Goal: Task Accomplishment & Management: Use online tool/utility

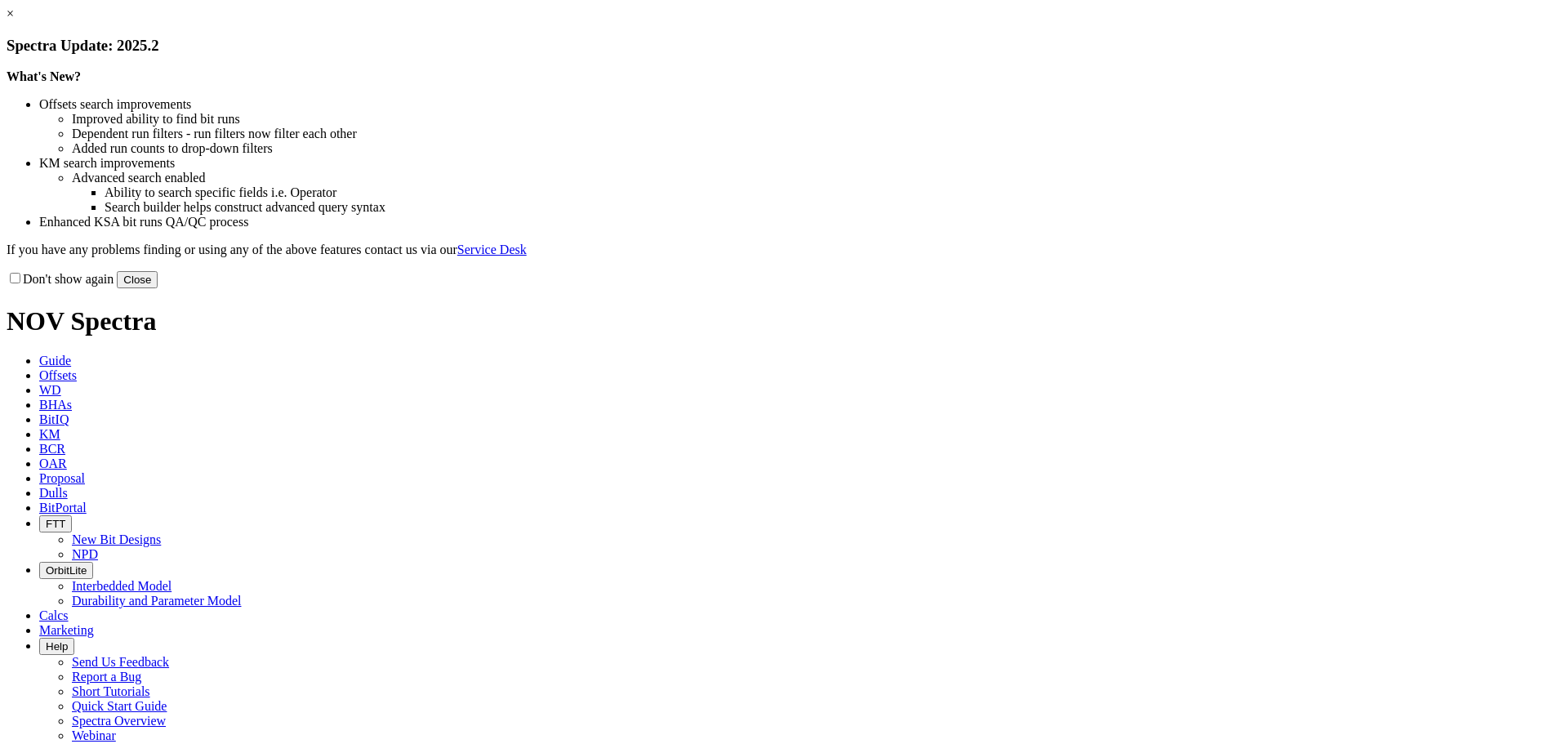
drag, startPoint x: 1131, startPoint y: 450, endPoint x: 1122, endPoint y: 447, distance: 9.5
click at [157, 289] on button "Close" at bounding box center [137, 279] width 41 height 17
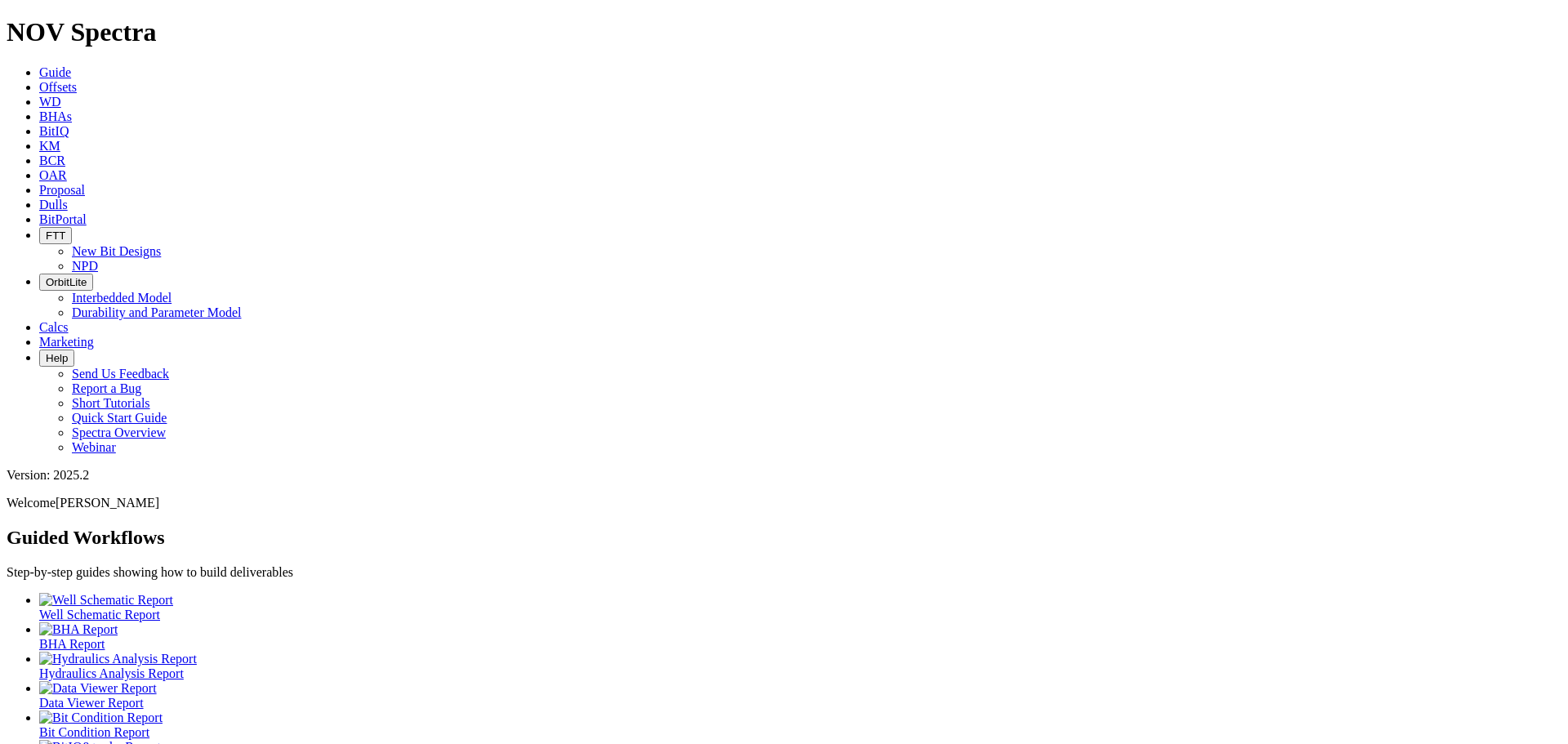
click at [76, 80] on link "Offsets" at bounding box center [58, 87] width 37 height 14
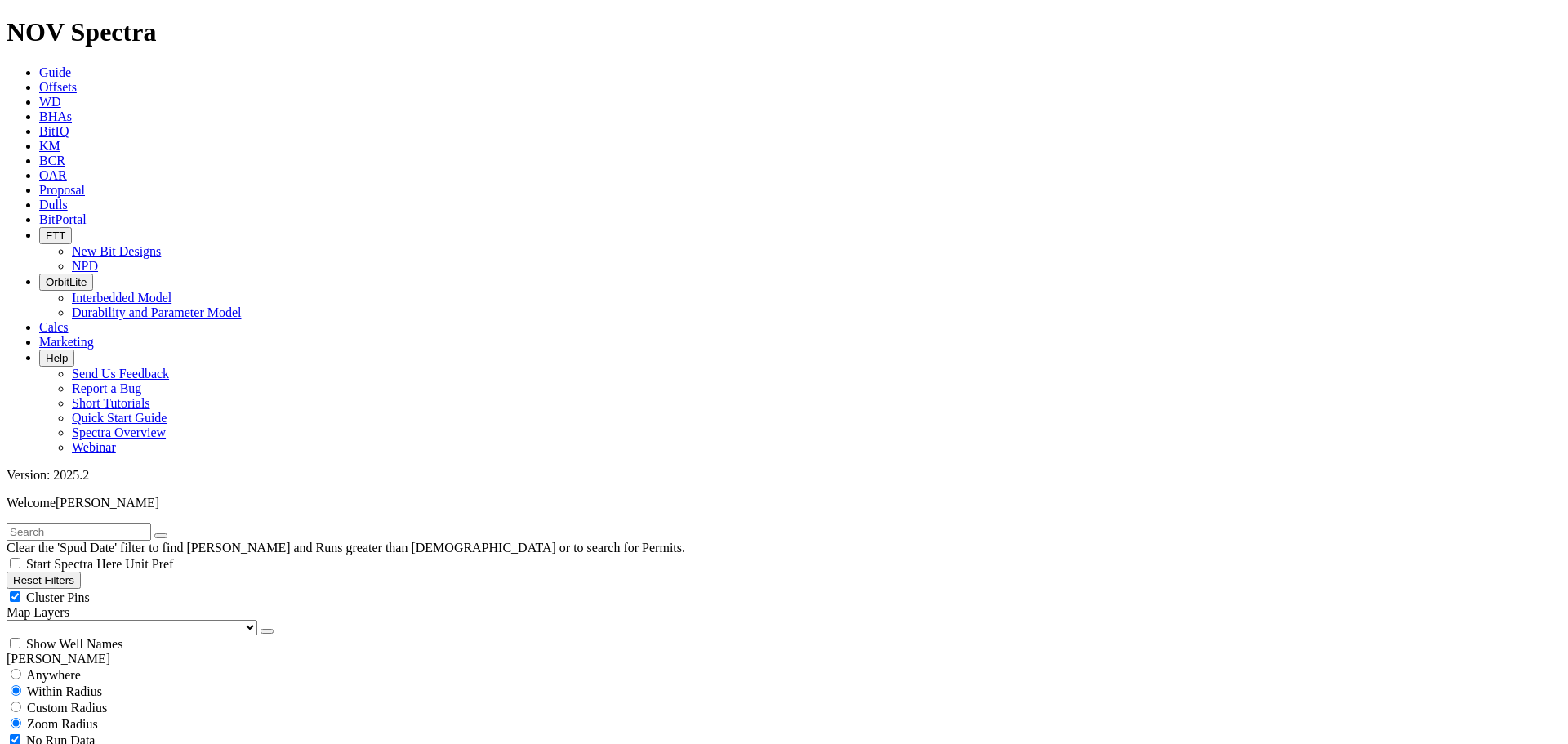
click at [162, 589] on div "Cluster Pins" at bounding box center [784, 597] width 1555 height 16
checkbox input "false"
click at [97, 620] on select "US Counties Alberta, CA Townships British Columbia, CA Townships British Columb…" at bounding box center [131, 627] width 251 height 15
click at [12, 620] on select "US Counties Alberta, CA Townships British Columbia, CA Townships British Columb…" at bounding box center [131, 627] width 251 height 15
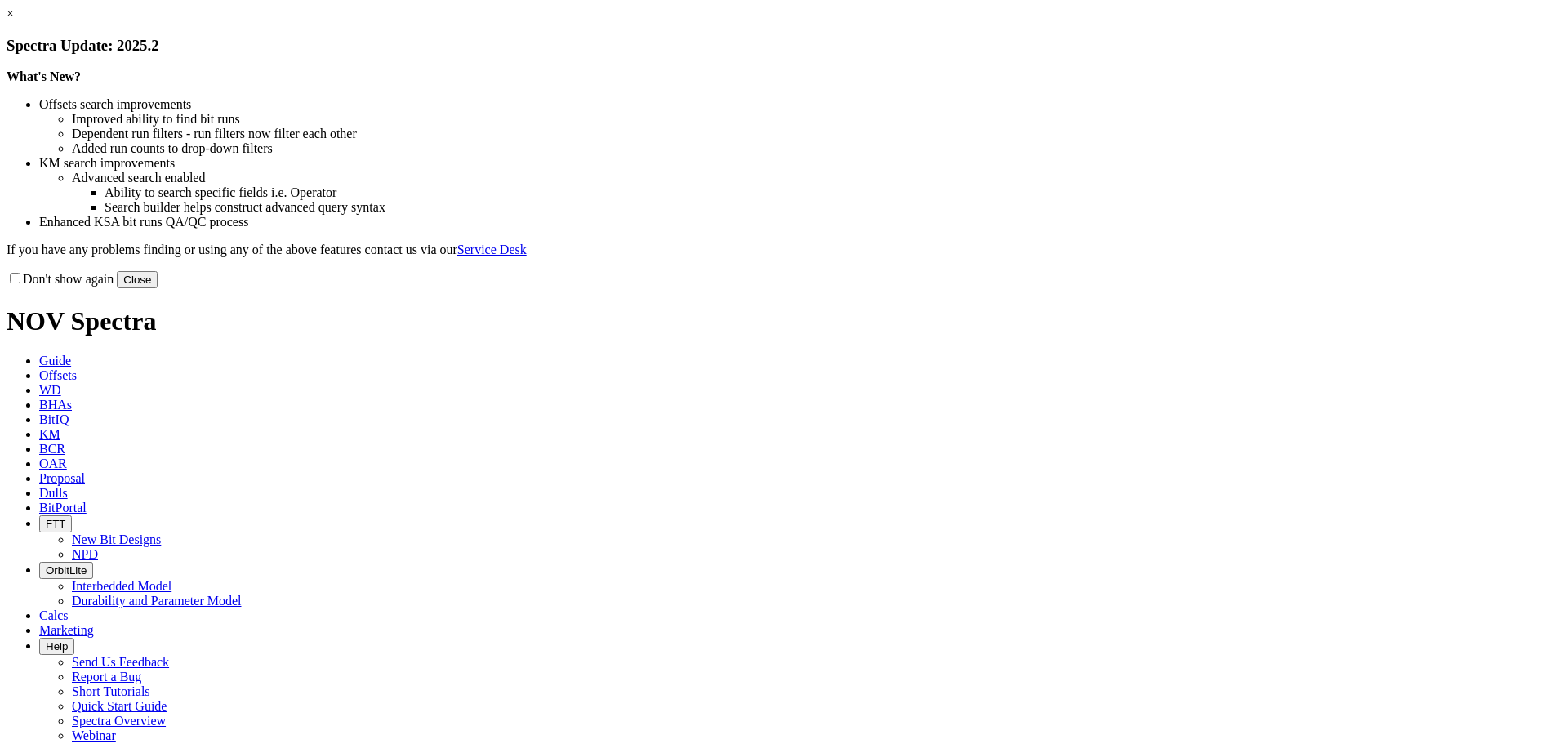
click at [157, 289] on button "Close" at bounding box center [137, 279] width 41 height 17
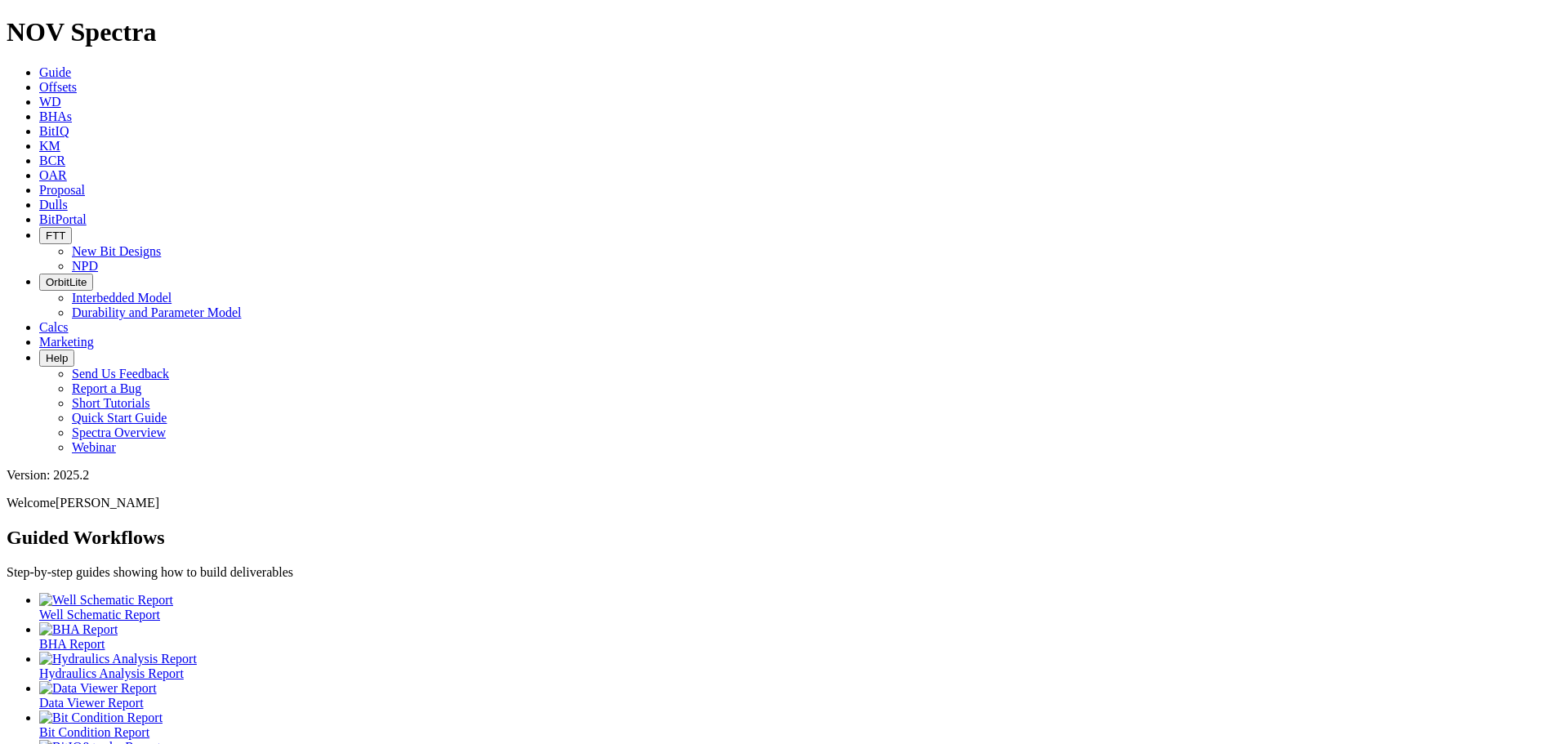
scroll to position [44, 0]
click at [68, 197] on span "Dulls" at bounding box center [53, 204] width 28 height 14
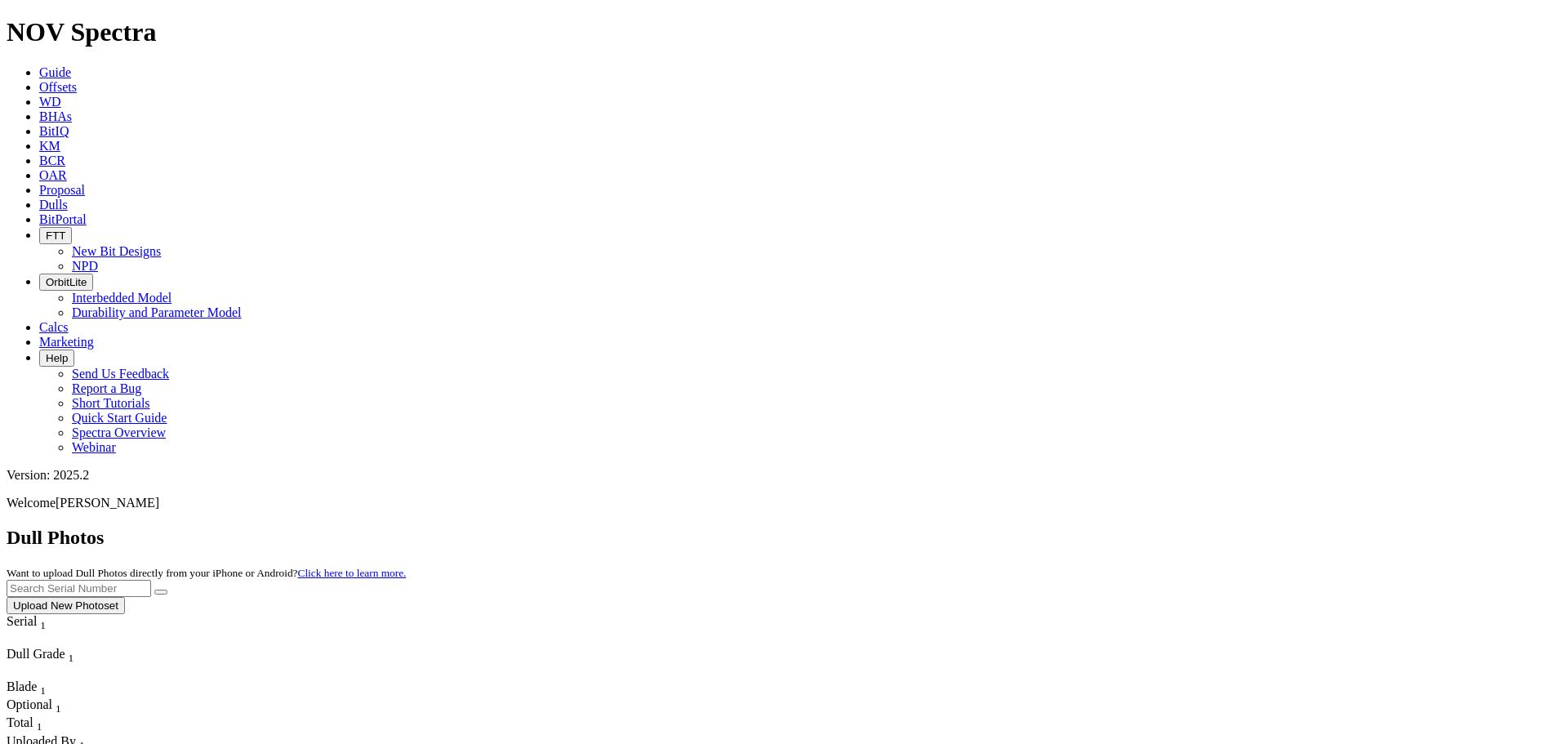
click at [76, 80] on span "Offsets" at bounding box center [58, 87] width 37 height 14
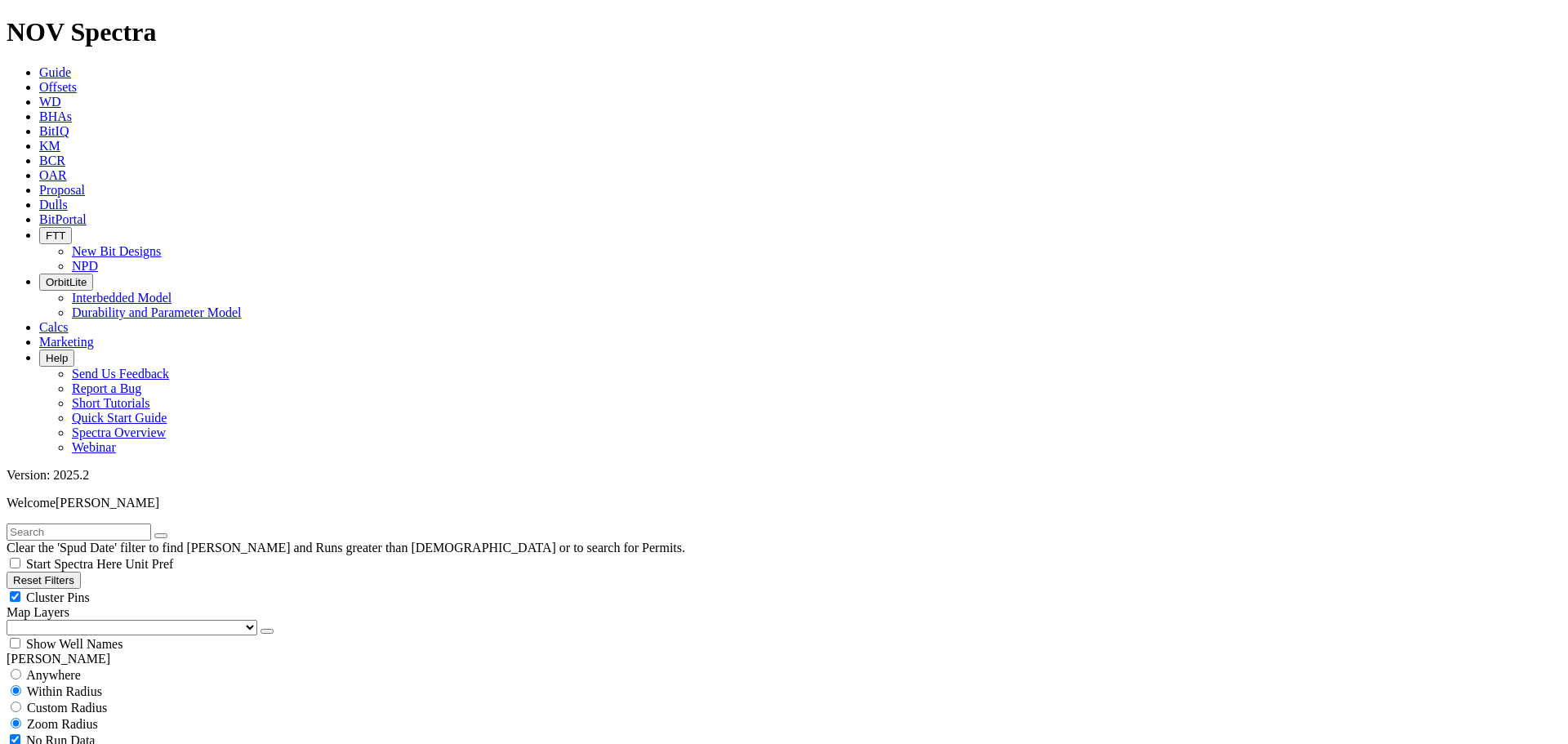
click at [163, 589] on div "Cluster Pins" at bounding box center [784, 597] width 1555 height 16
checkbox input "false"
click at [79, 620] on select "US Counties Alberta, CA Townships British Columbia, CA Townships British Columb…" at bounding box center [131, 627] width 251 height 15
click at [12, 620] on select "US Counties Alberta, CA Townships British Columbia, CA Townships British Columb…" at bounding box center [131, 627] width 251 height 15
click at [45, 523] on input "text" at bounding box center [78, 531] width 145 height 17
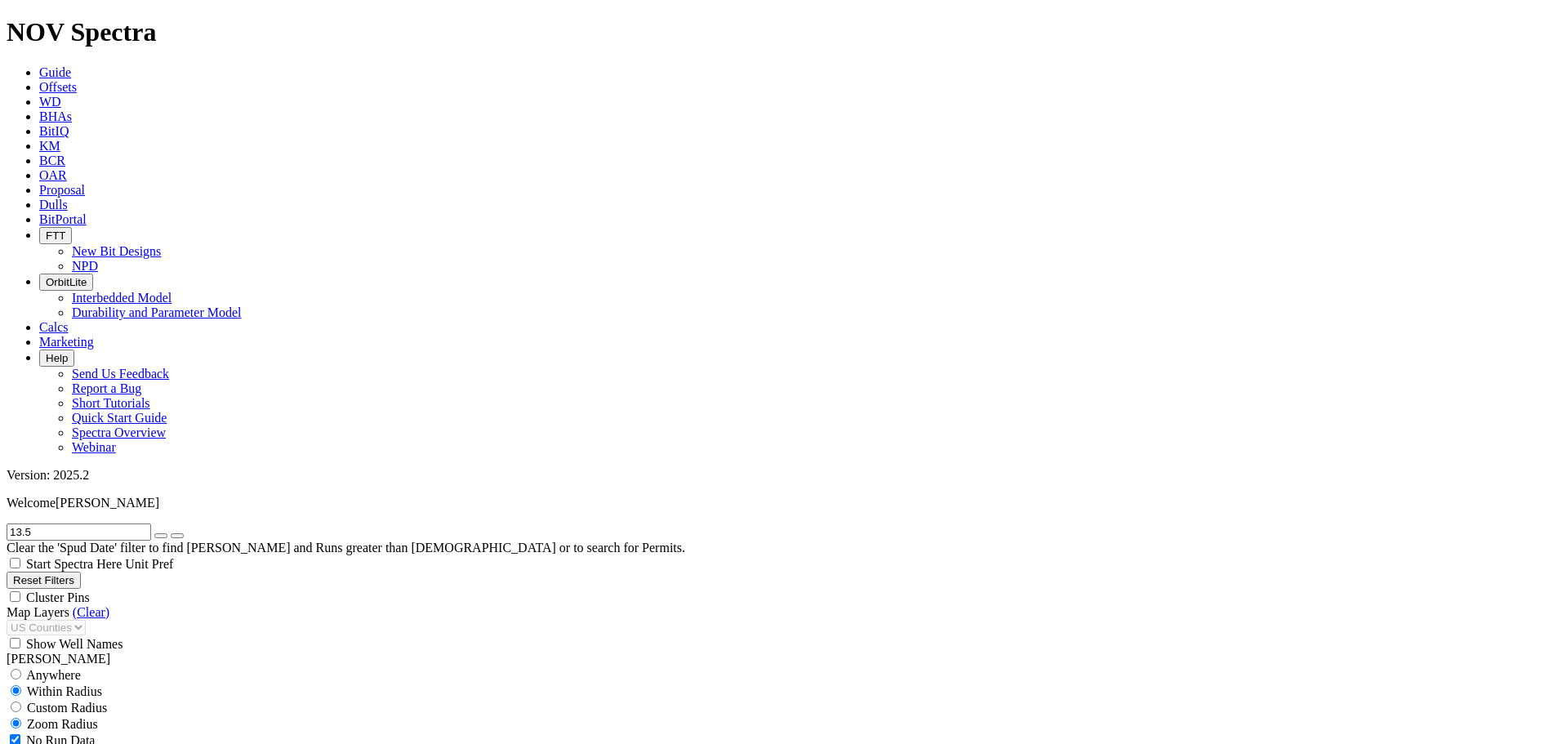
type input "13.5"
drag, startPoint x: 108, startPoint y: 652, endPoint x: 110, endPoint y: 634, distance: 18.1
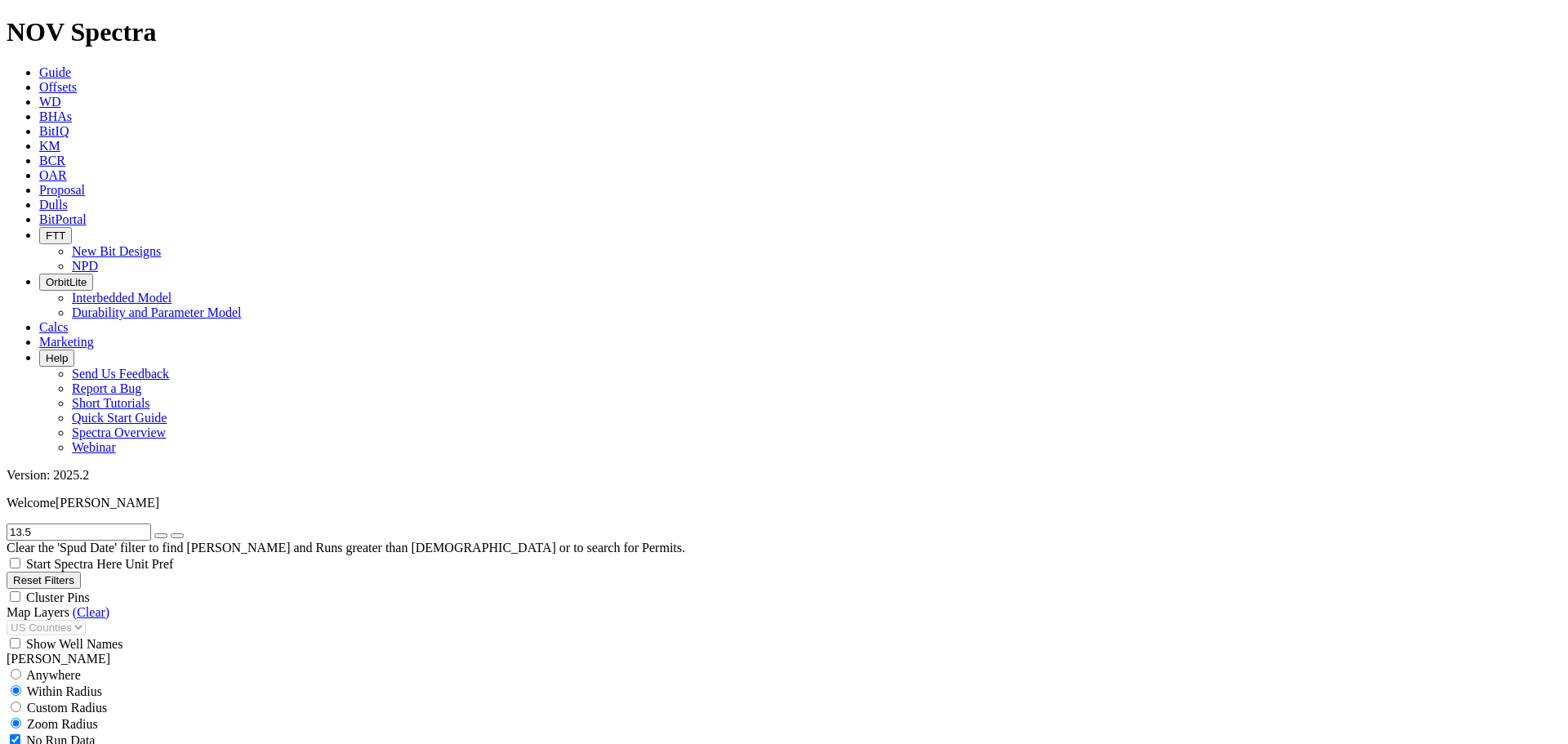
click at [167, 533] on button "button" at bounding box center [161, 535] width 13 height 5
select select "13.5"
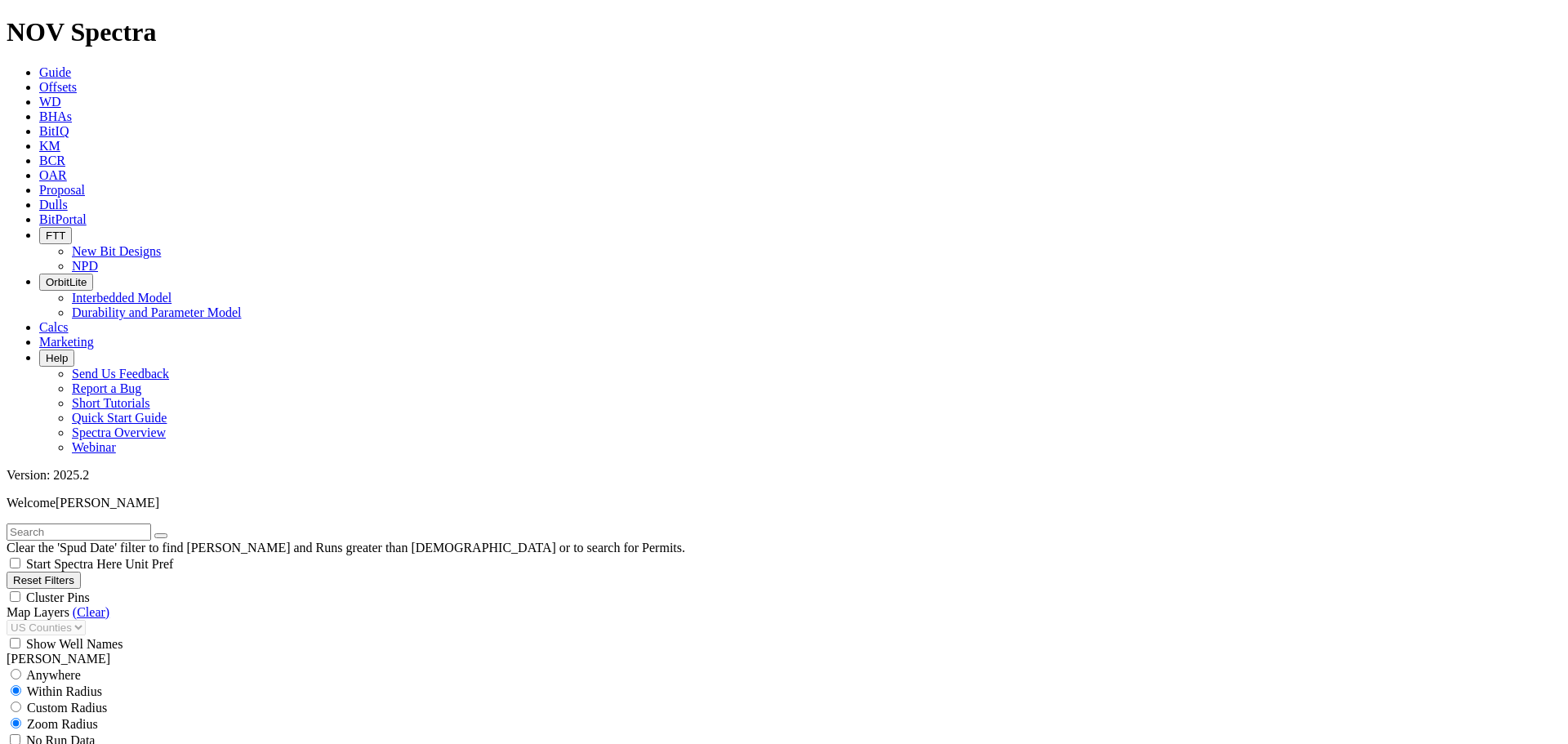
checkbox input "false"
select select "? number:13.5 ?"
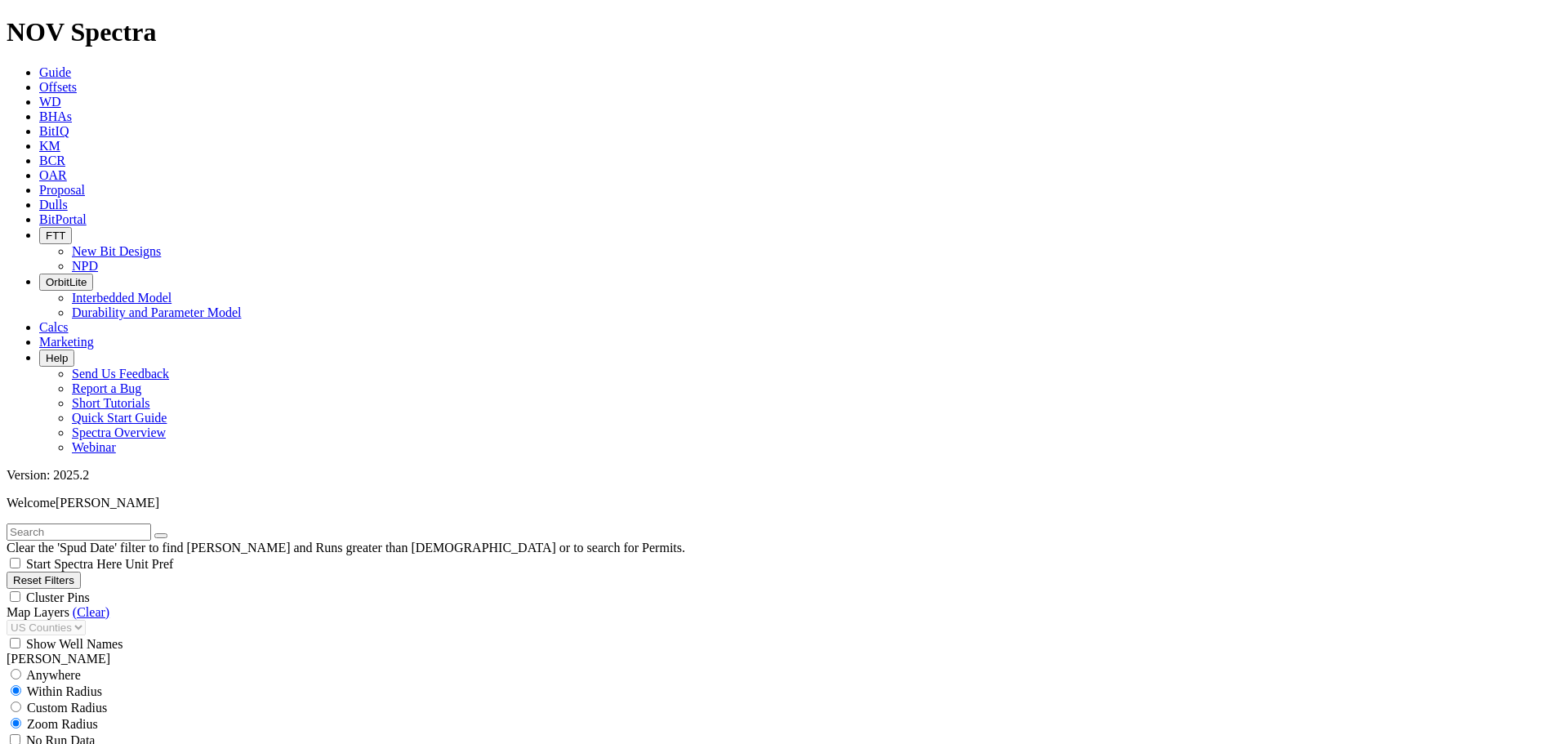
scroll to position [150, 0]
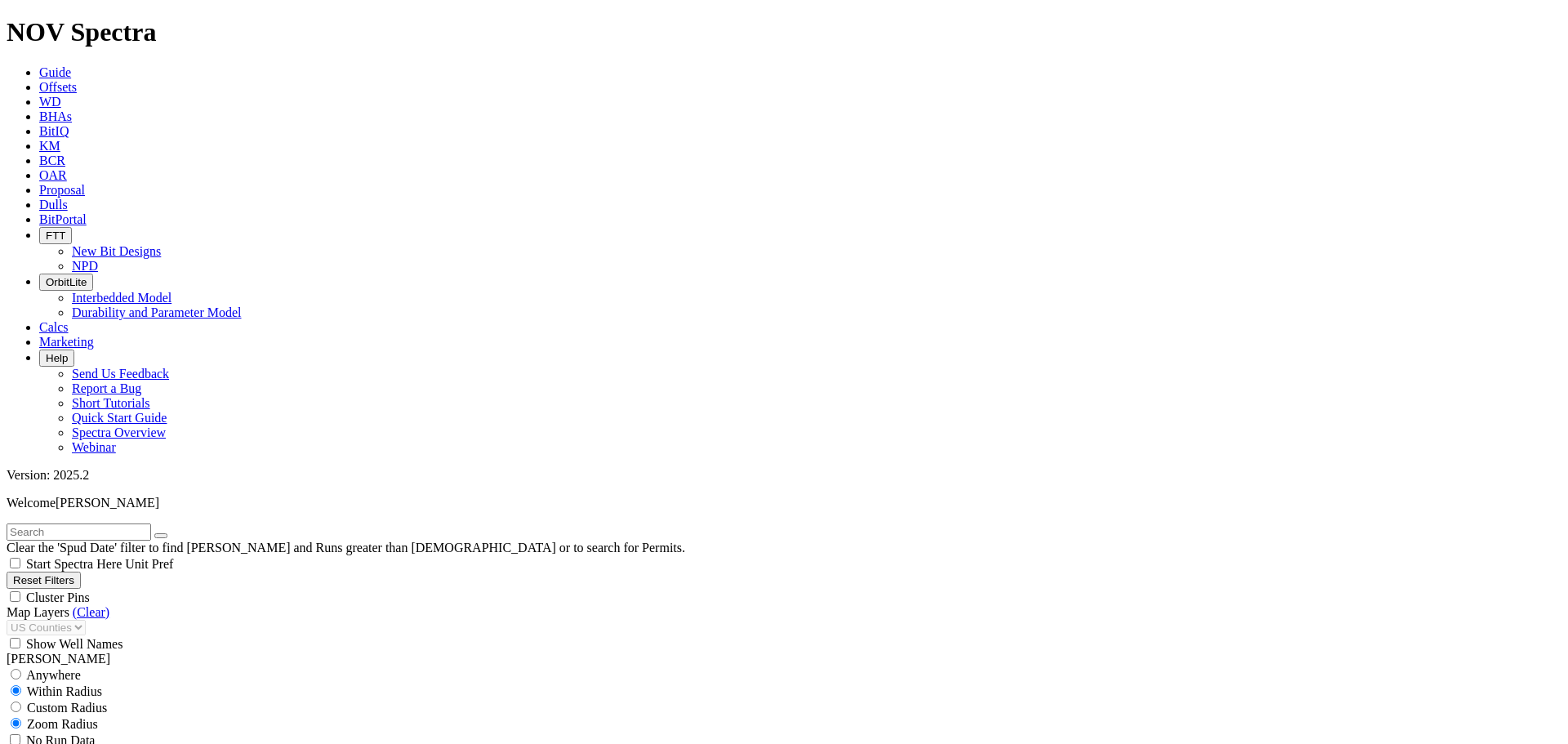
scroll to position [315, 0]
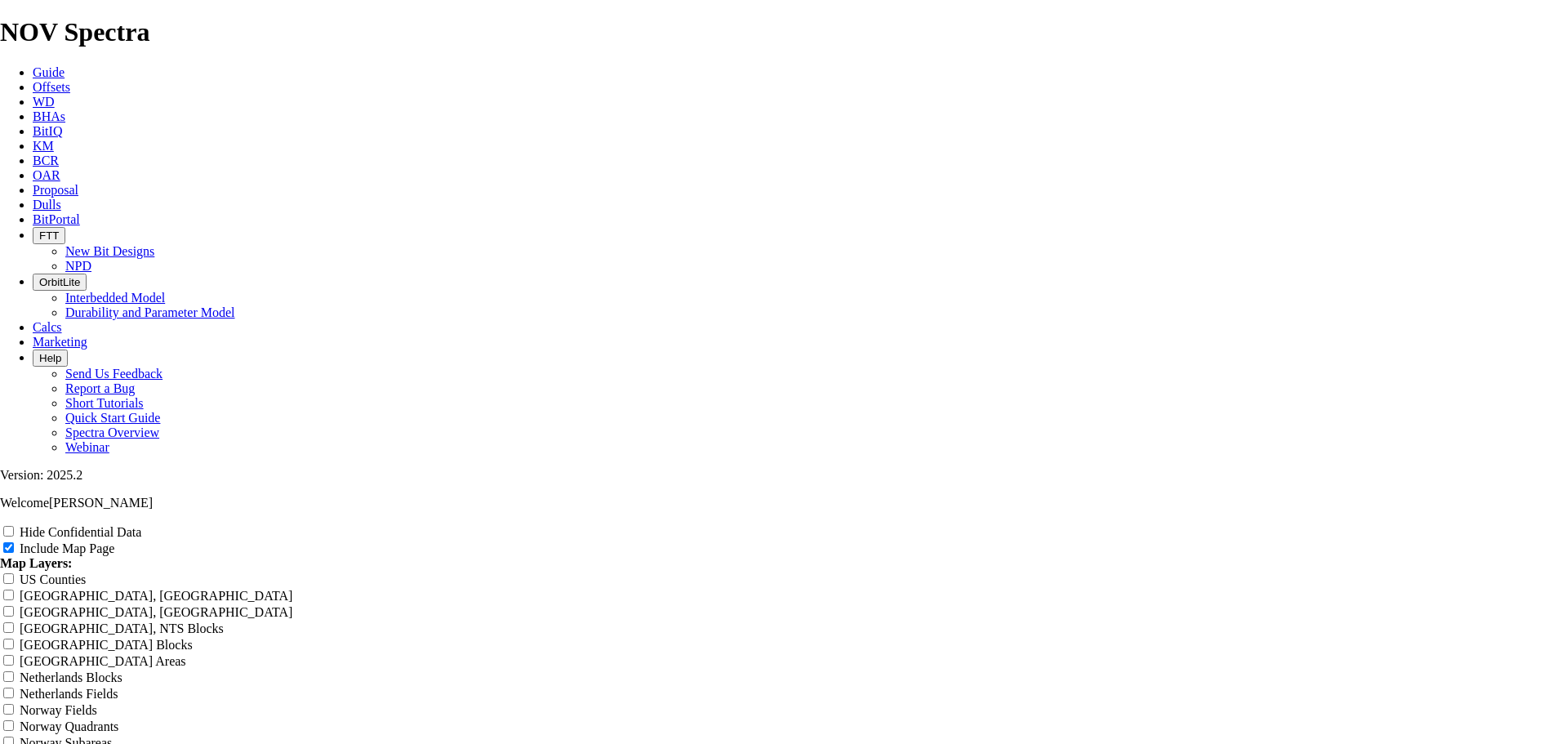
scroll to position [2095, 0]
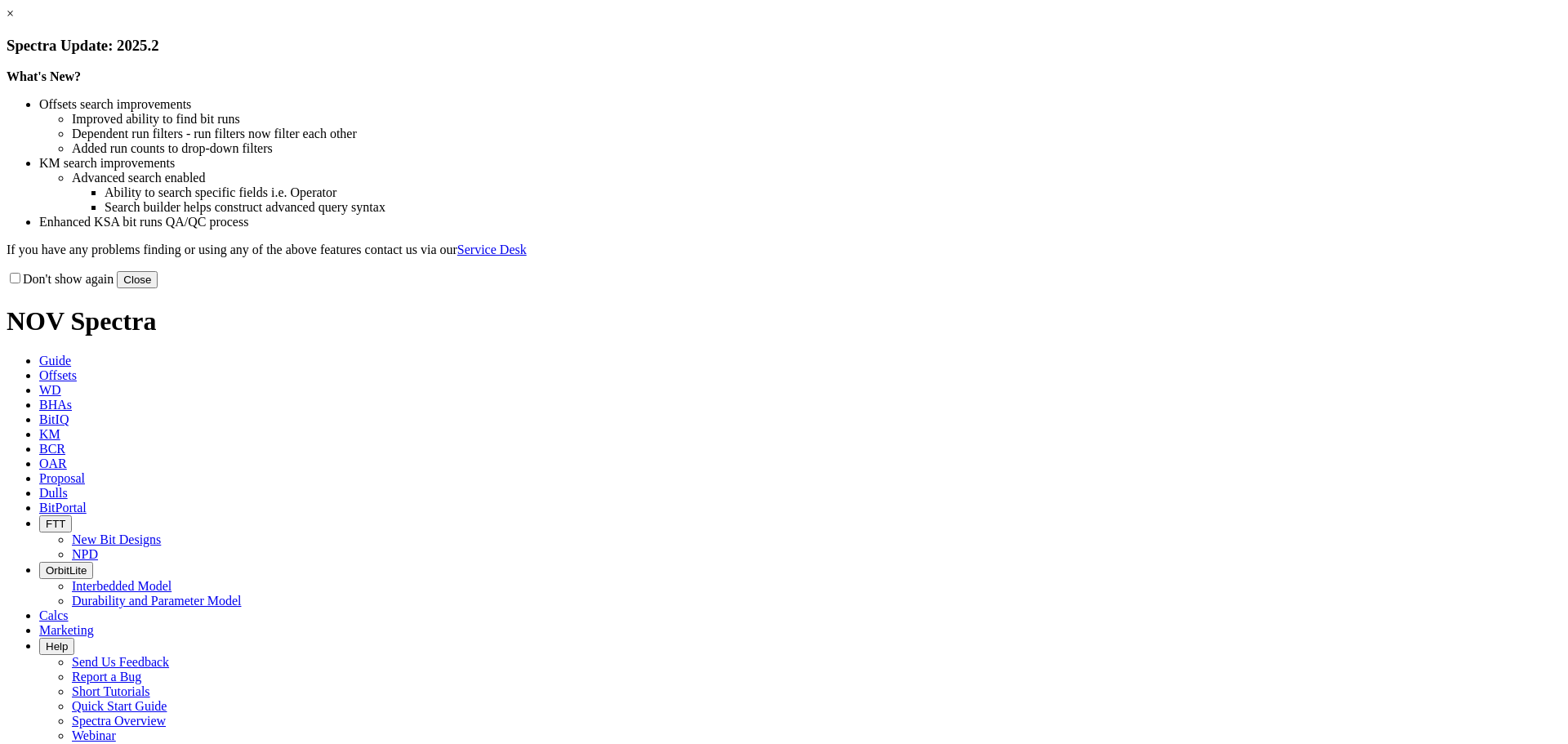
drag, startPoint x: 1110, startPoint y: 442, endPoint x: 1096, endPoint y: 439, distance: 14.3
click at [157, 289] on button "Close" at bounding box center [137, 279] width 41 height 17
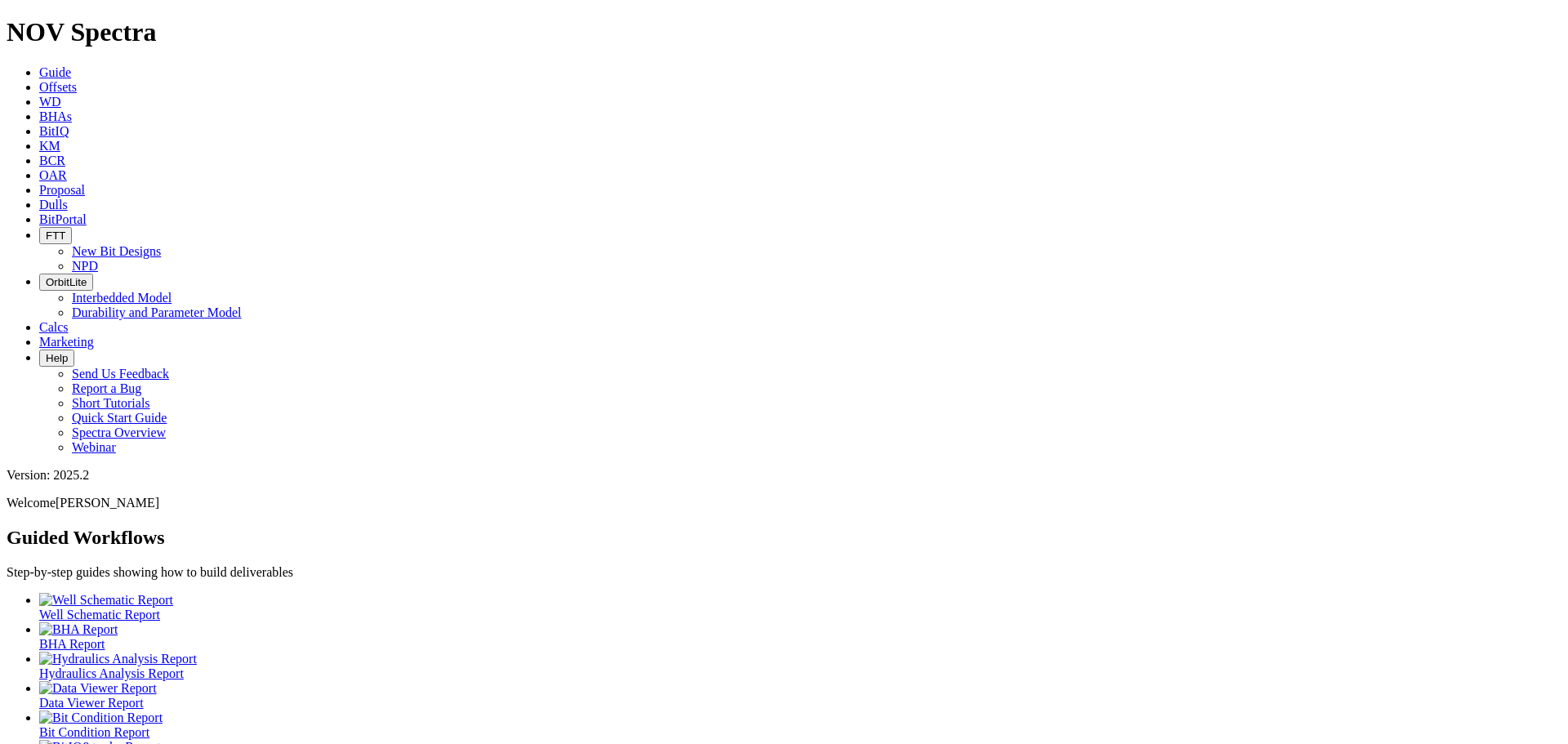
click at [76, 80] on span "Offsets" at bounding box center [58, 87] width 37 height 14
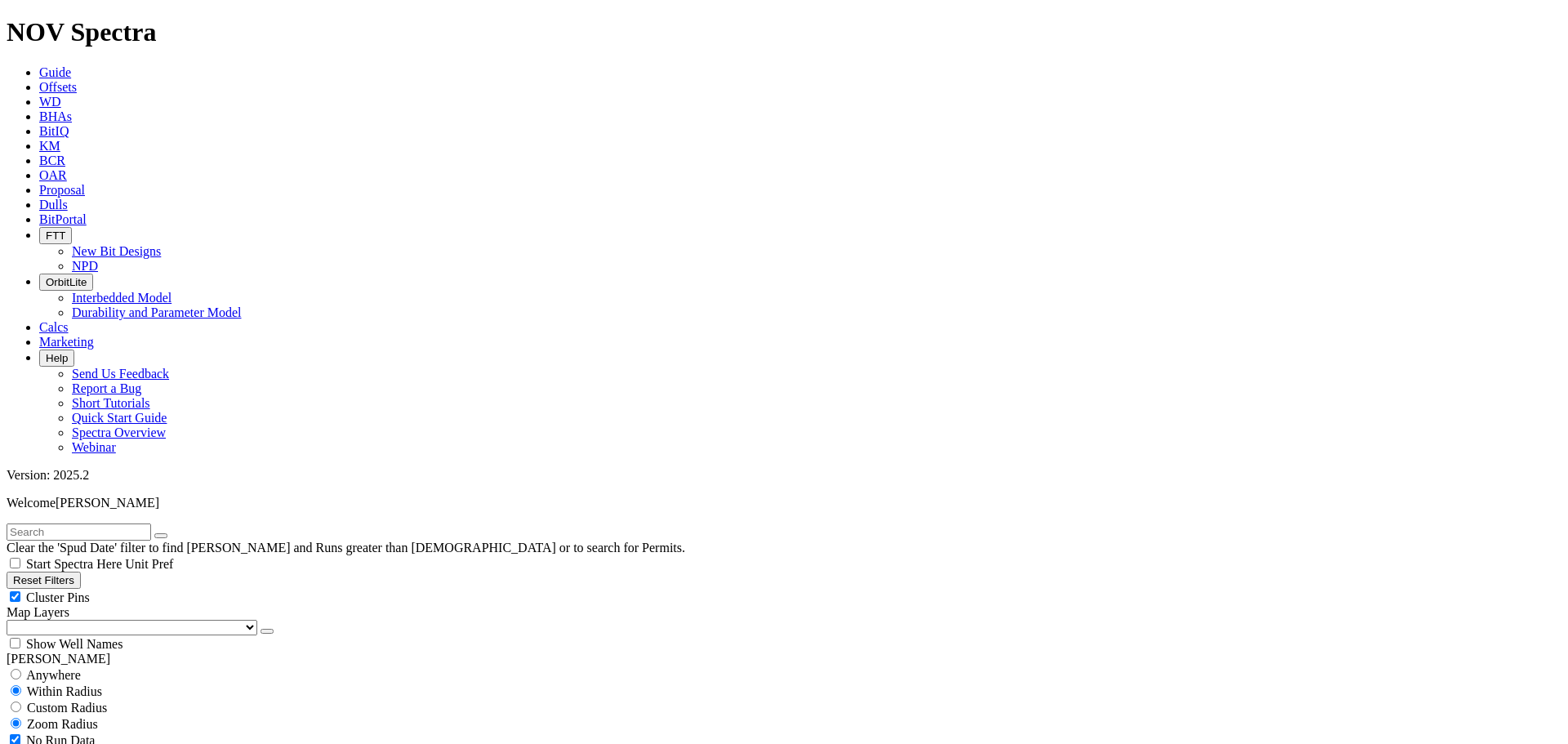
click at [85, 523] on input "text" at bounding box center [78, 531] width 145 height 17
type input "a313816"
click at [171, 533] on button "submit" at bounding box center [177, 535] width 13 height 5
drag, startPoint x: 197, startPoint y: 72, endPoint x: 153, endPoint y: 67, distance: 44.3
click at [161, 535] on icon "button" at bounding box center [161, 535] width 0 height 0
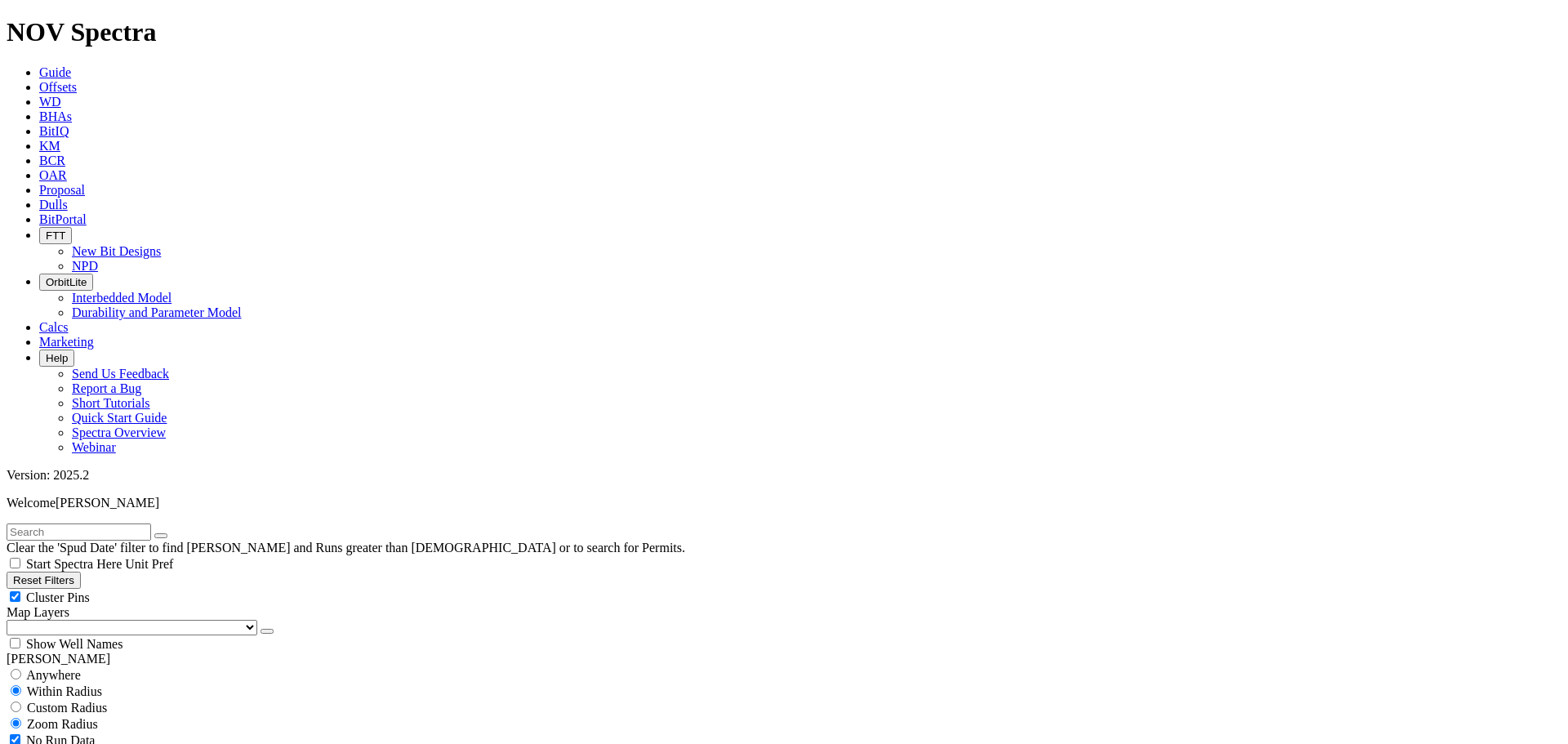
click at [113, 523] on input "text" at bounding box center [78, 531] width 145 height 17
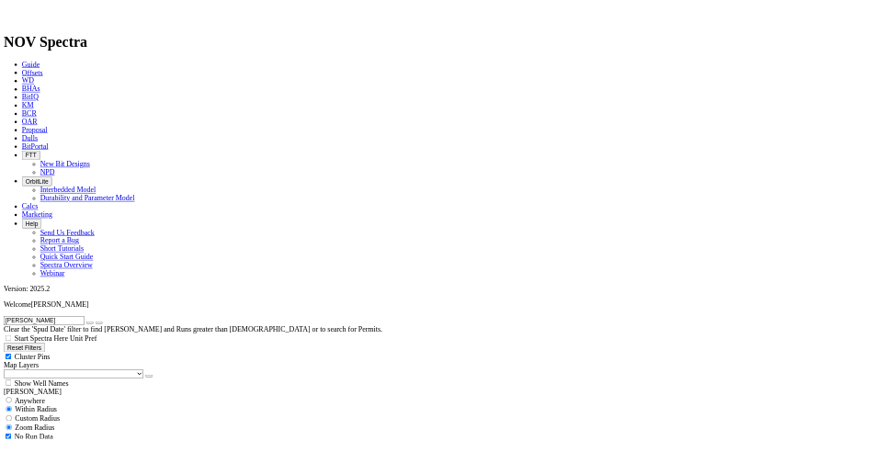
scroll to position [792, 0]
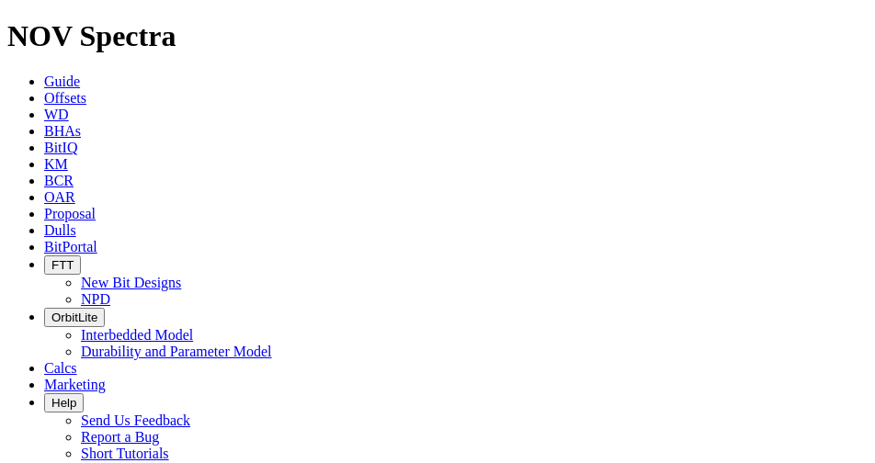
type input "d baker"
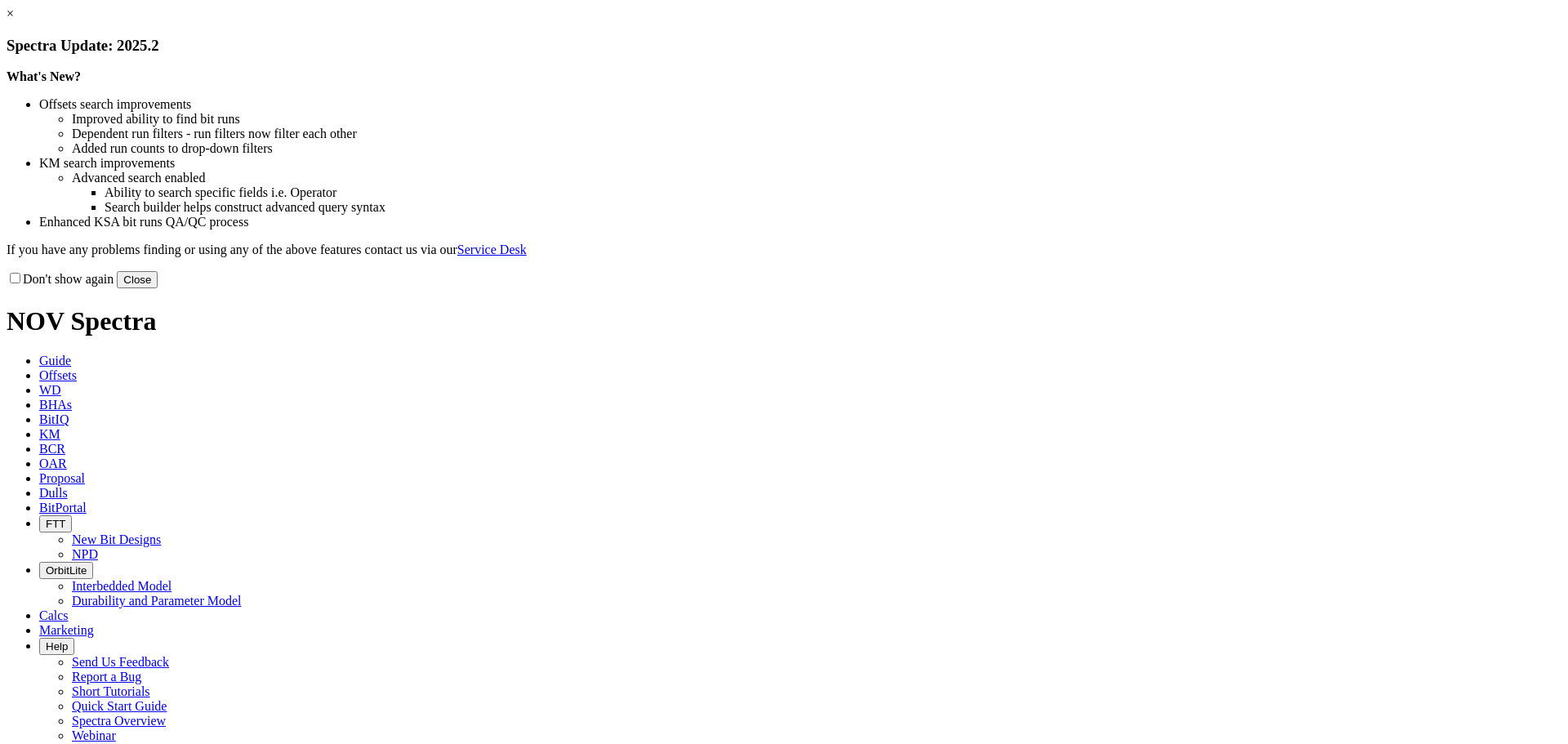
click at [157, 289] on button "Close" at bounding box center [137, 279] width 41 height 17
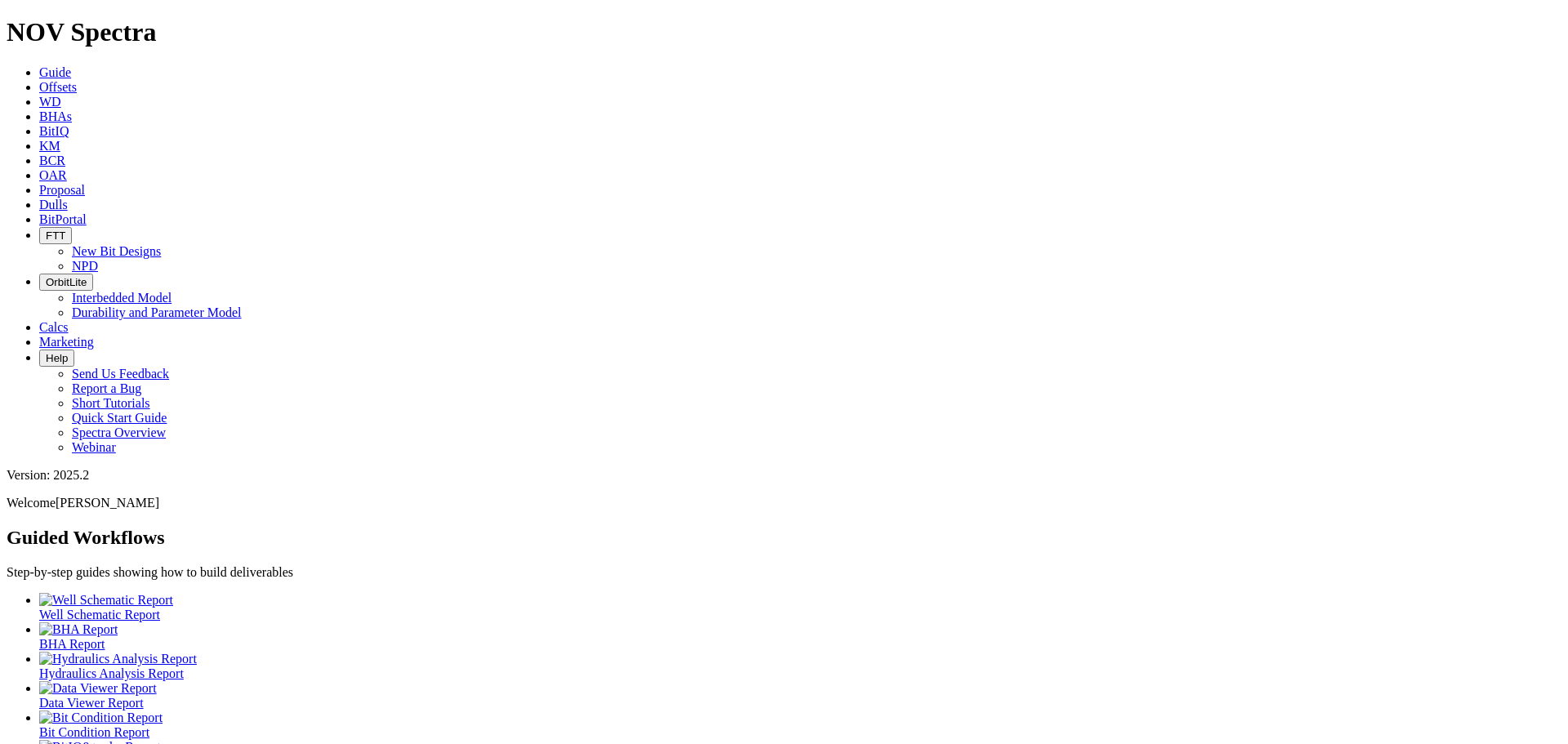
click at [76, 80] on span "Offsets" at bounding box center [58, 87] width 37 height 14
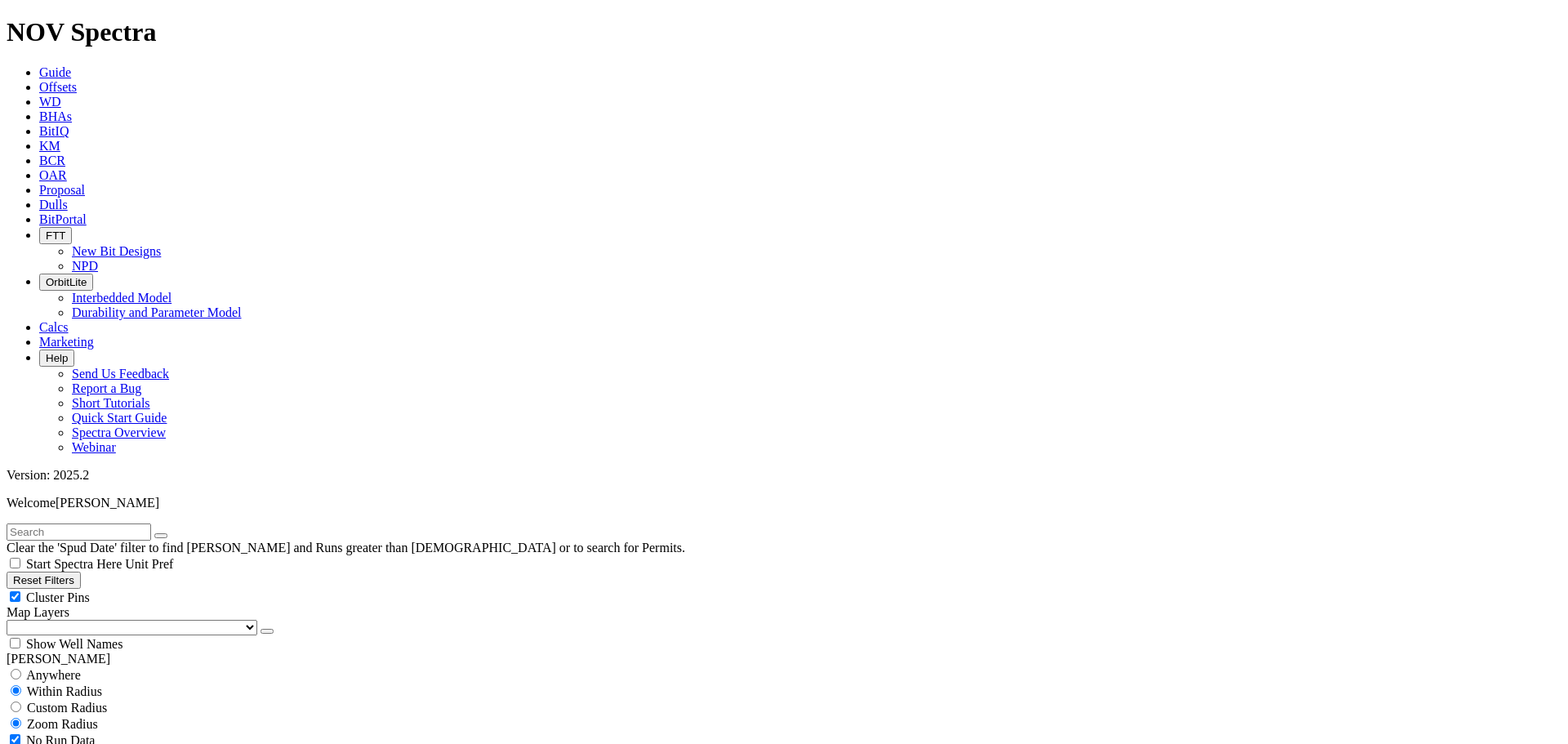
click at [167, 589] on div "Cluster Pins" at bounding box center [784, 597] width 1555 height 16
checkbox input "false"
click at [82, 620] on select "US Counties Alberta, CA Townships British Columbia, CA Townships British Columb…" at bounding box center [131, 627] width 251 height 15
click at [12, 620] on select "US Counties Alberta, CA Townships British Columbia, CA Townships British Columb…" at bounding box center [131, 627] width 251 height 15
click at [55, 523] on input "text" at bounding box center [78, 531] width 145 height 17
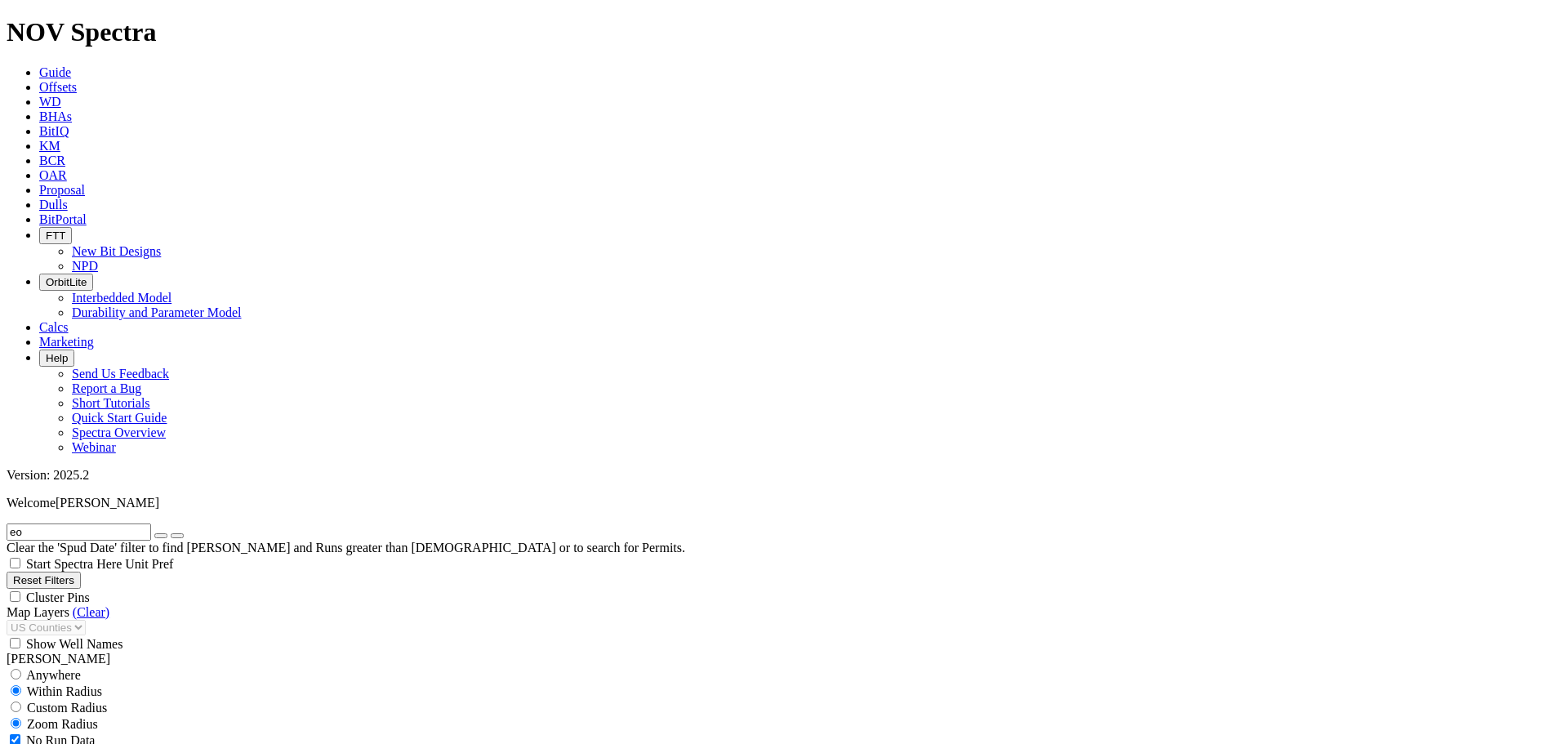
type input "e"
type input "botanza"
click at [171, 533] on button "submit" at bounding box center [177, 535] width 13 height 5
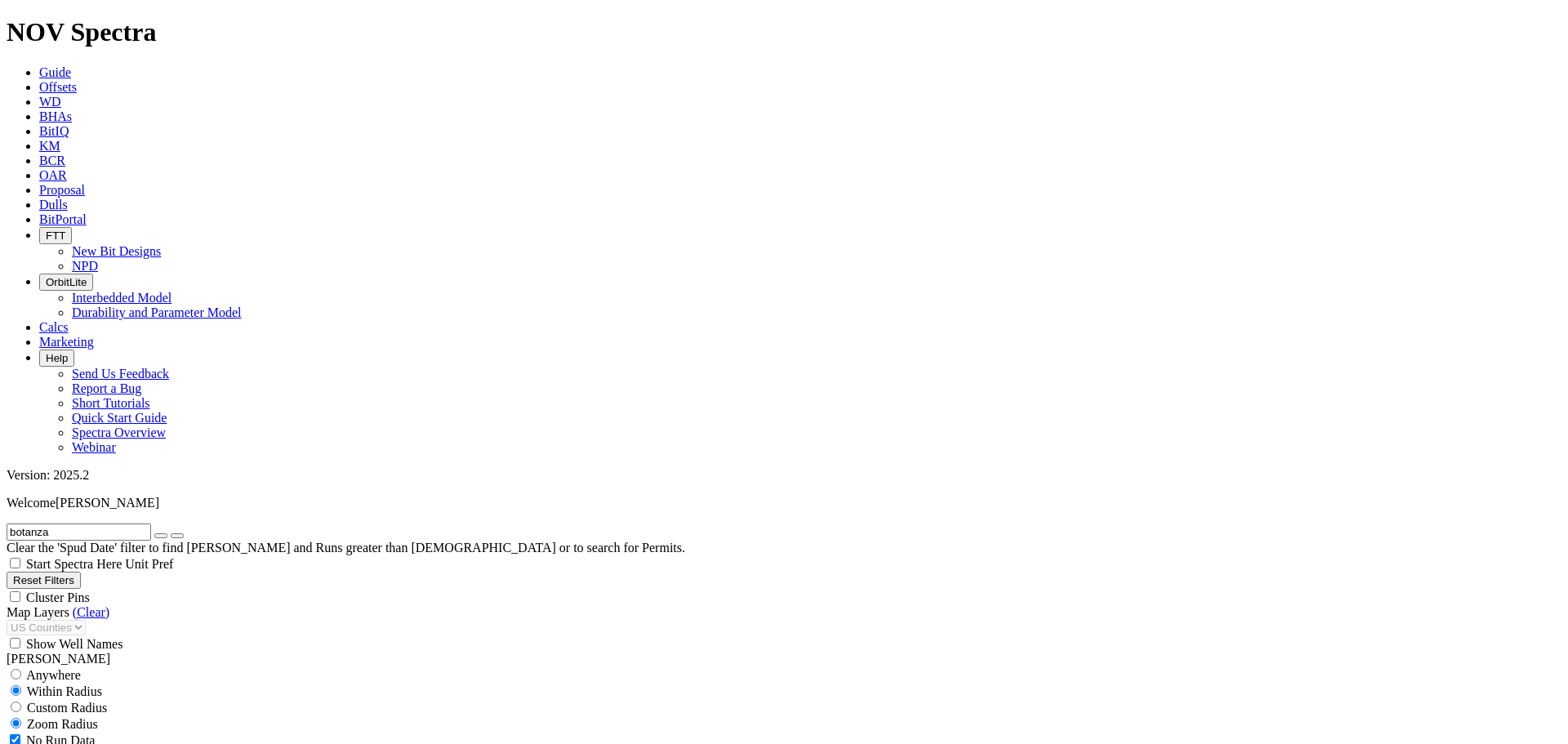
select select "12.25"
checkbox input "false"
select select "? number:12.25 ?"
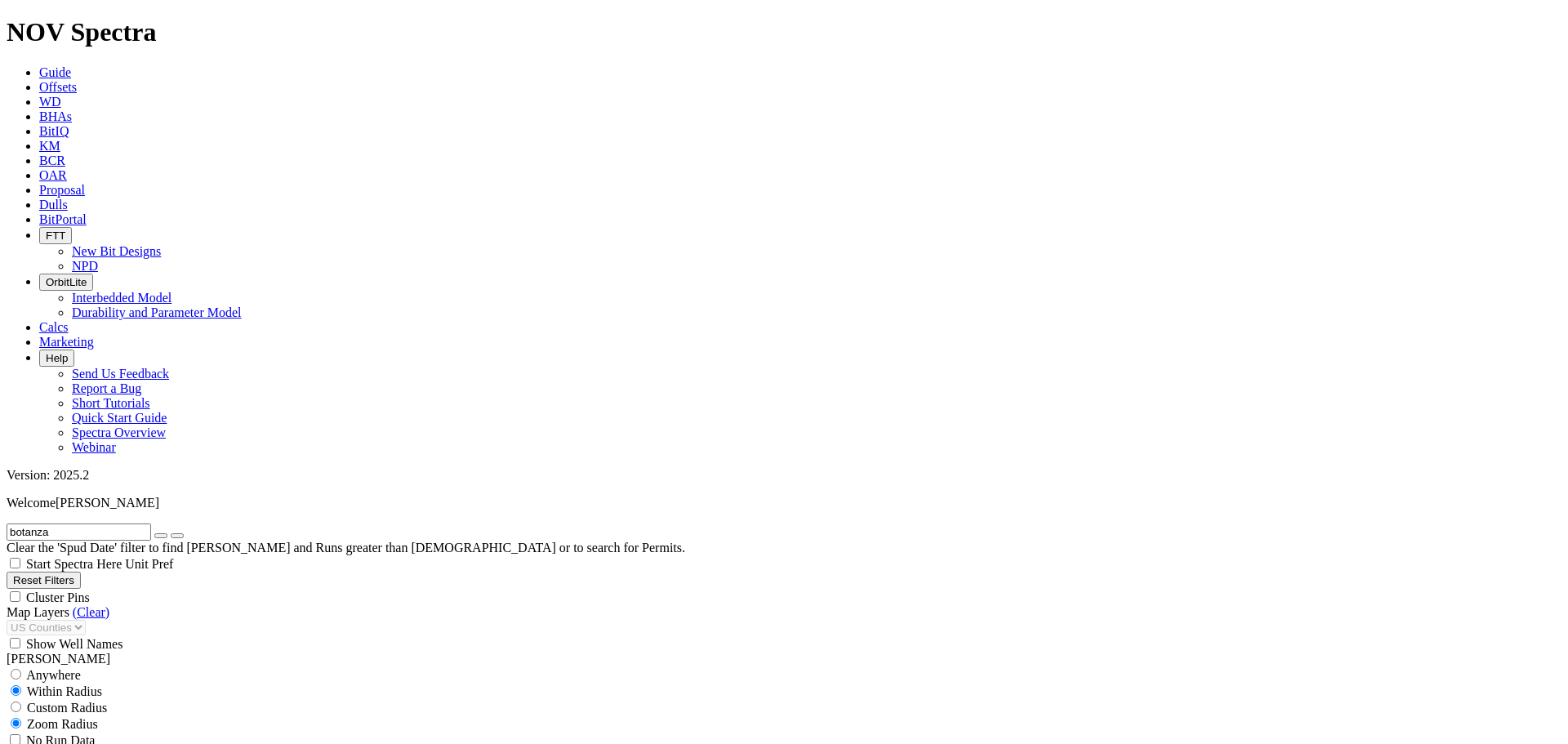
drag, startPoint x: 1474, startPoint y: 115, endPoint x: 1405, endPoint y: 281, distance: 179.8
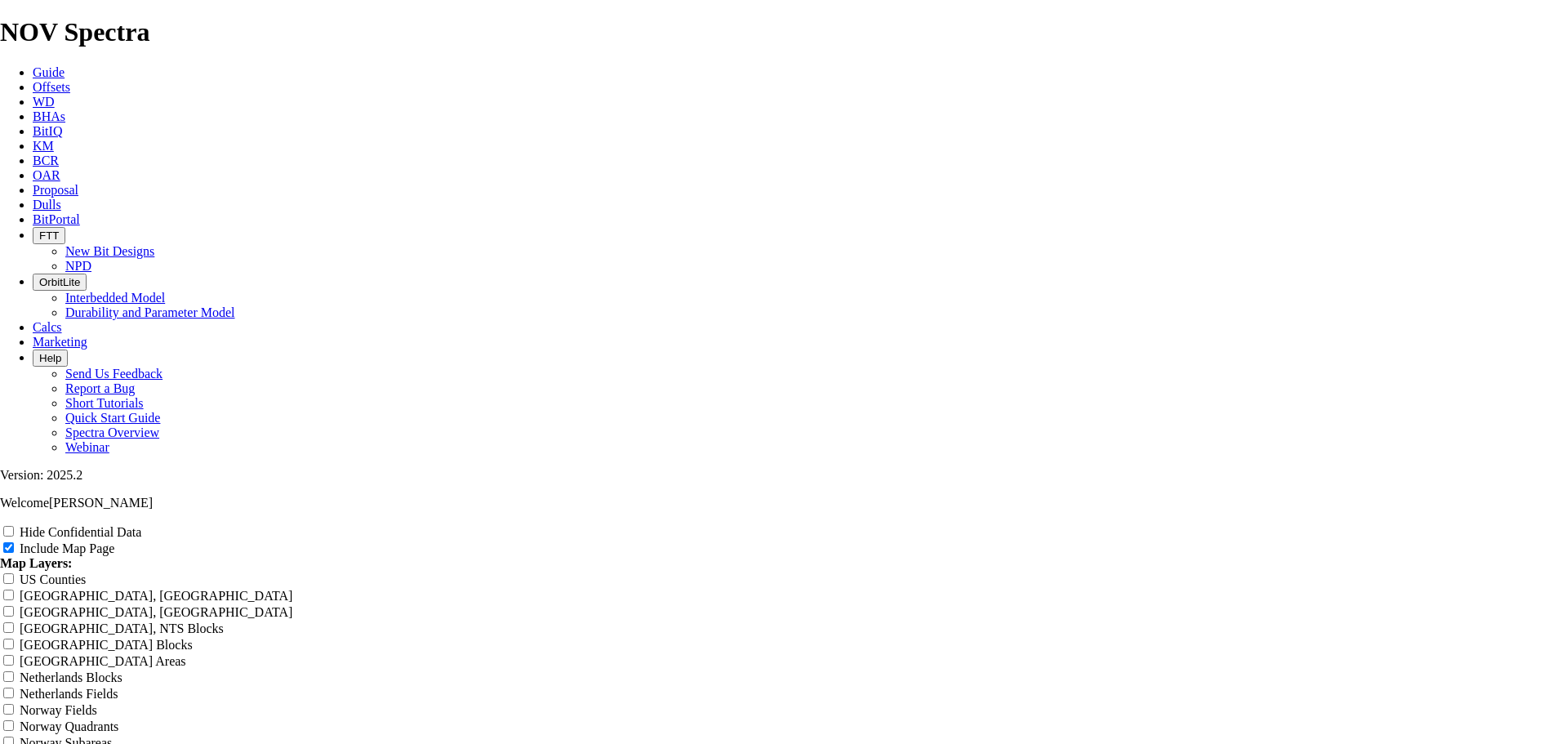
scroll to position [2095, 0]
drag, startPoint x: 943, startPoint y: 66, endPoint x: 505, endPoint y: 67, distance: 438.0
type input "B"
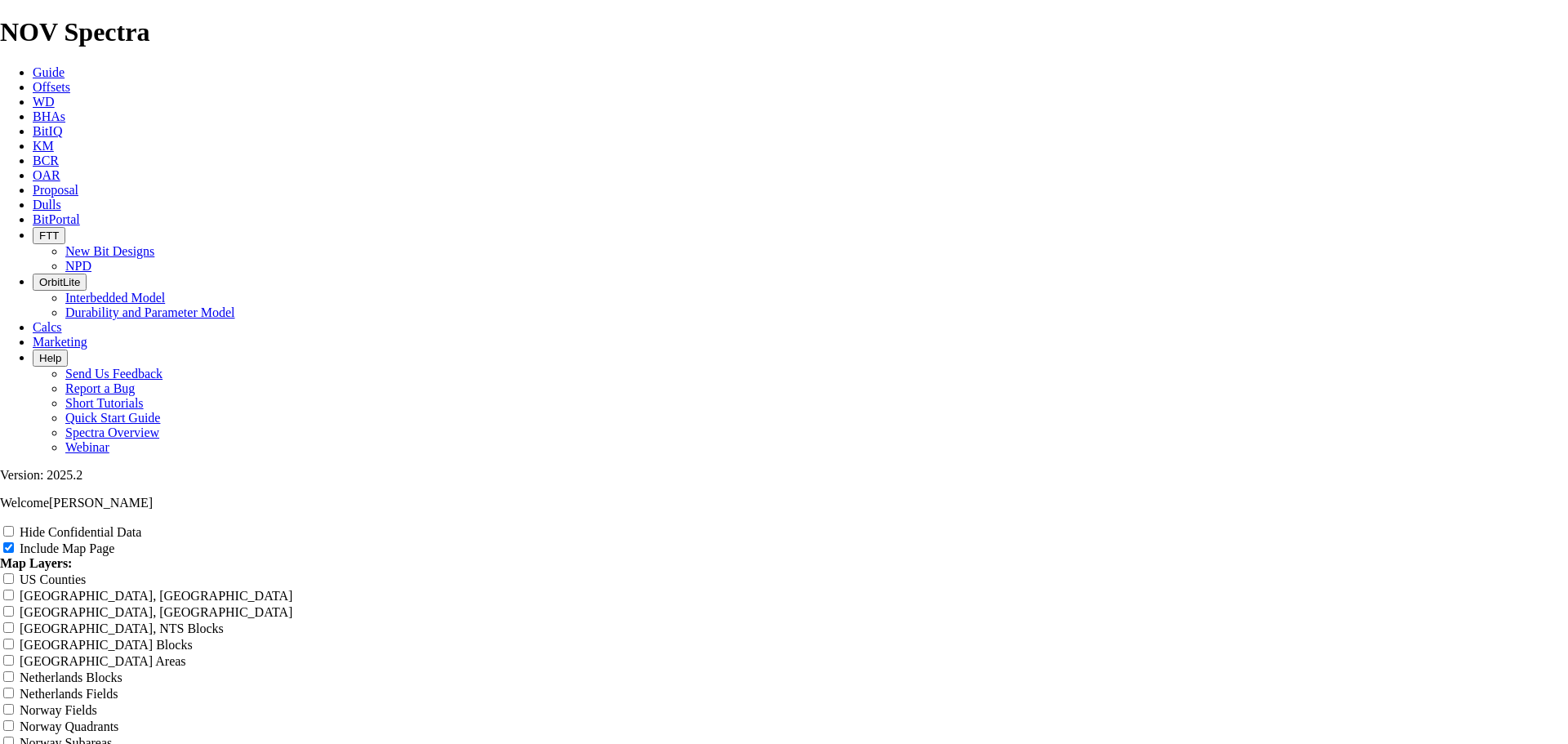
type input "B"
type input "BO"
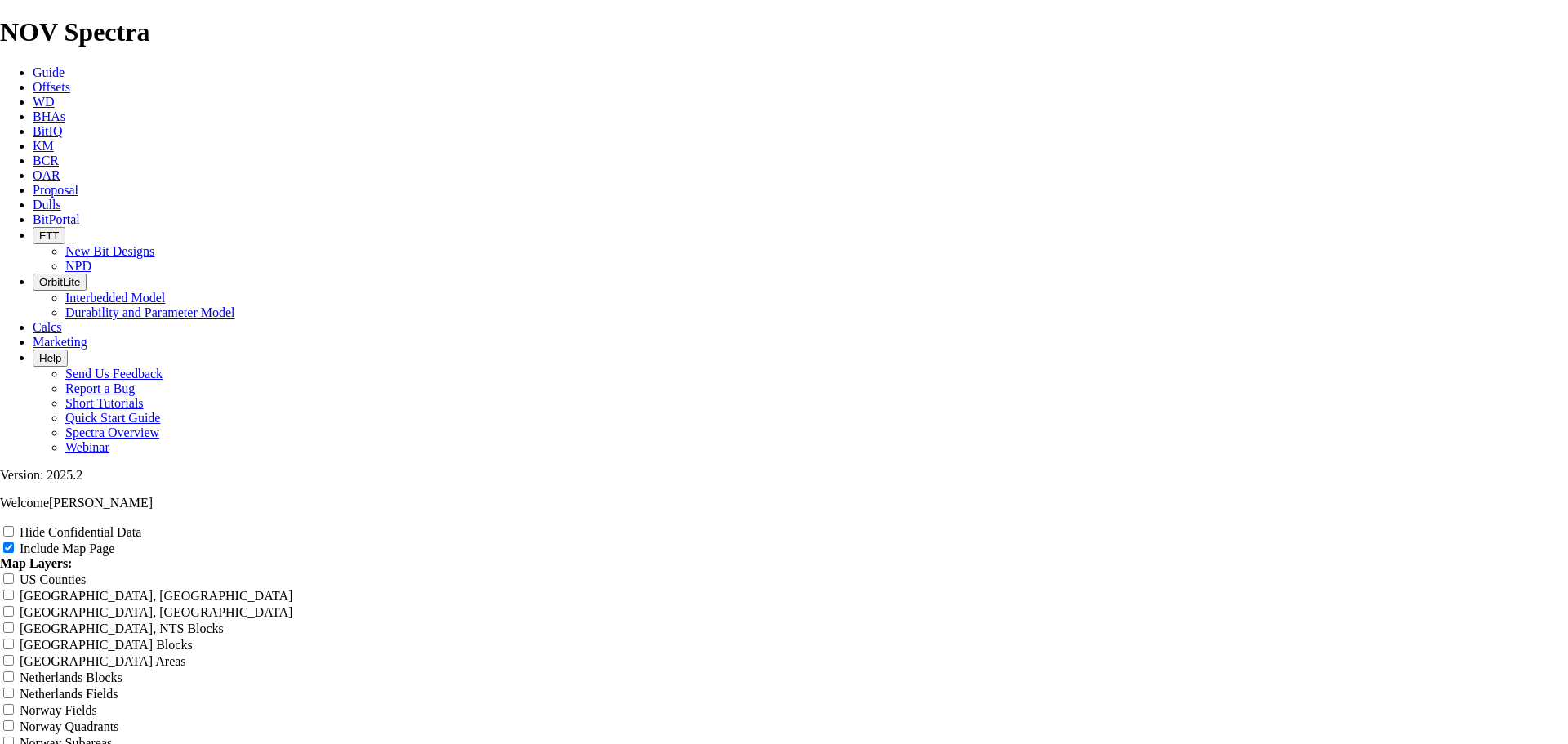
type input "BO"
type input "BOT"
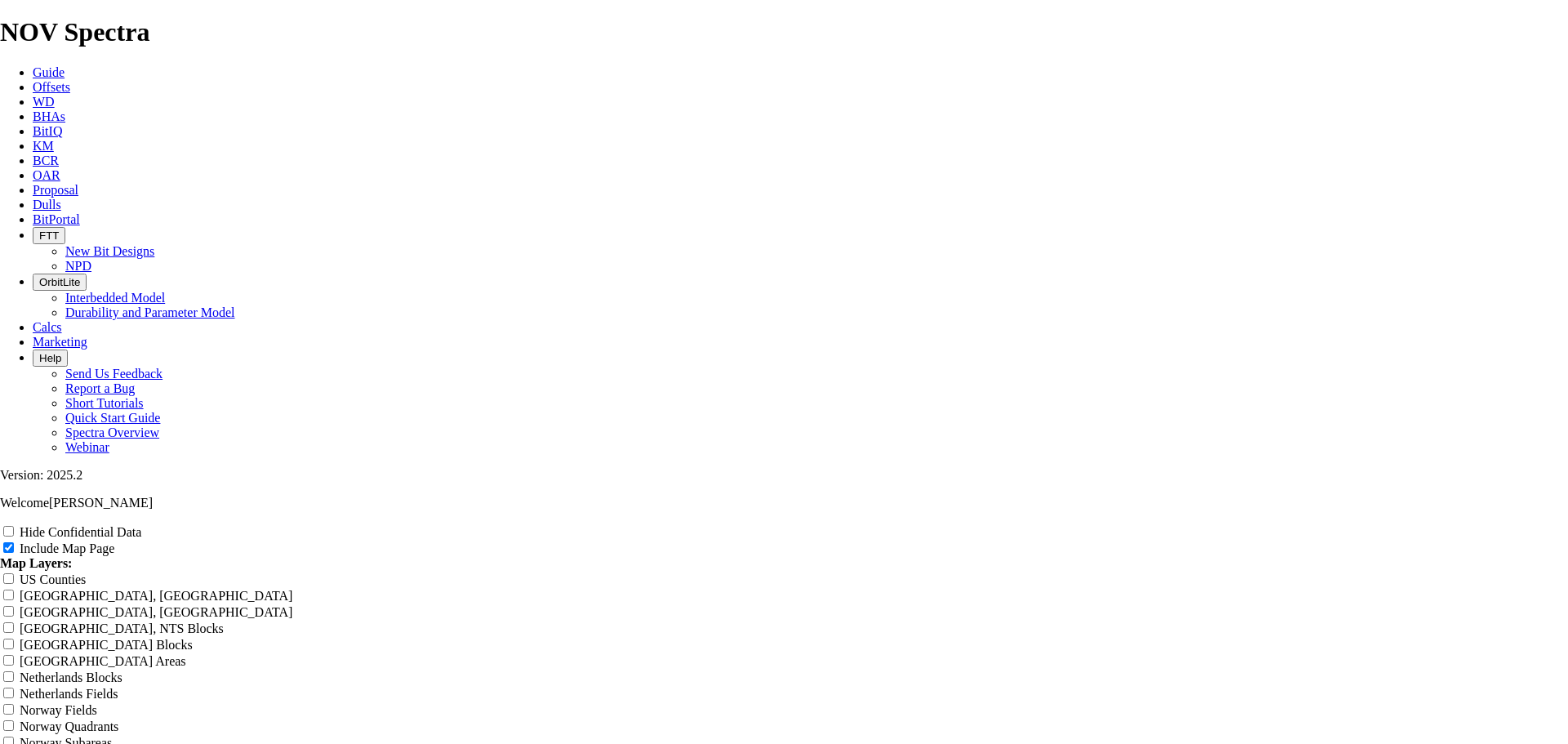
type input "BOT"
type input "BOTa"
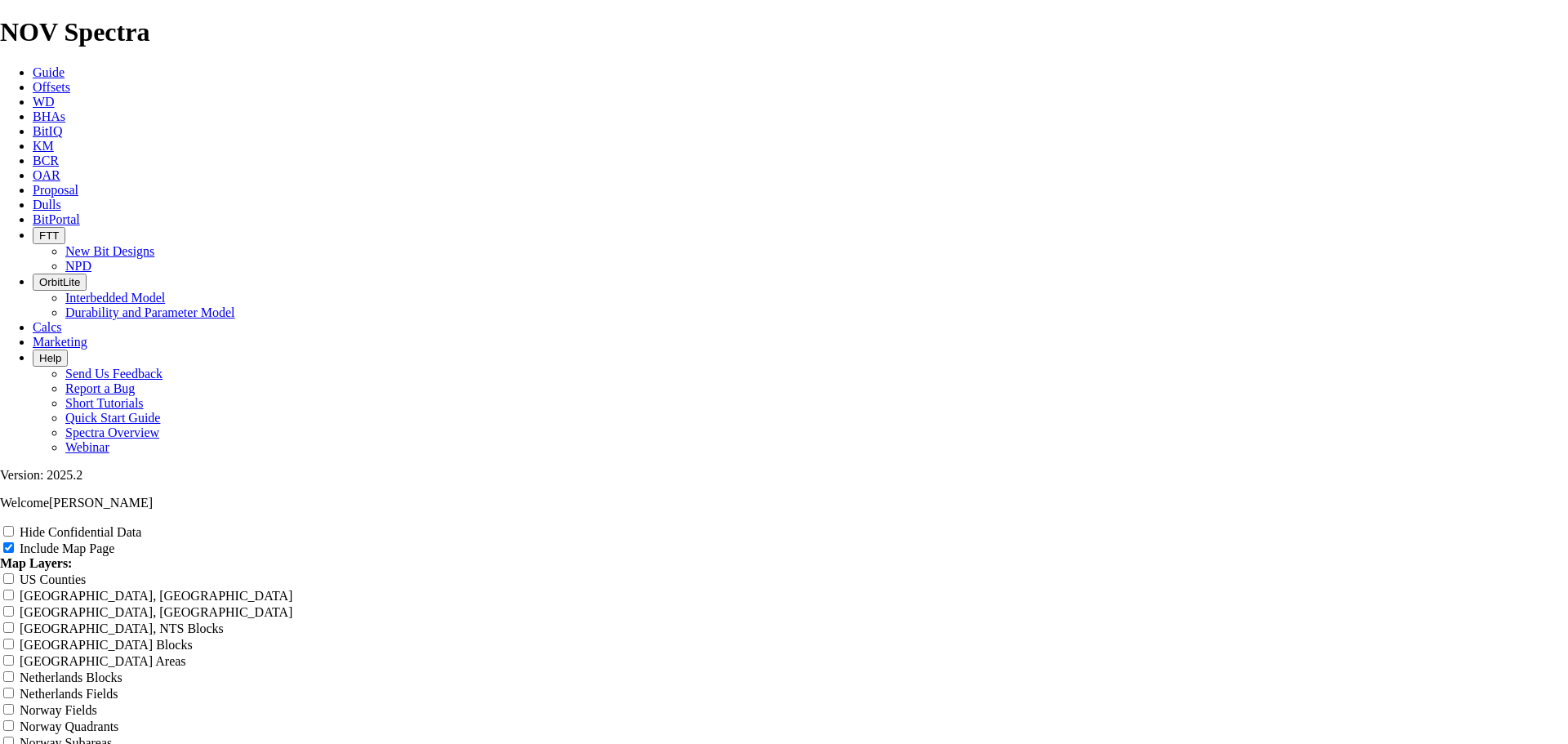
type input "BOTa"
type input "BOT"
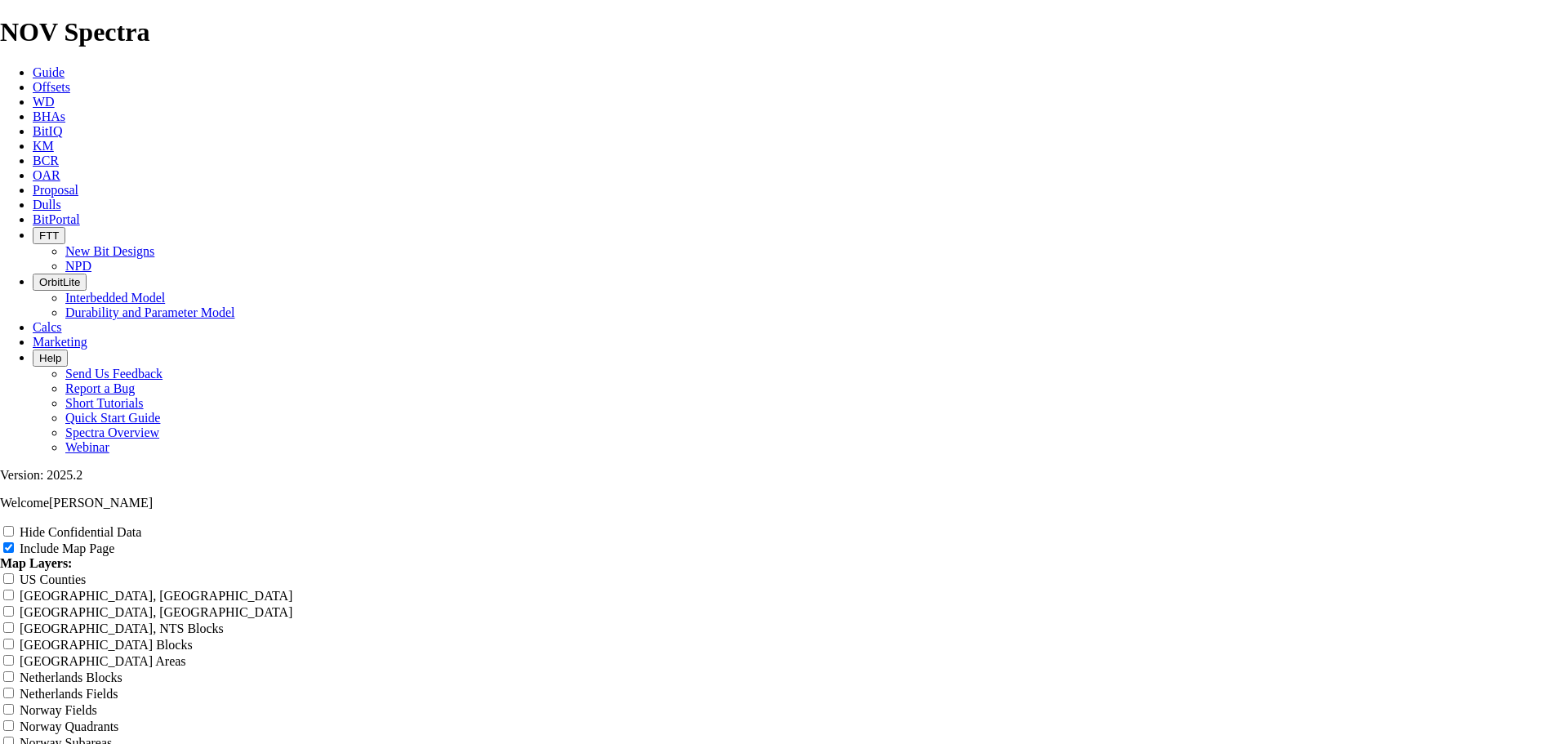
type input "BOT"
type input "BO"
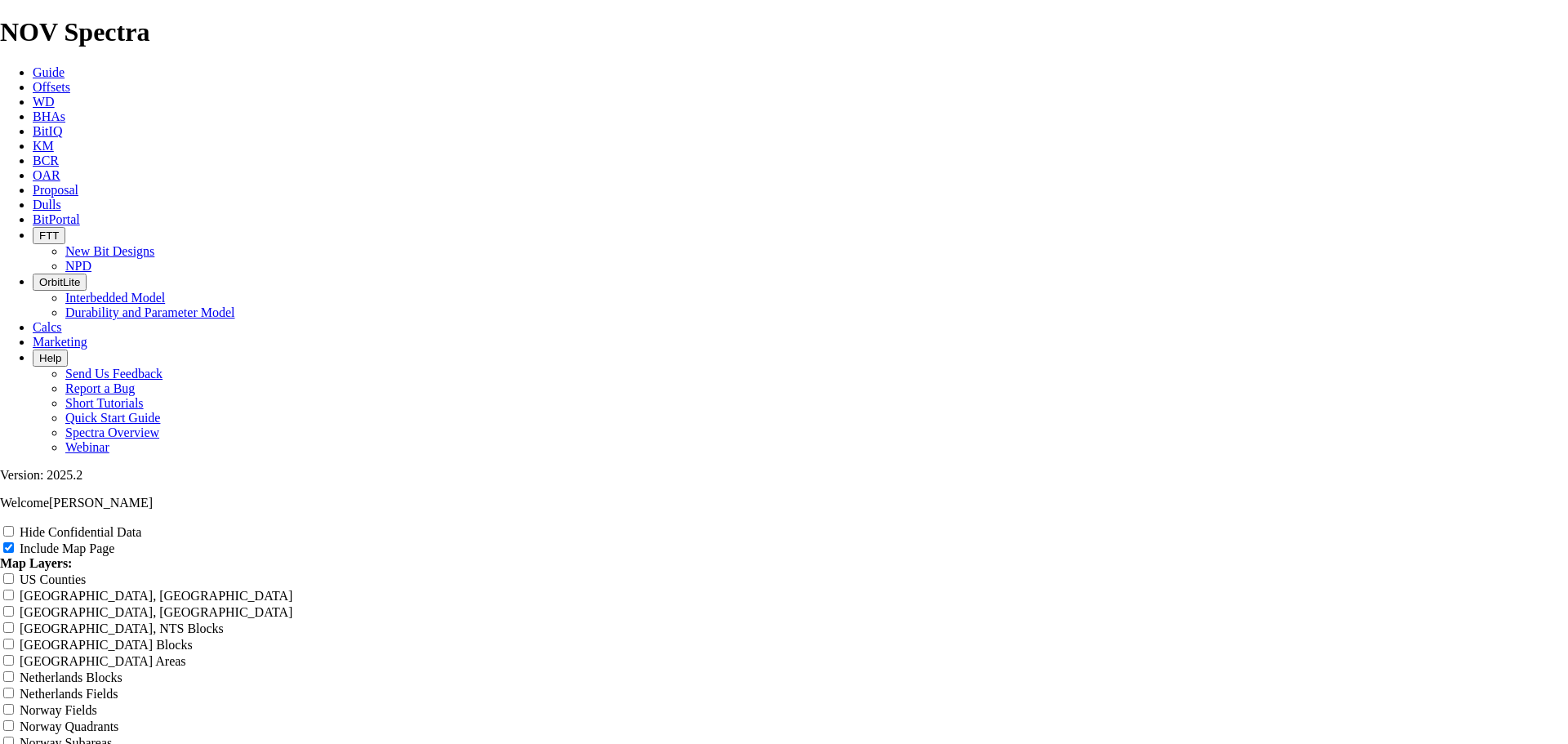
type input "BO"
type input "B"
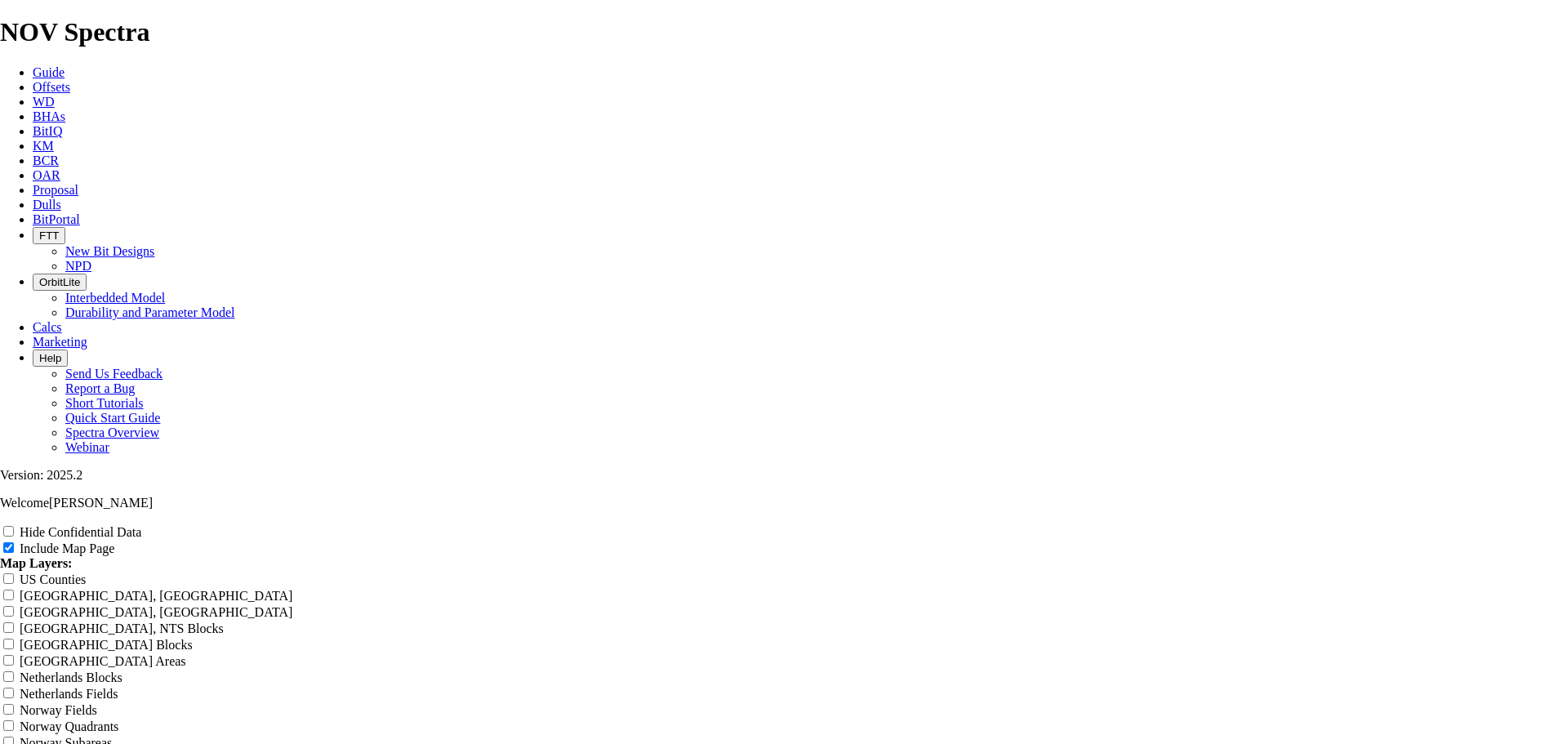
type input "B"
type input "E"
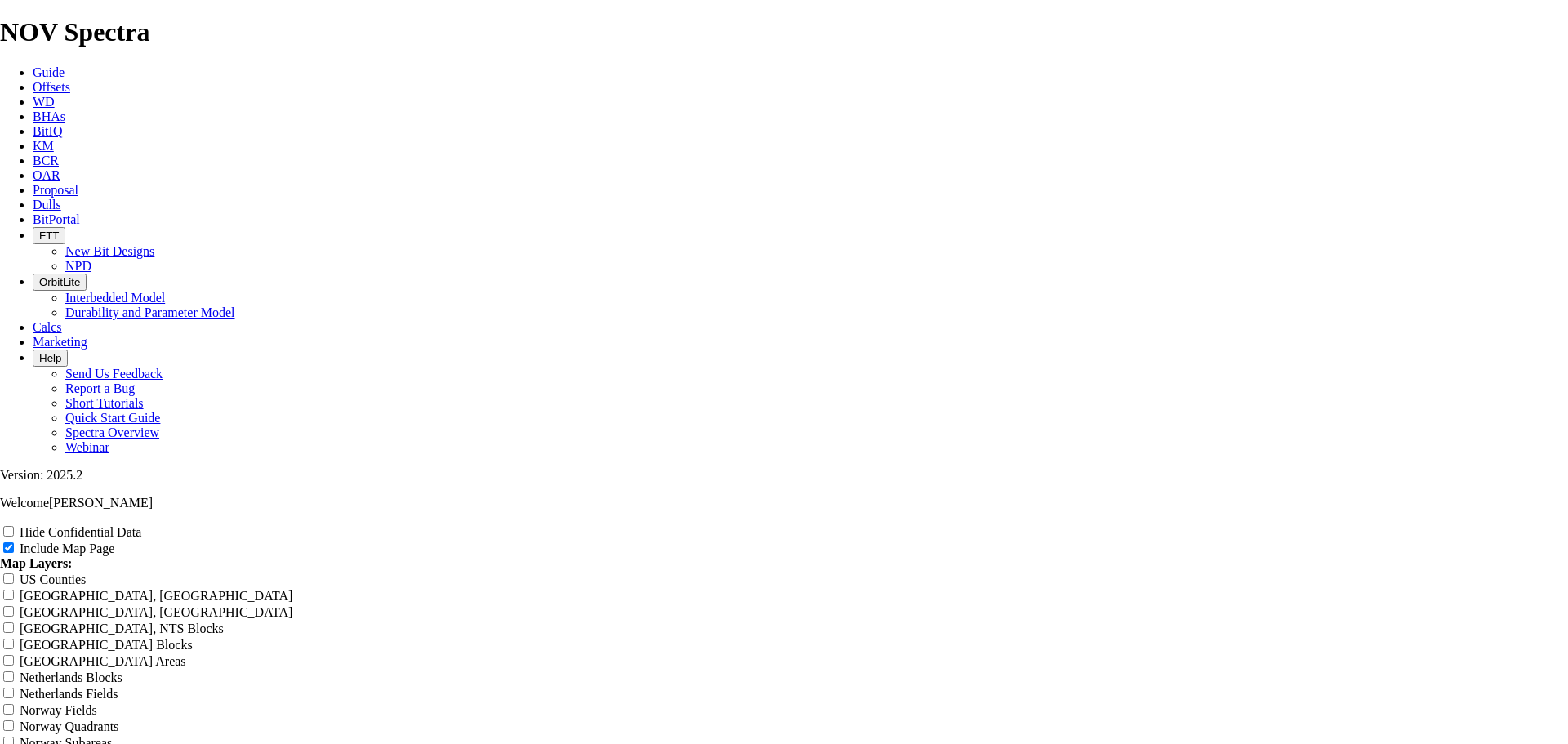
type input "E"
type input "EO"
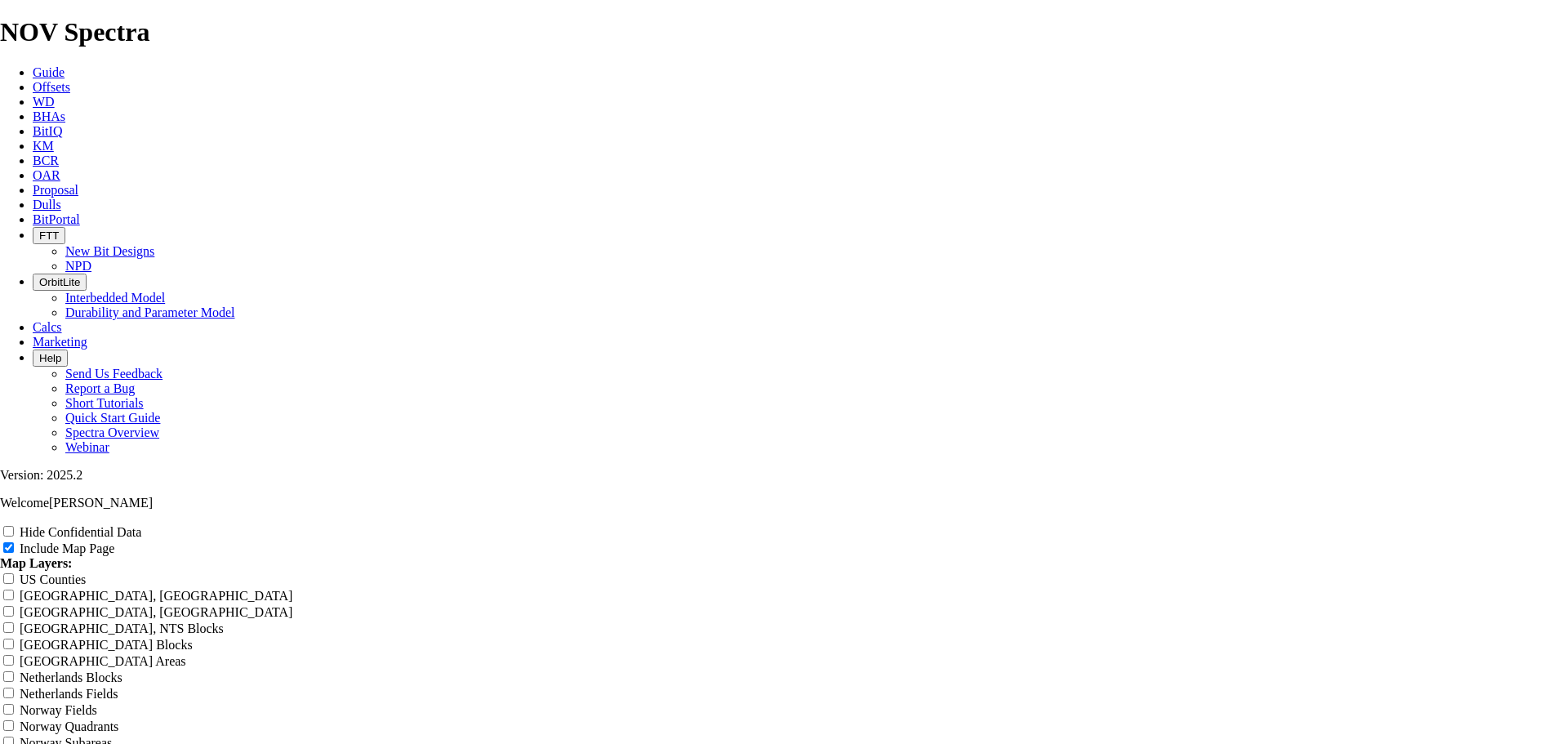
type input "EO"
type input "EOG"
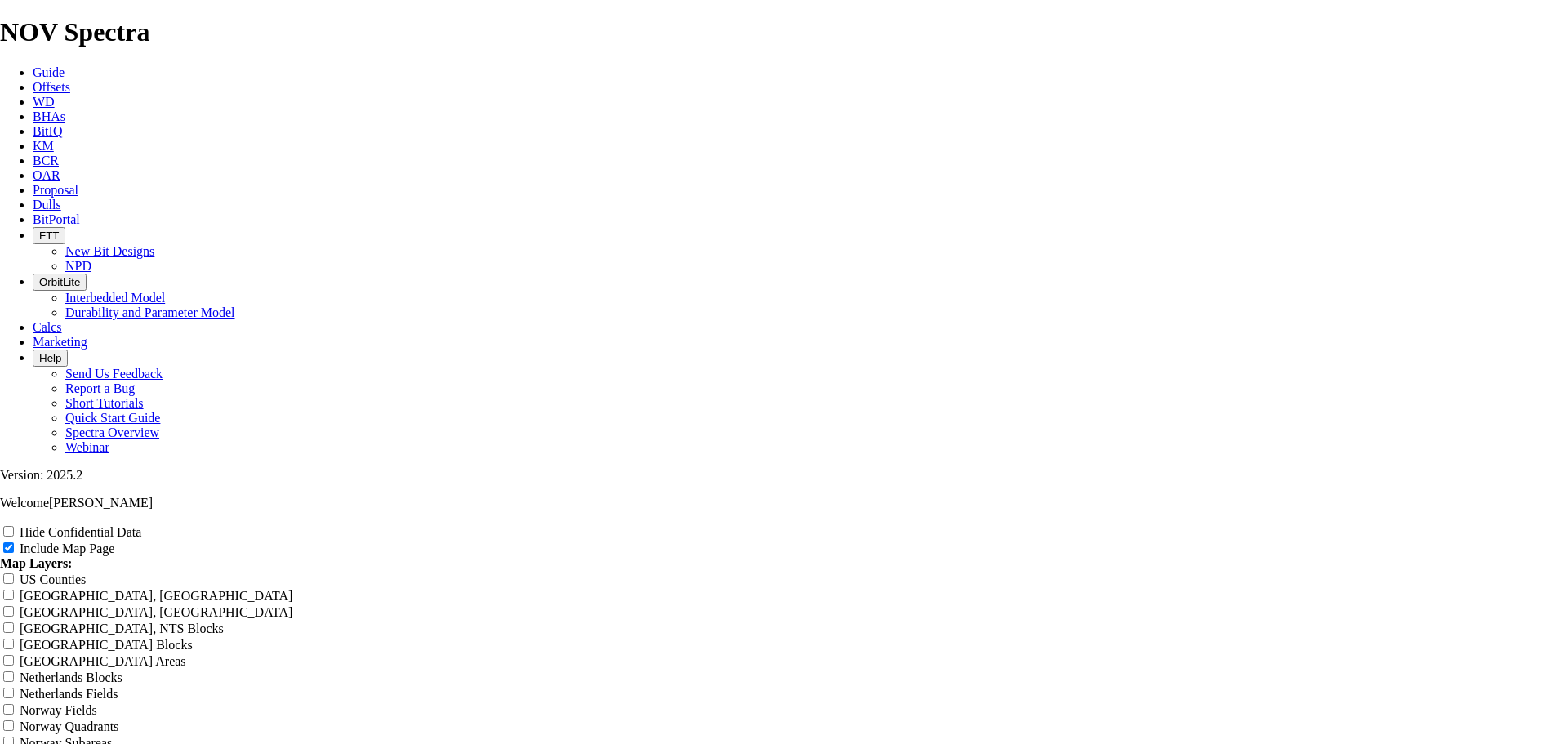
type input "EOG"
type input "EOG -"
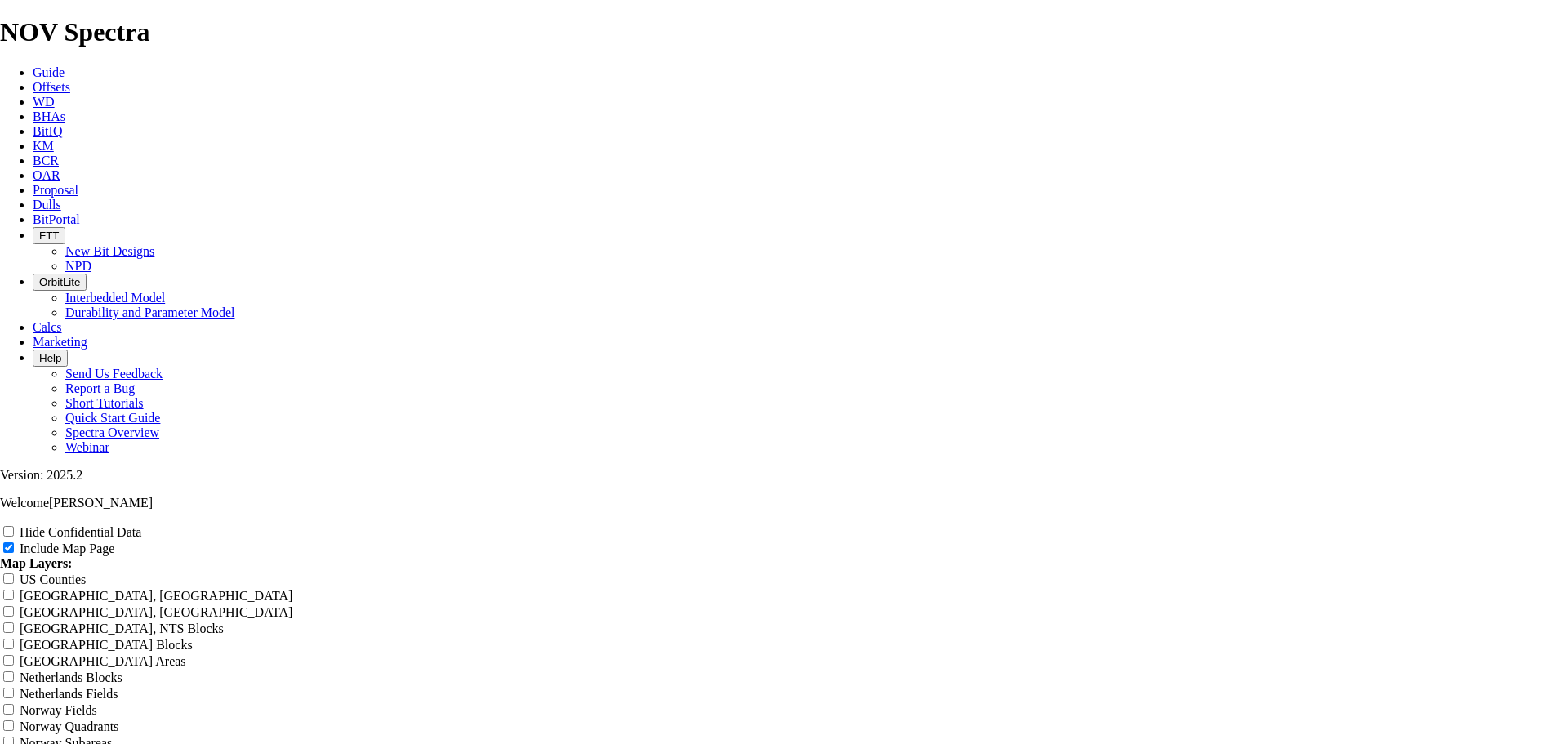
type input "EOG -"
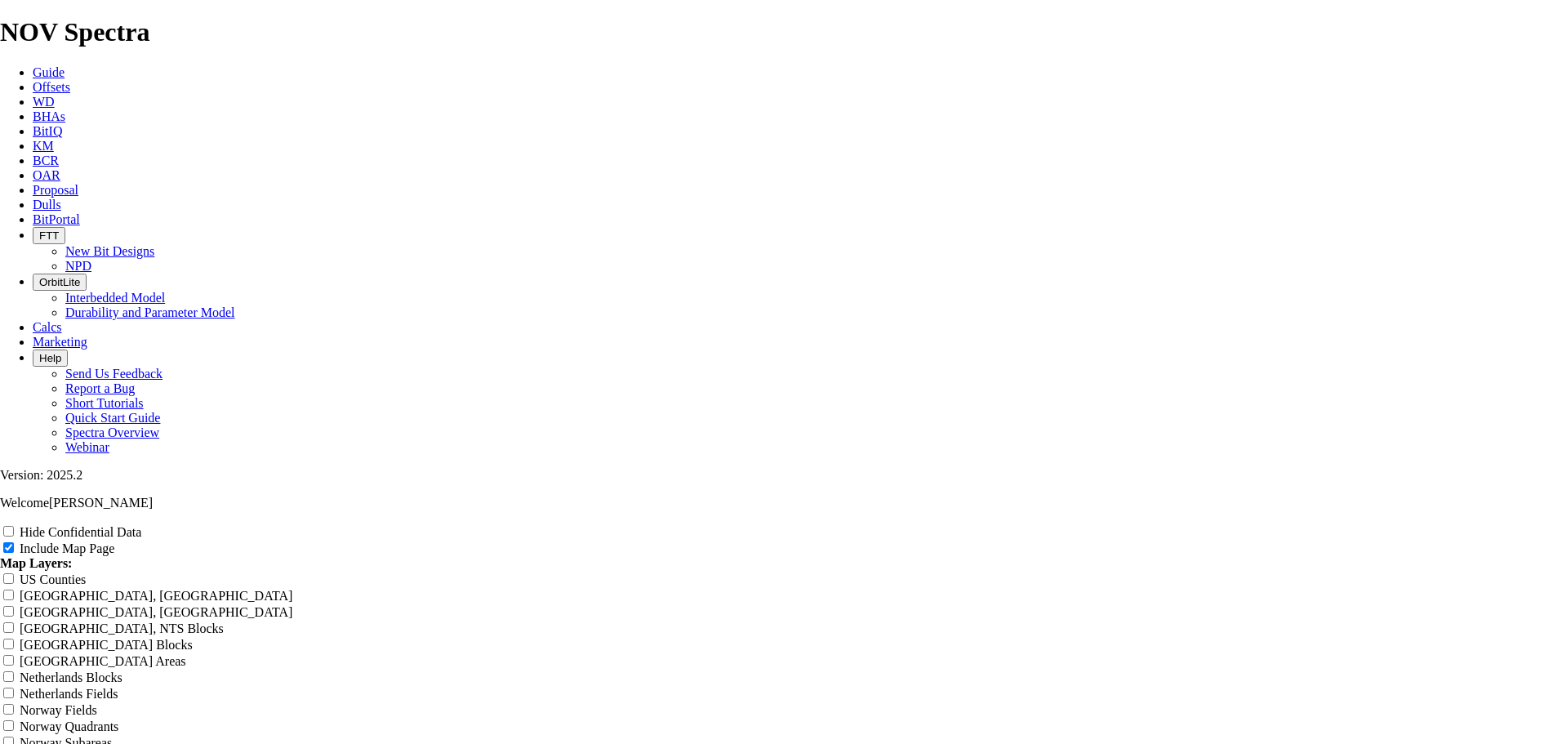
type input "EOG - B"
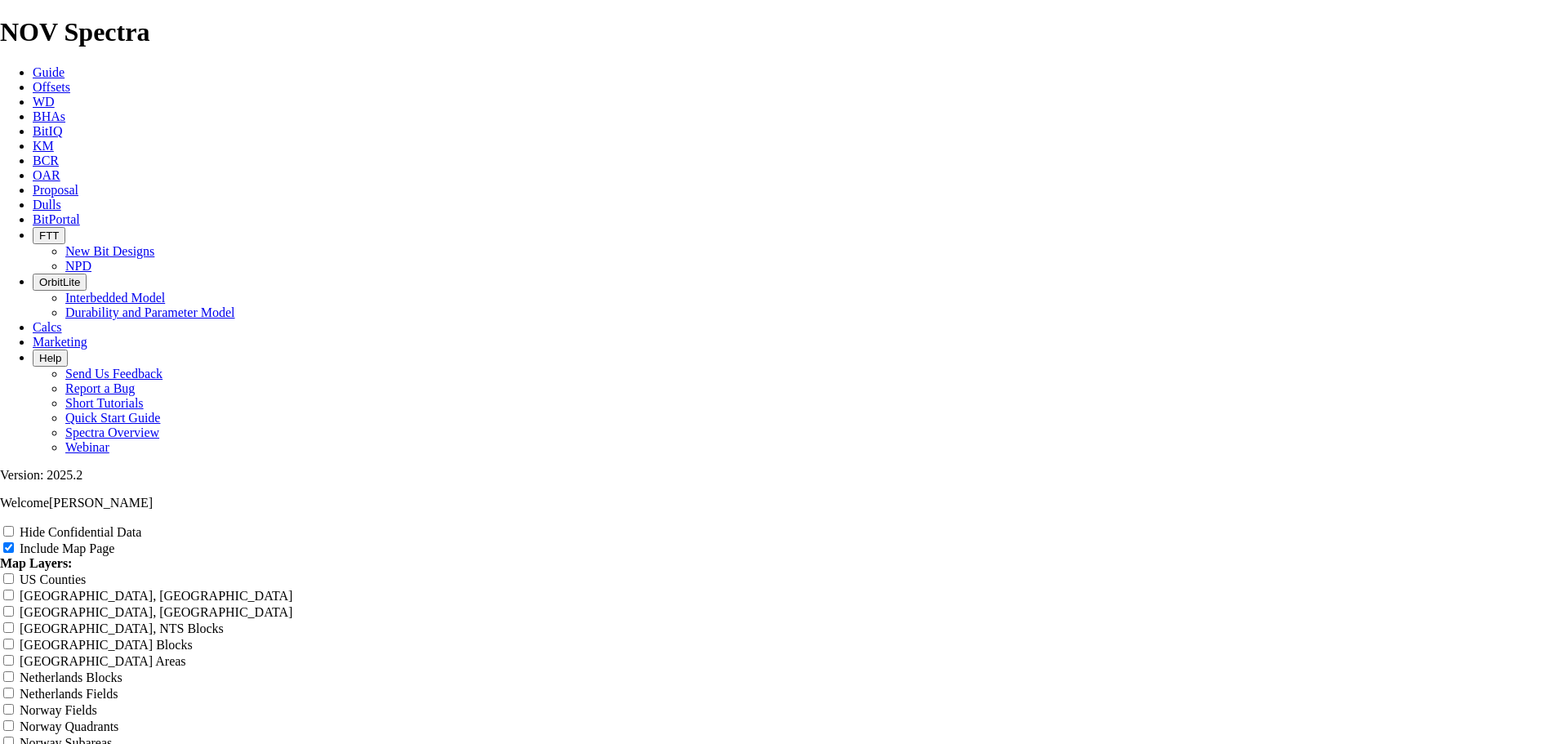
type input "EOG - BO"
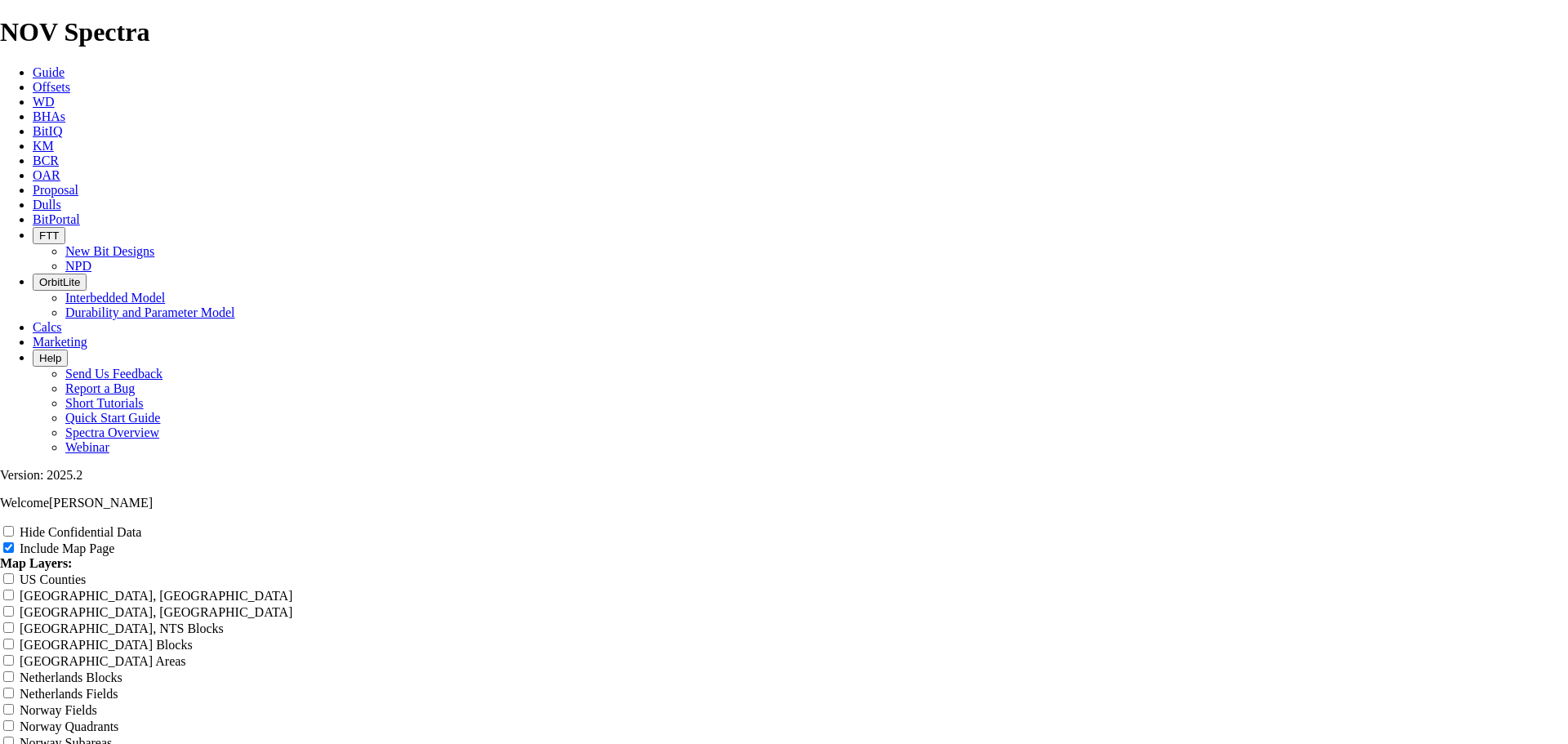
type input "EOG - B"
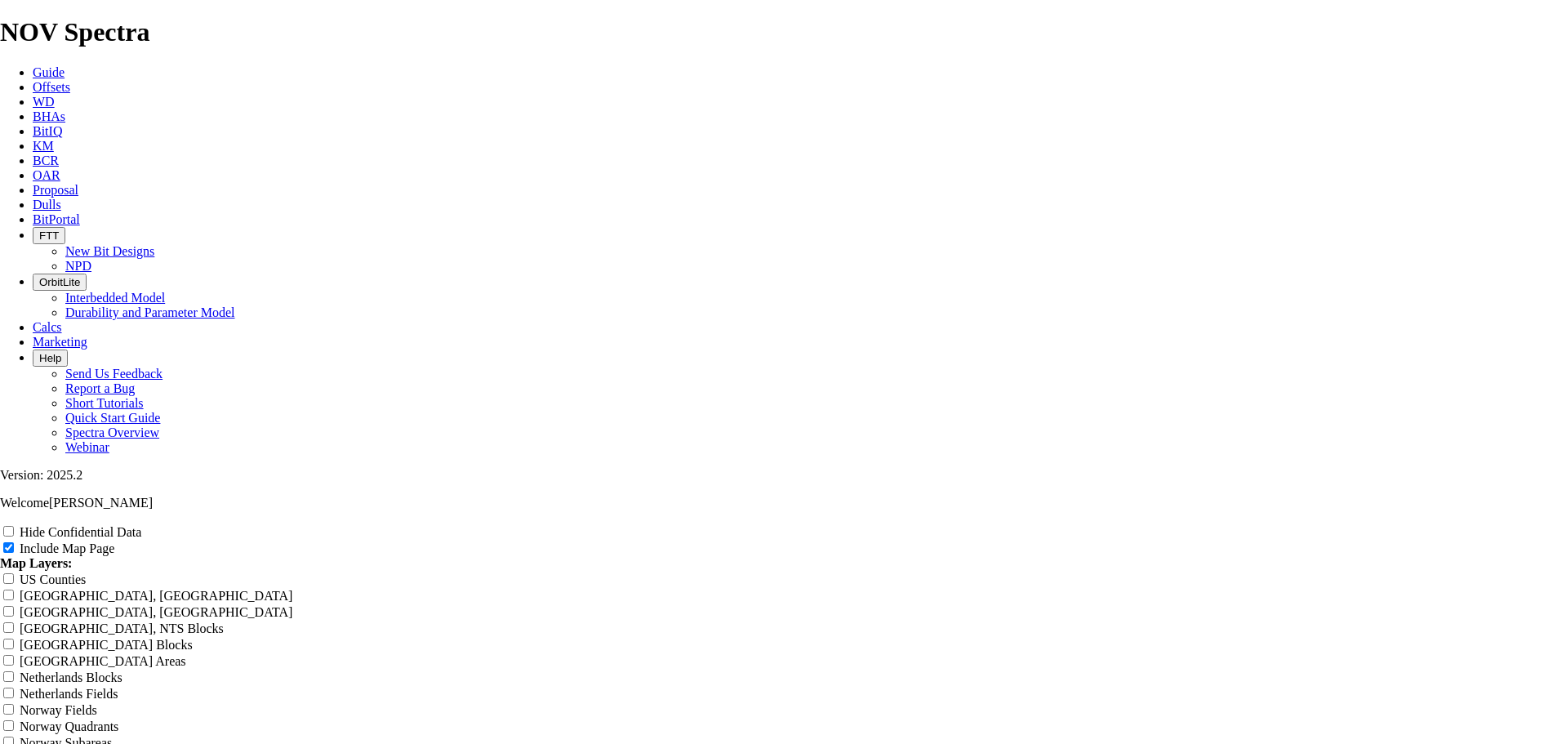
type input "EOG -"
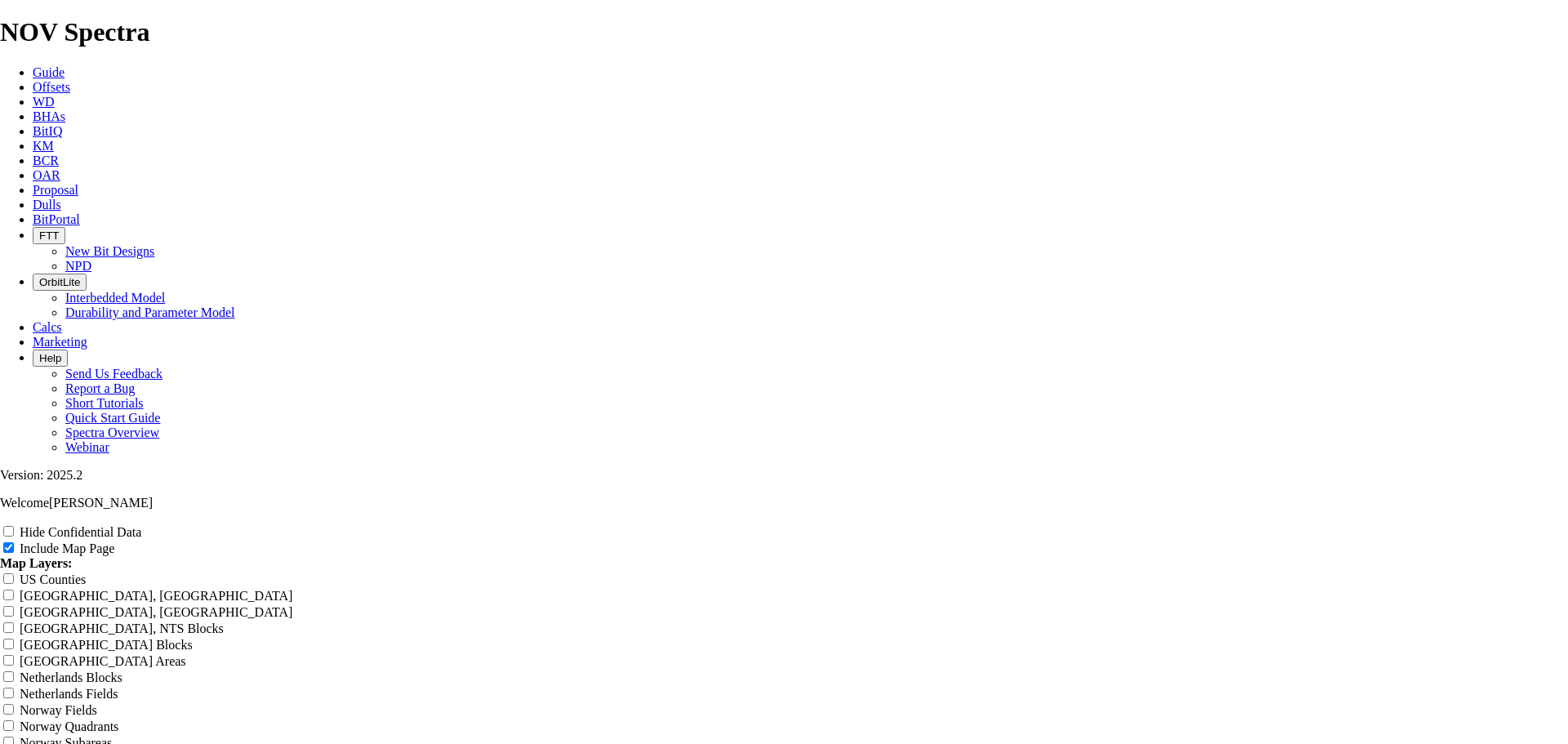
type input "EOG - 1"
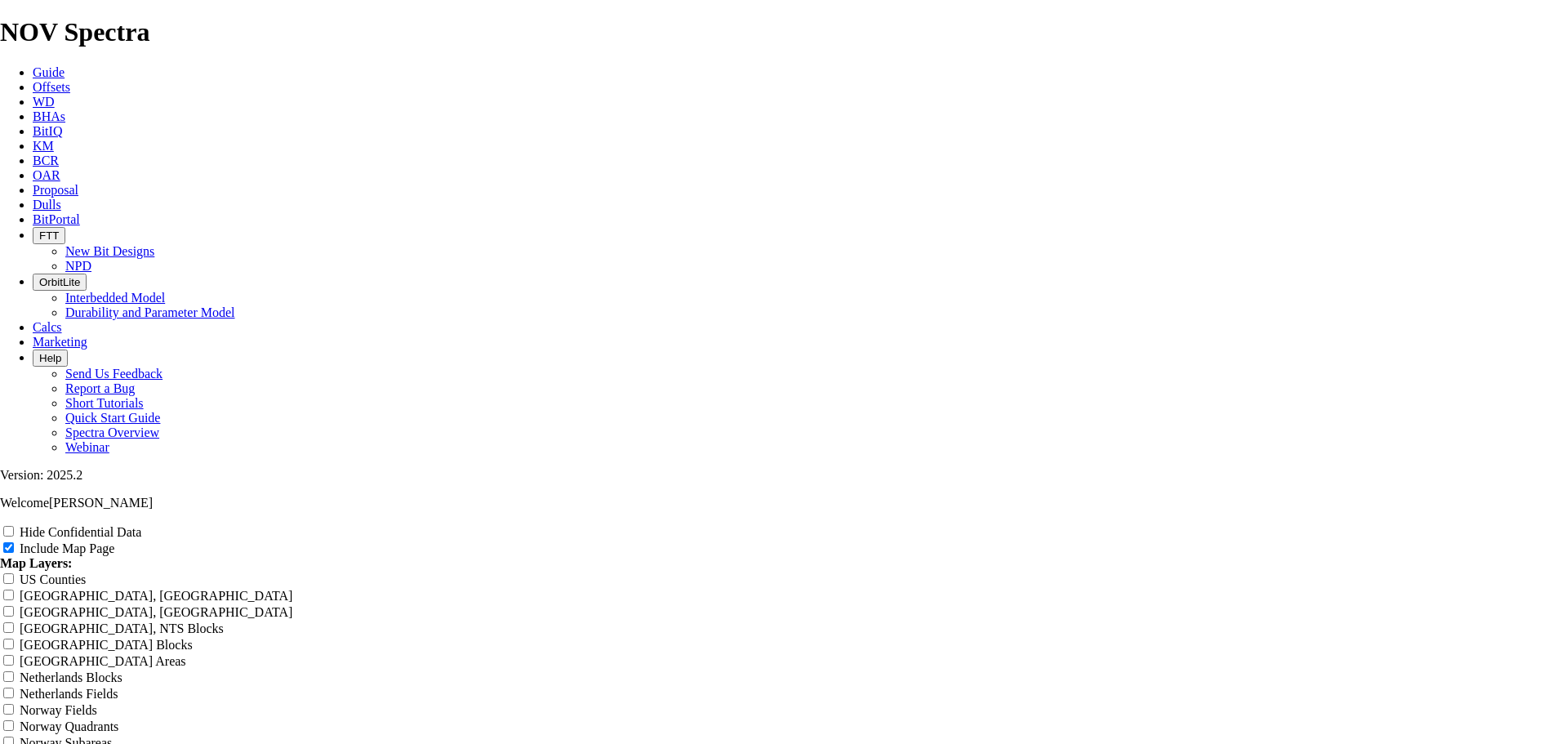
type input "EOG - 12"
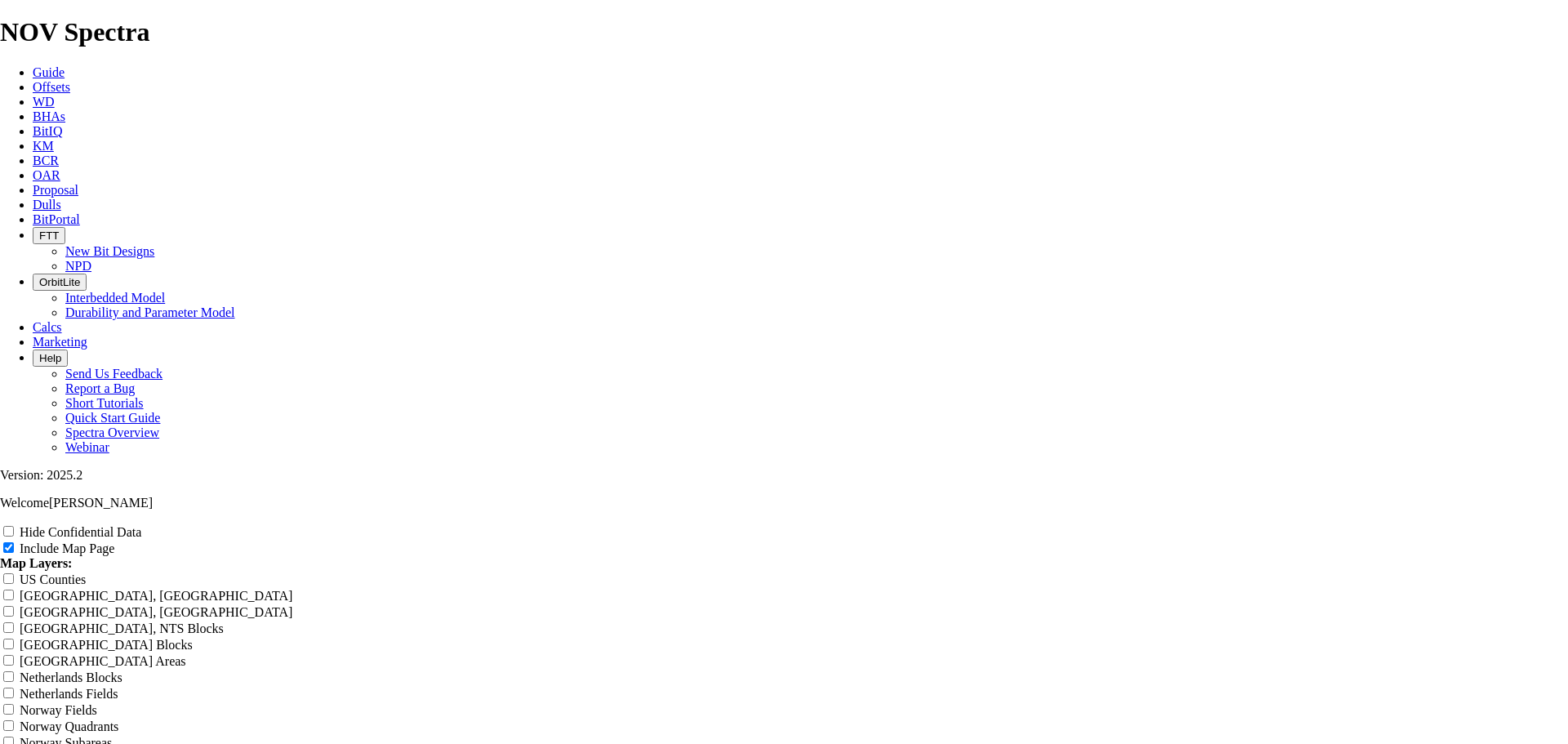
type input "EOG - 12."
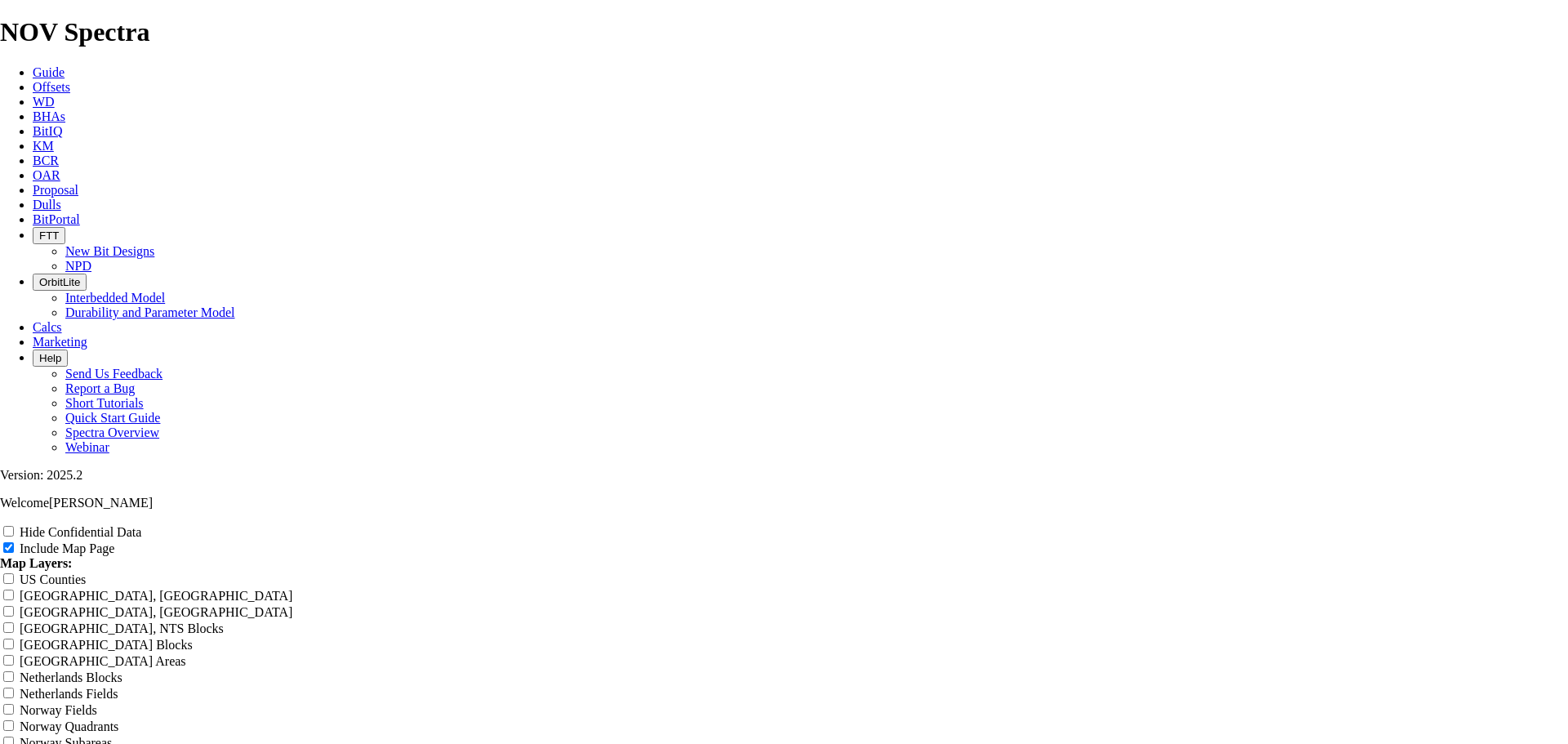
type input "EOG - 12.2"
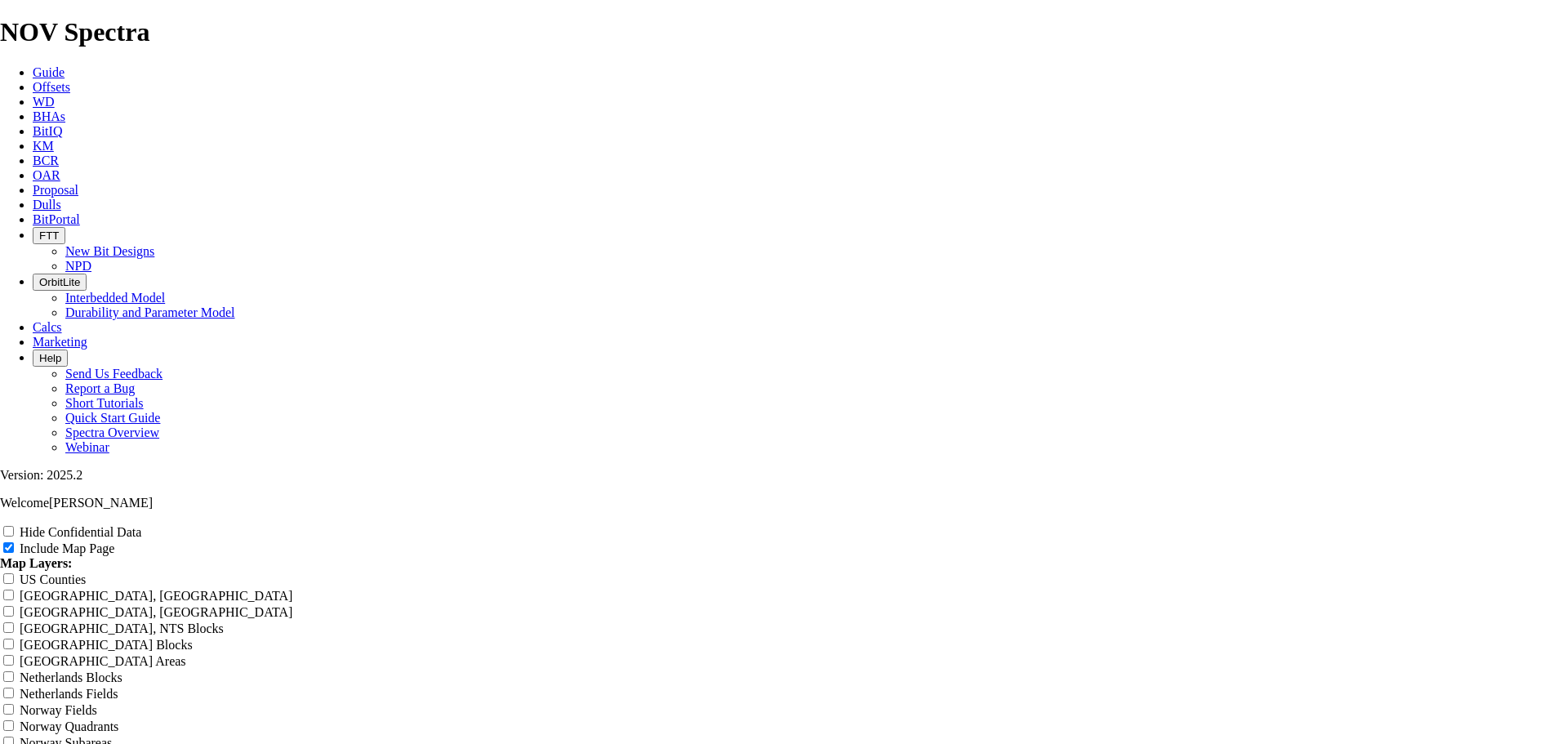
type input "EOG - 12.25"
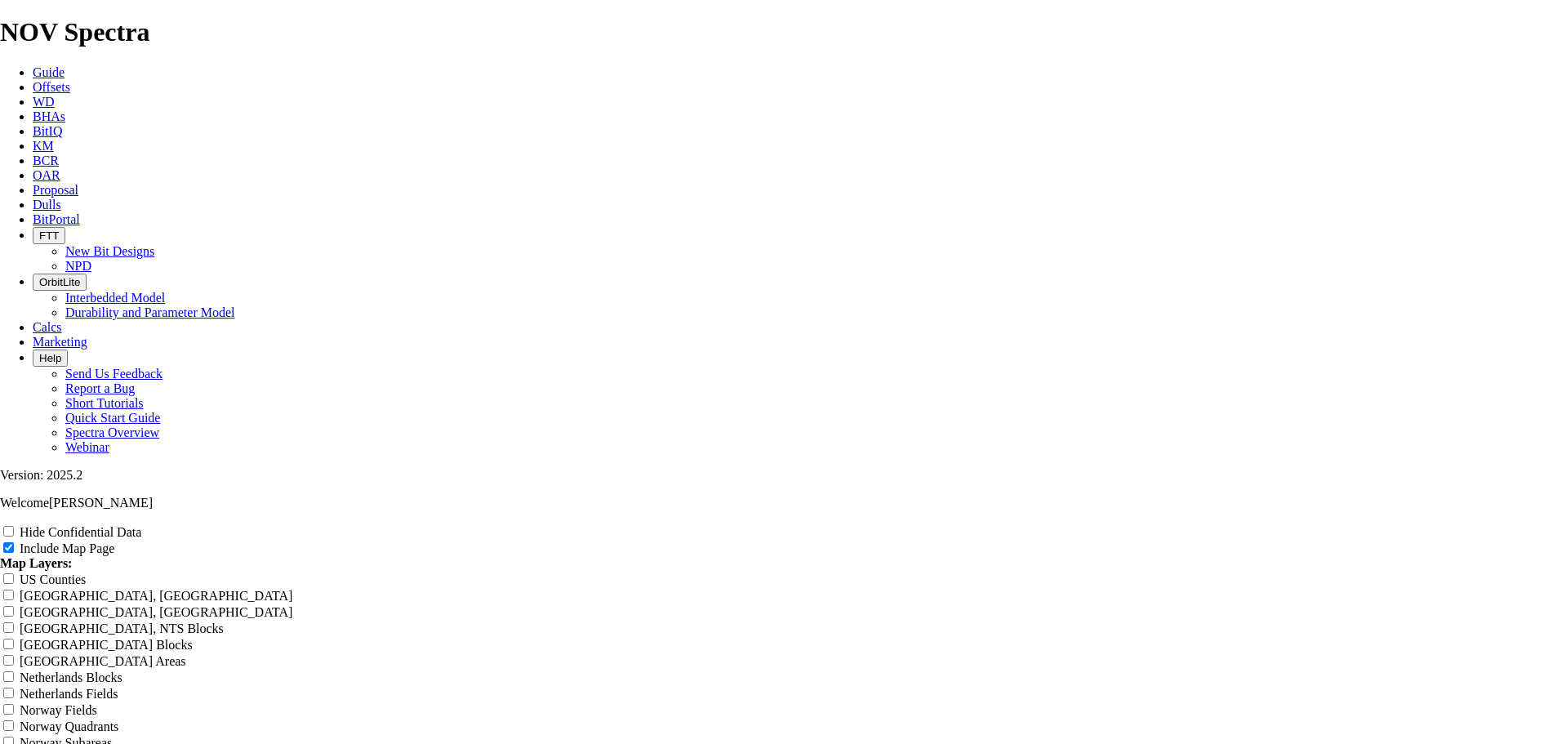
type input "EOG - 12.25""
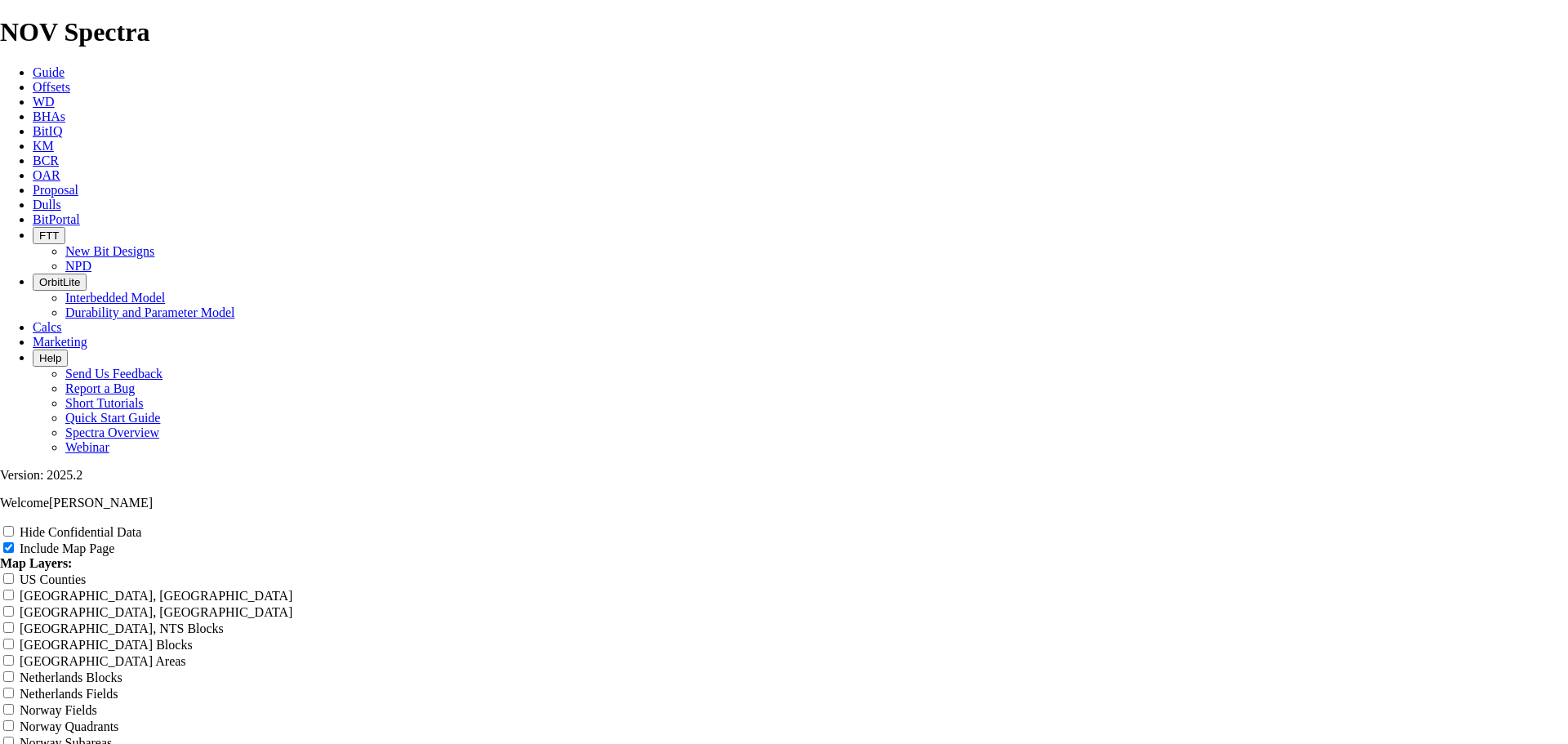
type input "EOG - 12.25""
type input "EOG - 12.25" B"
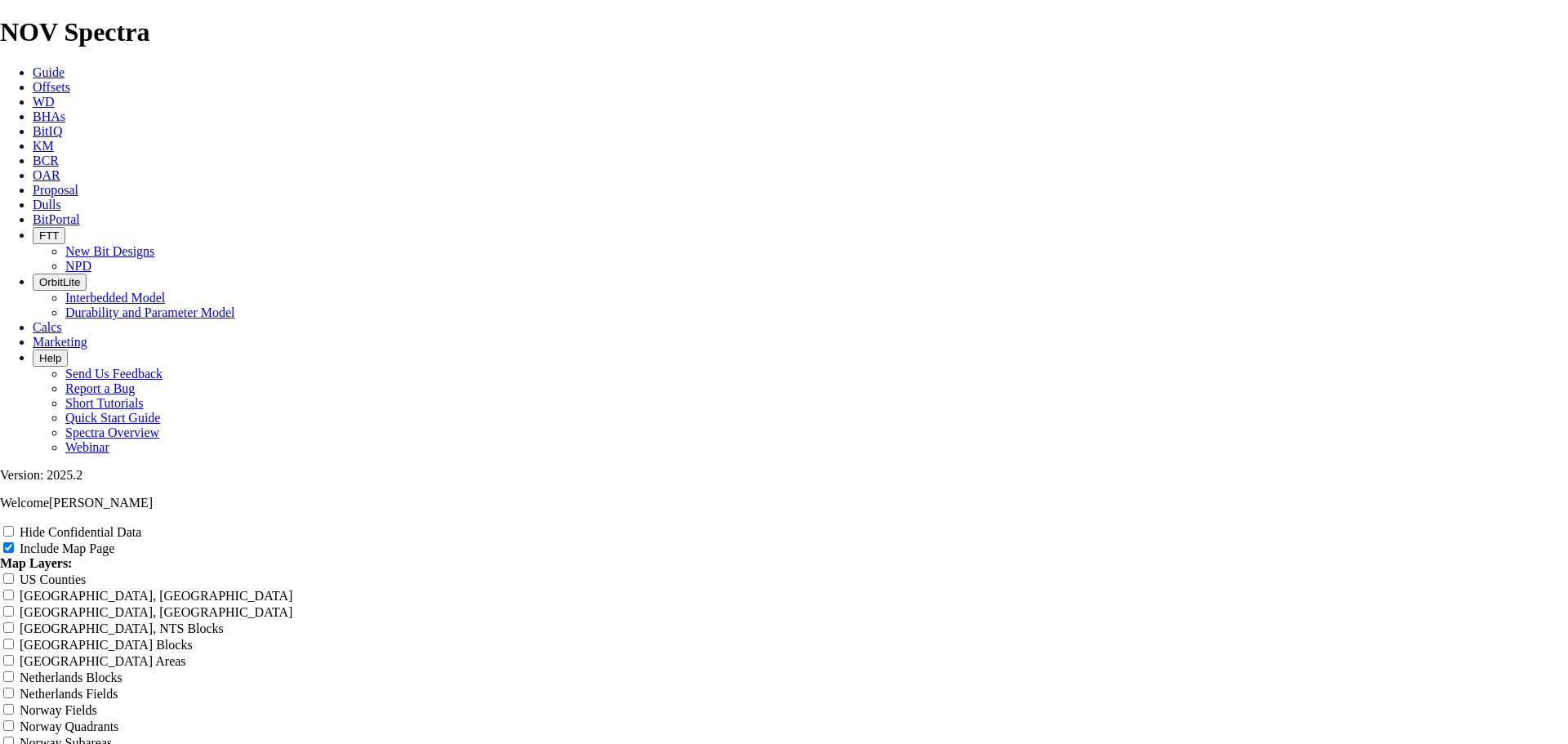
type input "EOG - 12.25" B"
type input "EOG - 12.25" BO"
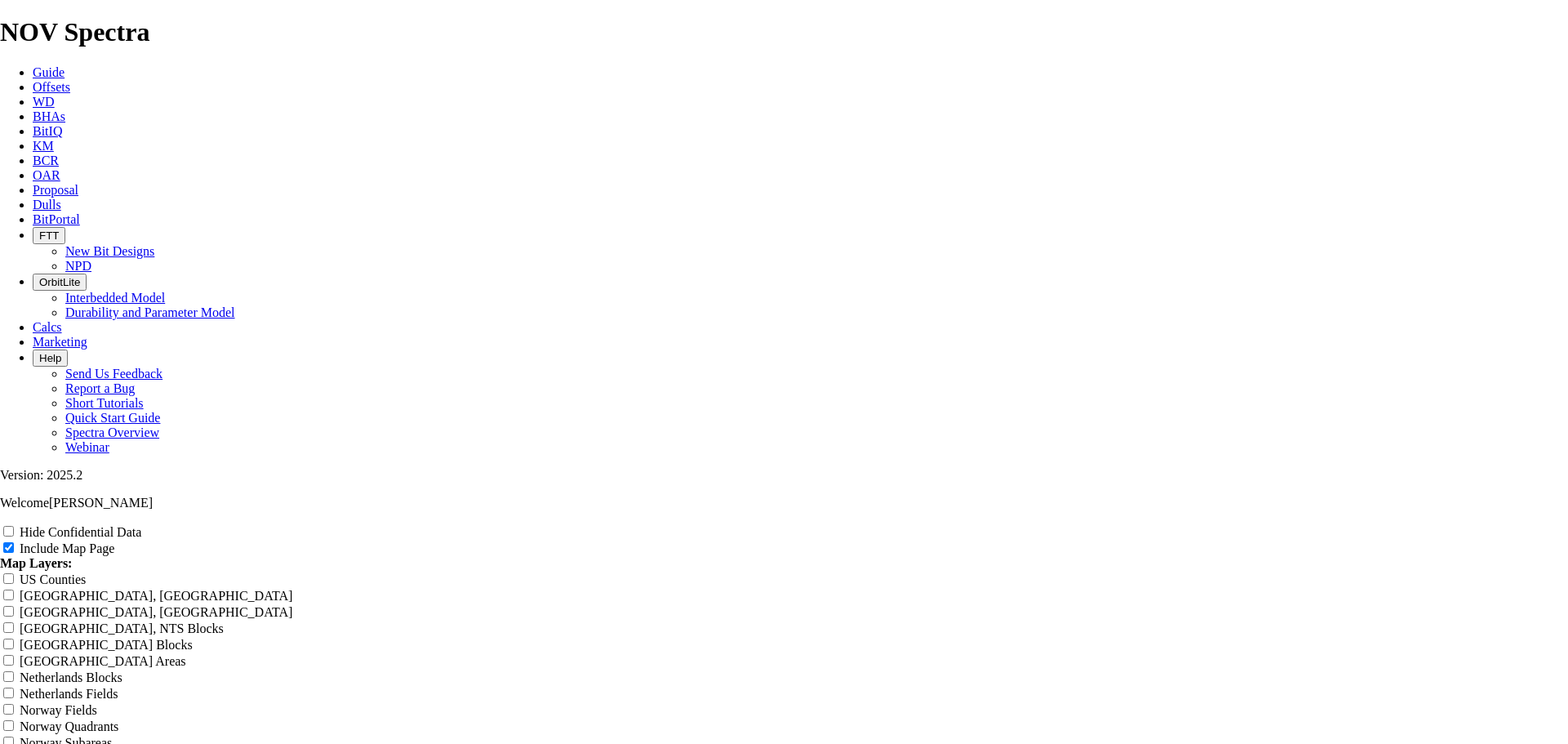
type input "EOG - 12.25" BO"
type input "EOG - 12.25" BOT"
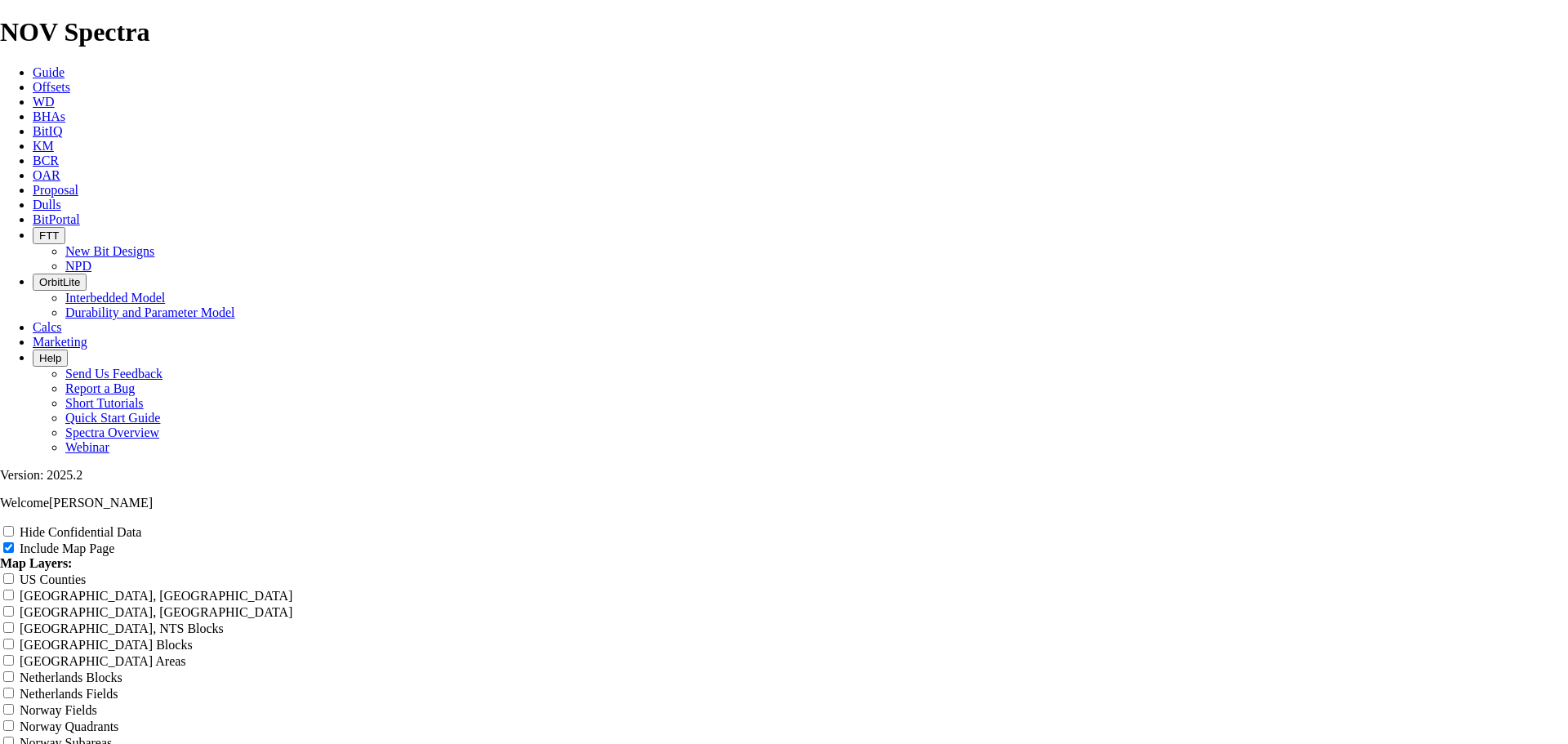
type input "EOG - 12.25" BOT"
type input "EOG - 12.25" BOTa"
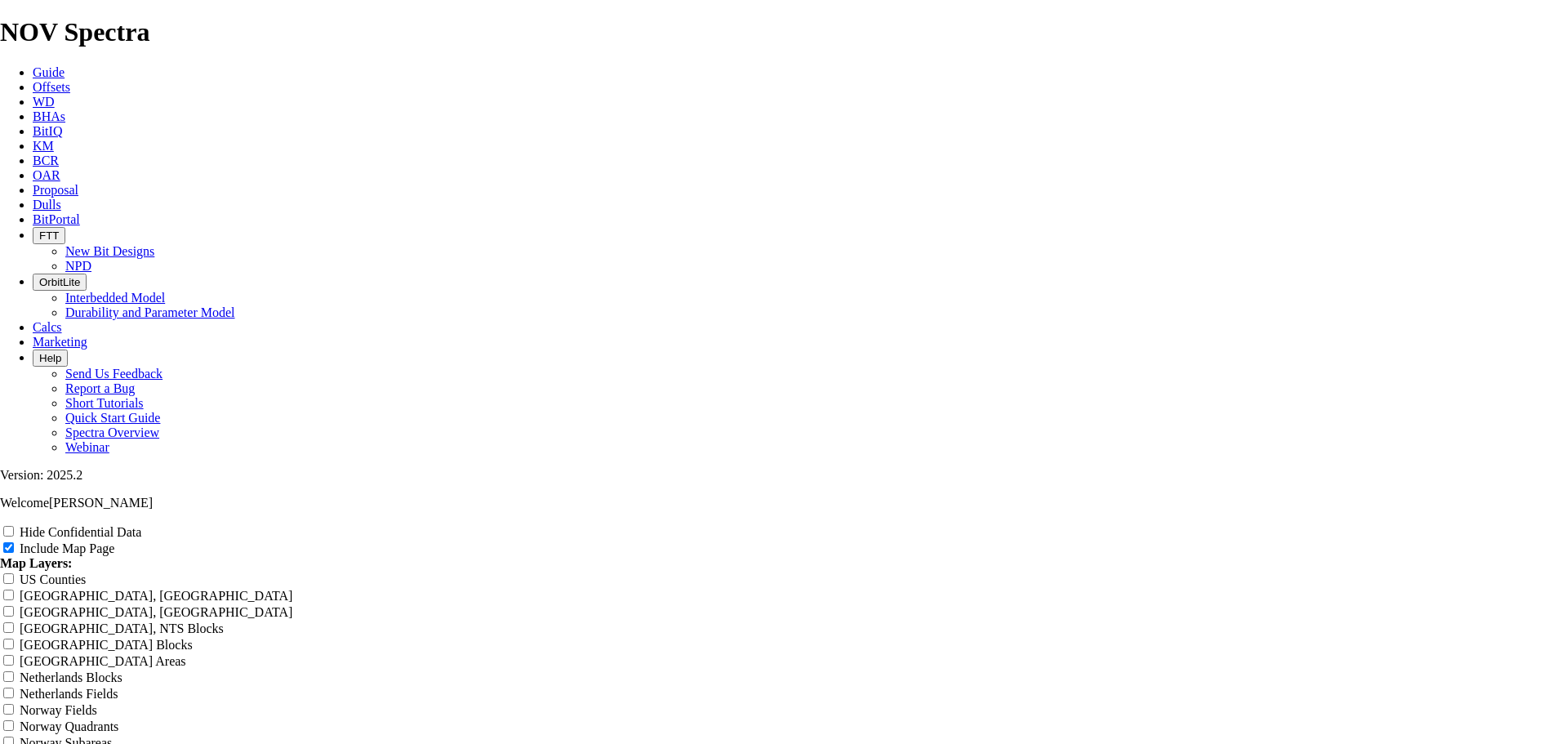
type input "EOG - 12.25" BOTa"
type input "EOG - 12.25" BOT"
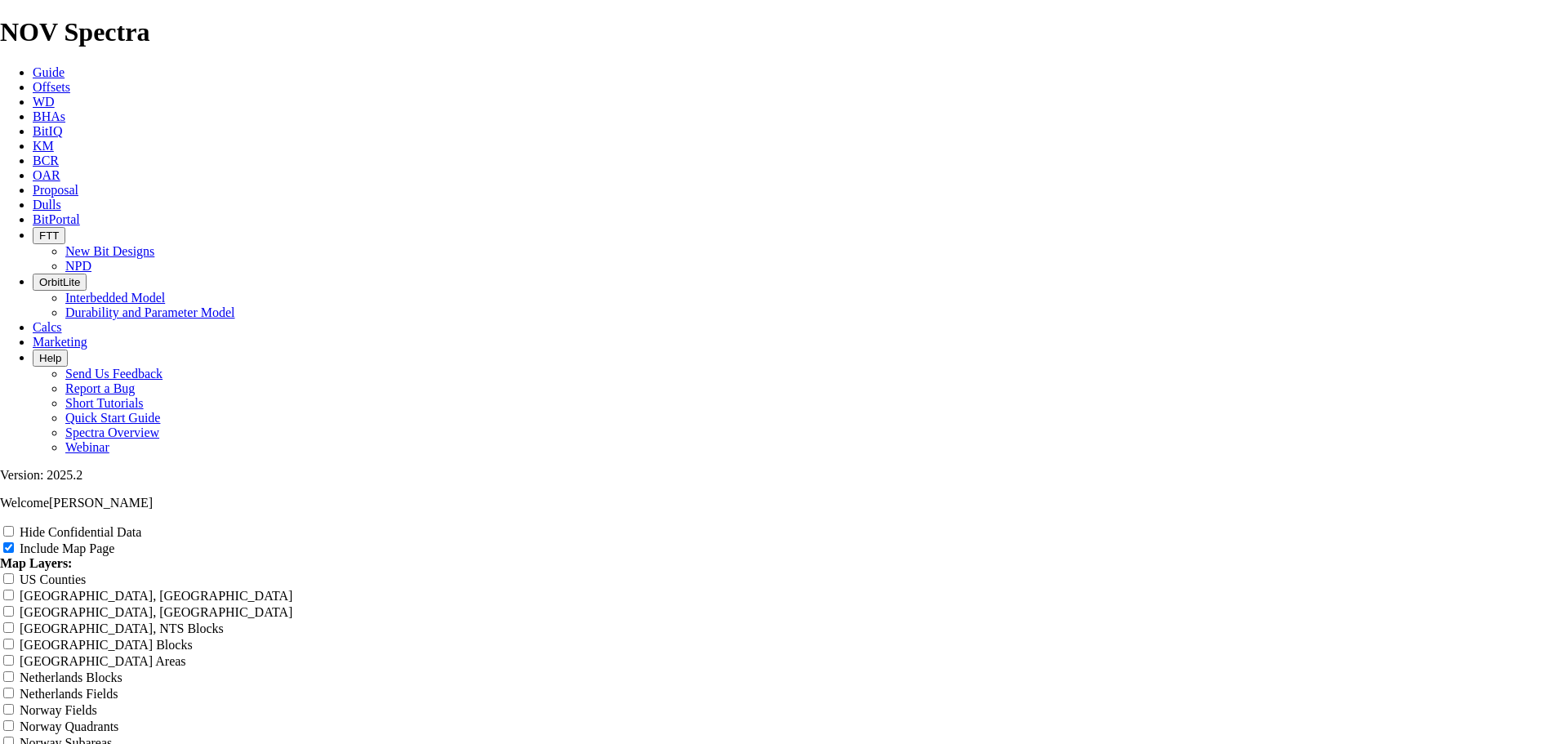
type input "EOG - 12.25" BOT"
type input "EOG - 12.25" BO"
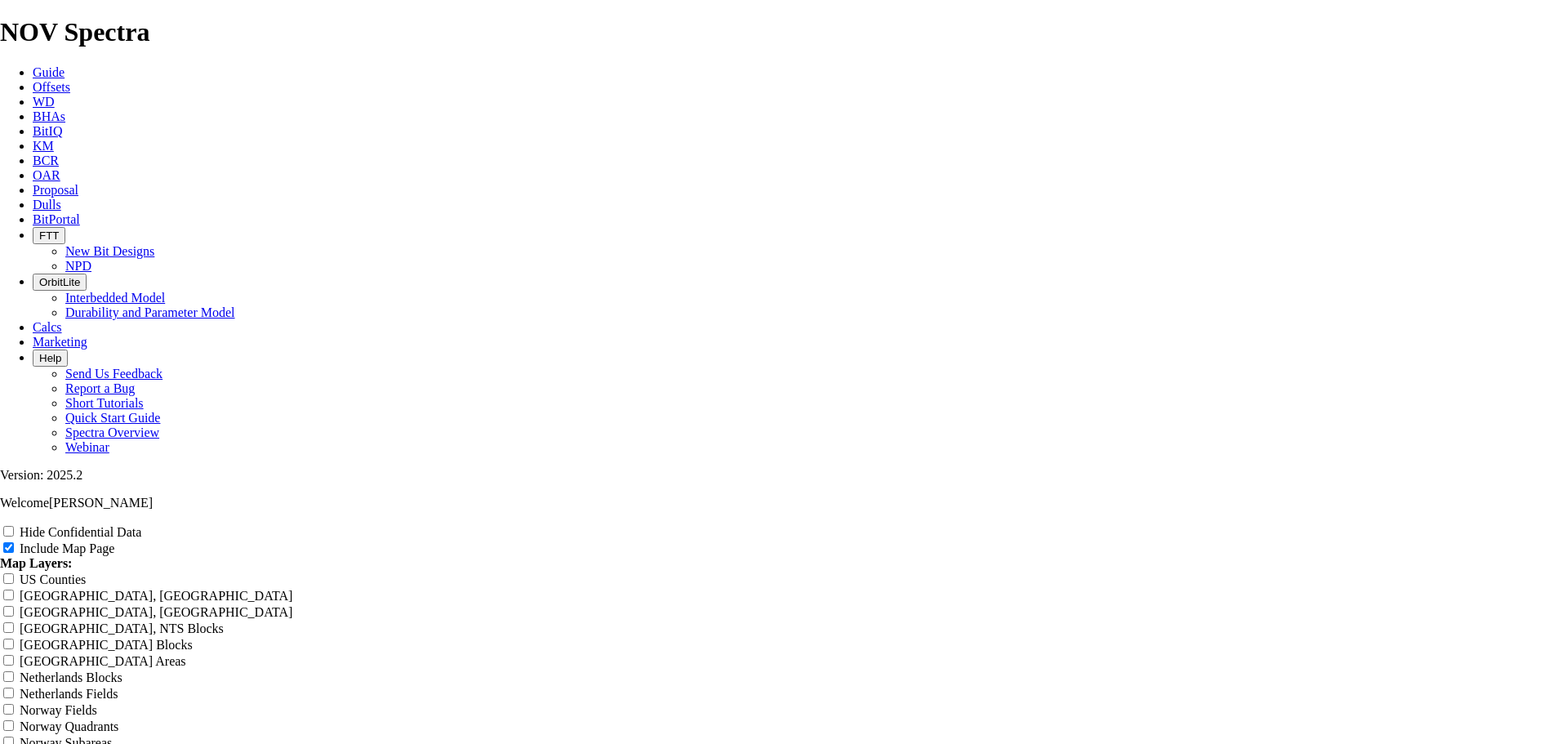
type input "EOG - 12.25" BO"
type input "EOG - 12.25" B"
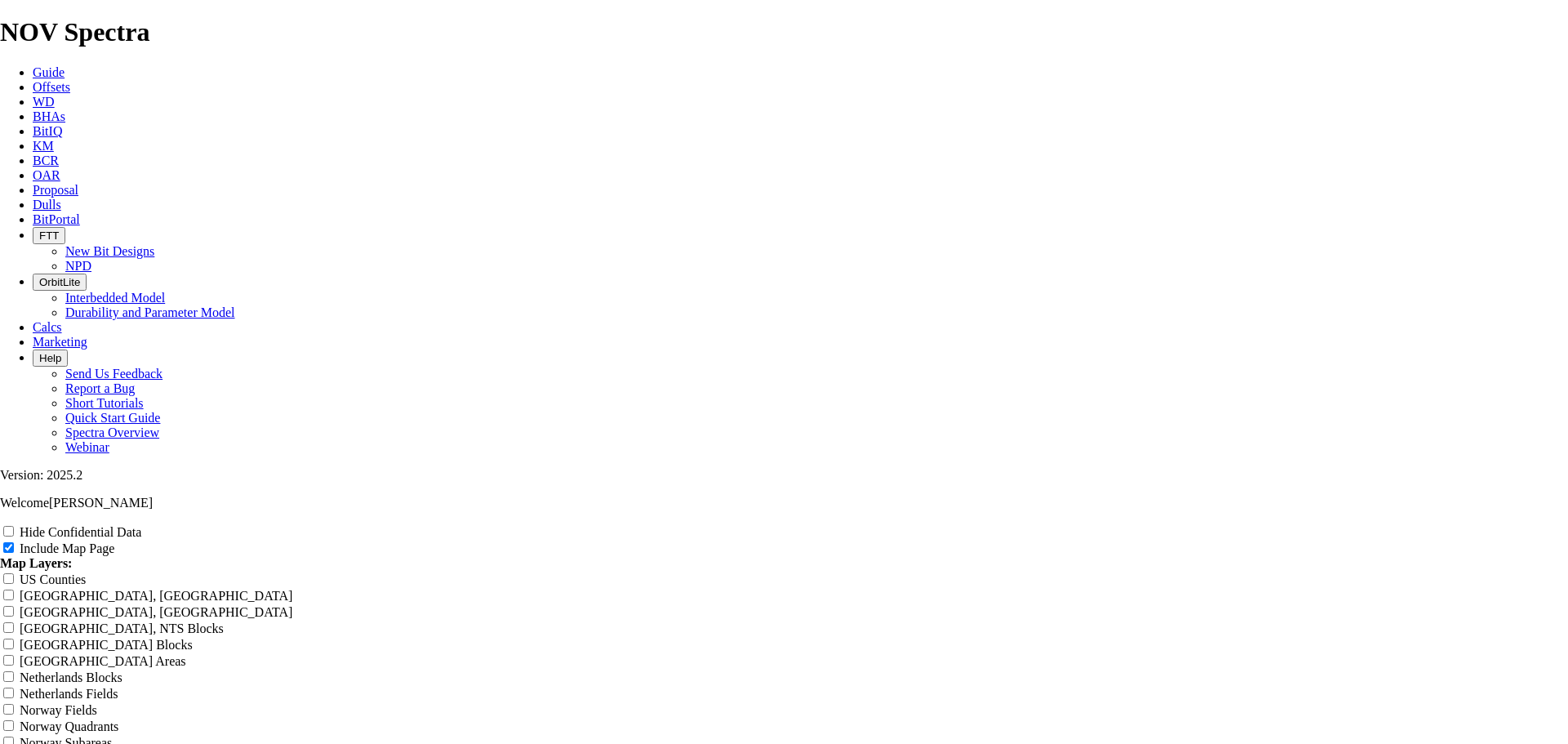
type input "EOG - 12.25" B"
type input "EOG - 12.25" Bo"
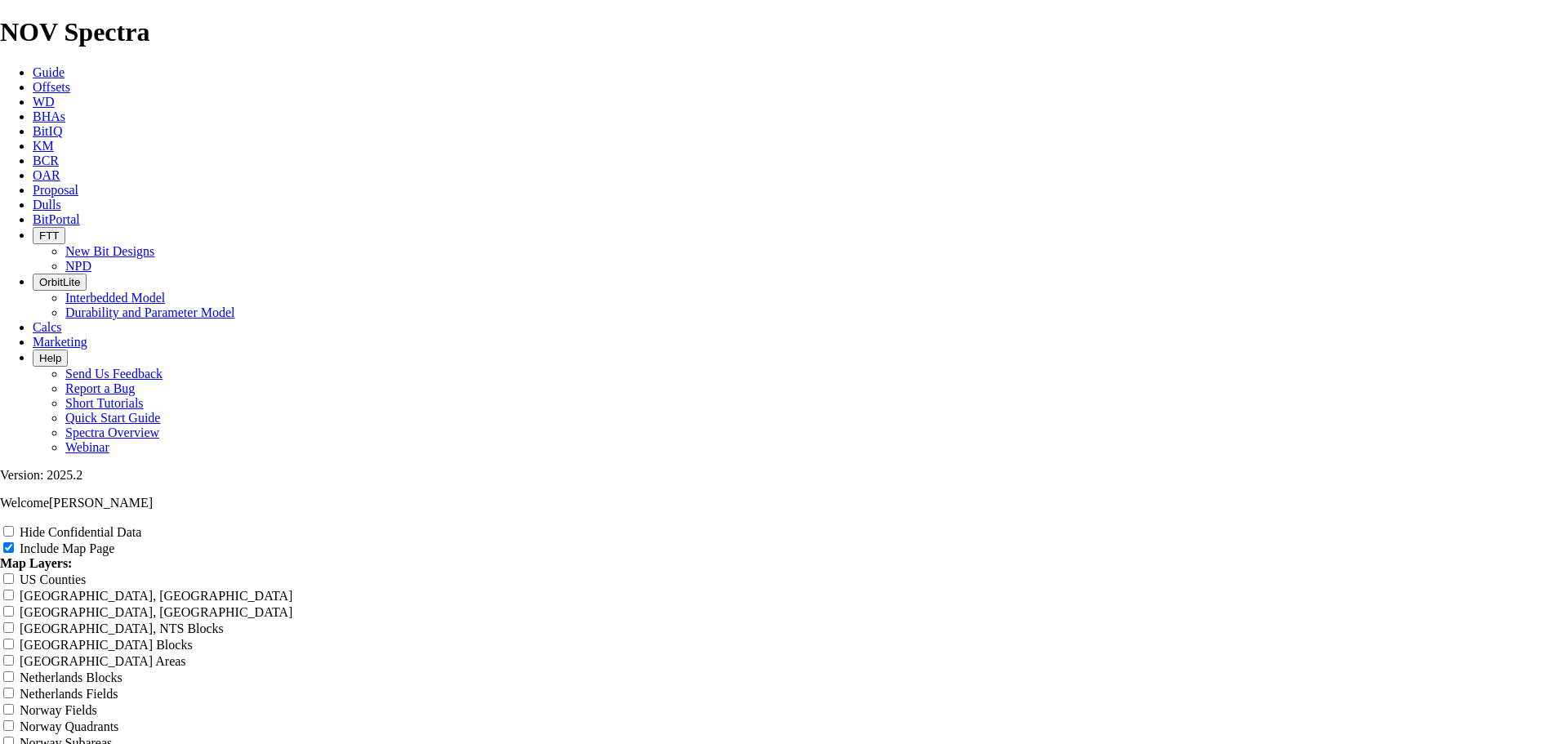
type input "EOG - 12.25" Bo"
type input "EOG - 12.25" Bot"
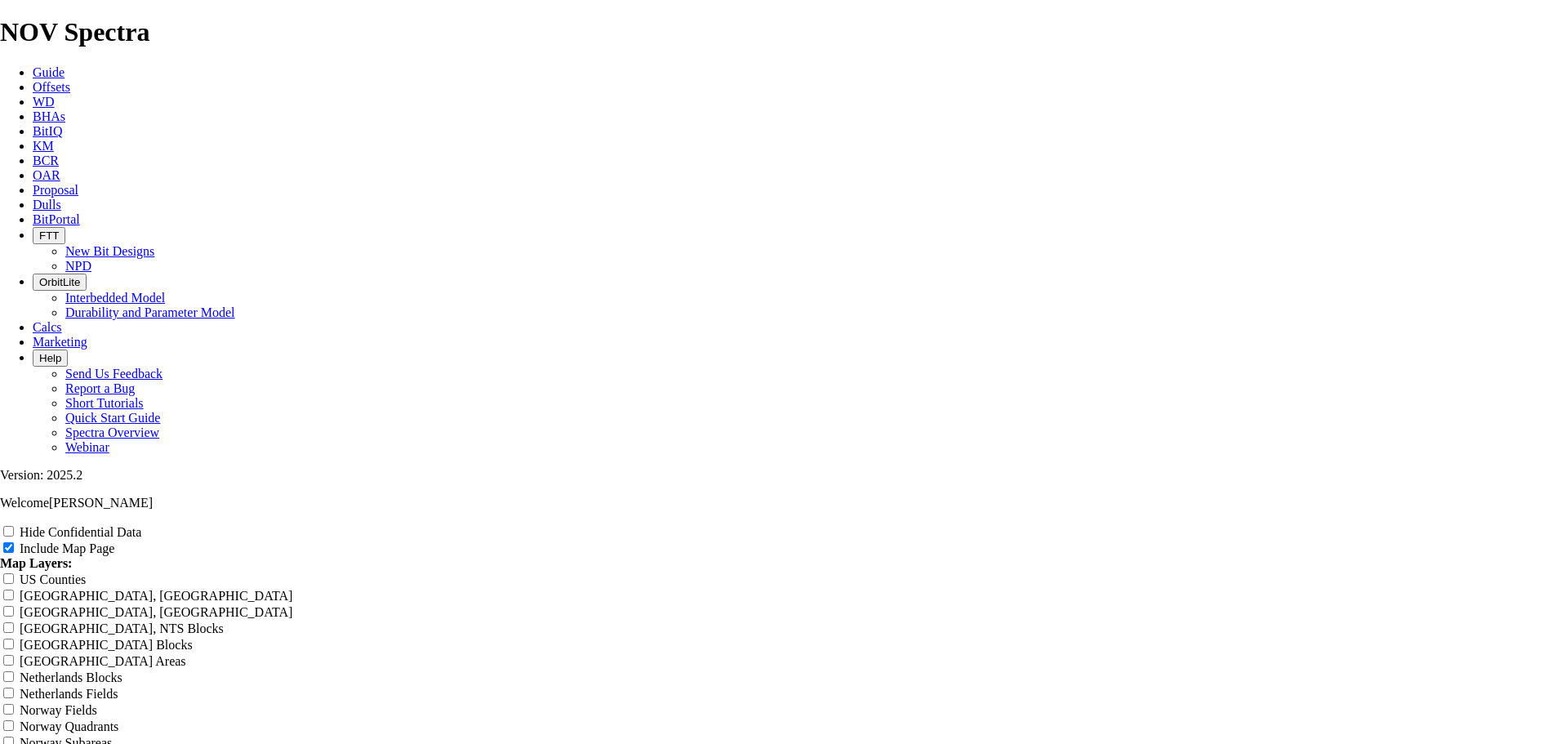
type input "EOG - 12.25" Bot"
type input "EOG - 12.25" Bota"
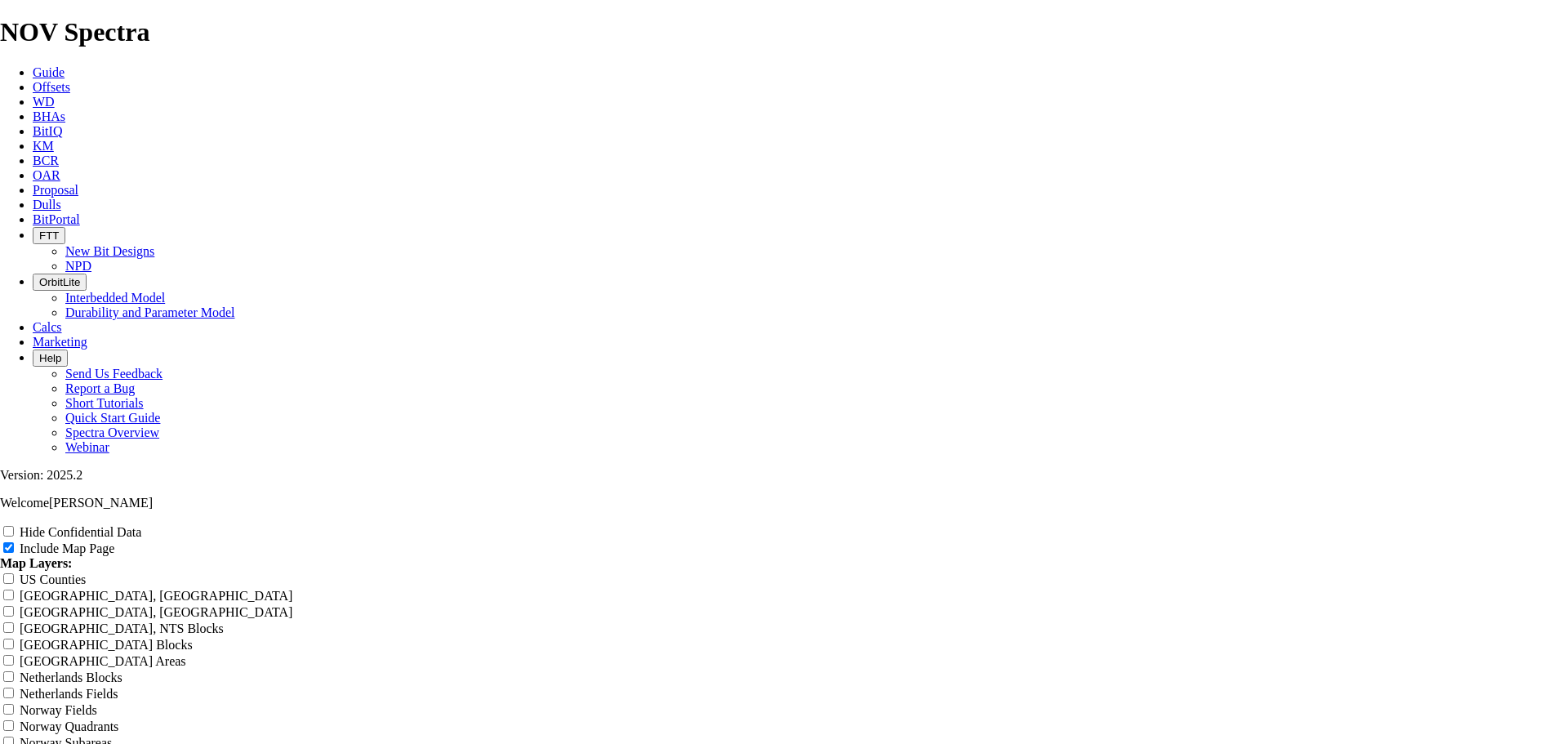
type input "EOG - 12.25" Bota"
type input "EOG - 12.25" Botan"
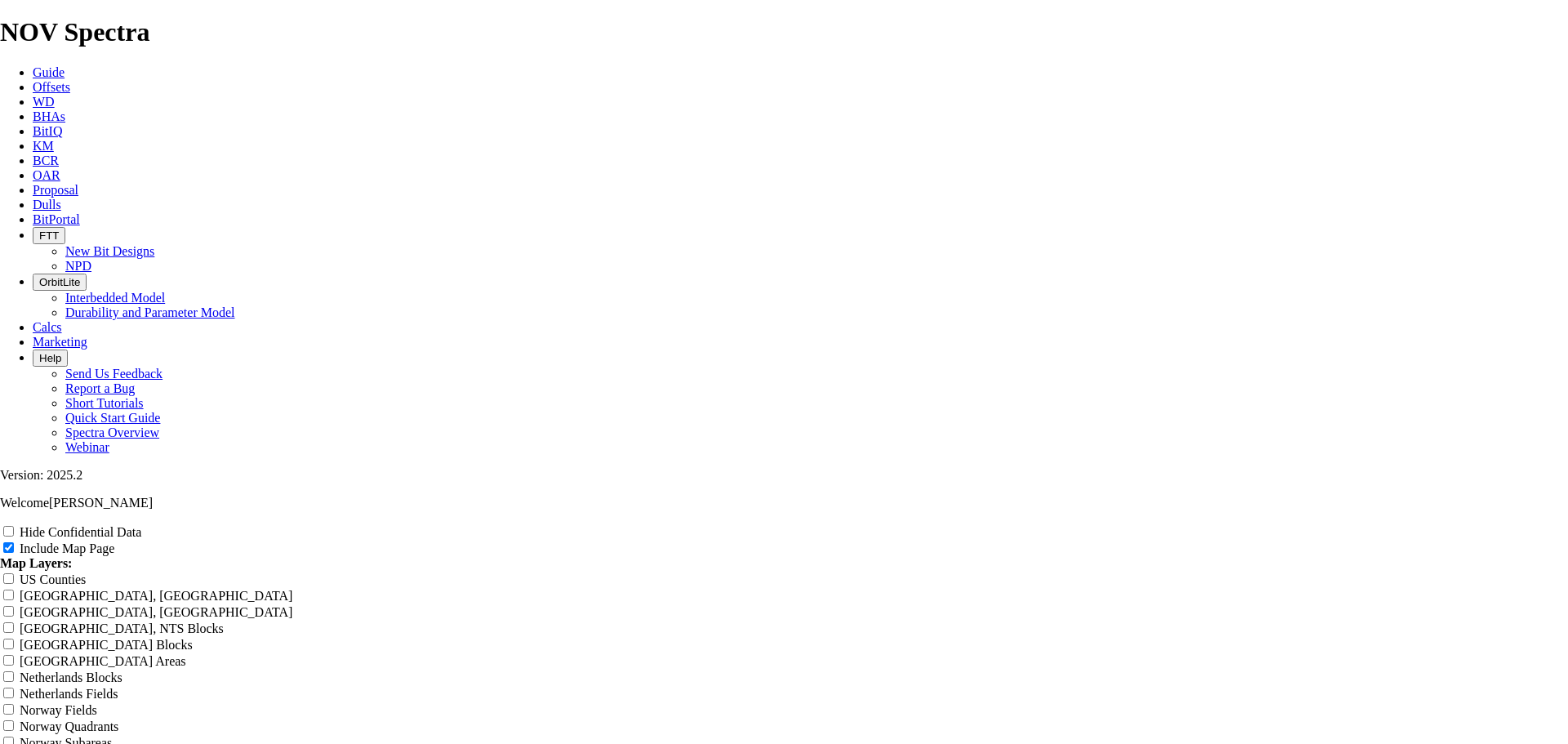
type input "EOG - 12.25" Botan"
type input "EOG - 12.25" Botanz"
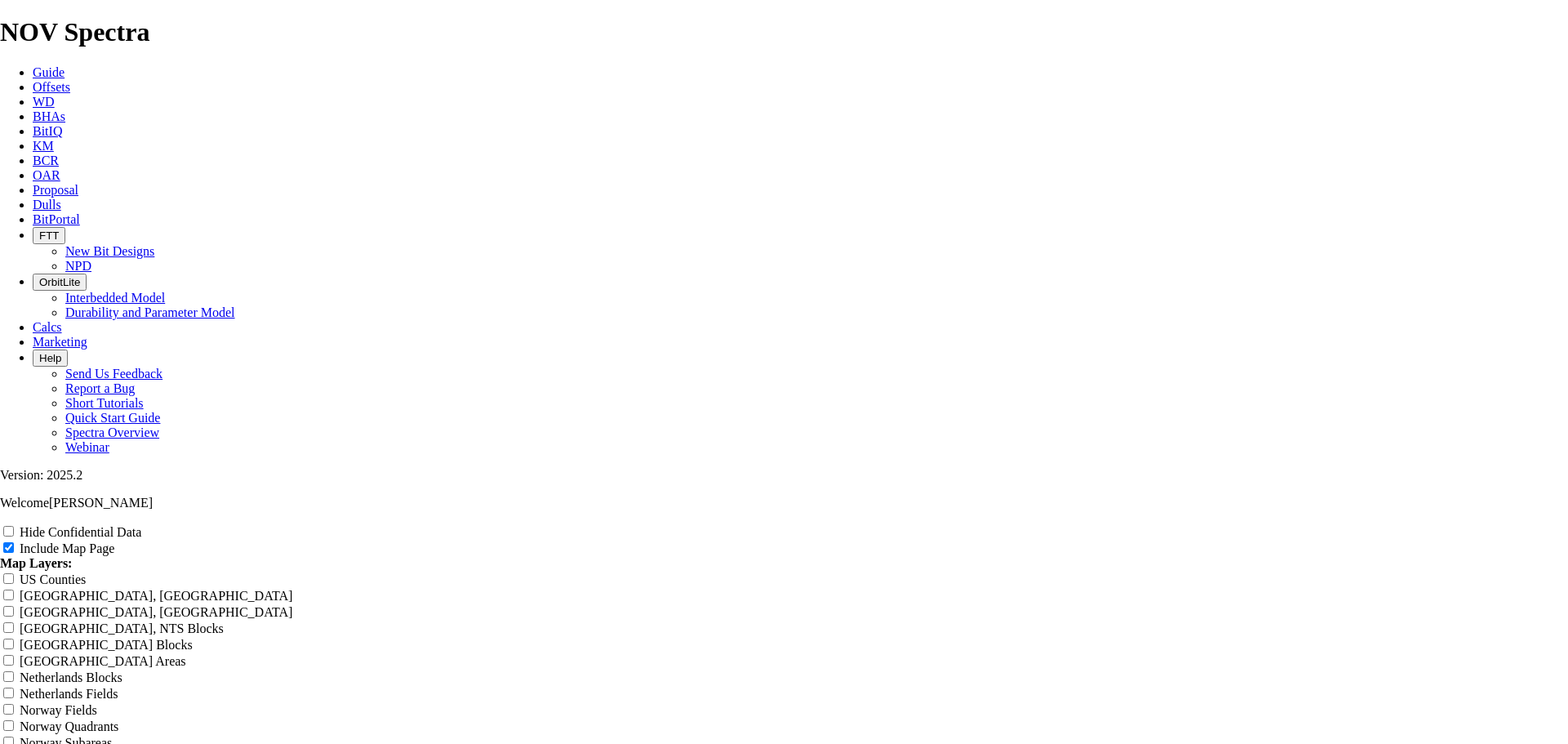
type input "EOG - 12.25" Botanz"
type input "EOG - 12.25" Botanza"
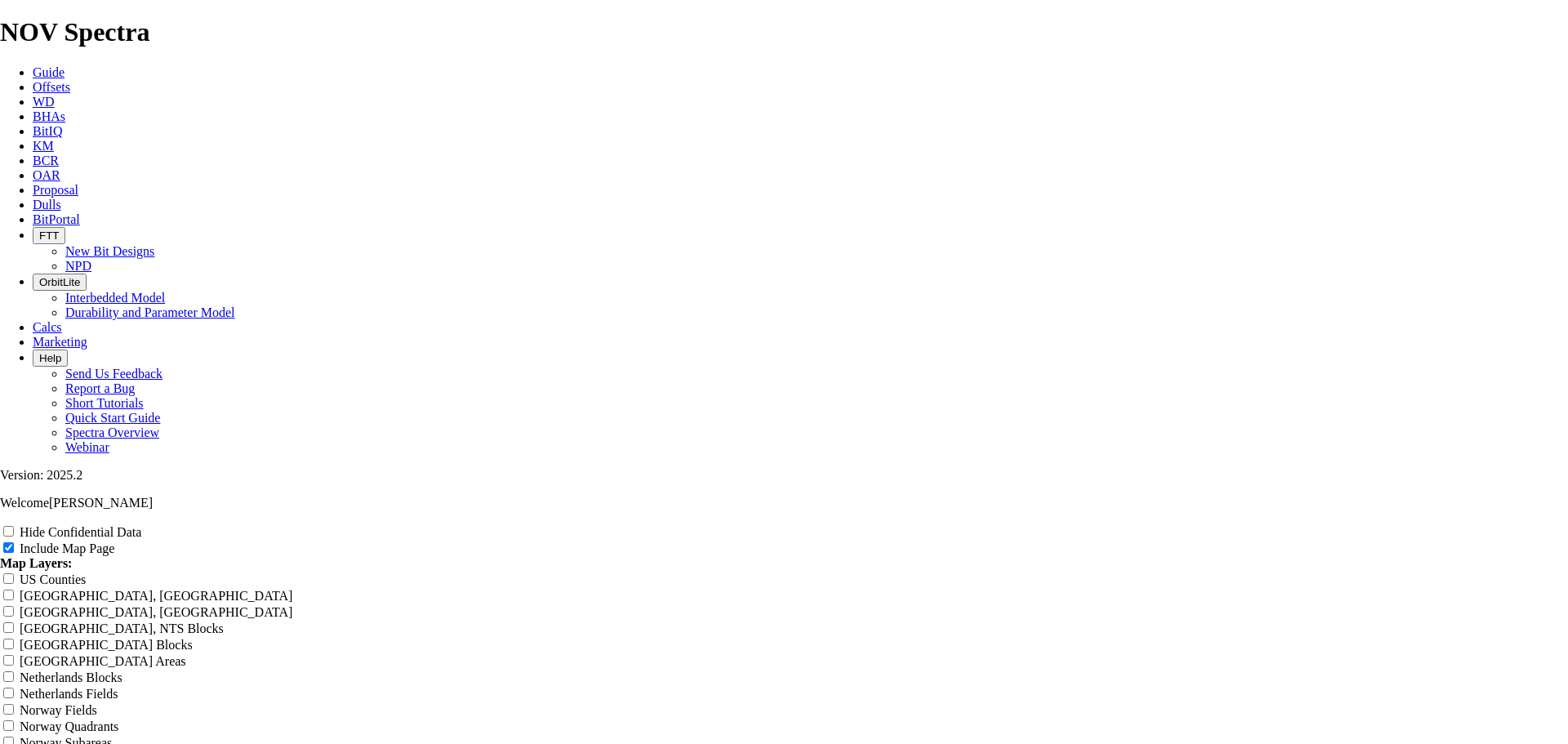
type input "EOG - 12.25" Botanza"
type input "EOG - 12.25" Botanza W"
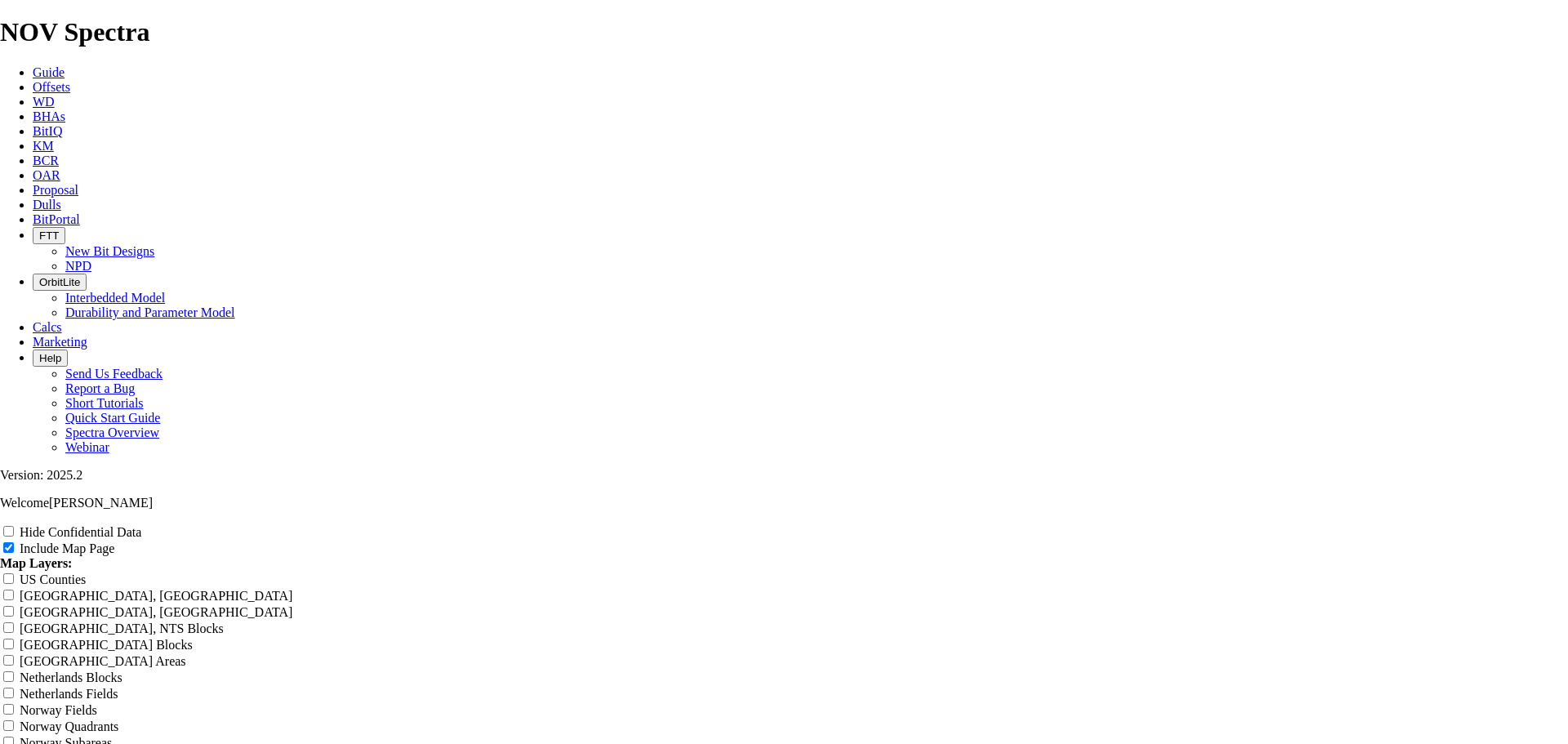
type input "EOG - 12.25" Botanza W"
type input "EOG - 12.25" Botanza WE"
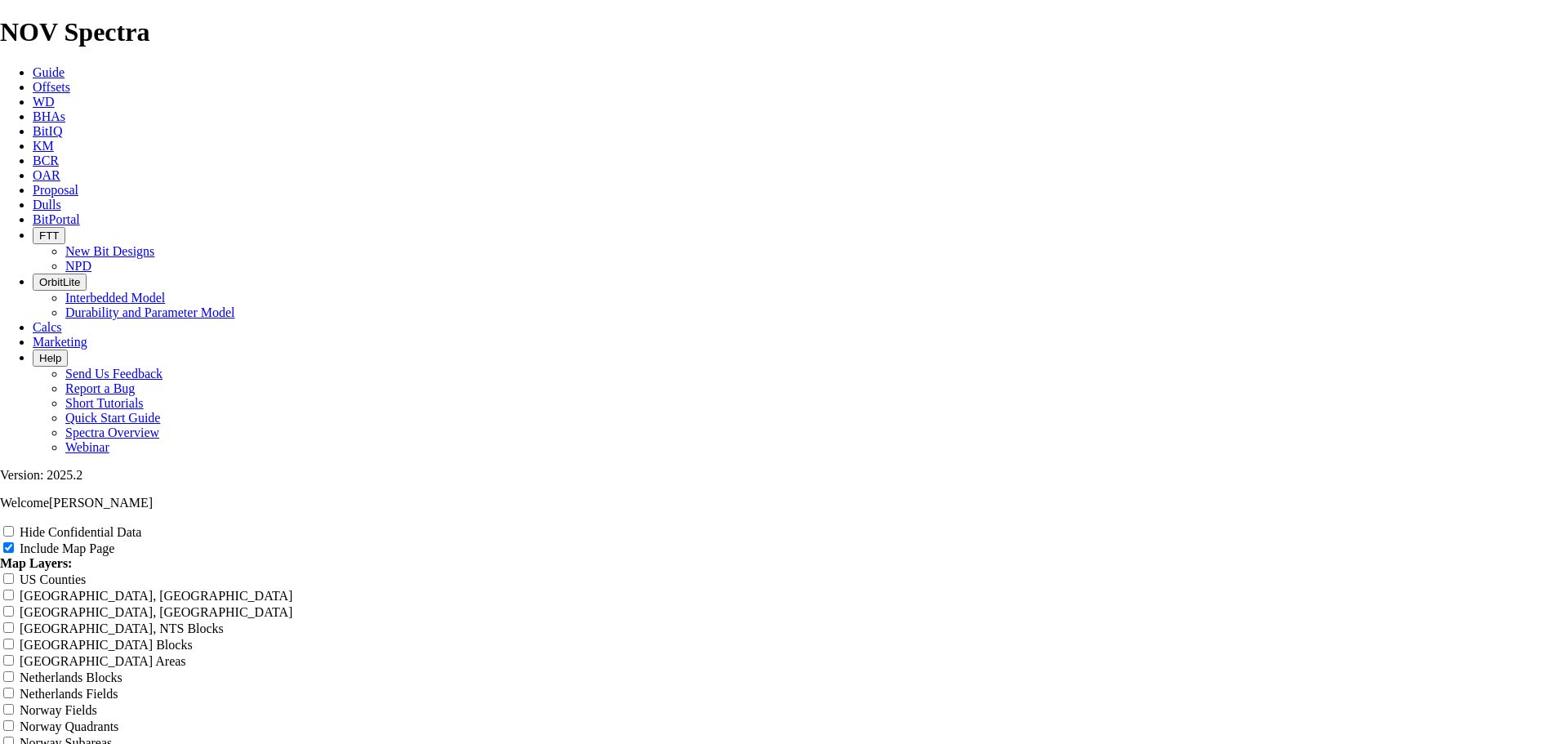
type input "EOG - 12.25" Botanza WE"
type input "EOG - 12.25" Botanza WEl"
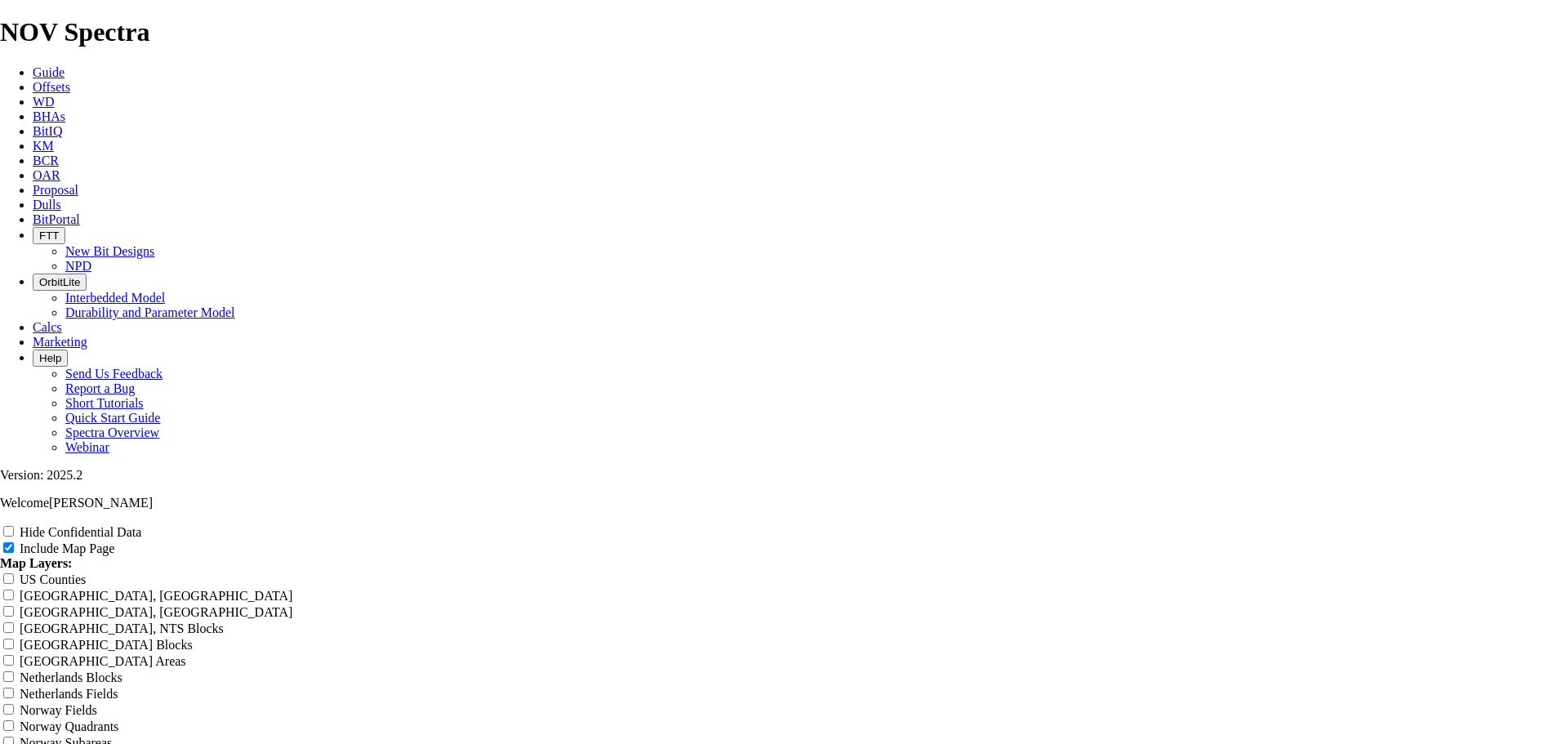
type input "EOG - 12.25" Botanza WEl"
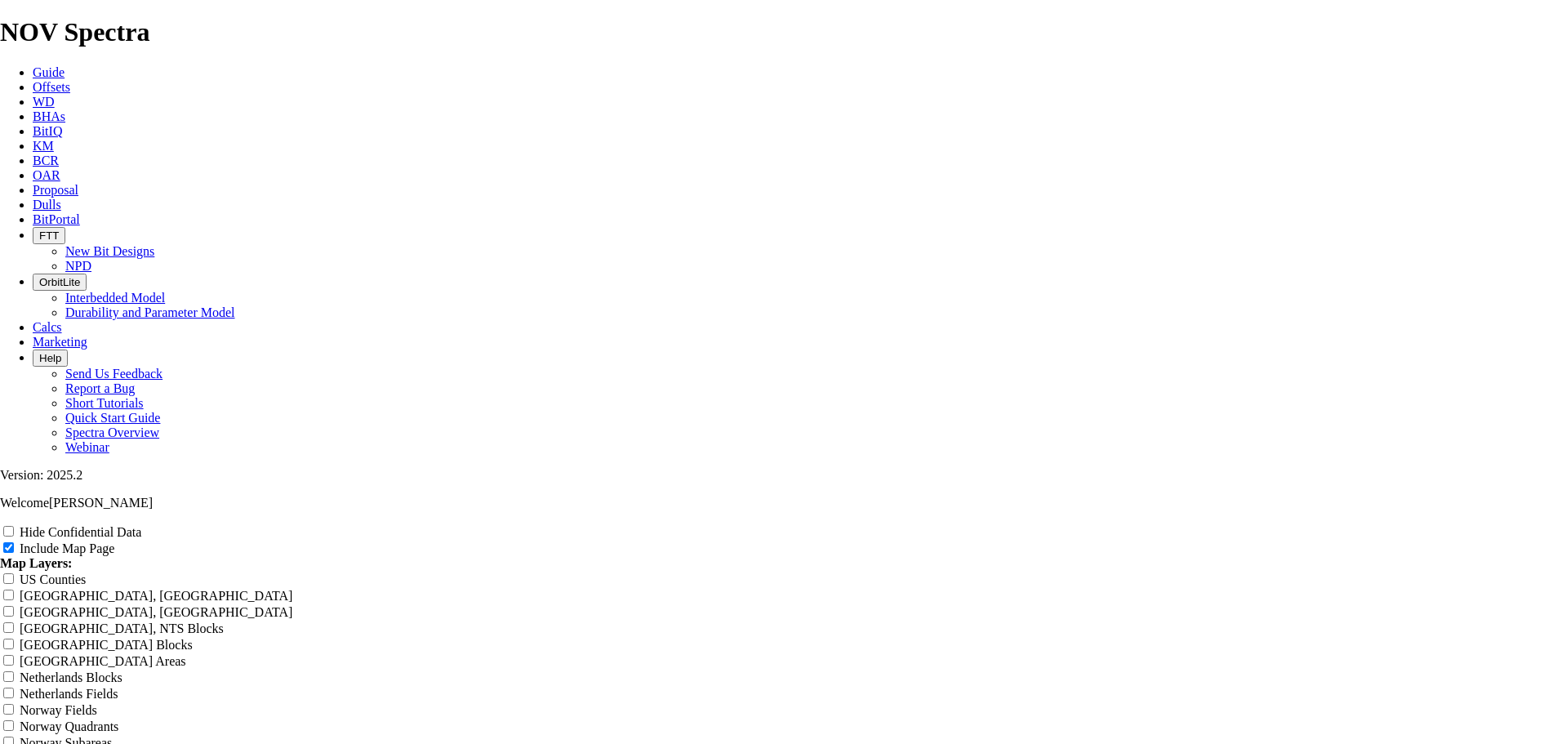
scroll to position [2095, 0]
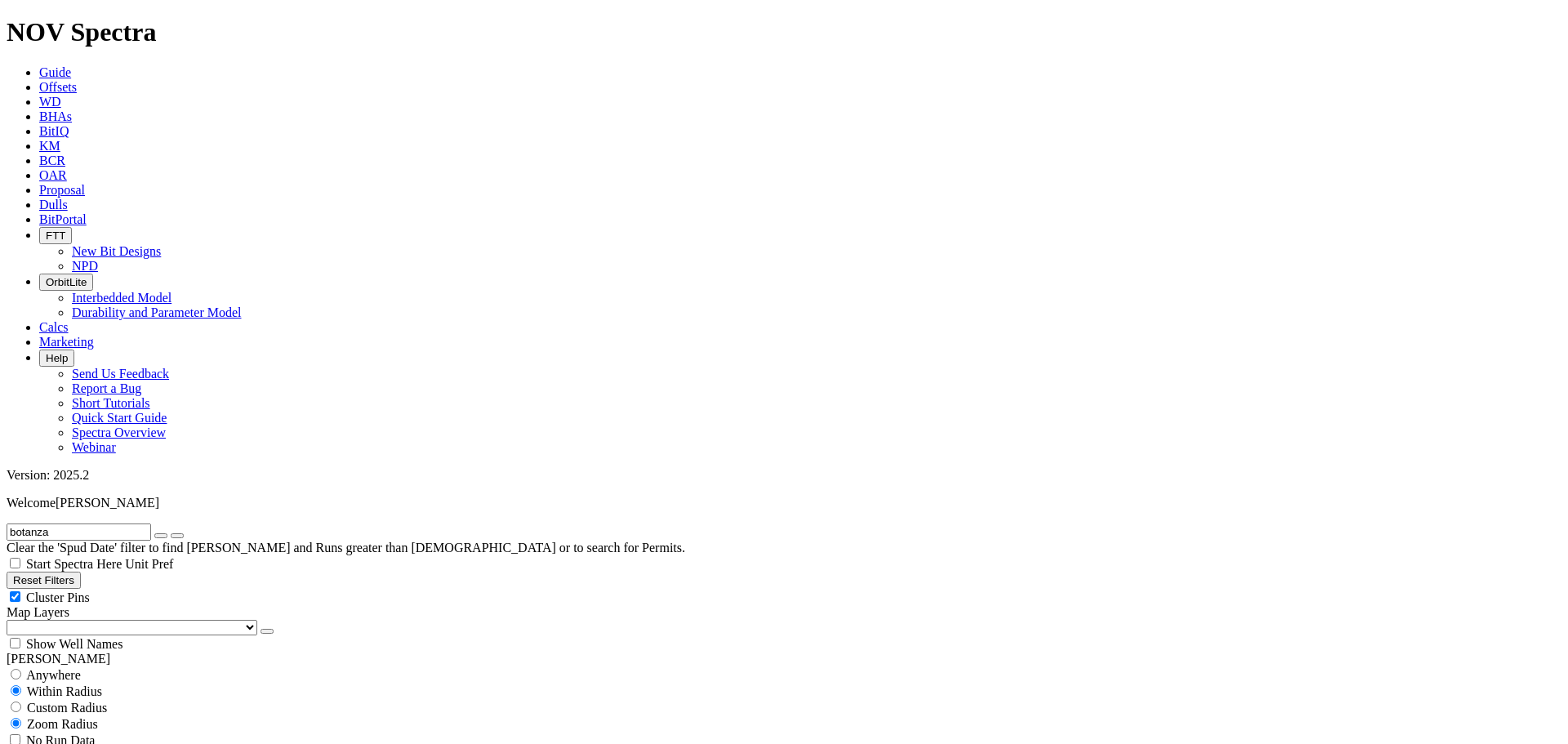
click at [160, 589] on div "Cluster Pins" at bounding box center [784, 597] width 1555 height 16
click at [92, 620] on select "US Counties Alberta, CA Townships British Columbia, CA Townships British Columb…" at bounding box center [131, 627] width 251 height 15
click at [12, 620] on select "US Counties Alberta, CA Townships British Columbia, CA Townships British Columb…" at bounding box center [131, 627] width 251 height 15
drag, startPoint x: 110, startPoint y: 74, endPoint x: 4, endPoint y: 75, distance: 106.0
click at [6, 523] on form "botanza" at bounding box center [784, 531] width 1555 height 17
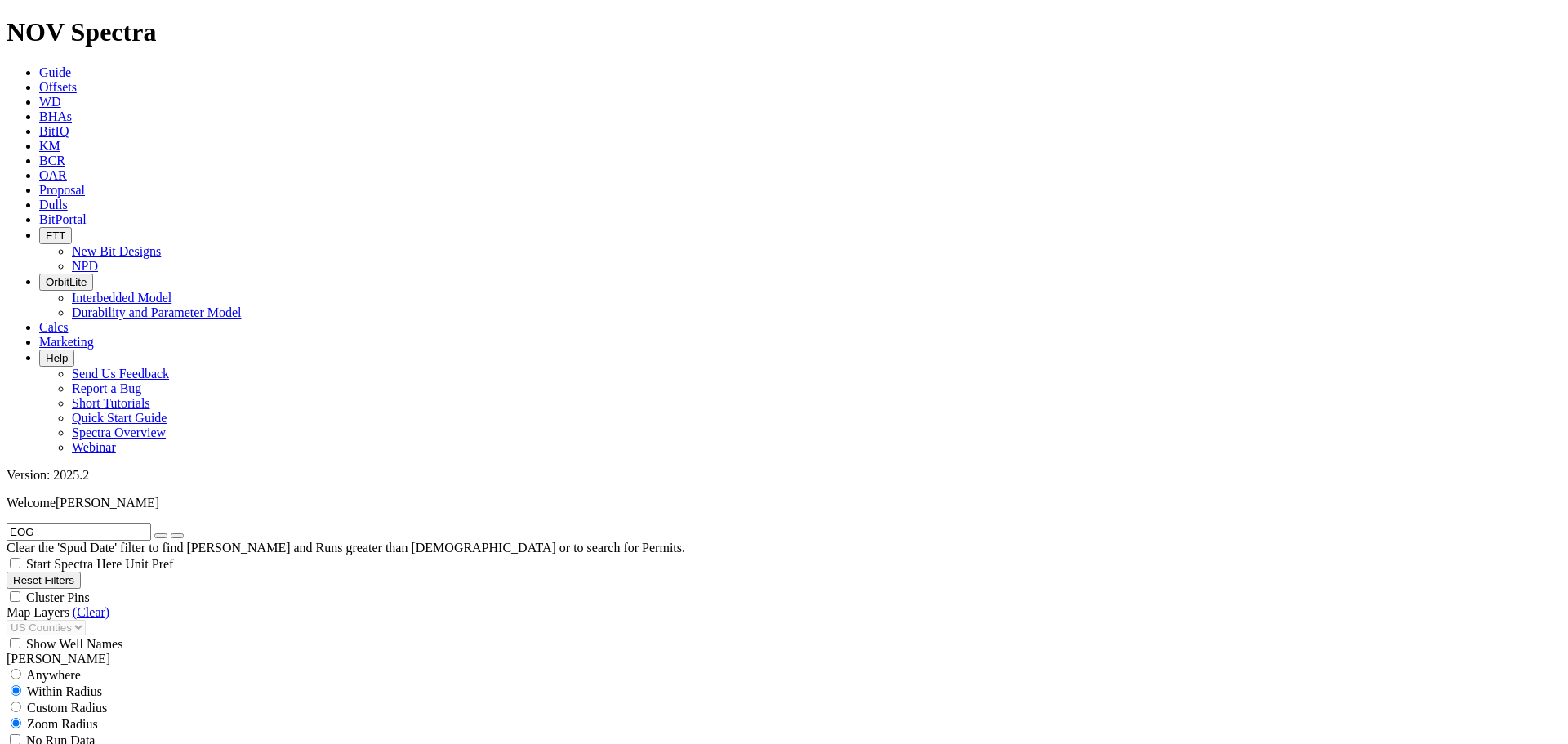
scroll to position [450, 0]
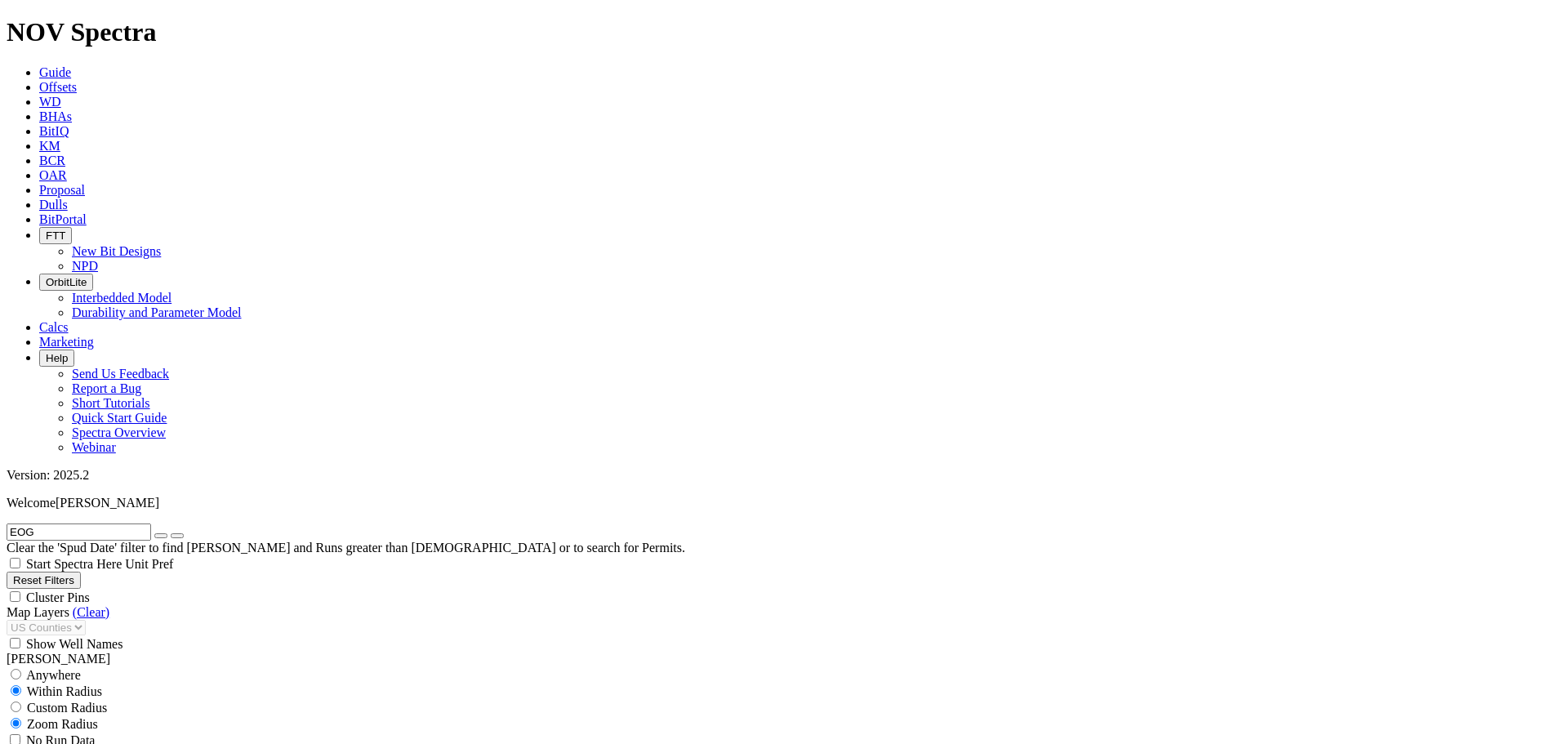
scroll to position [3557, 0]
drag, startPoint x: 1208, startPoint y: 714, endPoint x: 1044, endPoint y: 328, distance: 419.4
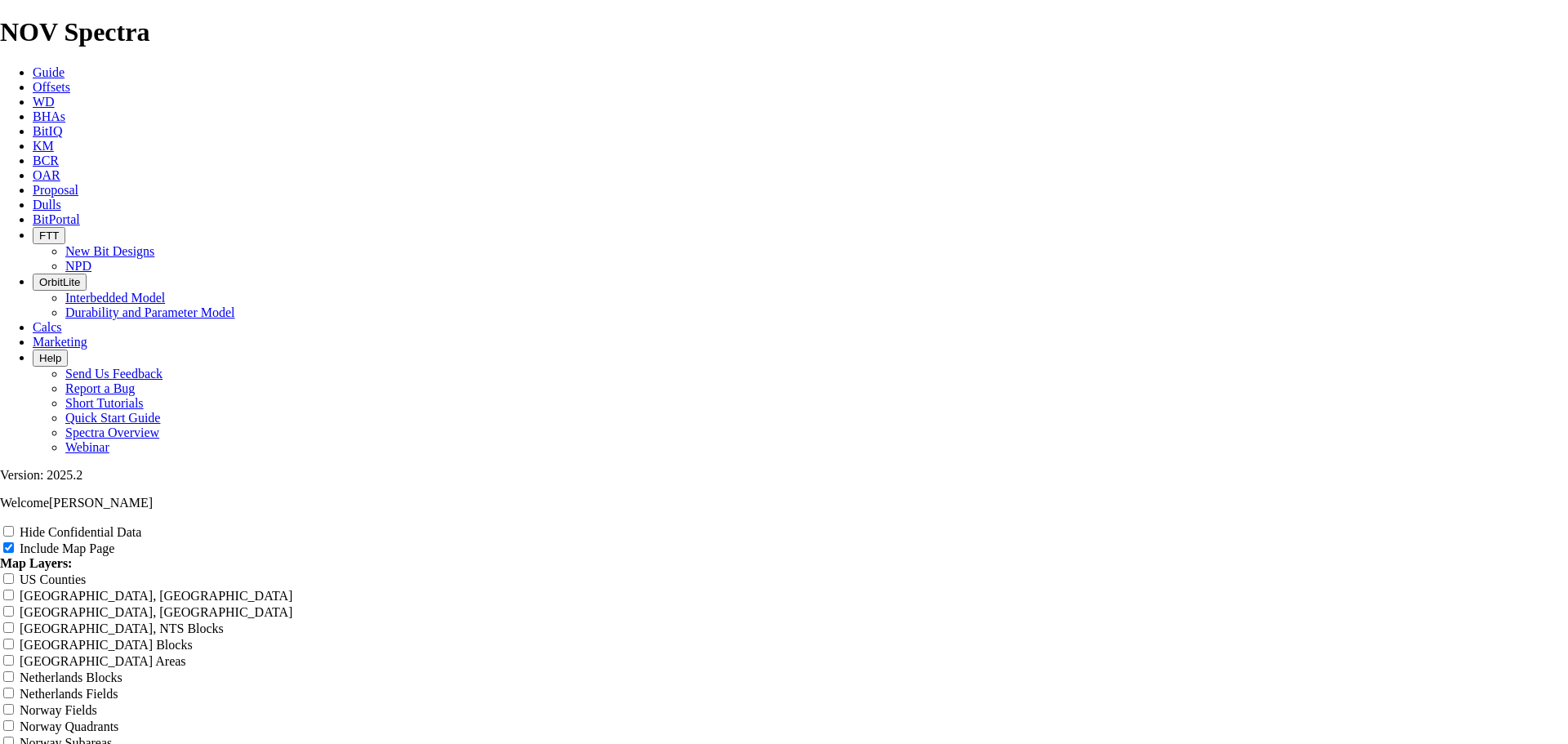
scroll to position [2095, 0]
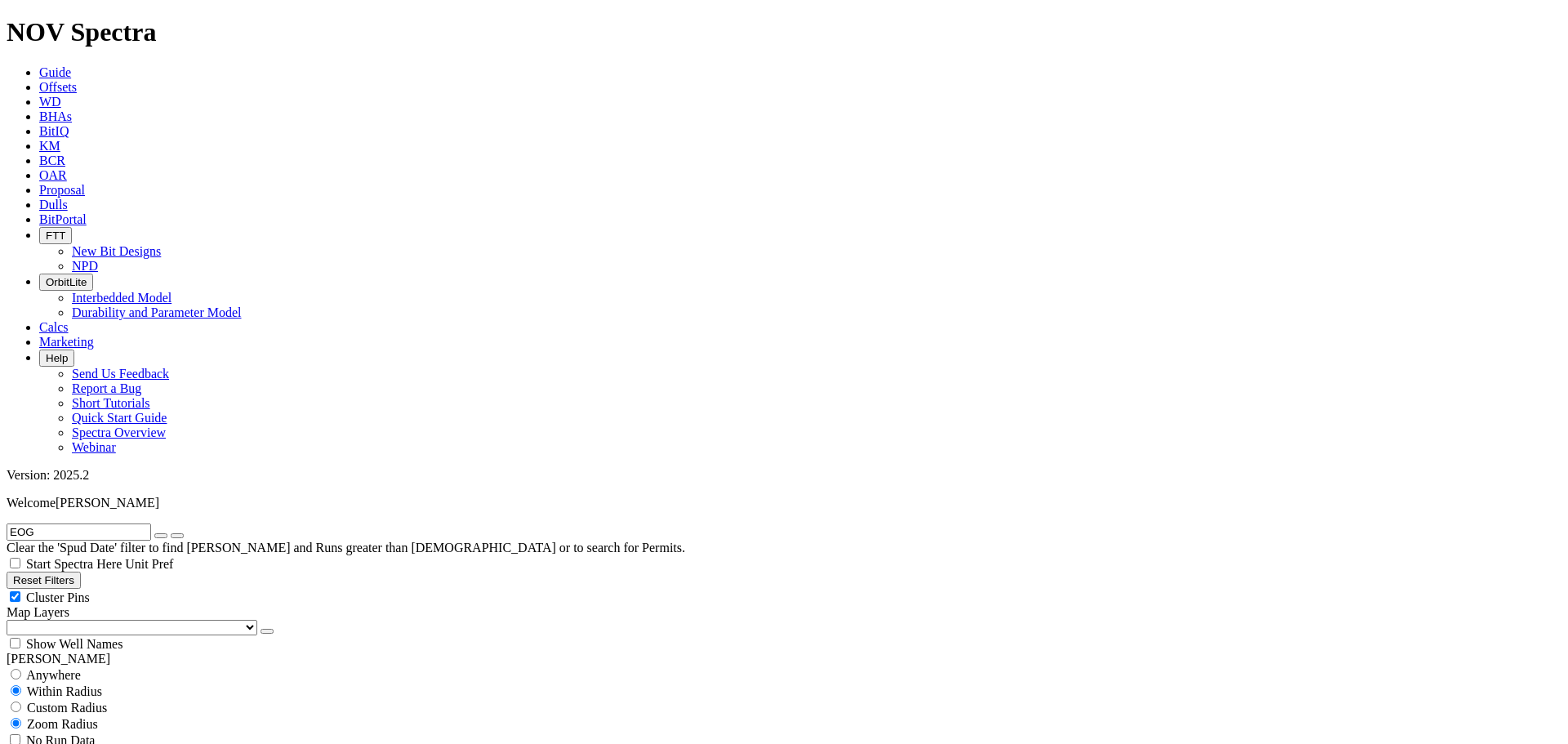
scroll to position [572, 0]
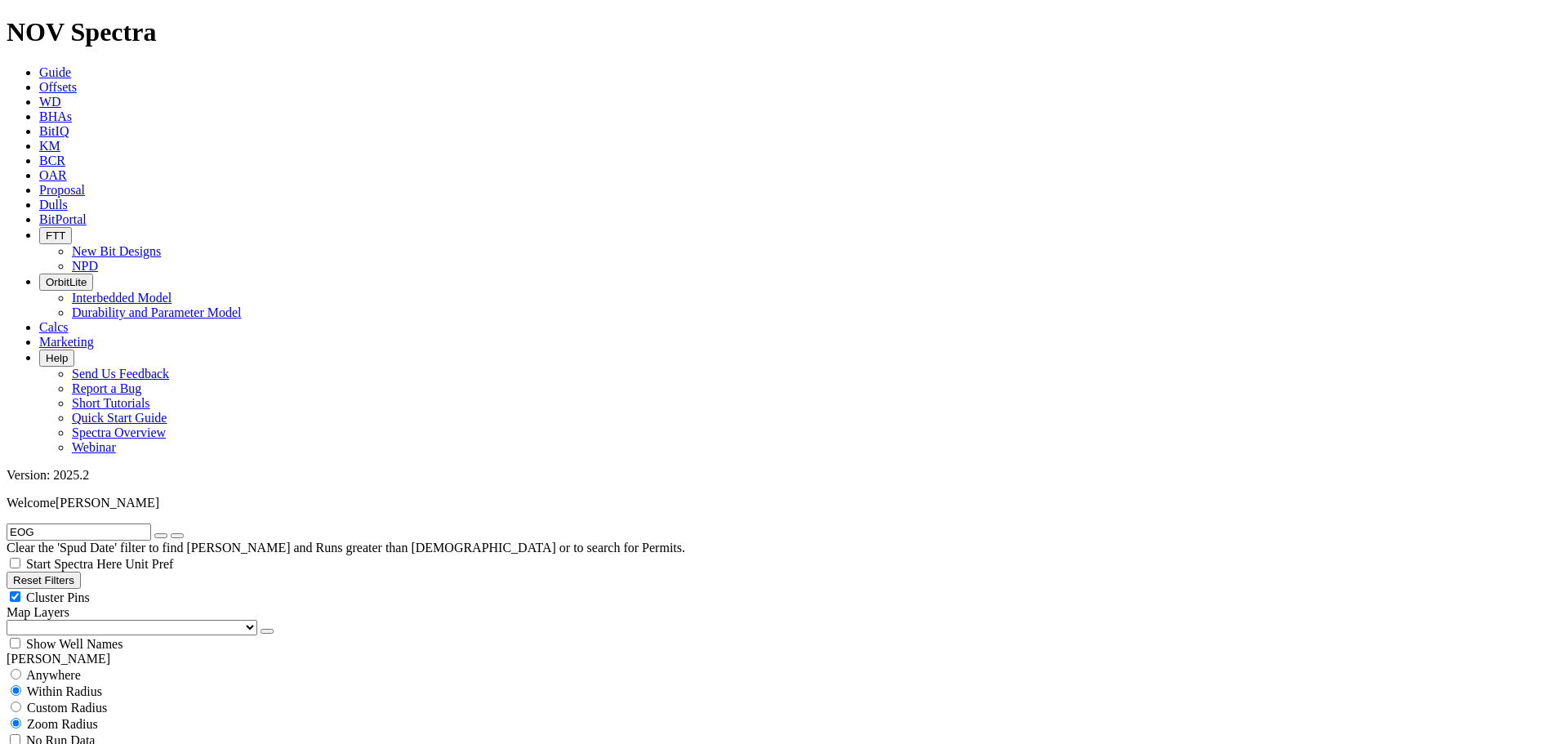
click at [166, 589] on div "Cluster Pins" at bounding box center [784, 597] width 1555 height 16
click at [100, 620] on select "US Counties Alberta, CA Townships British Columbia, CA Townships British Columb…" at bounding box center [131, 627] width 251 height 15
click at [12, 620] on select "US Counties Alberta, CA Townships British Columbia, CA Townships British Columb…" at bounding box center [131, 627] width 251 height 15
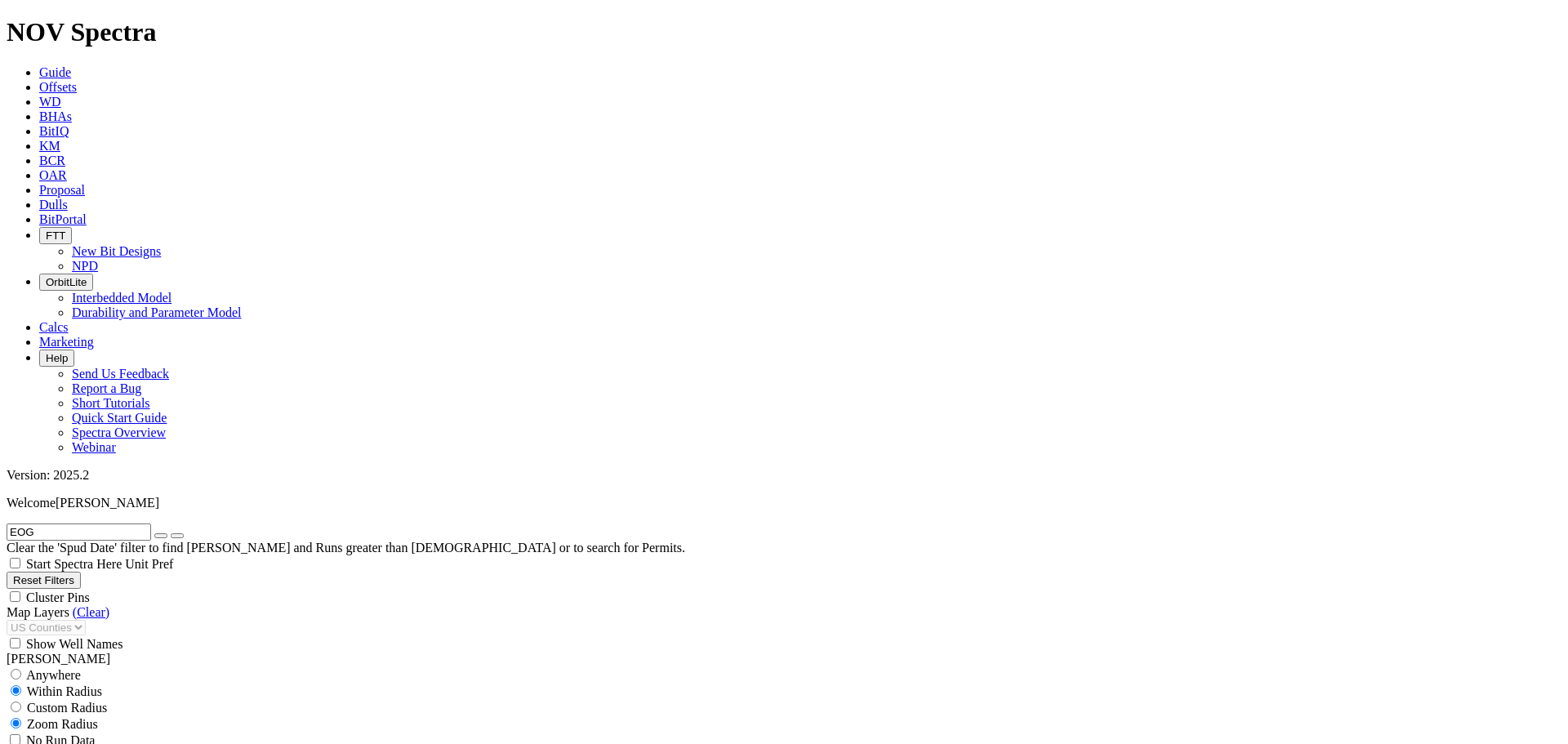
drag, startPoint x: 36, startPoint y: 74, endPoint x: 9, endPoint y: 74, distance: 27.0
click at [9, 523] on form "EOG" at bounding box center [784, 531] width 1555 height 17
click at [171, 533] on button "submit" at bounding box center [177, 535] width 13 height 5
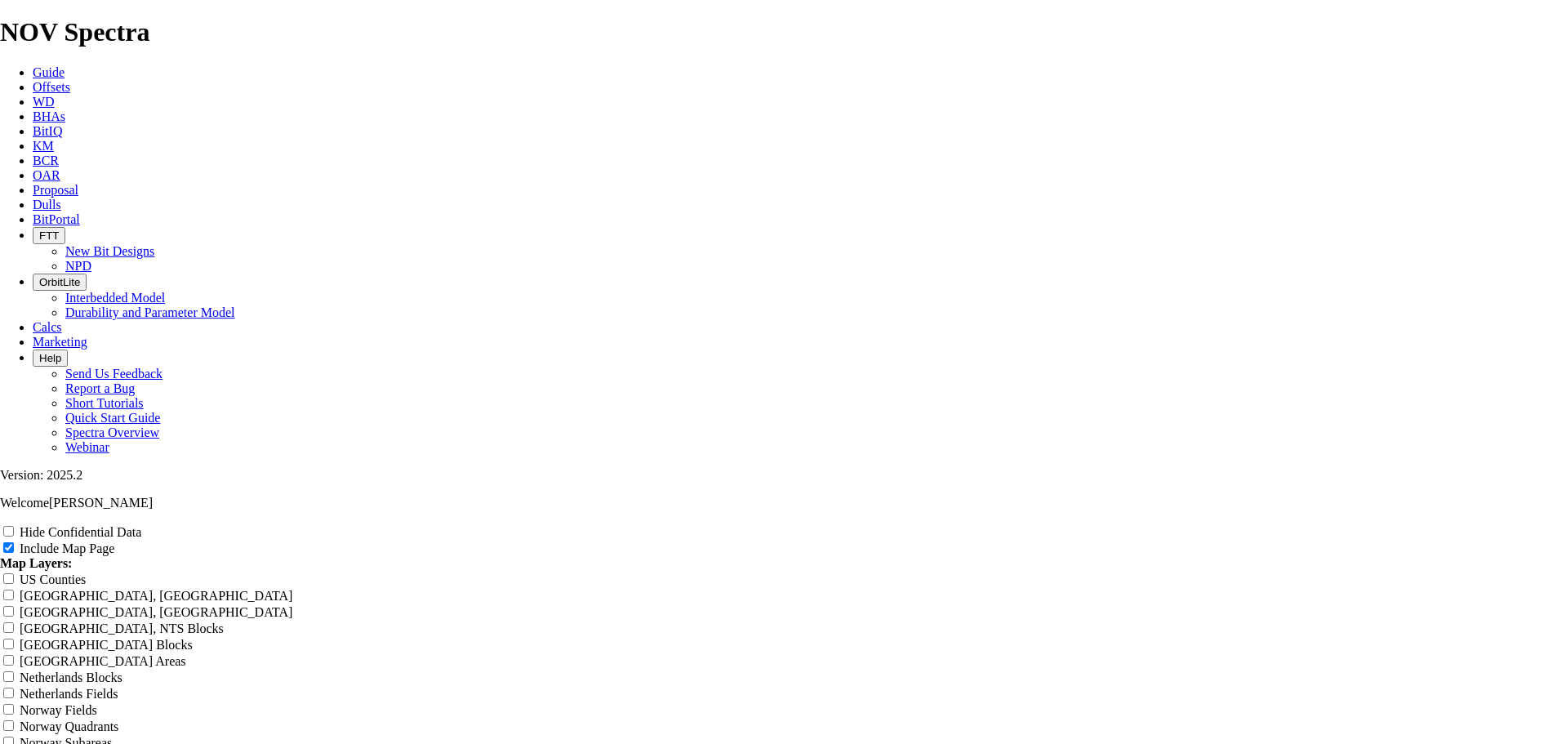
scroll to position [1714, 0]
drag, startPoint x: 875, startPoint y: 440, endPoint x: 545, endPoint y: 441, distance: 330.0
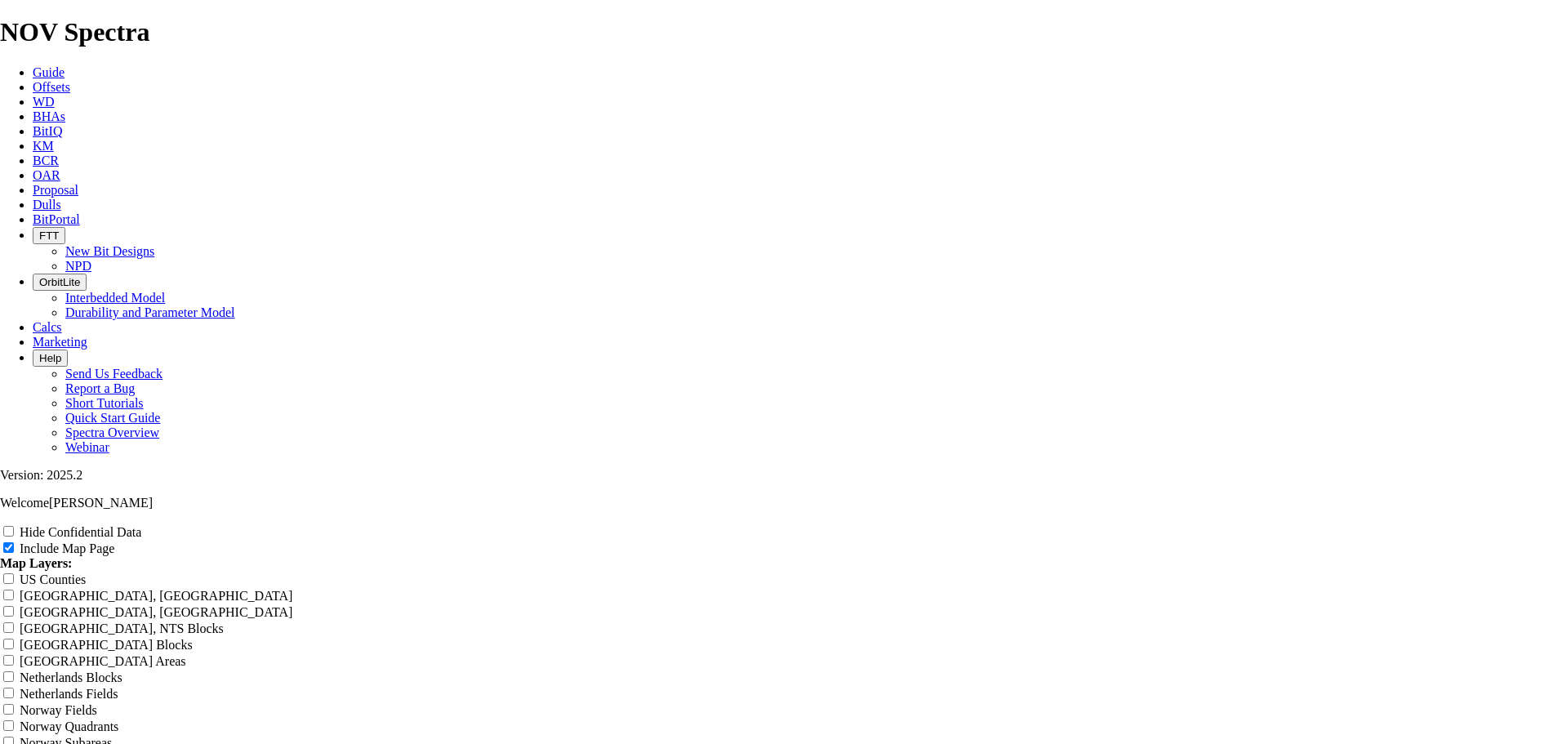
scroll to position [2732, 0]
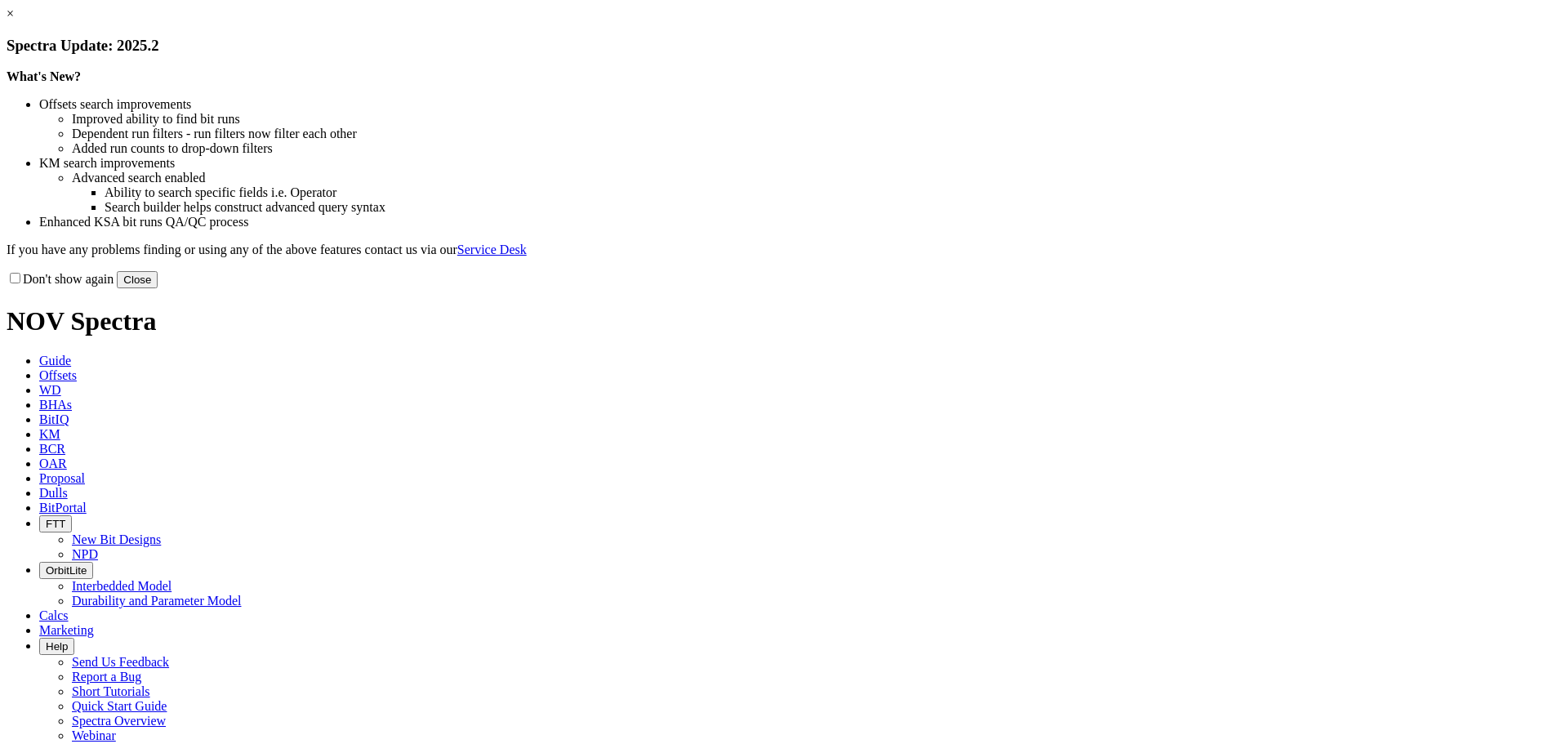
drag, startPoint x: 1121, startPoint y: 439, endPoint x: 1056, endPoint y: 400, distance: 75.8
click at [157, 289] on button "Close" at bounding box center [137, 279] width 41 height 17
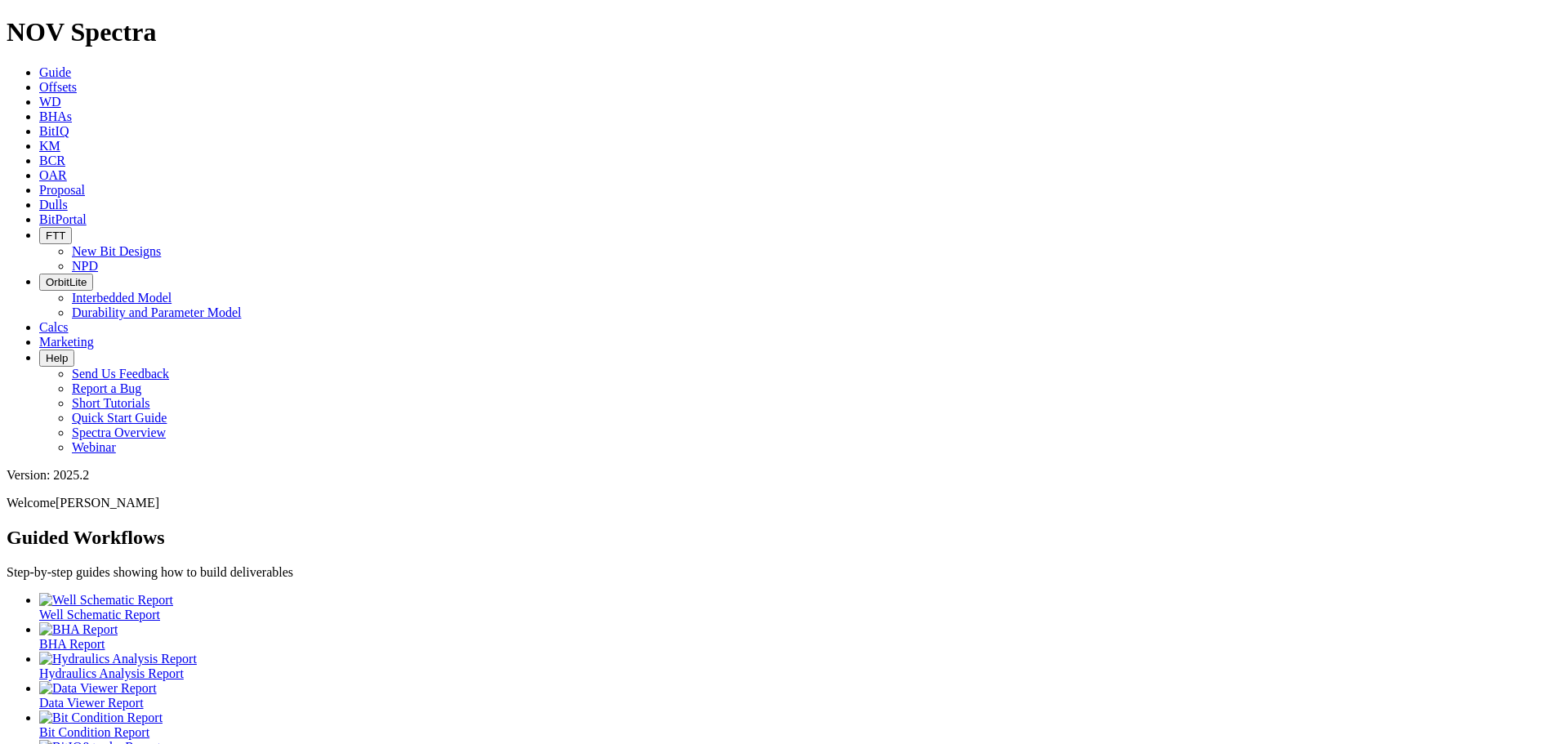
click at [76, 80] on span "Offsets" at bounding box center [58, 87] width 37 height 14
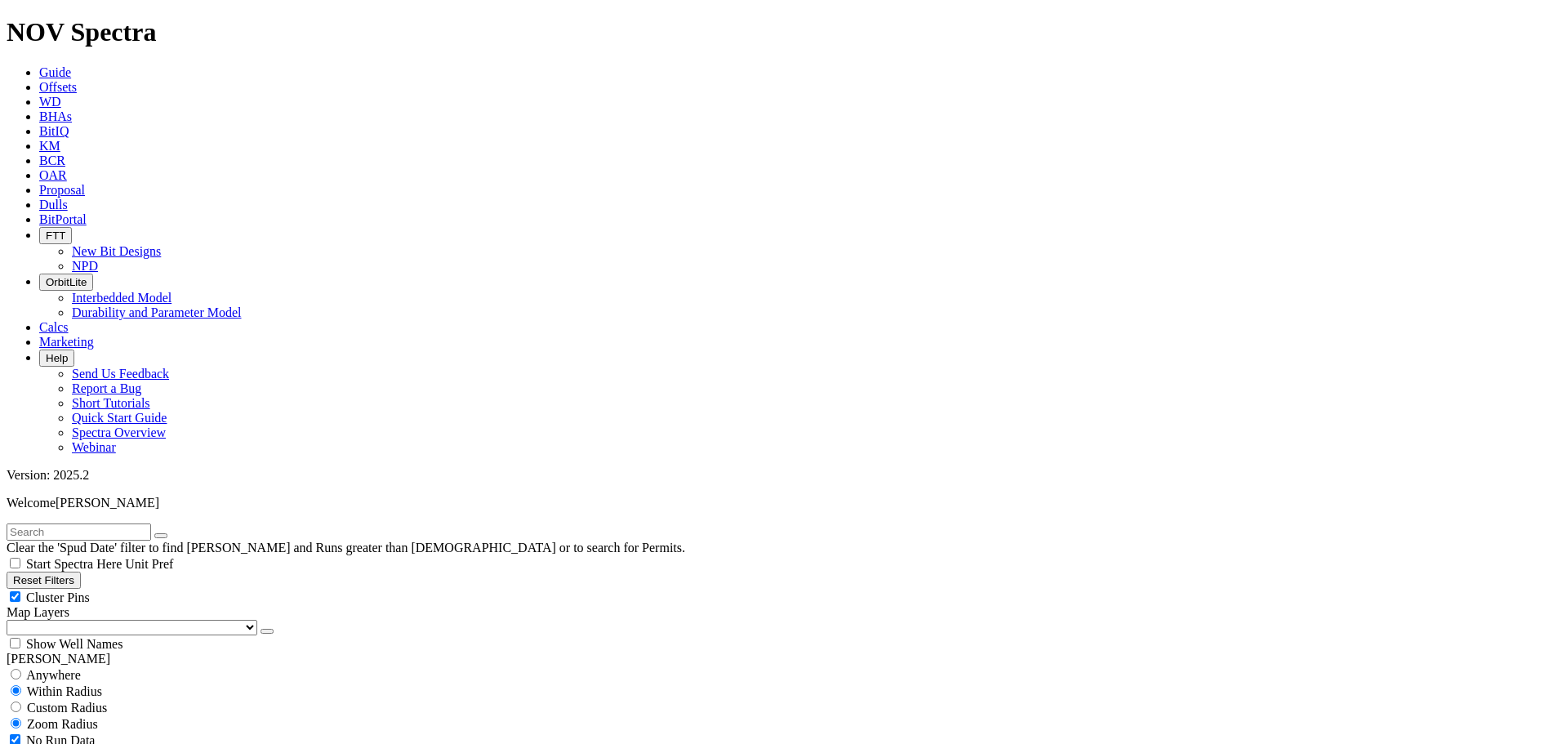
click at [56, 523] on input "text" at bounding box center [78, 531] width 145 height 17
type input "botanza"
click at [171, 533] on button "submit" at bounding box center [177, 535] width 13 height 5
click at [161, 589] on div "Cluster Pins" at bounding box center [784, 597] width 1555 height 16
checkbox input "false"
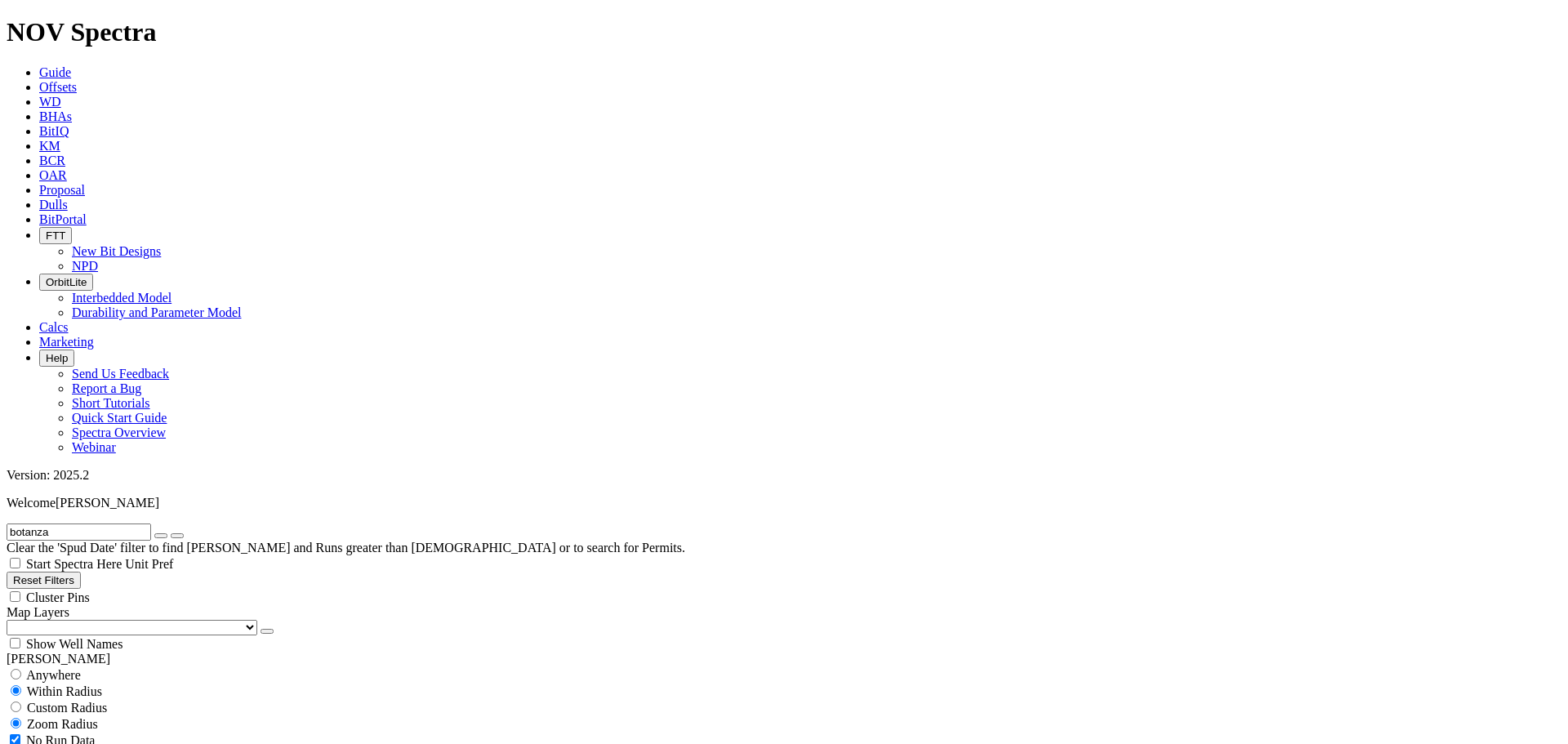
drag, startPoint x: 99, startPoint y: 167, endPoint x: 84, endPoint y: 178, distance: 18.6
click at [99, 620] on select "US Counties [GEOGRAPHIC_DATA], [GEOGRAPHIC_DATA] [GEOGRAPHIC_DATA], [GEOGRAPHIC…" at bounding box center [131, 627] width 251 height 15
click at [12, 620] on select "US Counties [GEOGRAPHIC_DATA], [GEOGRAPHIC_DATA] [GEOGRAPHIC_DATA], [GEOGRAPHIC…" at bounding box center [131, 627] width 251 height 15
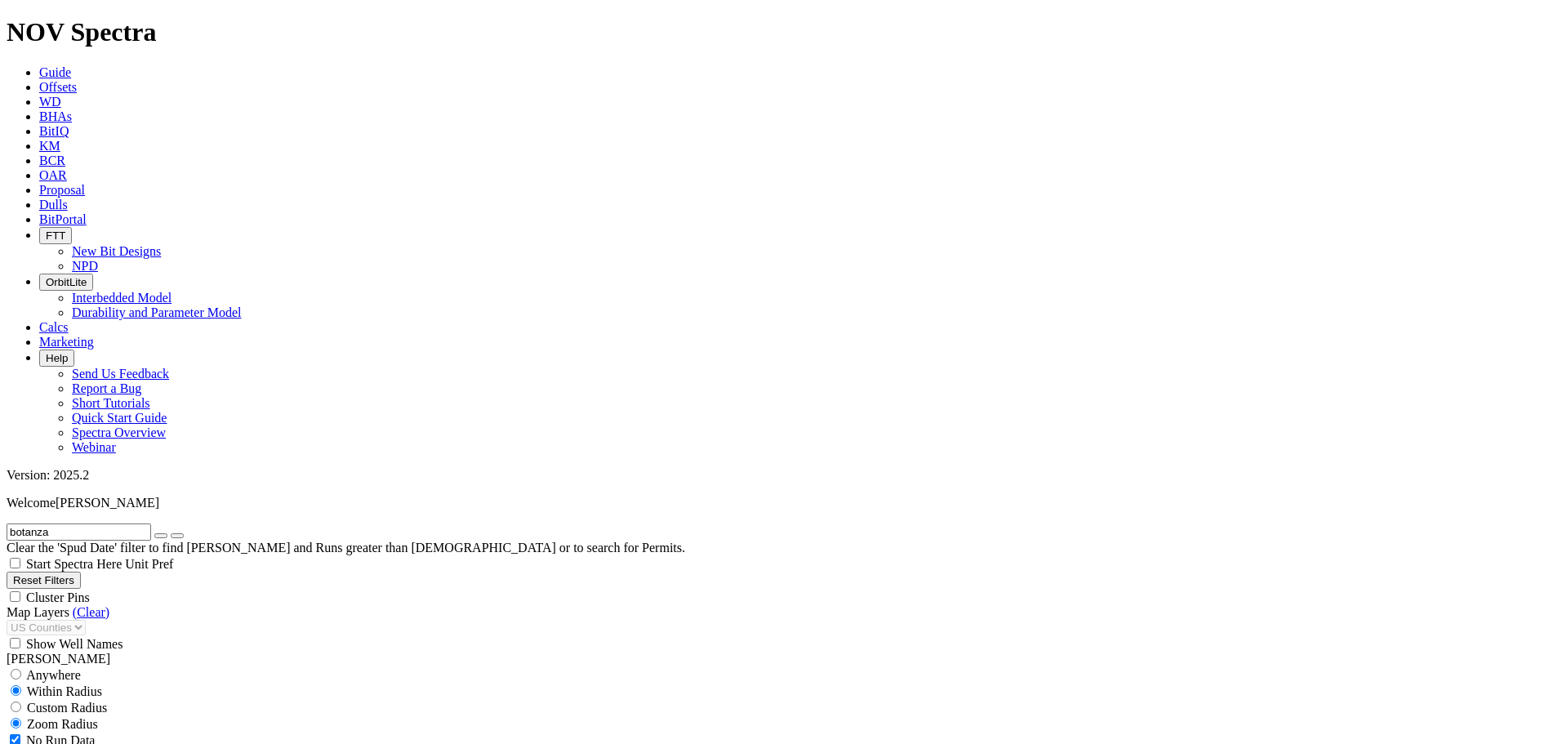
select select "12.25"
checkbox input "false"
select select "? number:12.25 ?"
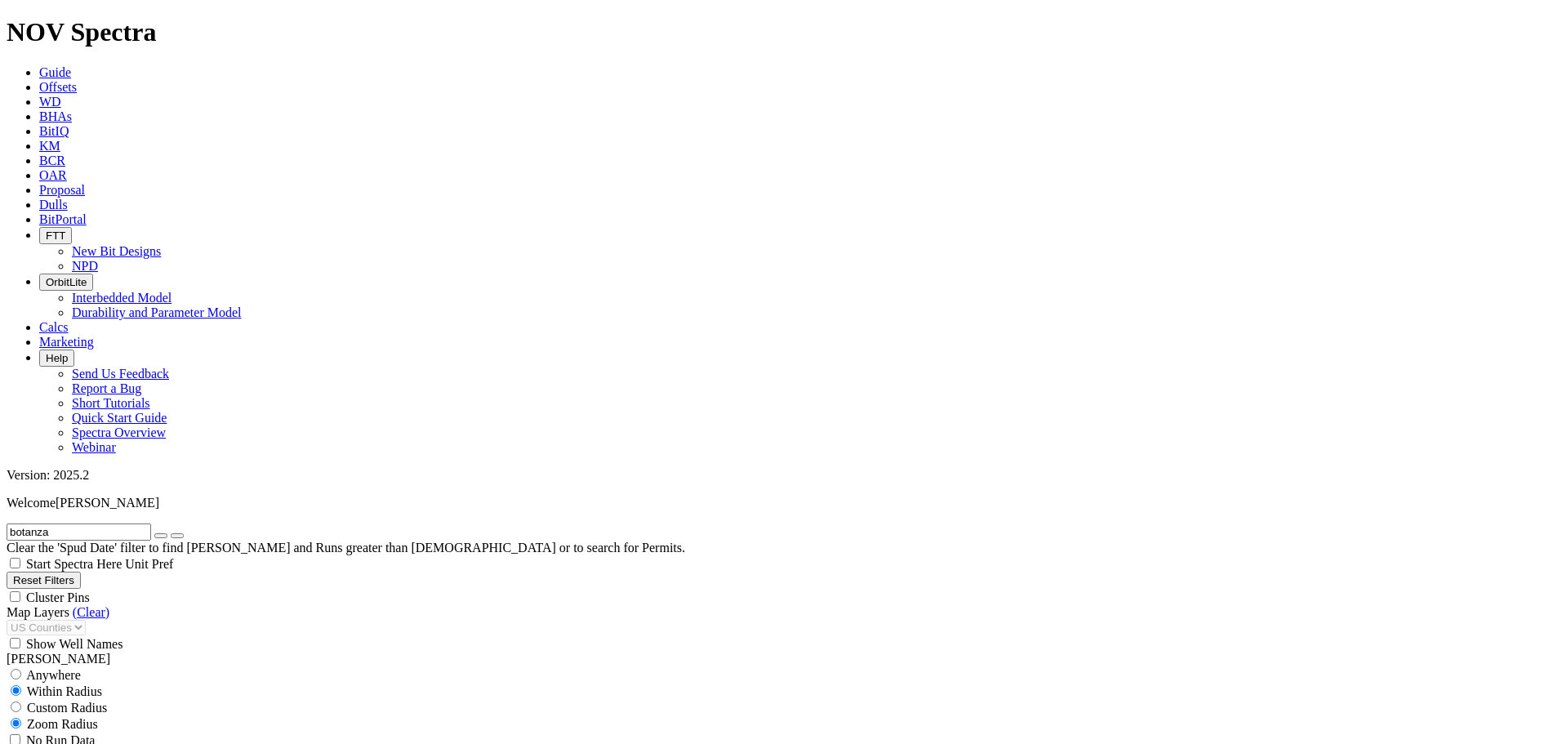
type input "300"
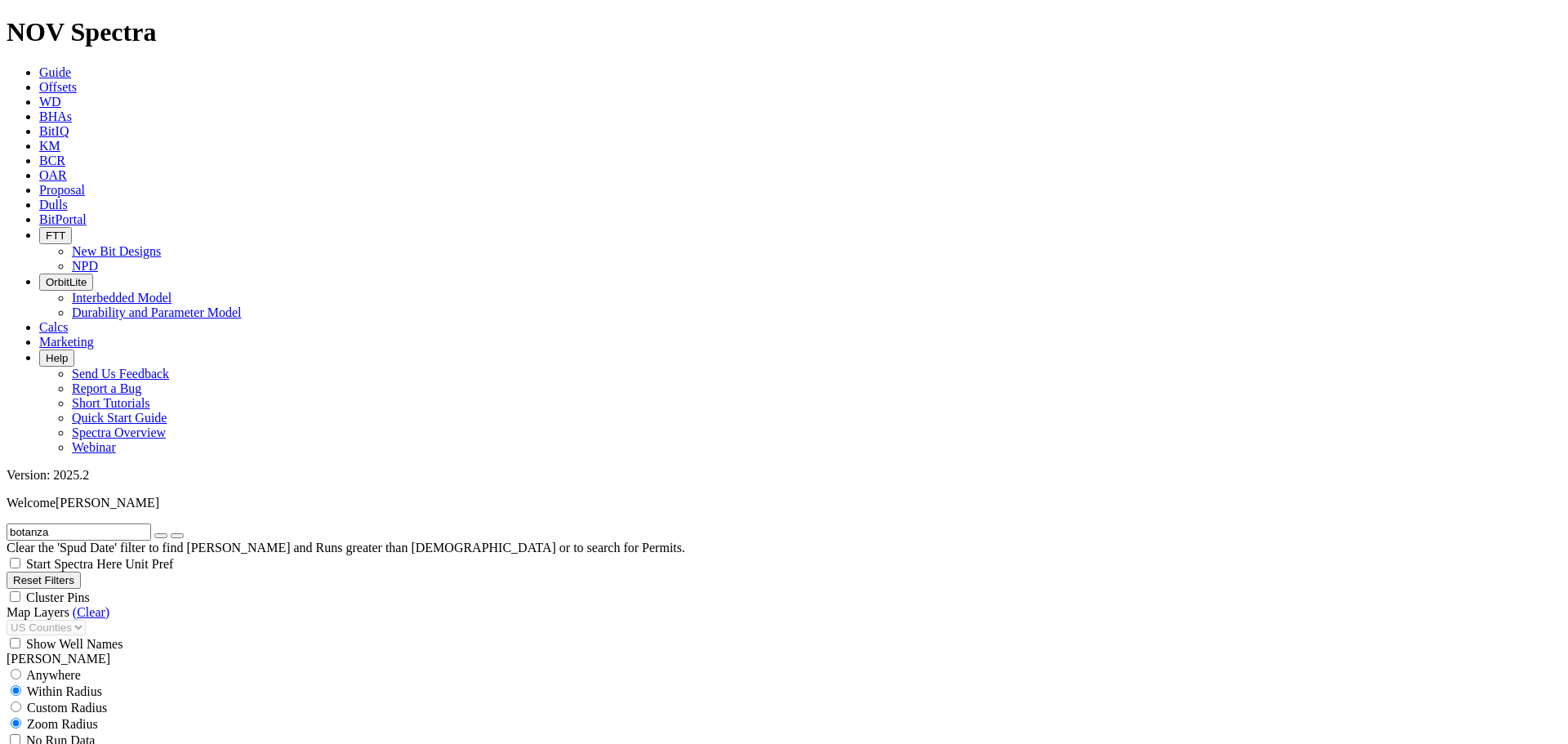
type input "6000"
click at [161, 535] on icon "button" at bounding box center [161, 535] width 0 height 0
drag, startPoint x: 98, startPoint y: 651, endPoint x: 134, endPoint y: 650, distance: 36.0
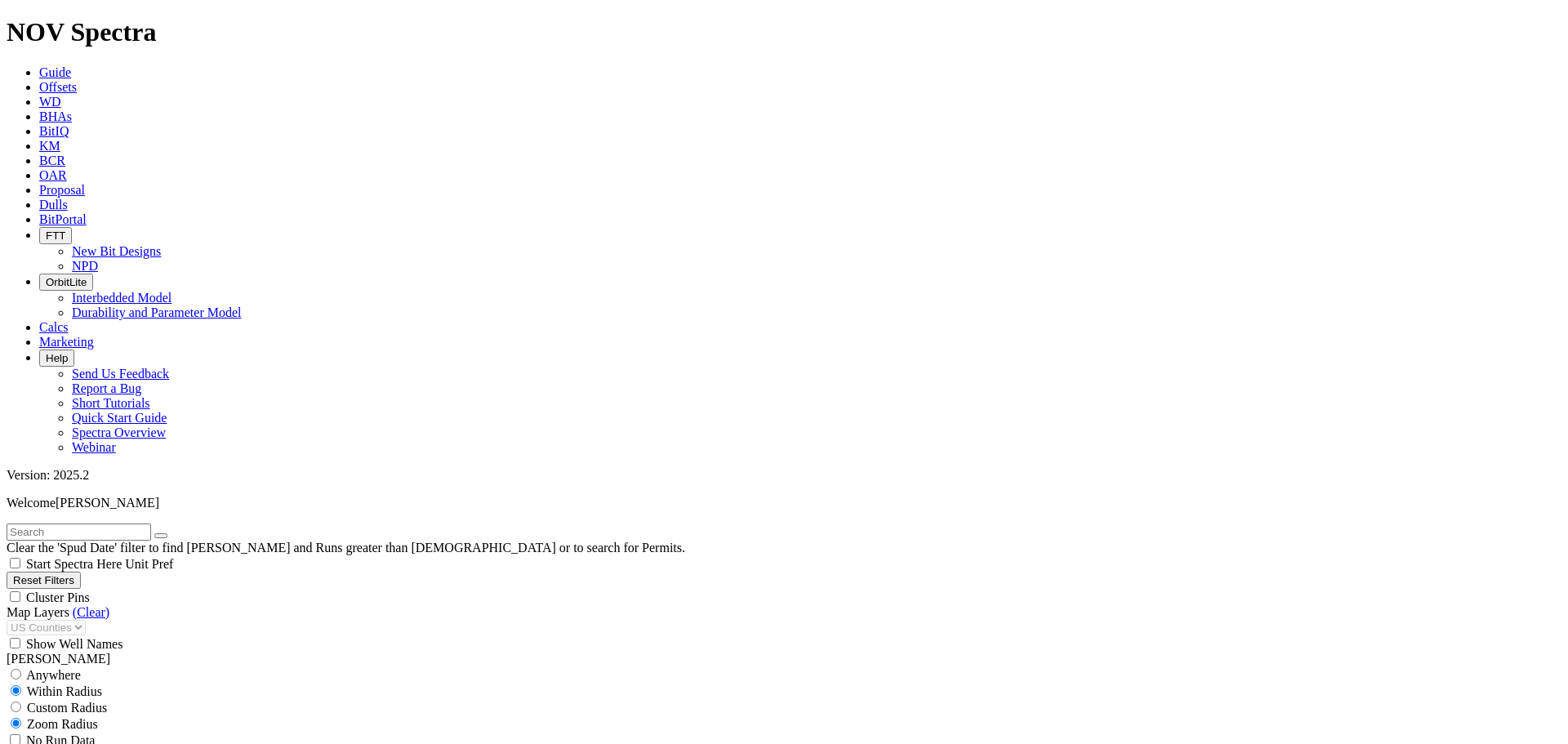
type input "6000"
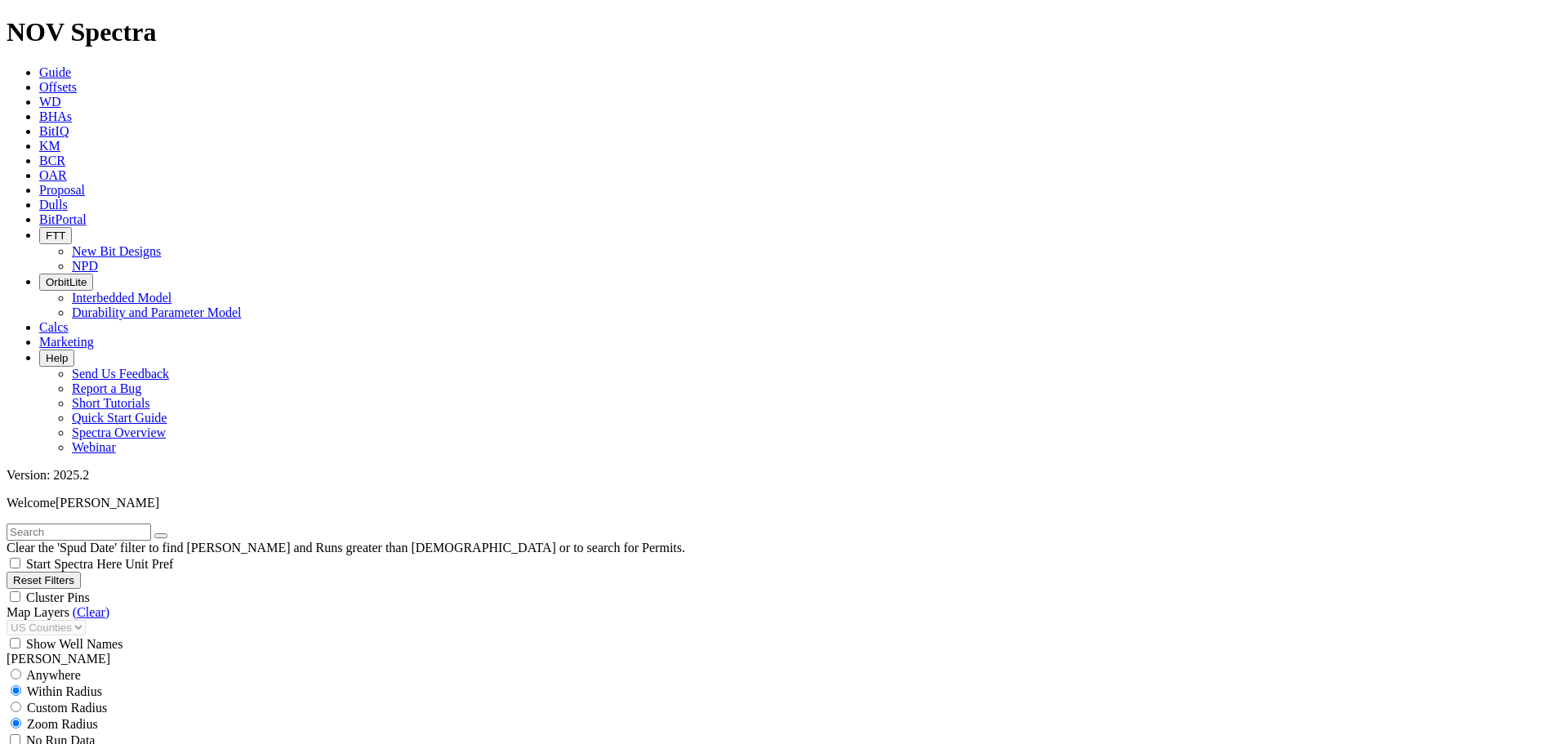
type input "210"
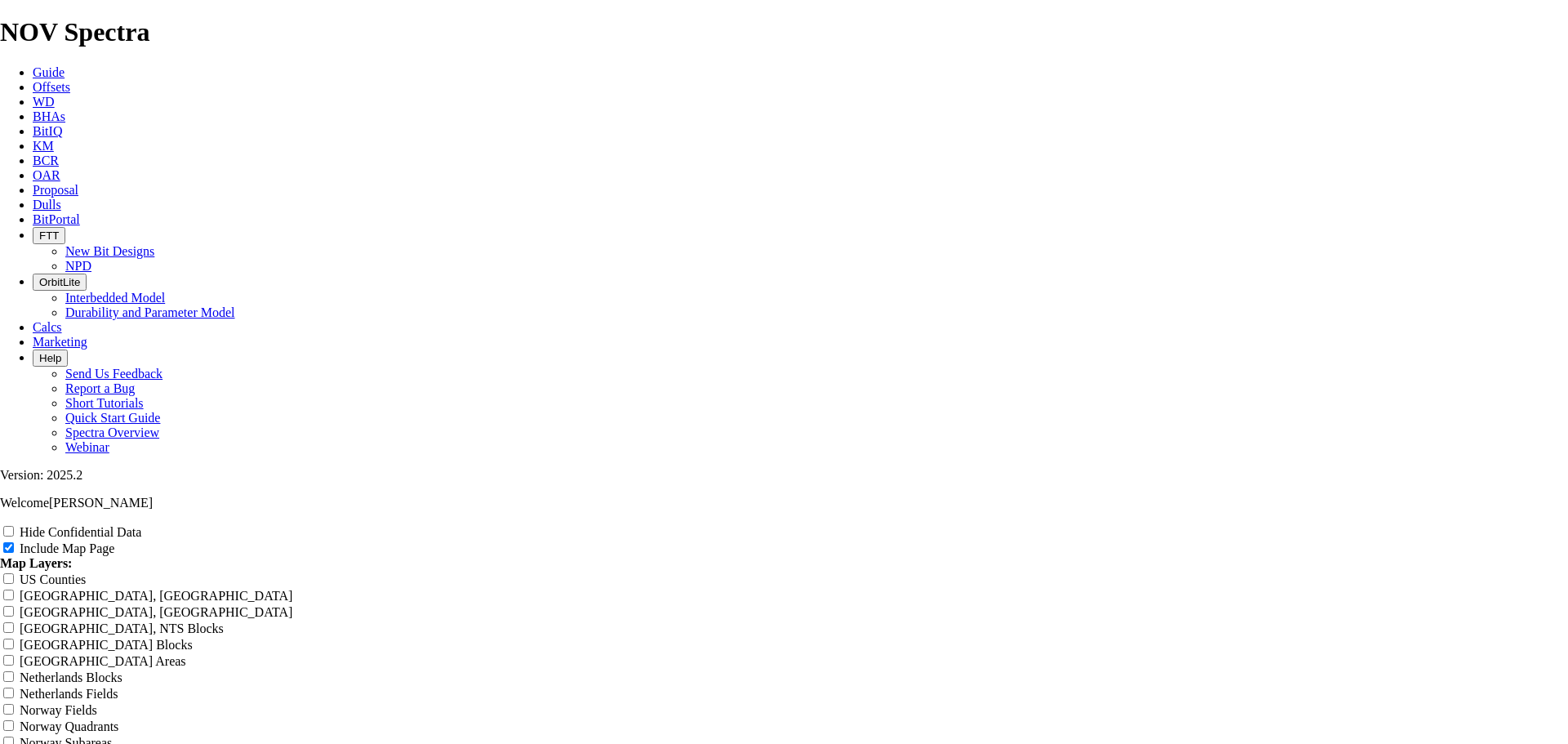
scroll to position [2095, 0]
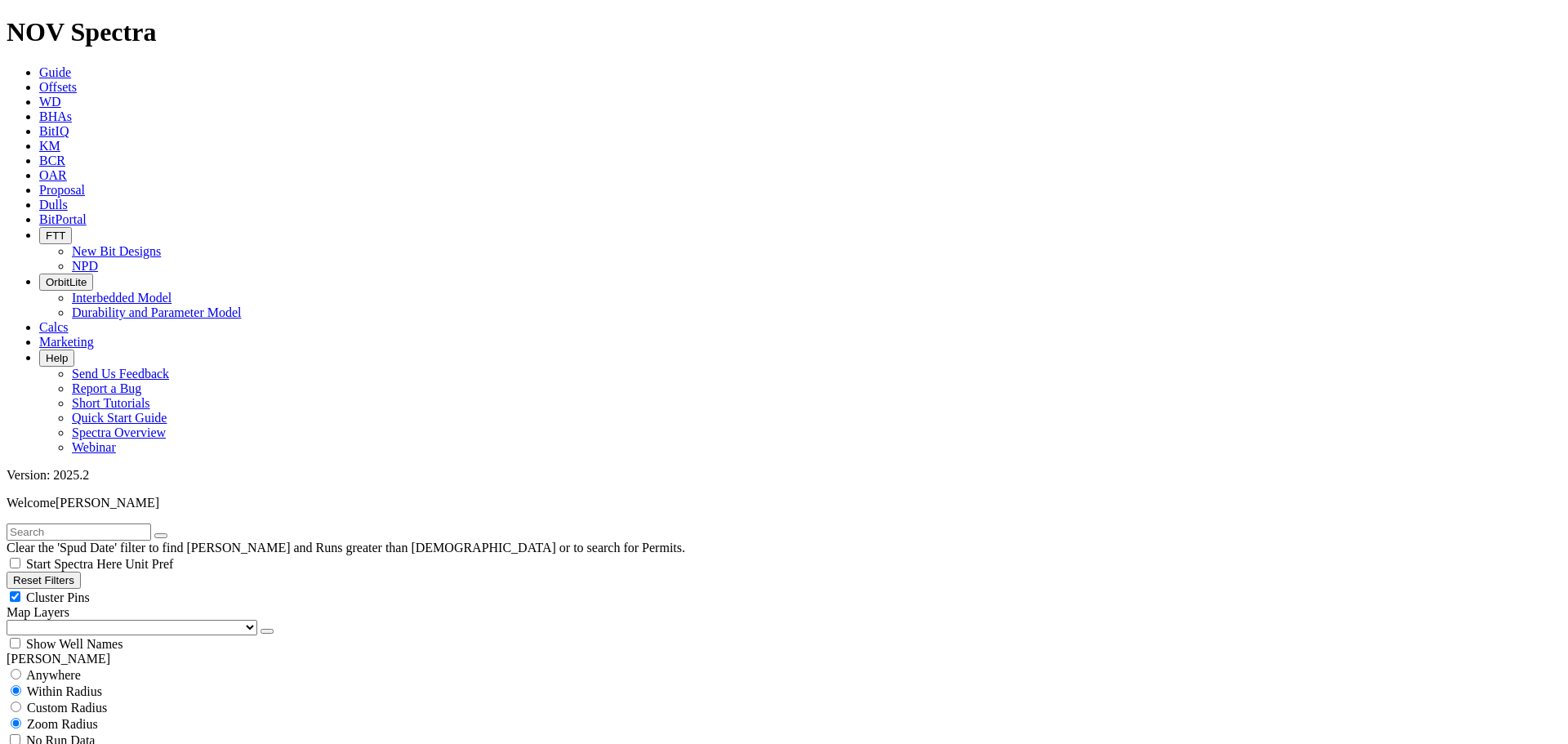
scroll to position [1143, 0]
type input "4000"
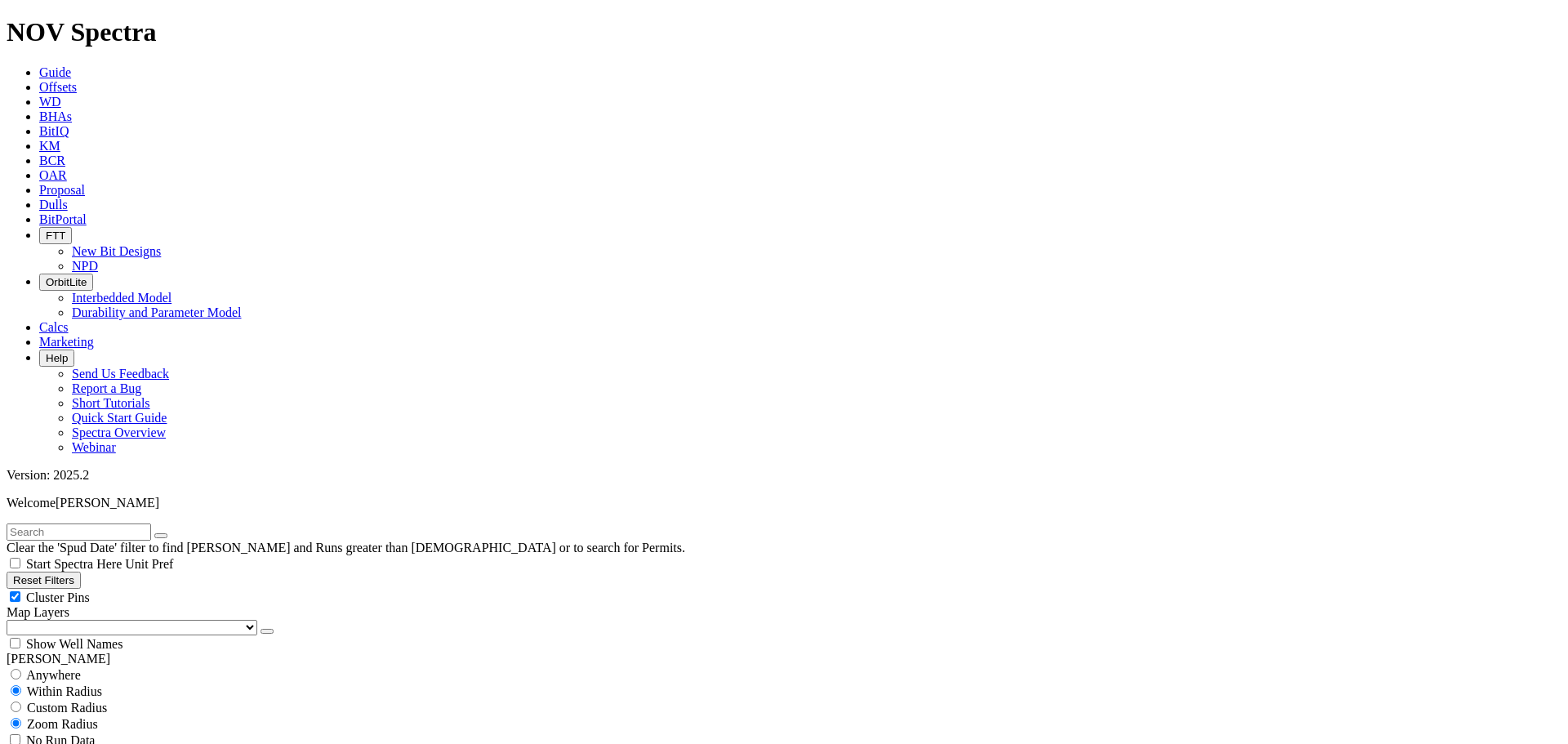
click at [159, 589] on div "Cluster Pins" at bounding box center [784, 597] width 1555 height 16
checkbox input "false"
click at [89, 620] on select "US Counties Alberta, CA Townships British Columbia, CA Townships British Columb…" at bounding box center [131, 627] width 251 height 15
click at [12, 620] on select "US Counties Alberta, CA Townships British Columbia, CA Townships British Columb…" at bounding box center [131, 627] width 251 height 15
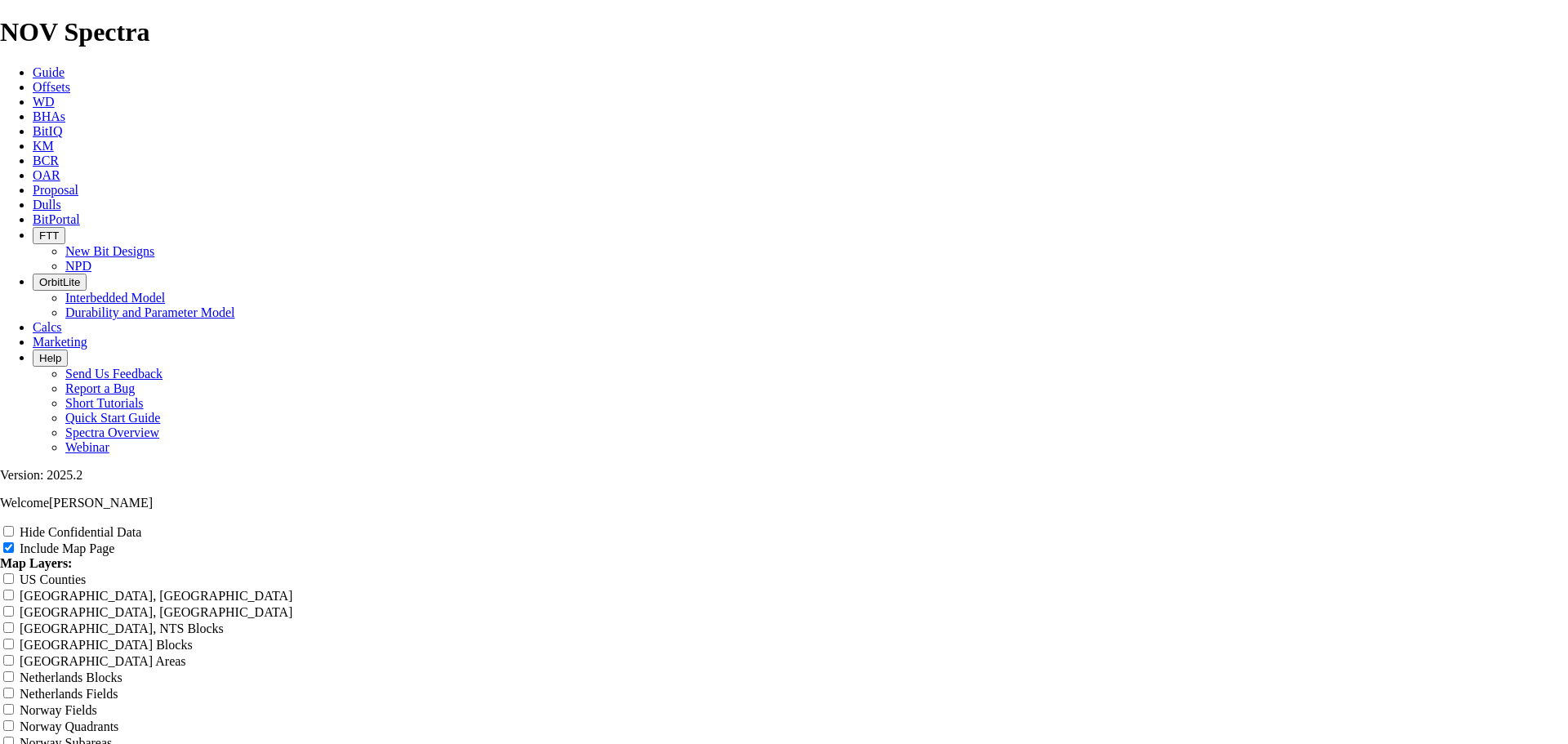
scroll to position [4571, 0]
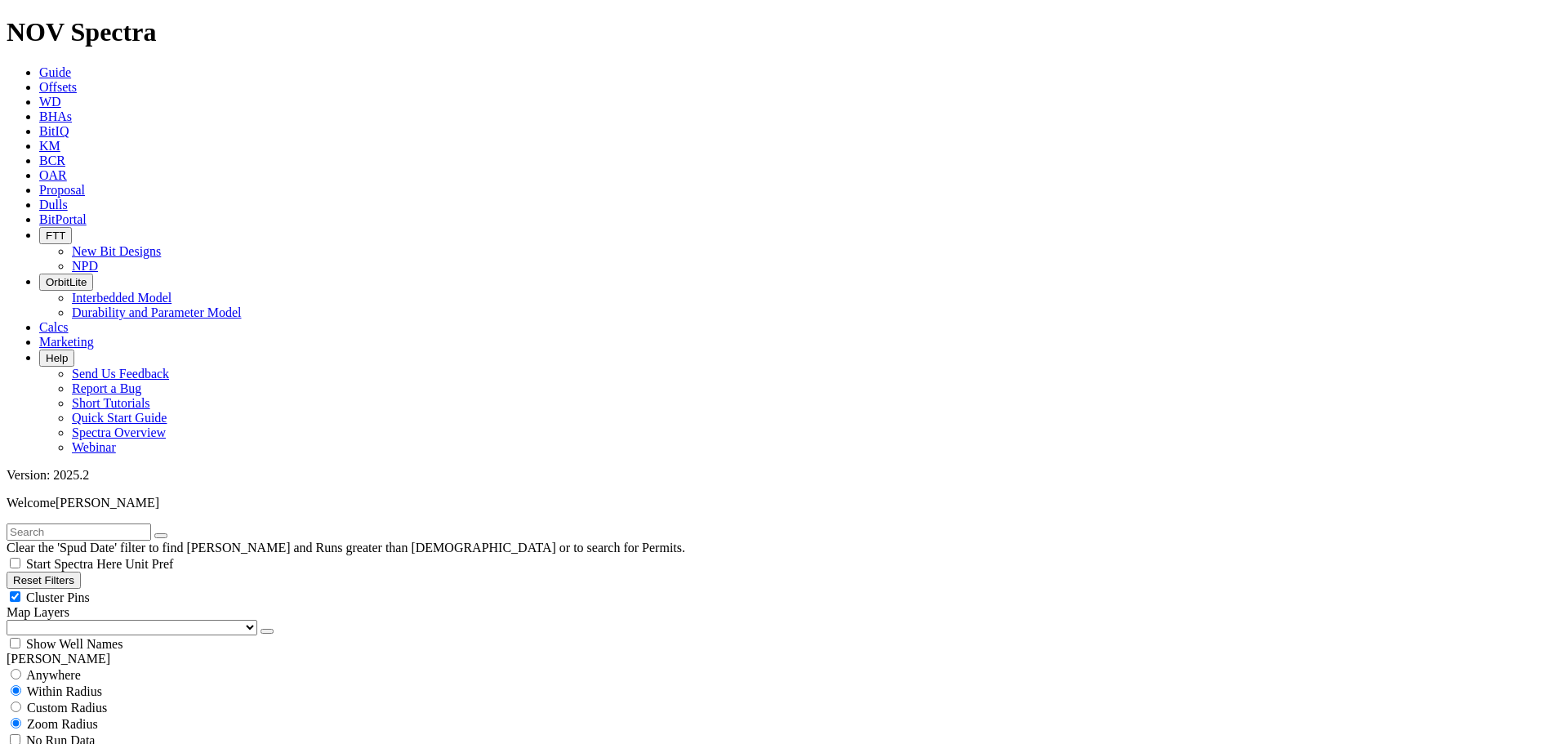
scroll to position [1333, 0]
drag, startPoint x: 98, startPoint y: 583, endPoint x: 128, endPoint y: 582, distance: 30.0
type input "150"
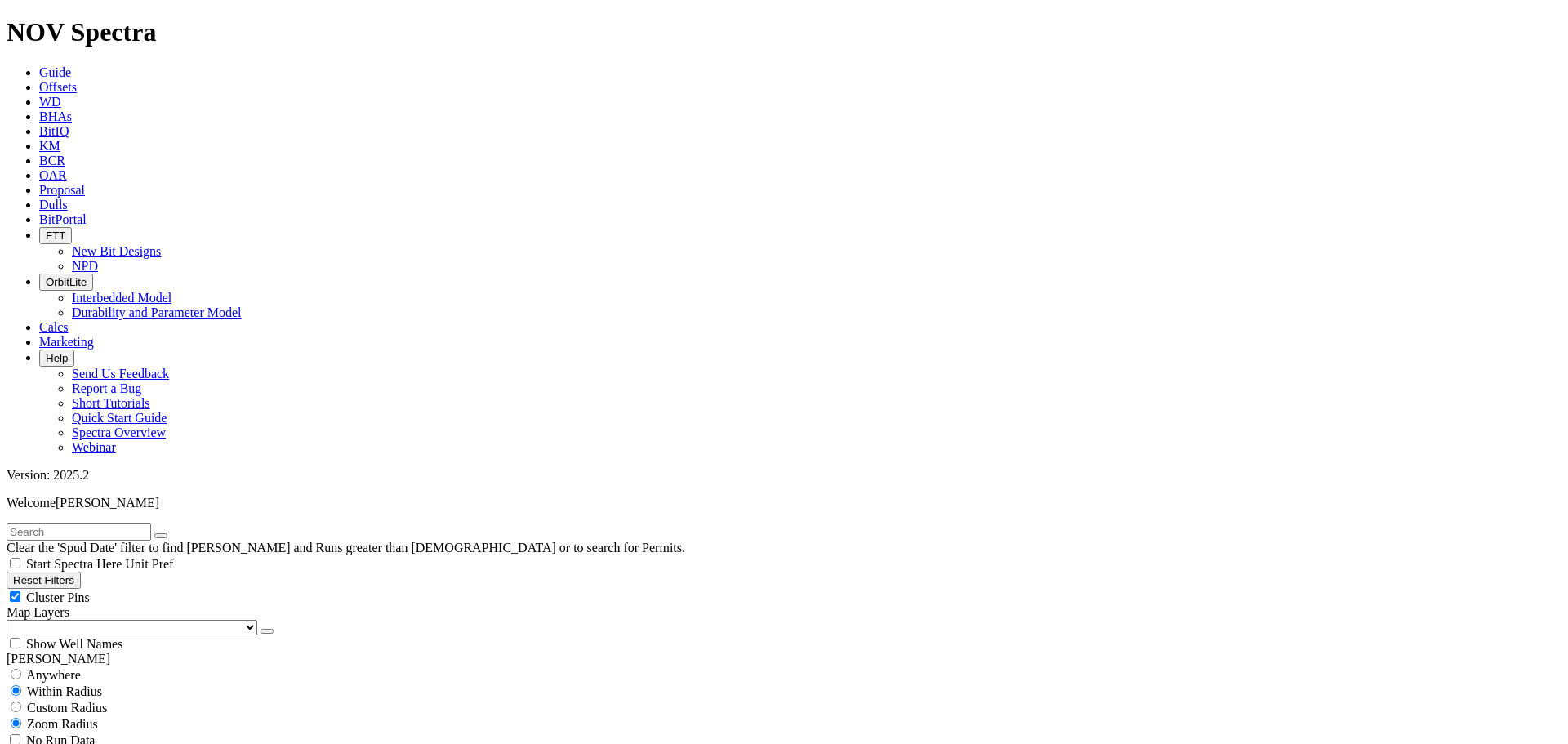
scroll to position [1496, 0]
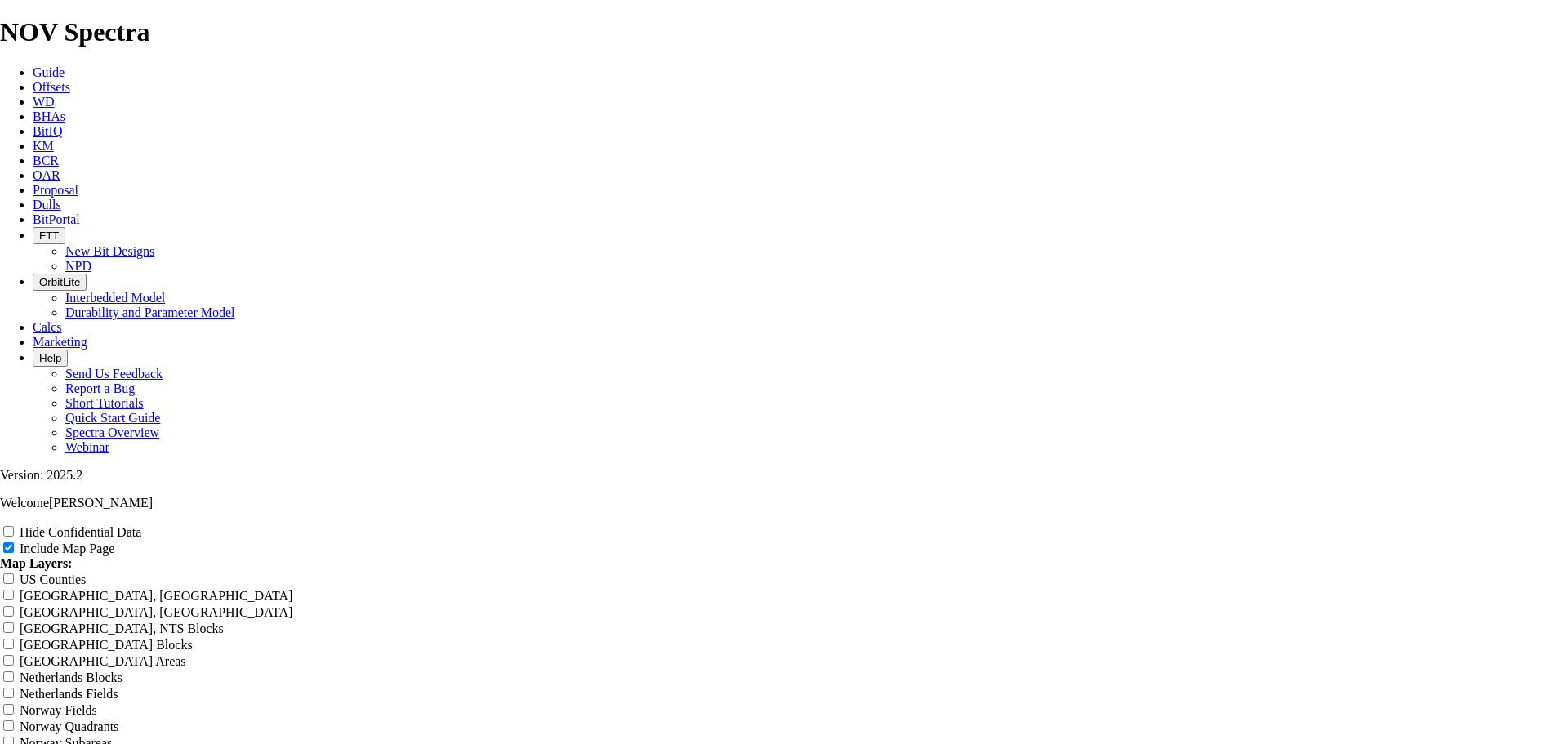
scroll to position [2095, 0]
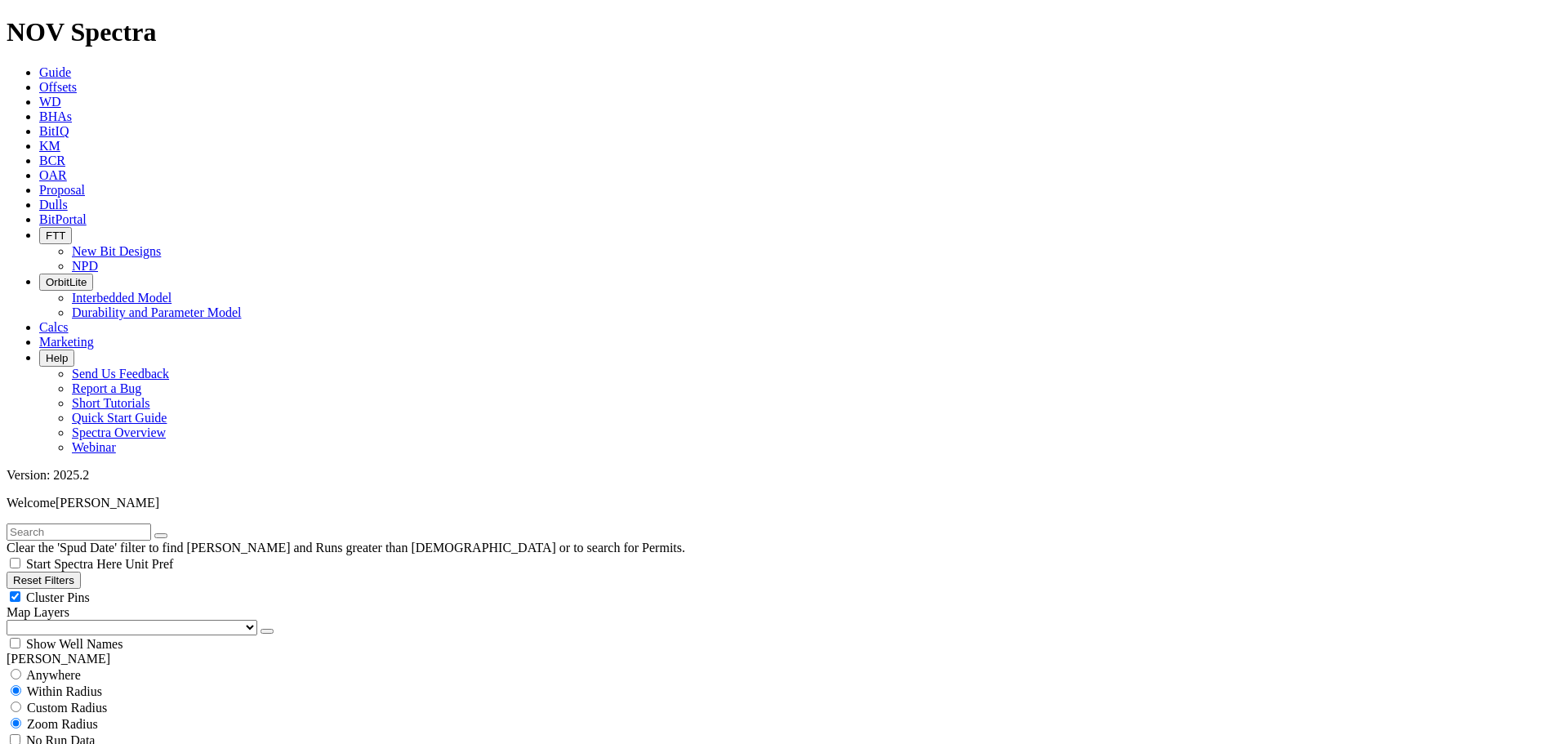
click at [163, 589] on div "Cluster Pins" at bounding box center [784, 597] width 1555 height 16
checkbox input "false"
click at [96, 620] on select "US Counties Alberta, CA Townships British Columbia, CA Townships British Columb…" at bounding box center [131, 627] width 251 height 15
click at [12, 620] on select "US Counties Alberta, CA Townships British Columbia, CA Townships British Columb…" at bounding box center [131, 627] width 251 height 15
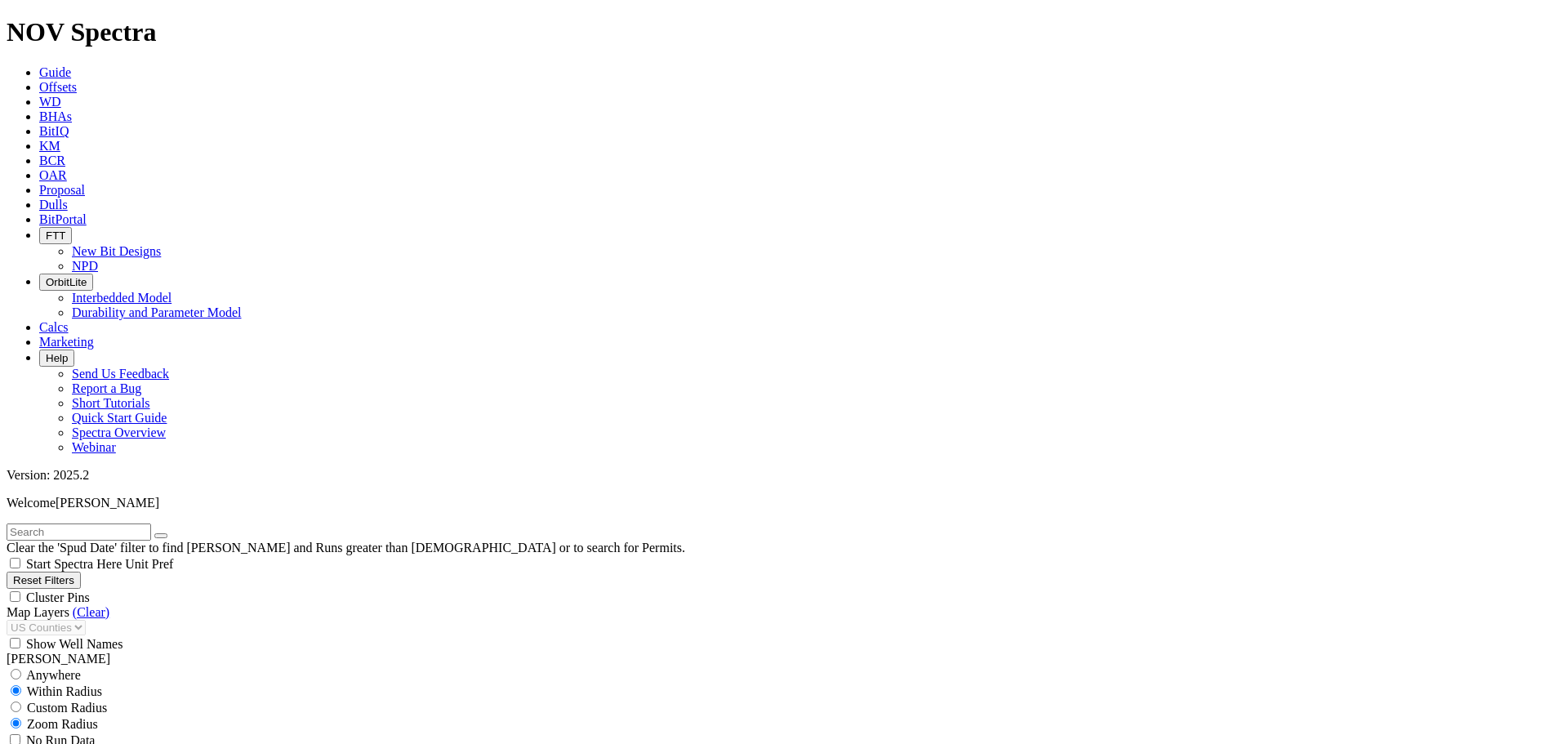
drag, startPoint x: 92, startPoint y: 614, endPoint x: 147, endPoint y: 620, distance: 55.3
type input "3900"
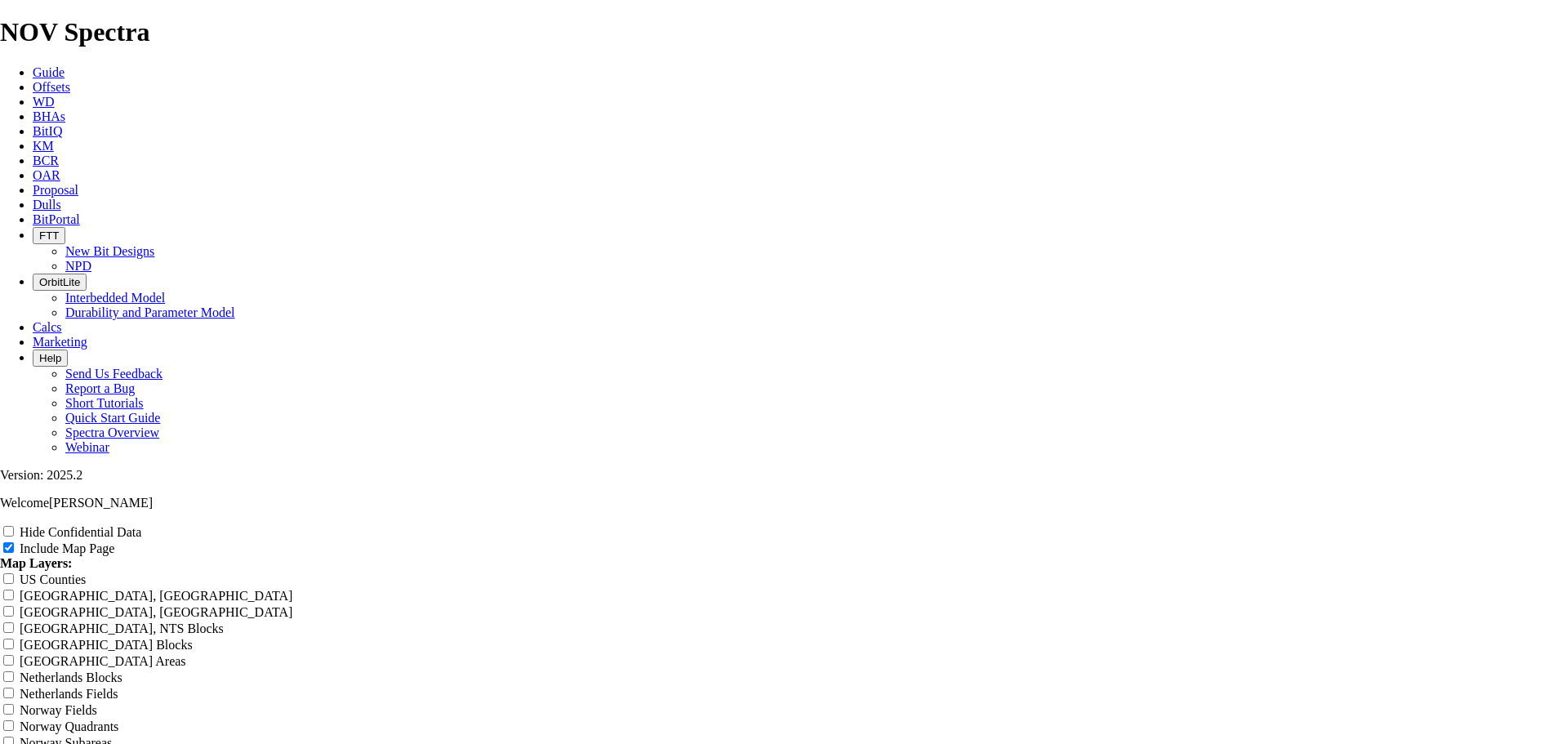
scroll to position [2285, 0]
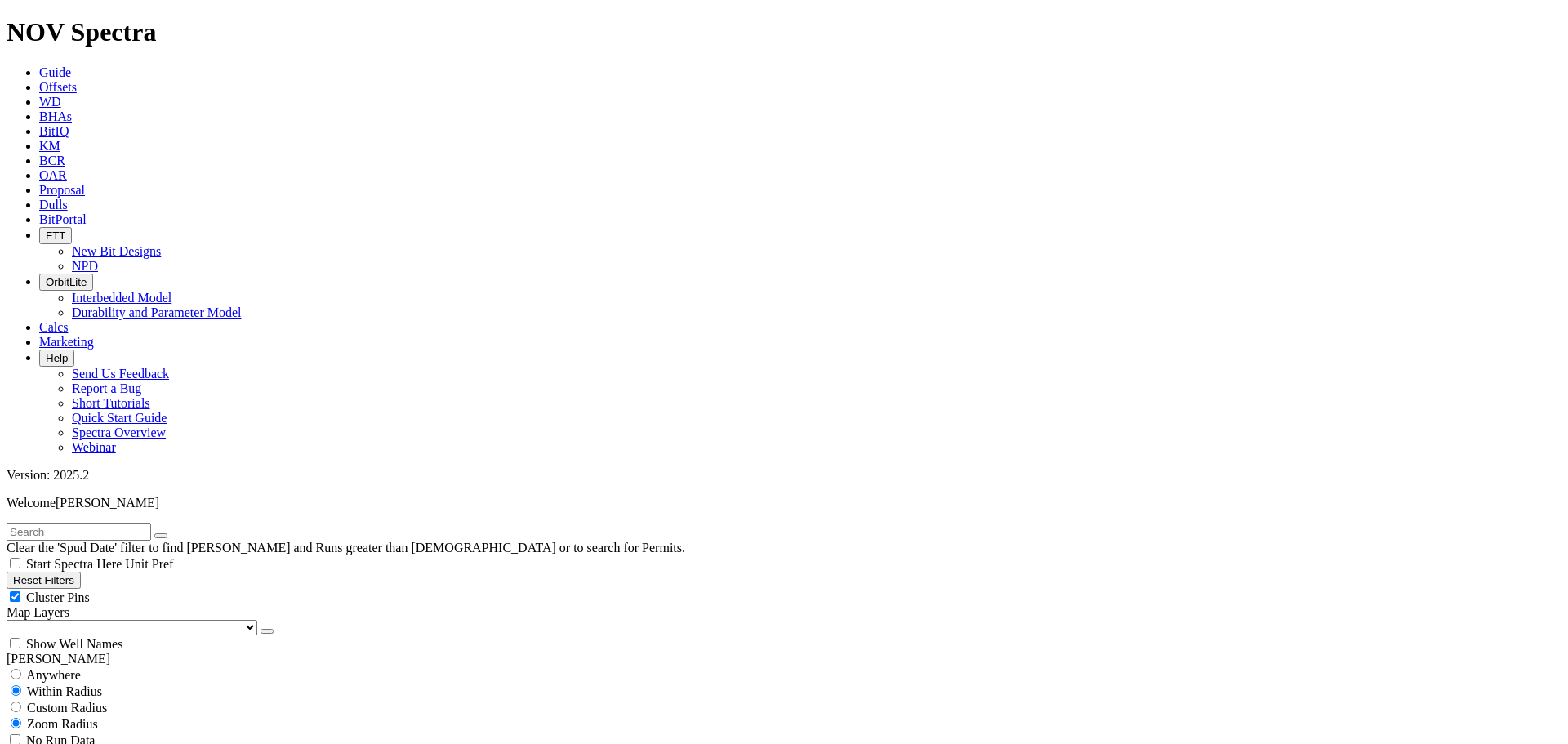
scroll to position [1333, 0]
click at [163, 589] on div "Cluster Pins" at bounding box center [784, 597] width 1555 height 16
checkbox input "false"
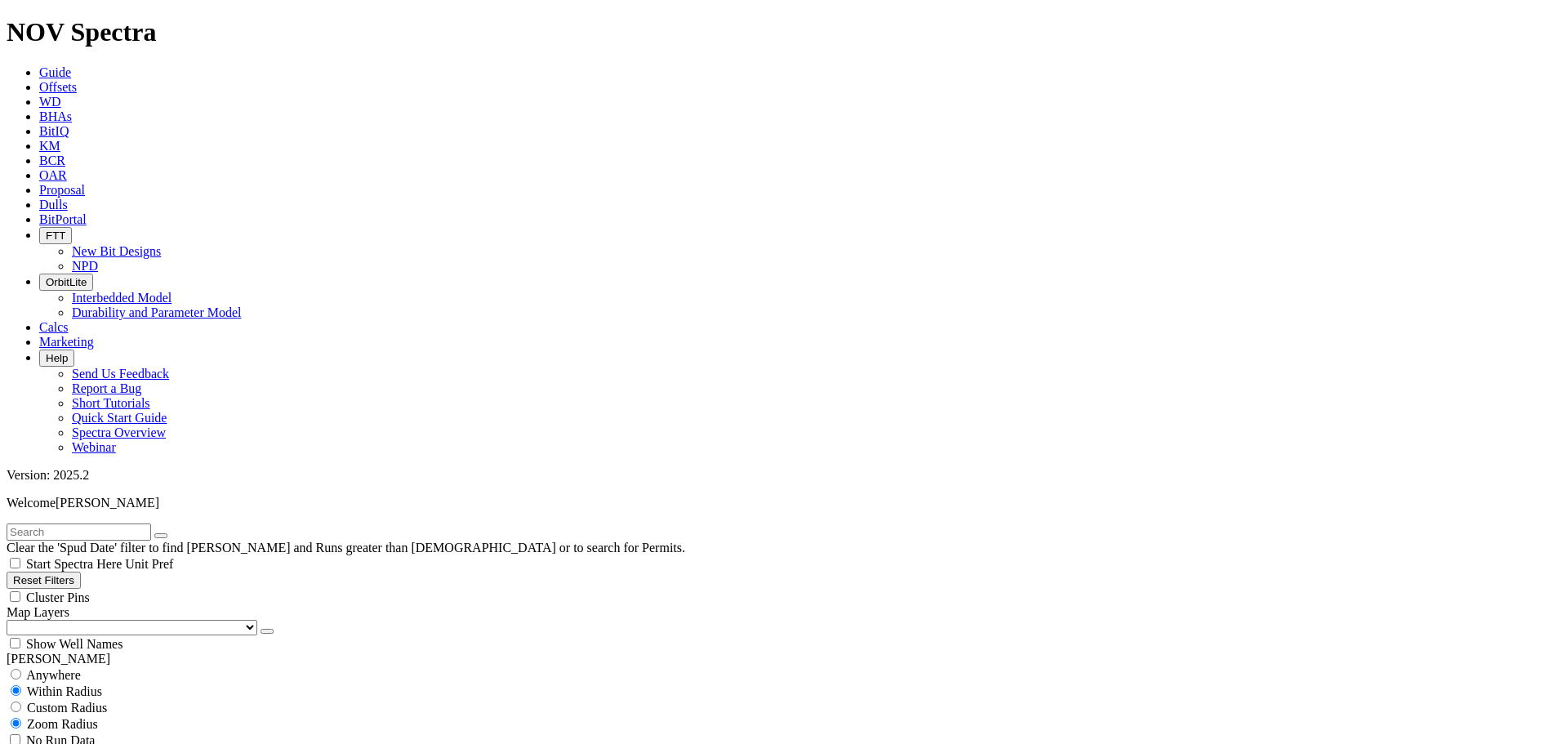
click at [98, 620] on select "US Counties Alberta, CA Townships British Columbia, CA Townships British Columb…" at bounding box center [131, 627] width 251 height 15
click at [12, 620] on select "US Counties Alberta, CA Townships British Columbia, CA Townships British Columb…" at bounding box center [131, 627] width 251 height 15
type input "3800"
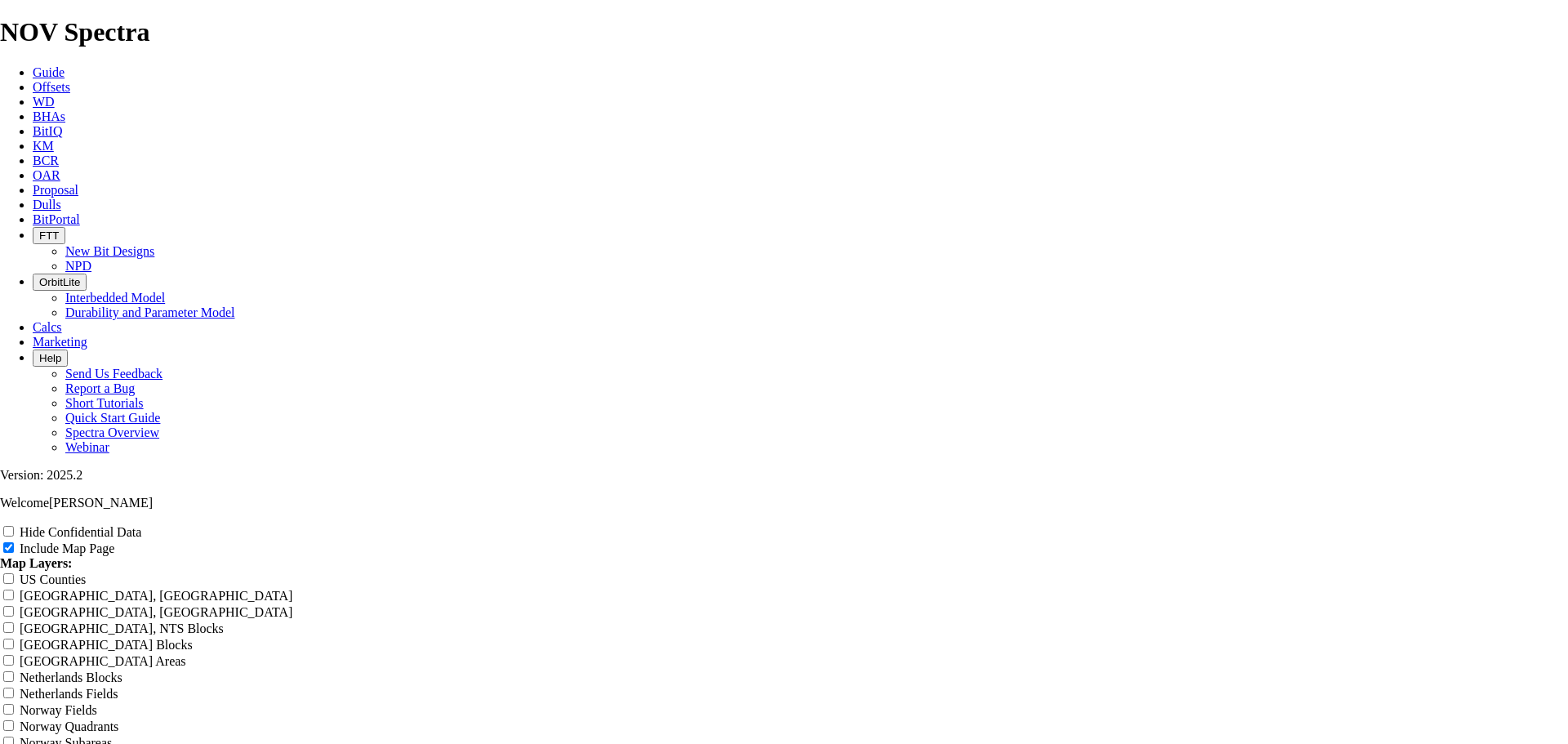
scroll to position [2095, 0]
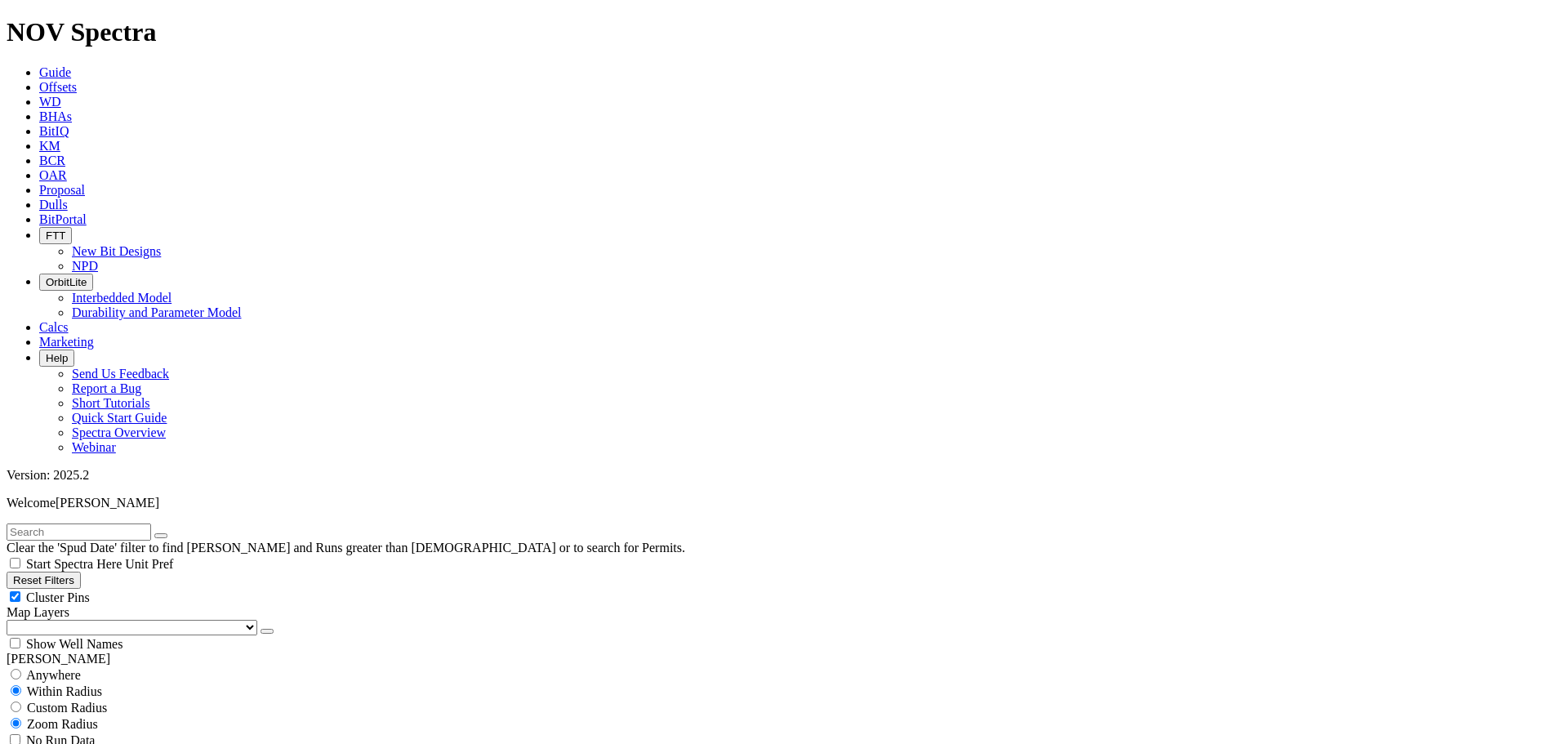
scroll to position [1333, 0]
type input "6500"
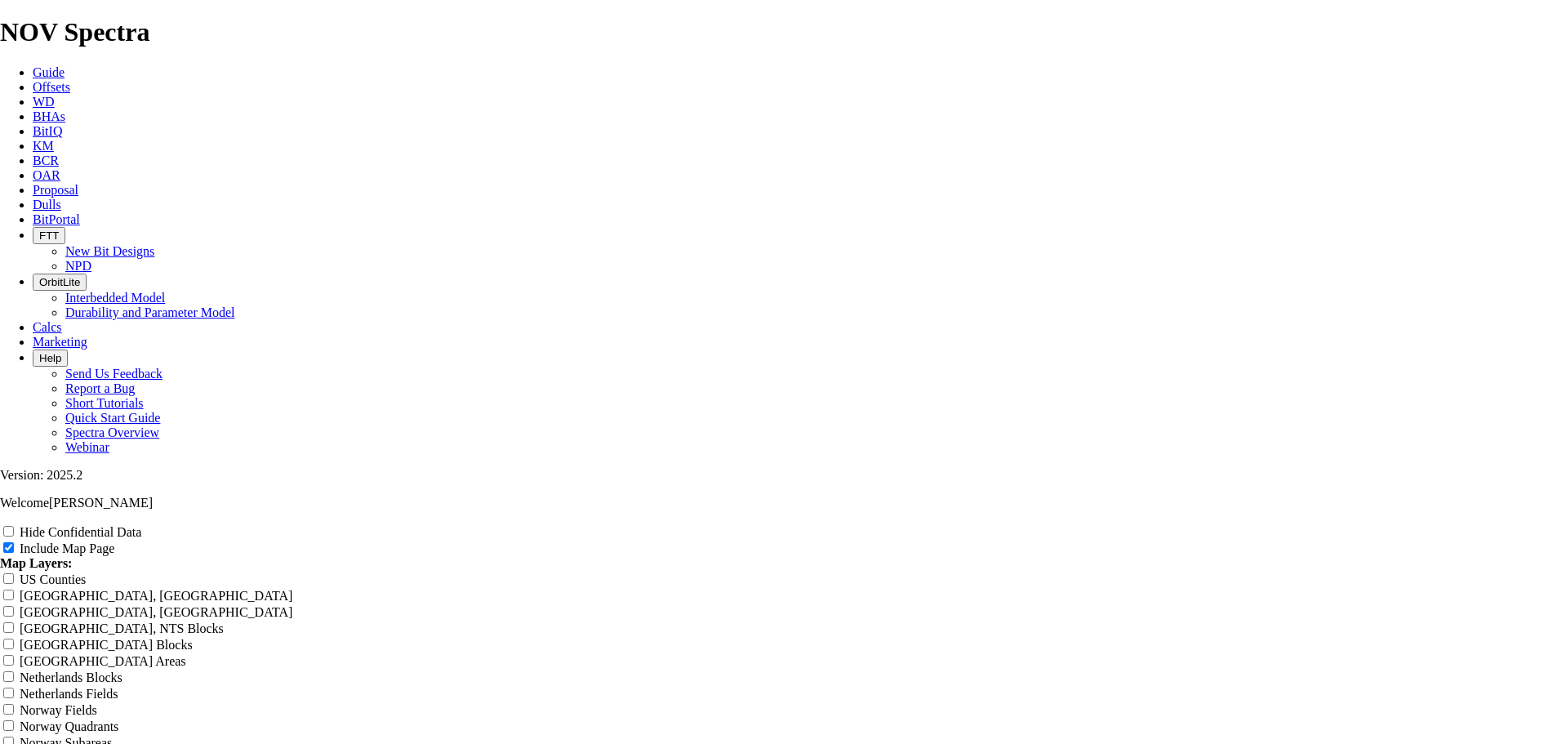
scroll to position [2285, 0]
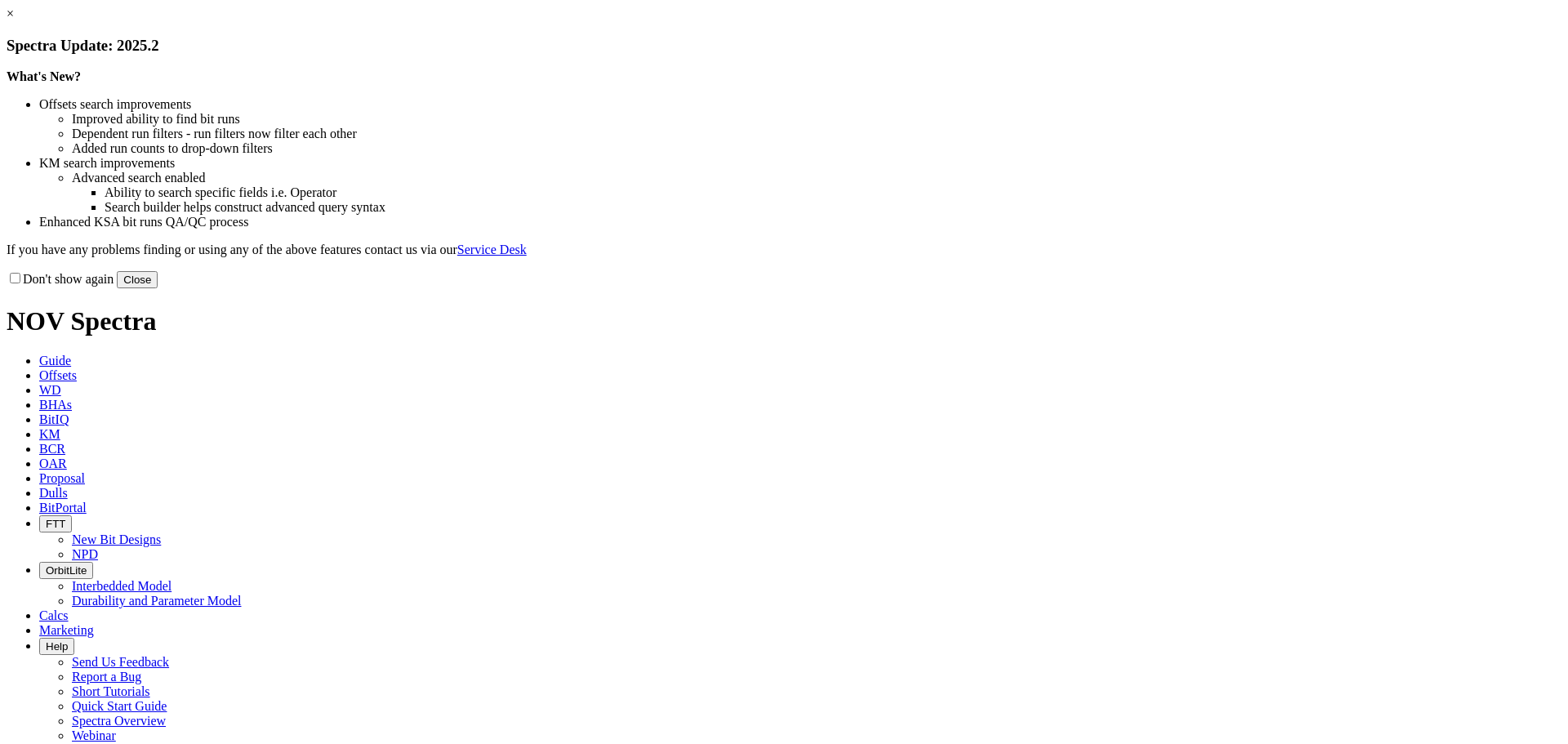
drag, startPoint x: 1101, startPoint y: 450, endPoint x: 884, endPoint y: 321, distance: 252.4
click at [157, 289] on button "Close" at bounding box center [137, 279] width 41 height 17
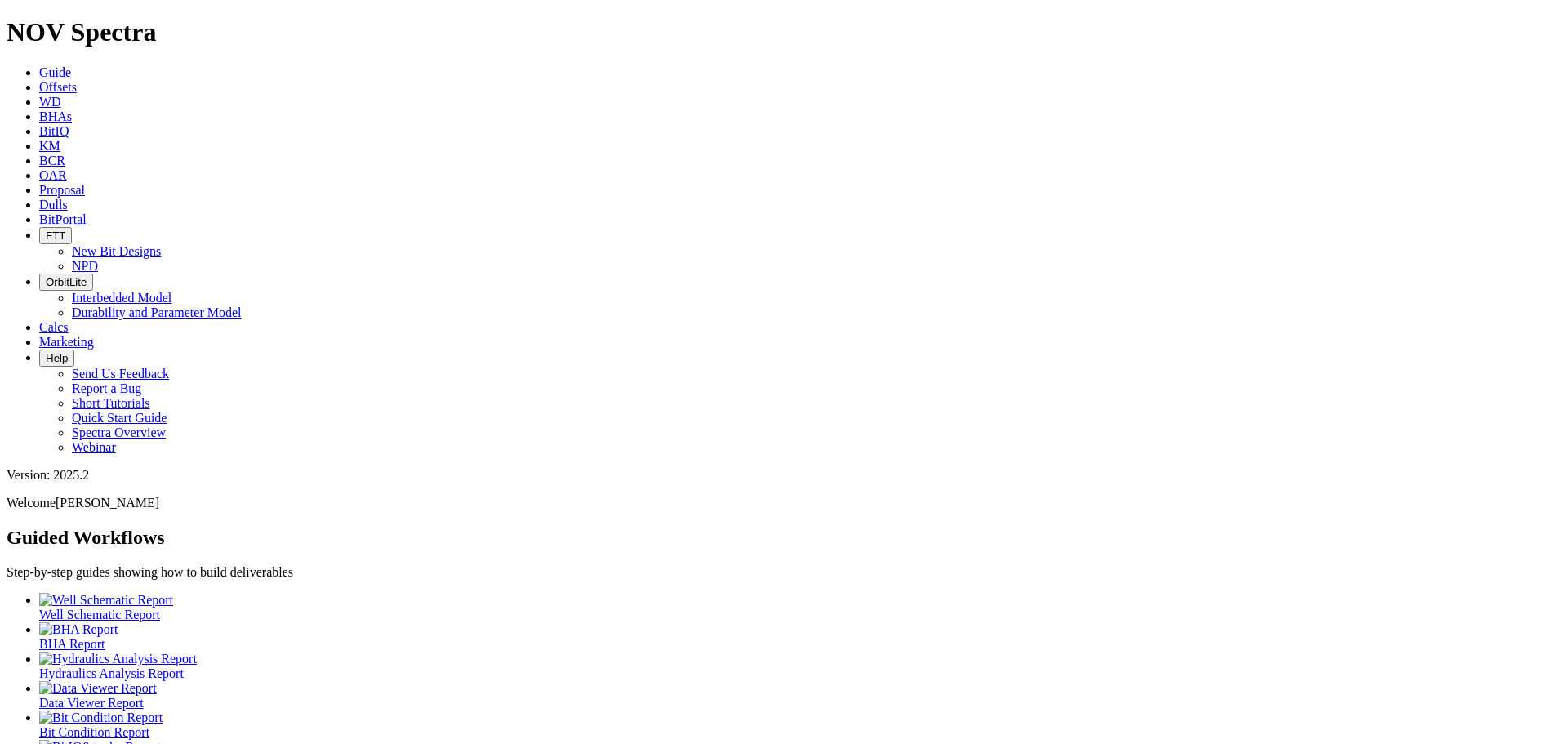
click at [76, 80] on link "Offsets" at bounding box center [58, 87] width 37 height 14
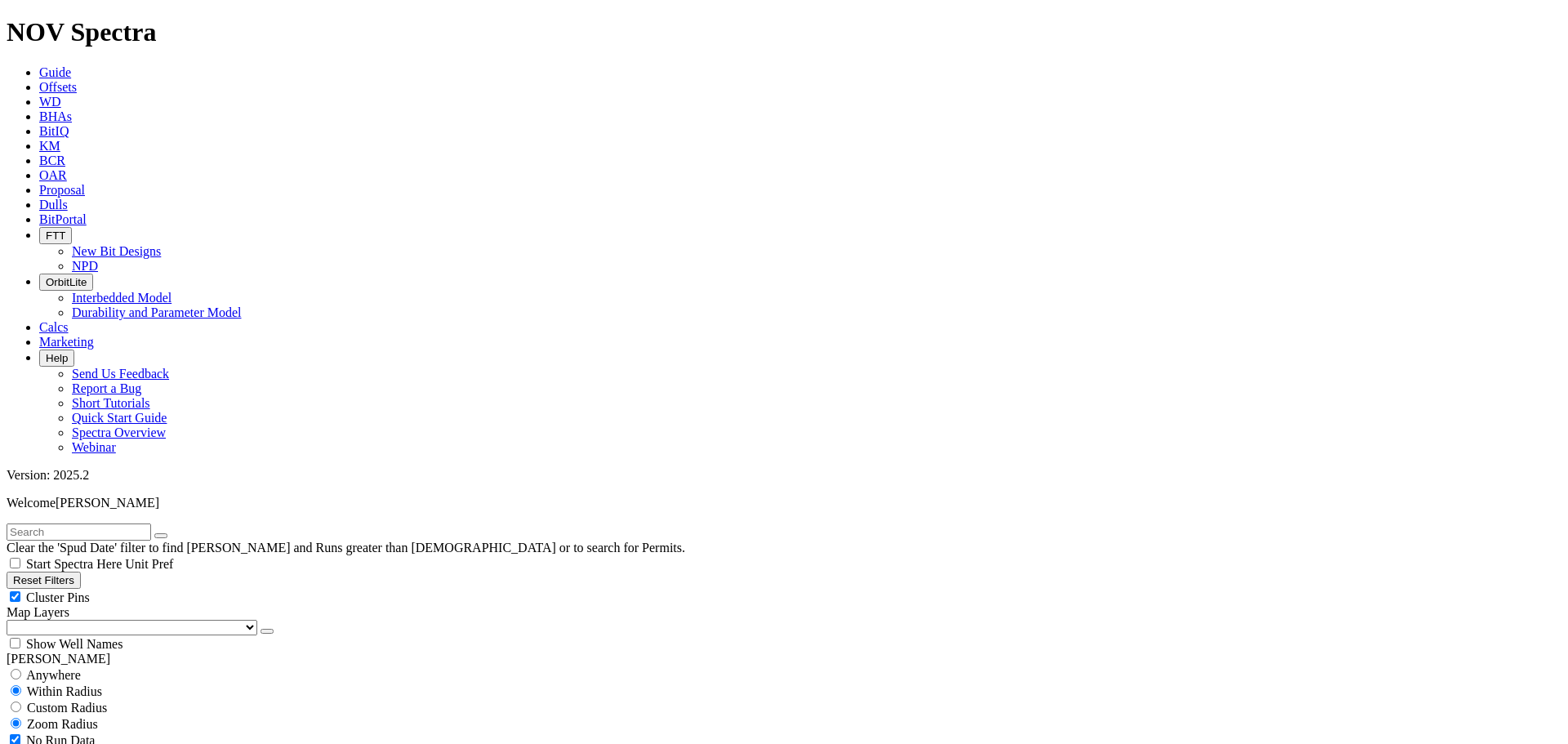
click at [83, 523] on input "text" at bounding box center [78, 531] width 145 height 17
type input "ae13"
select select "12.25"
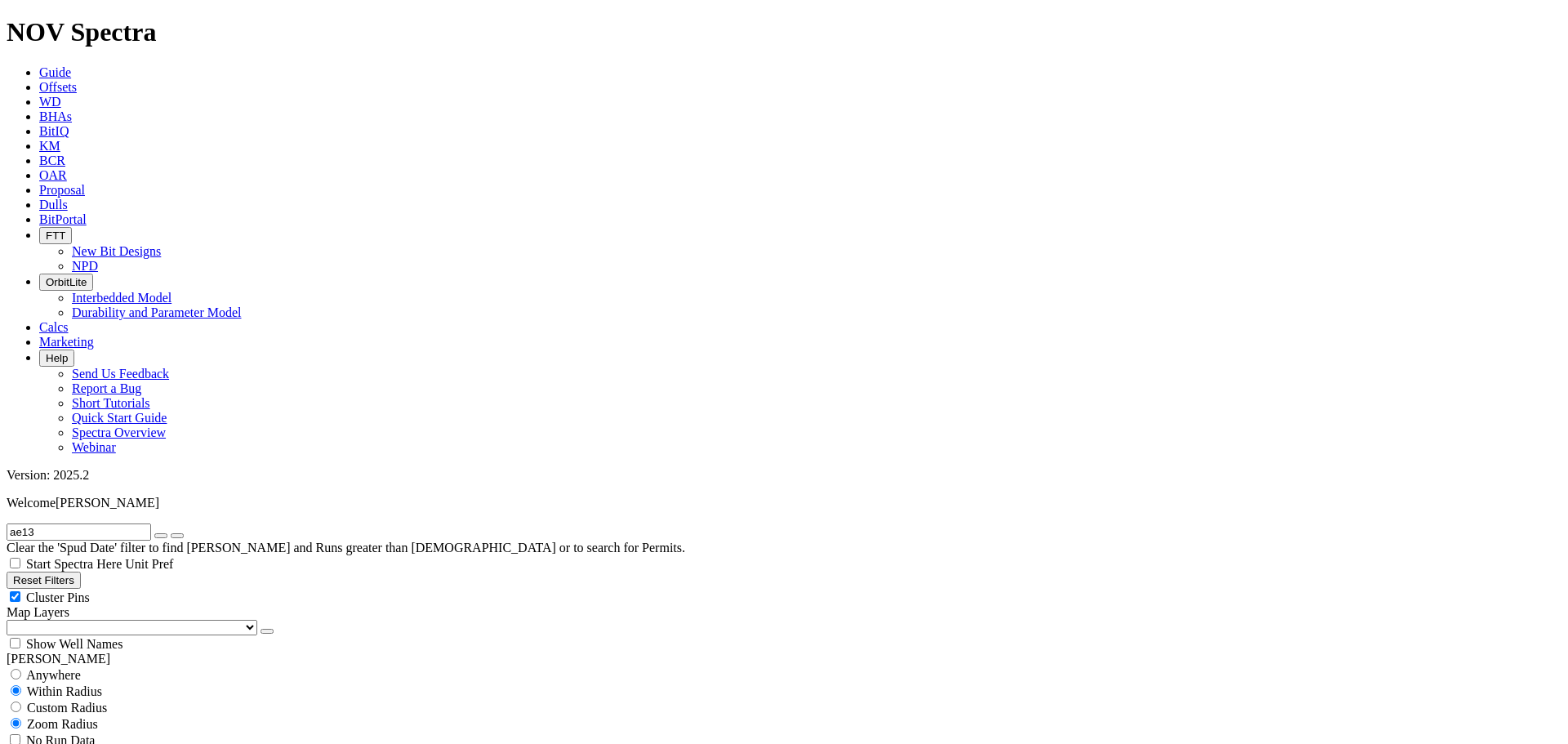
checkbox input "false"
select select "? number:12.25 ?"
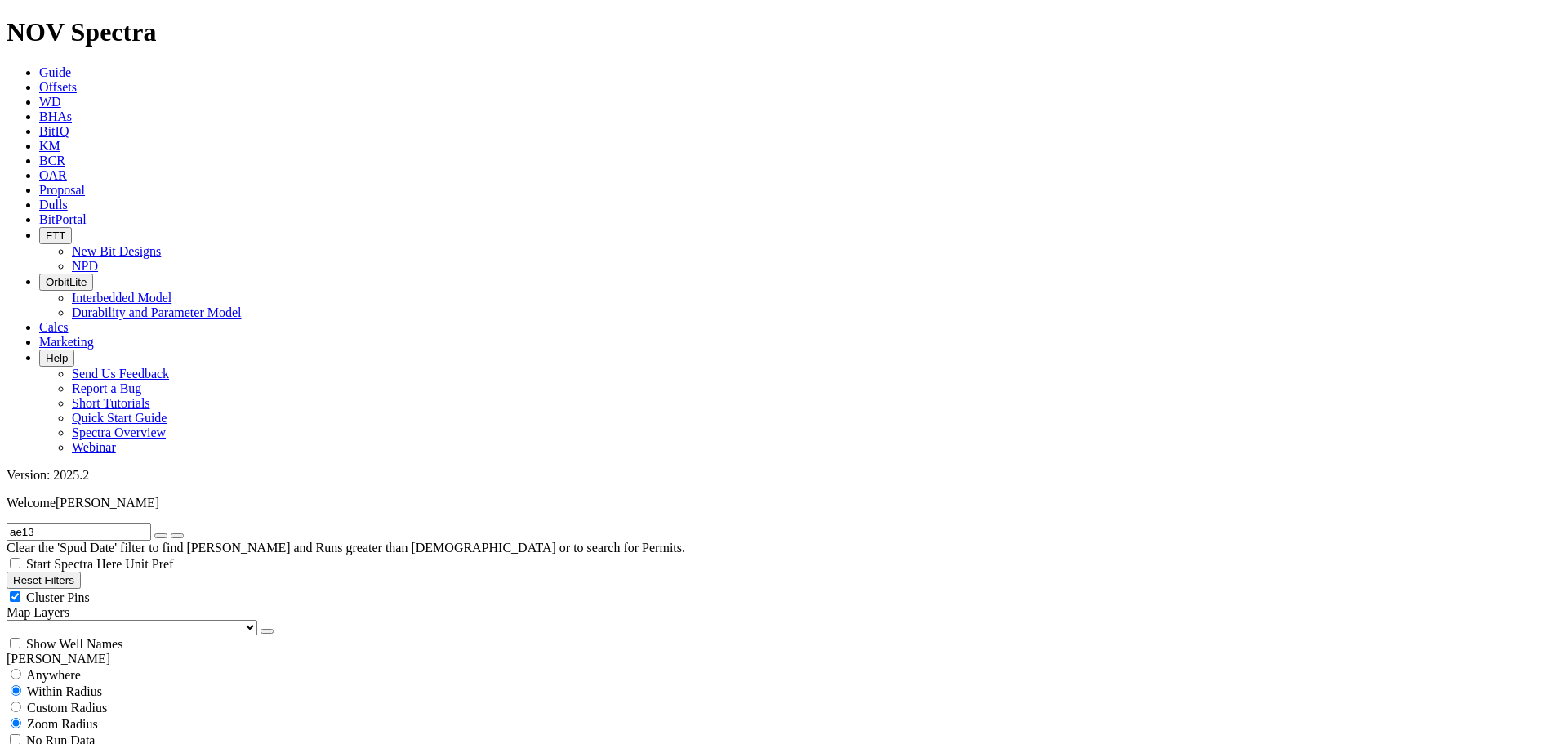
type input "1000"
drag, startPoint x: 48, startPoint y: 67, endPoint x: 8, endPoint y: 71, distance: 40.2
click at [6, 523] on form "ae13" at bounding box center [784, 531] width 1555 height 17
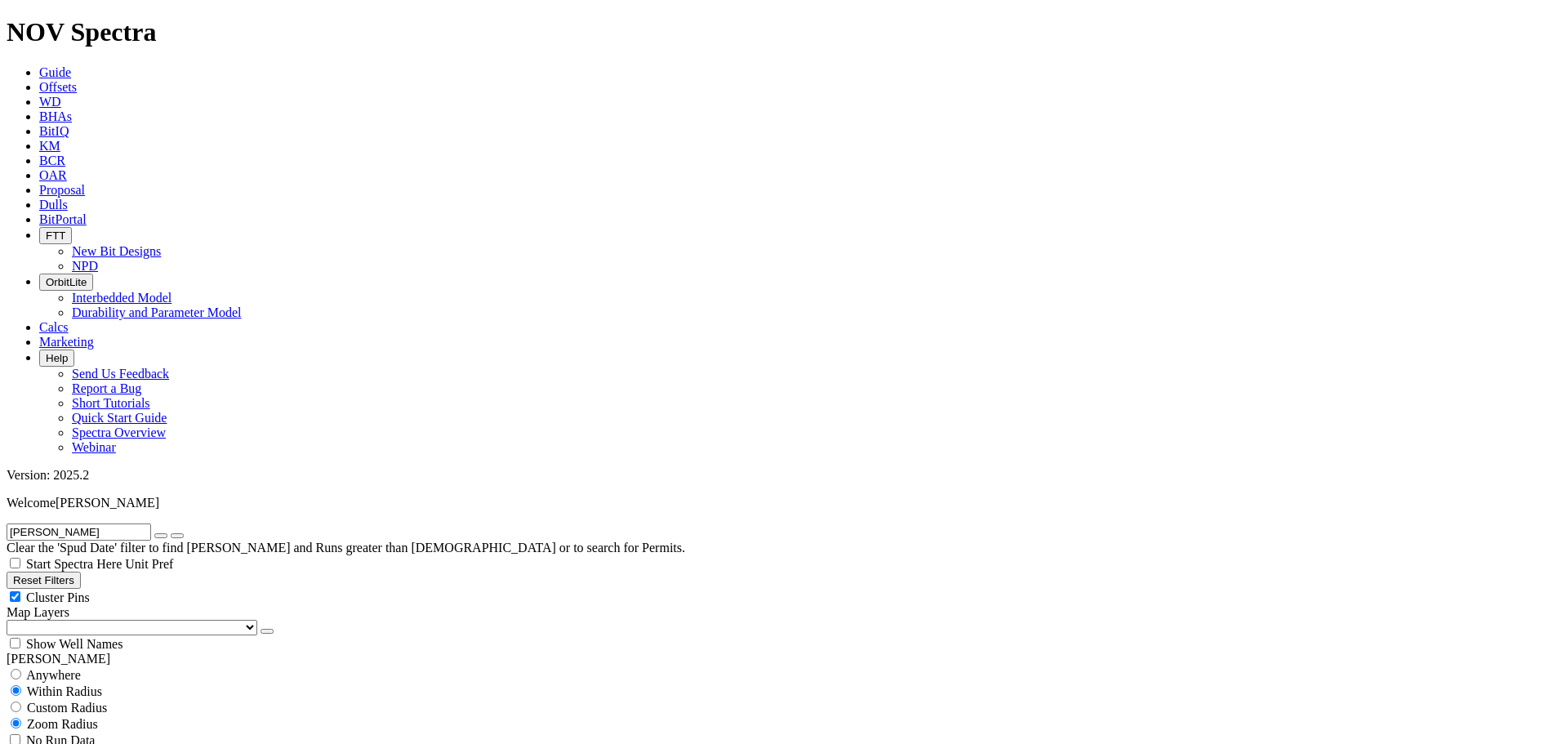
type input "[PERSON_NAME]"
click at [171, 533] on button "submit" at bounding box center [177, 535] width 13 height 5
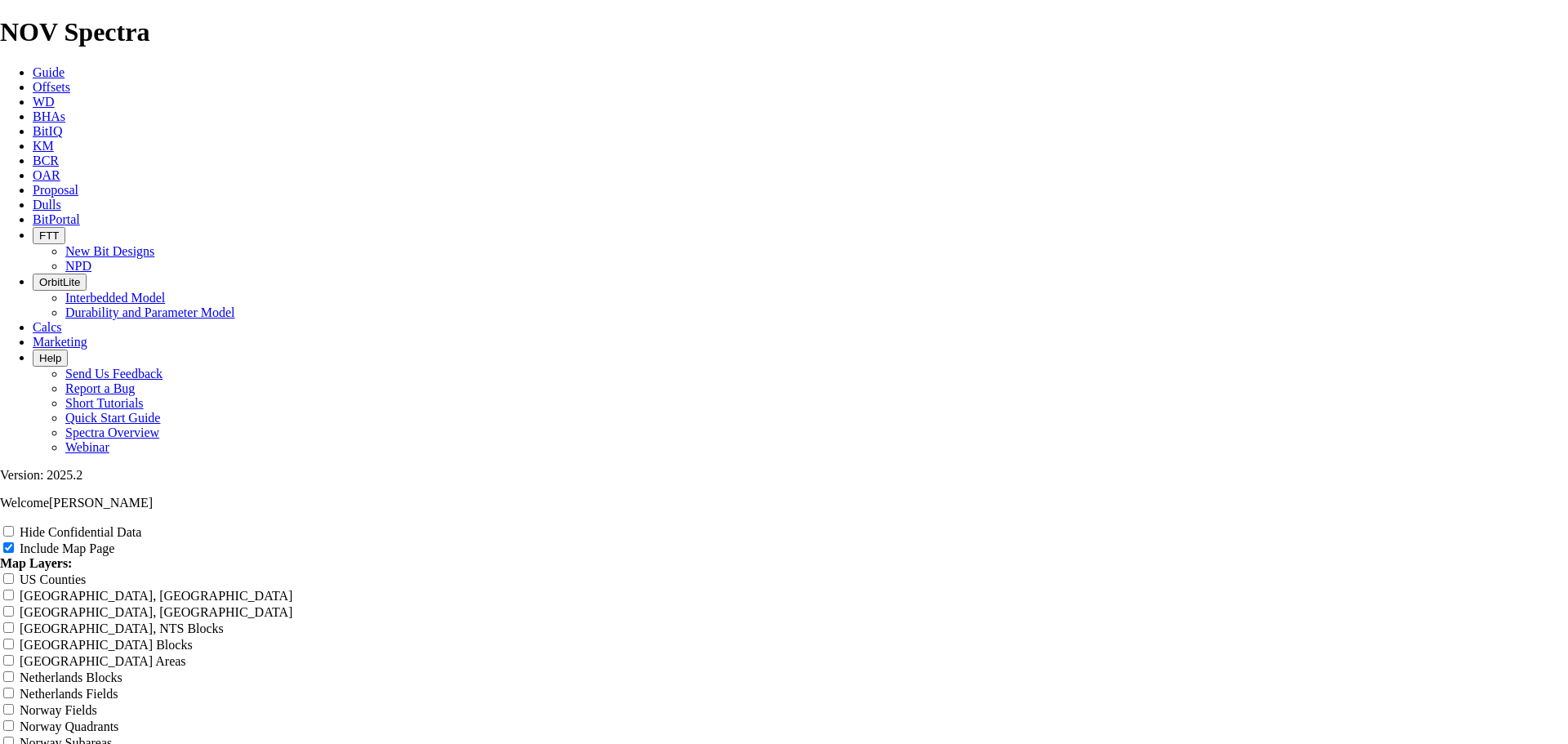
drag, startPoint x: 935, startPoint y: 112, endPoint x: 582, endPoint y: 108, distance: 353.0
type input "1"
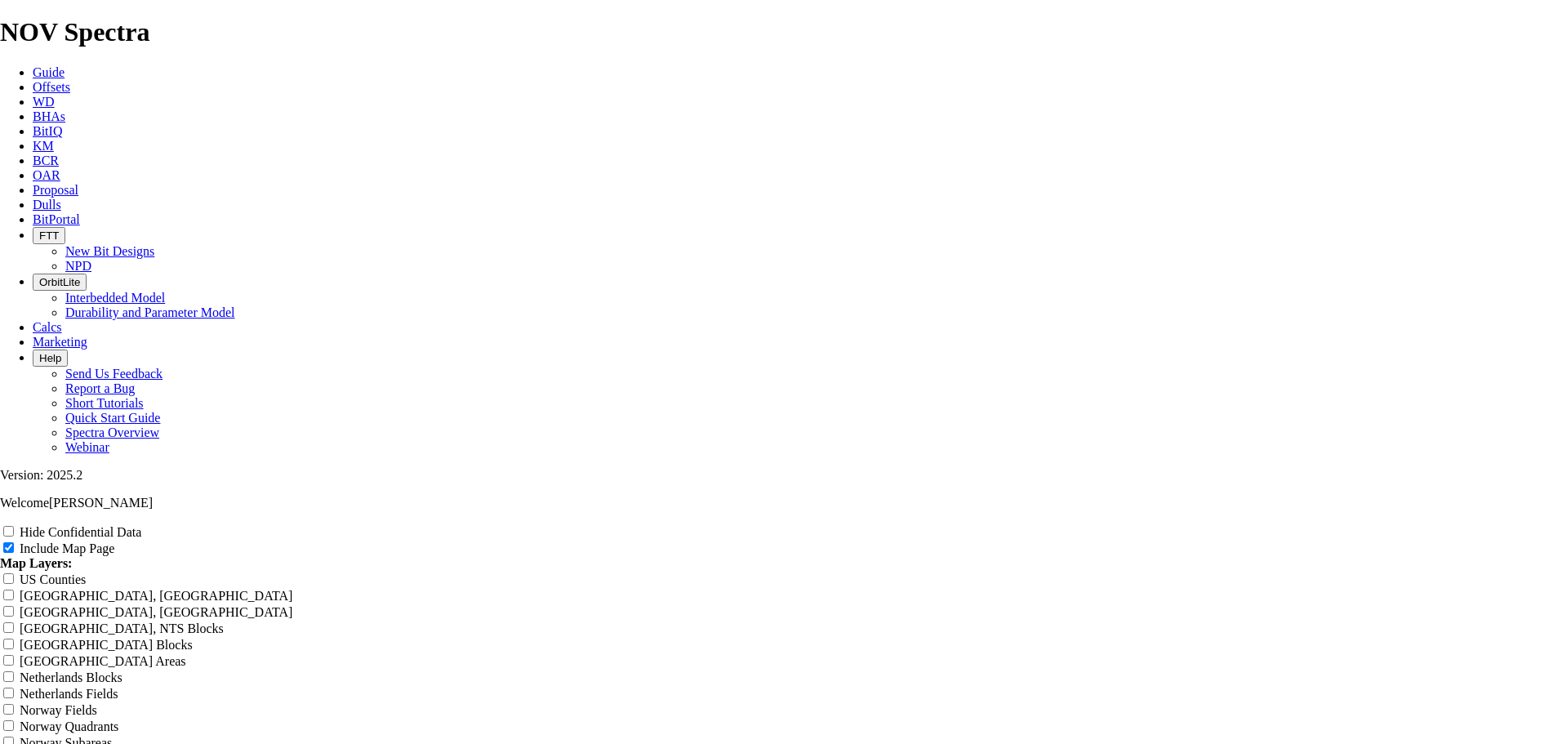
type input "1"
type input "12"
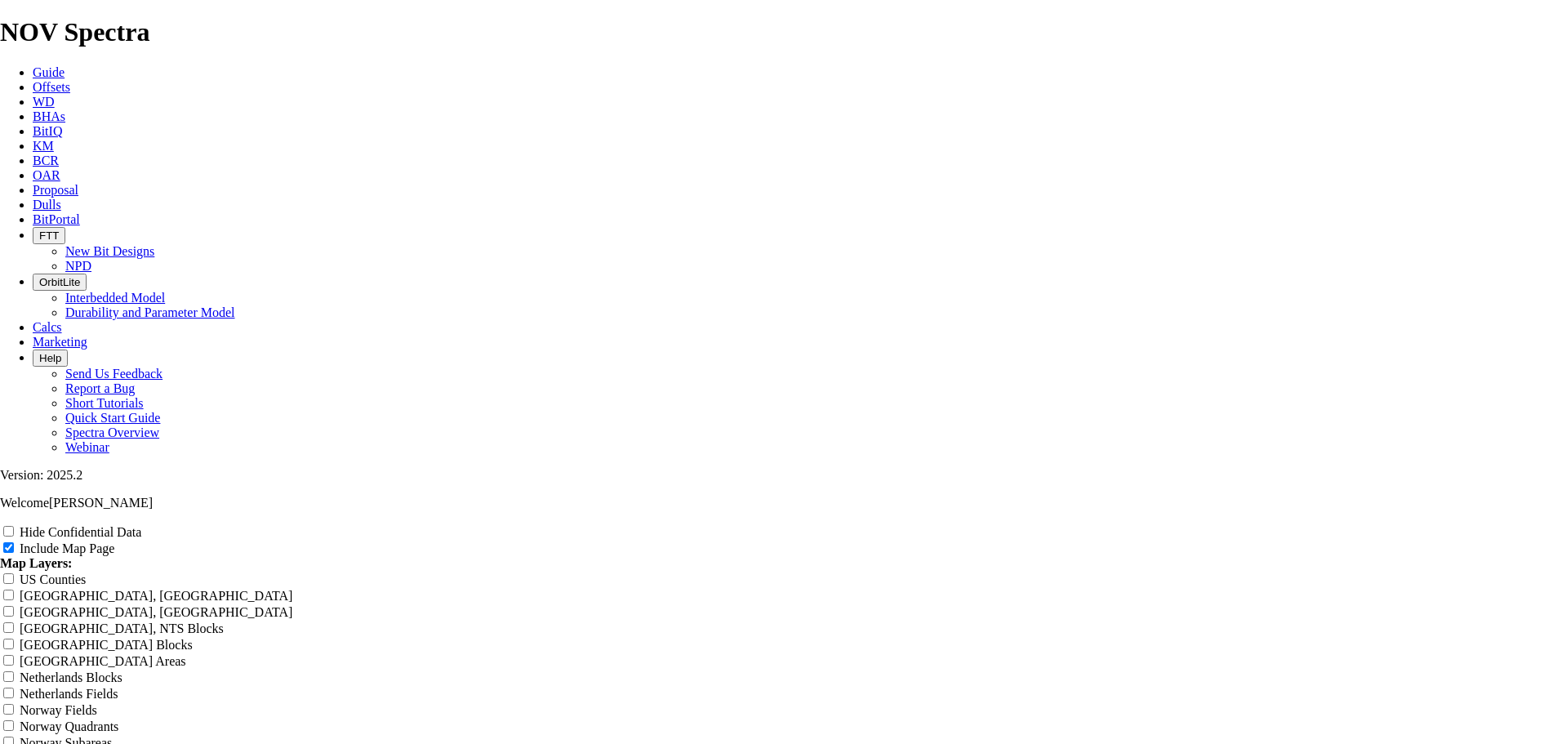
type input "12"
type input "12."
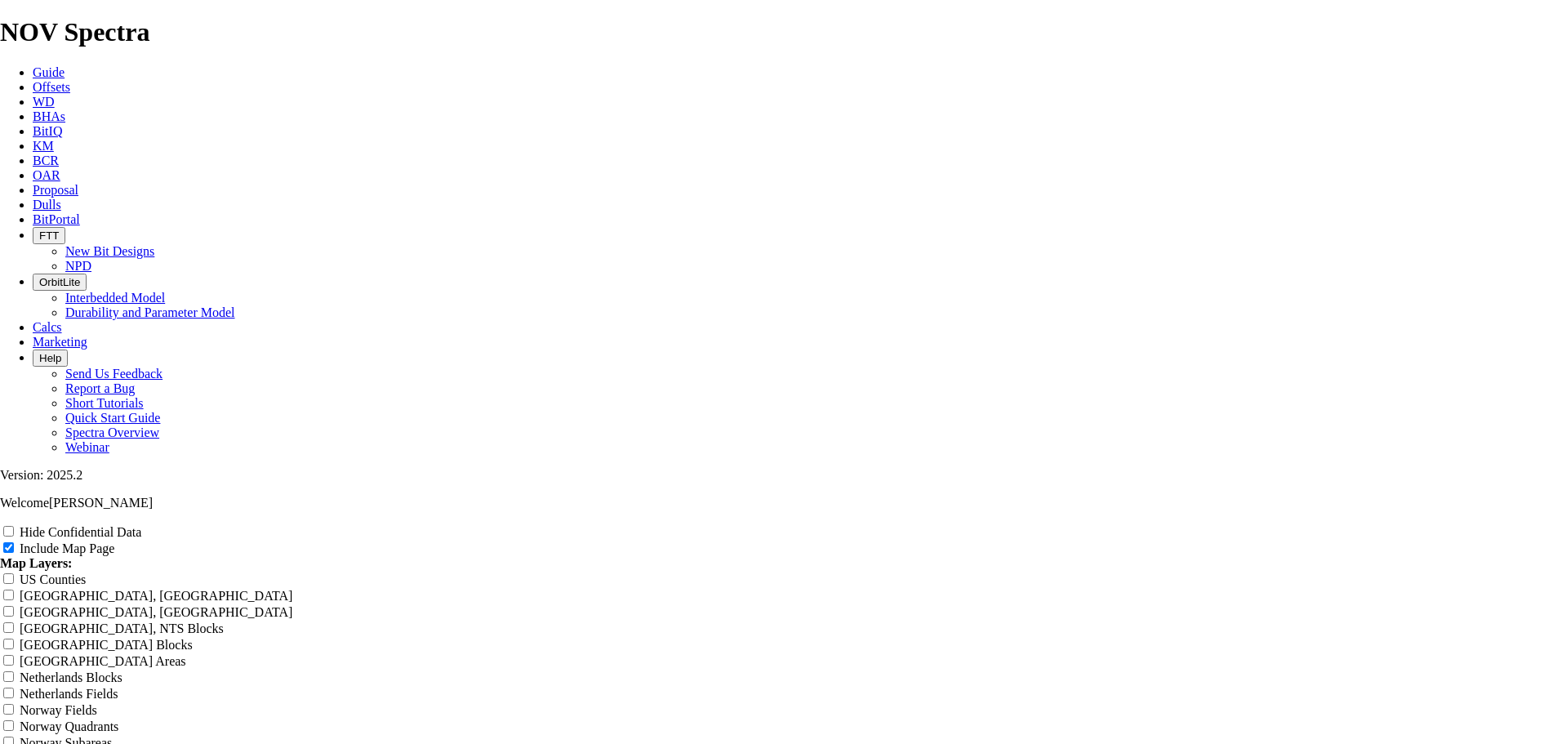
type input "12."
type input "12.2"
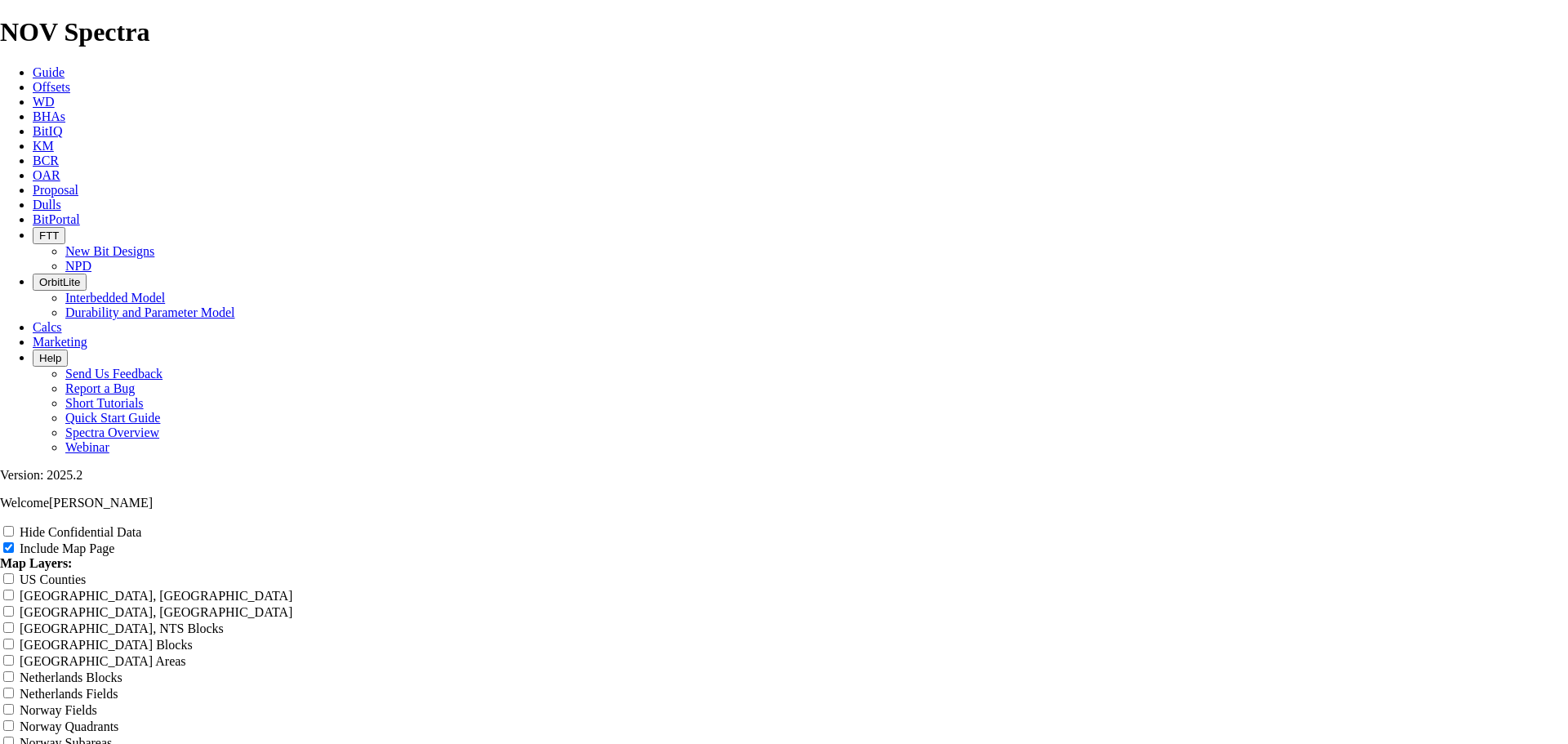
type input "12.2"
type input "12.25"
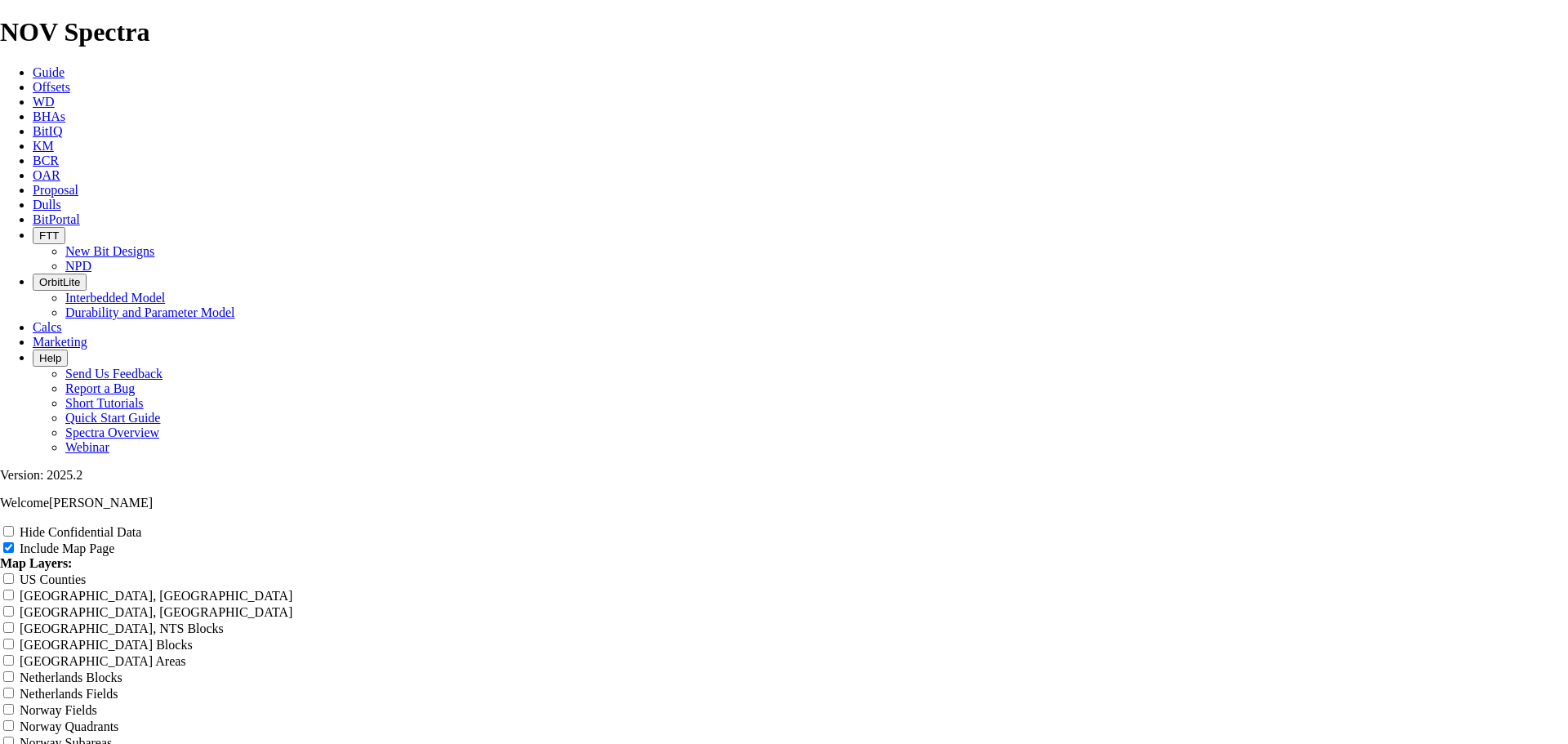
type input "12.25"
type input "12.25""
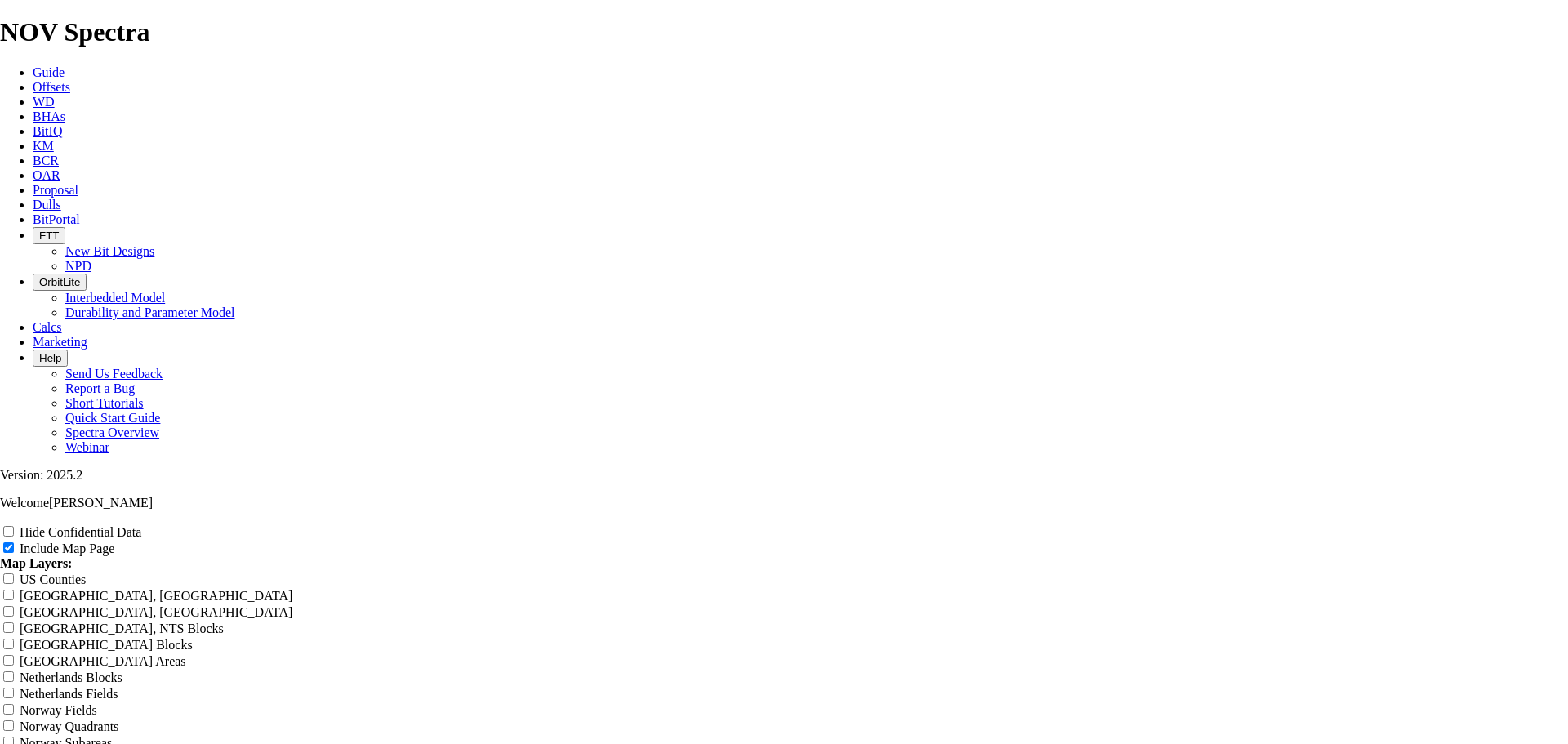
type input "12.25""
type input "12.25" -"
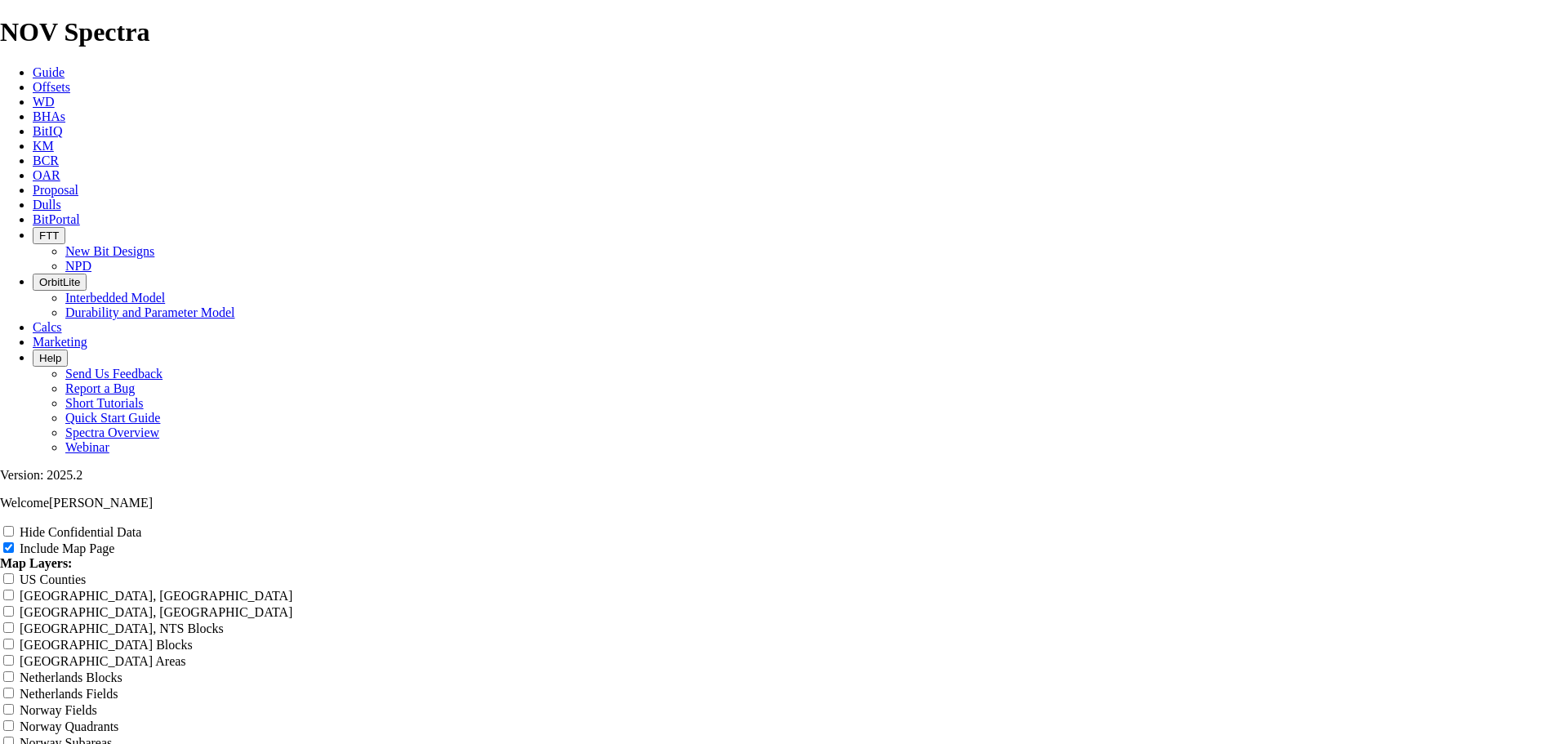
type input "12.25" -"
type input "12.25" - K"
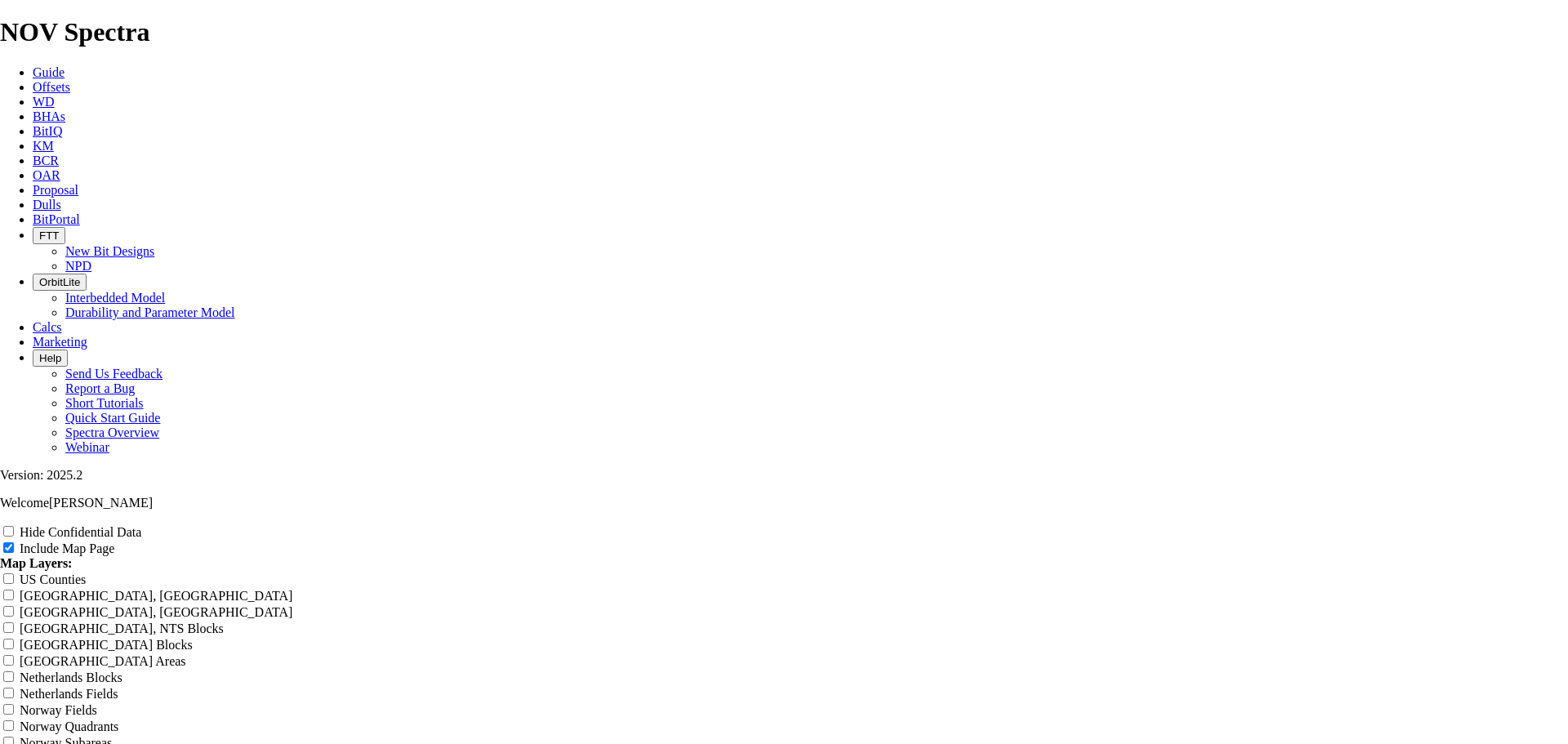
type input "12.25" - K"
type input "12.25" - Ki"
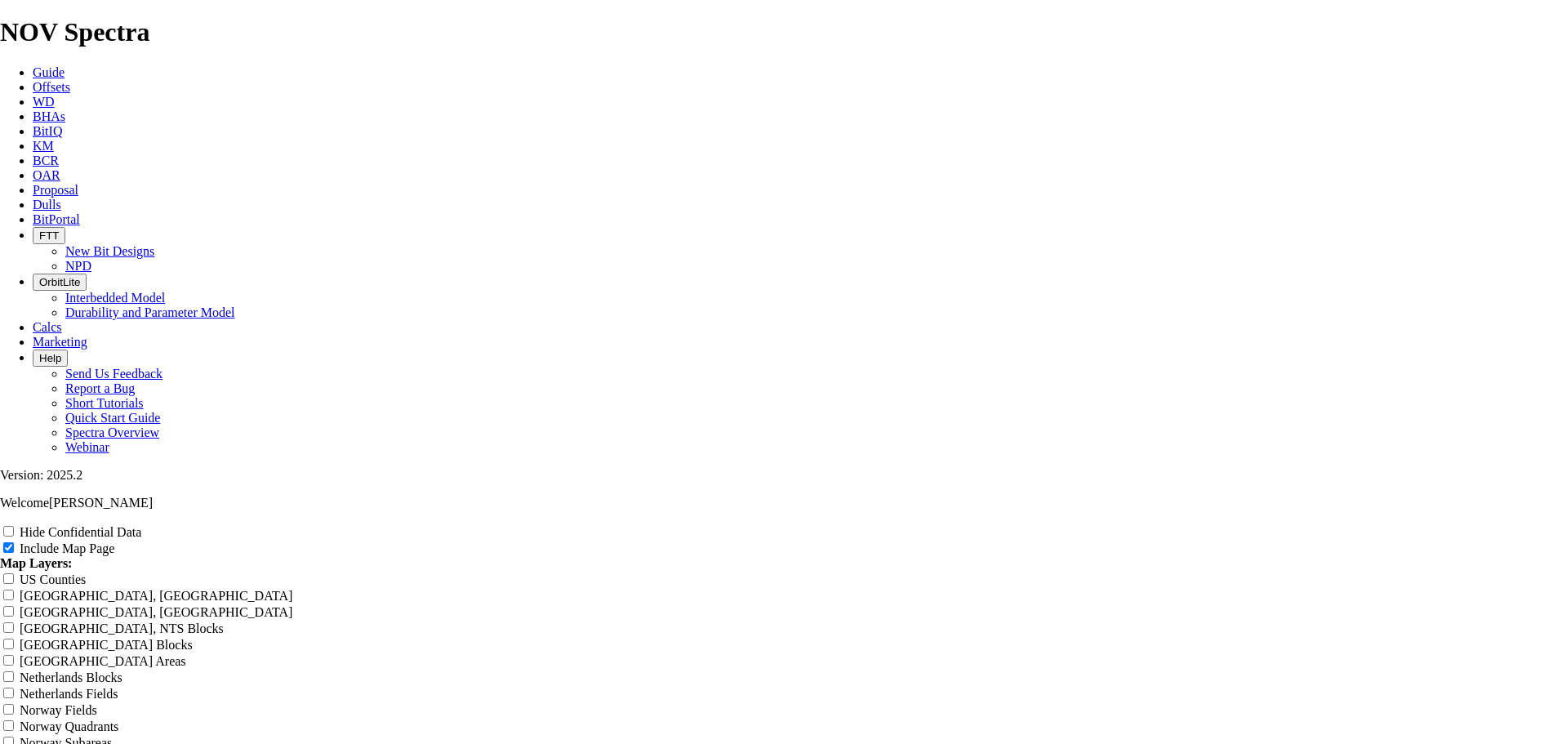
type input "12.25" - Ki"
type input "12.25" - [PERSON_NAME]"
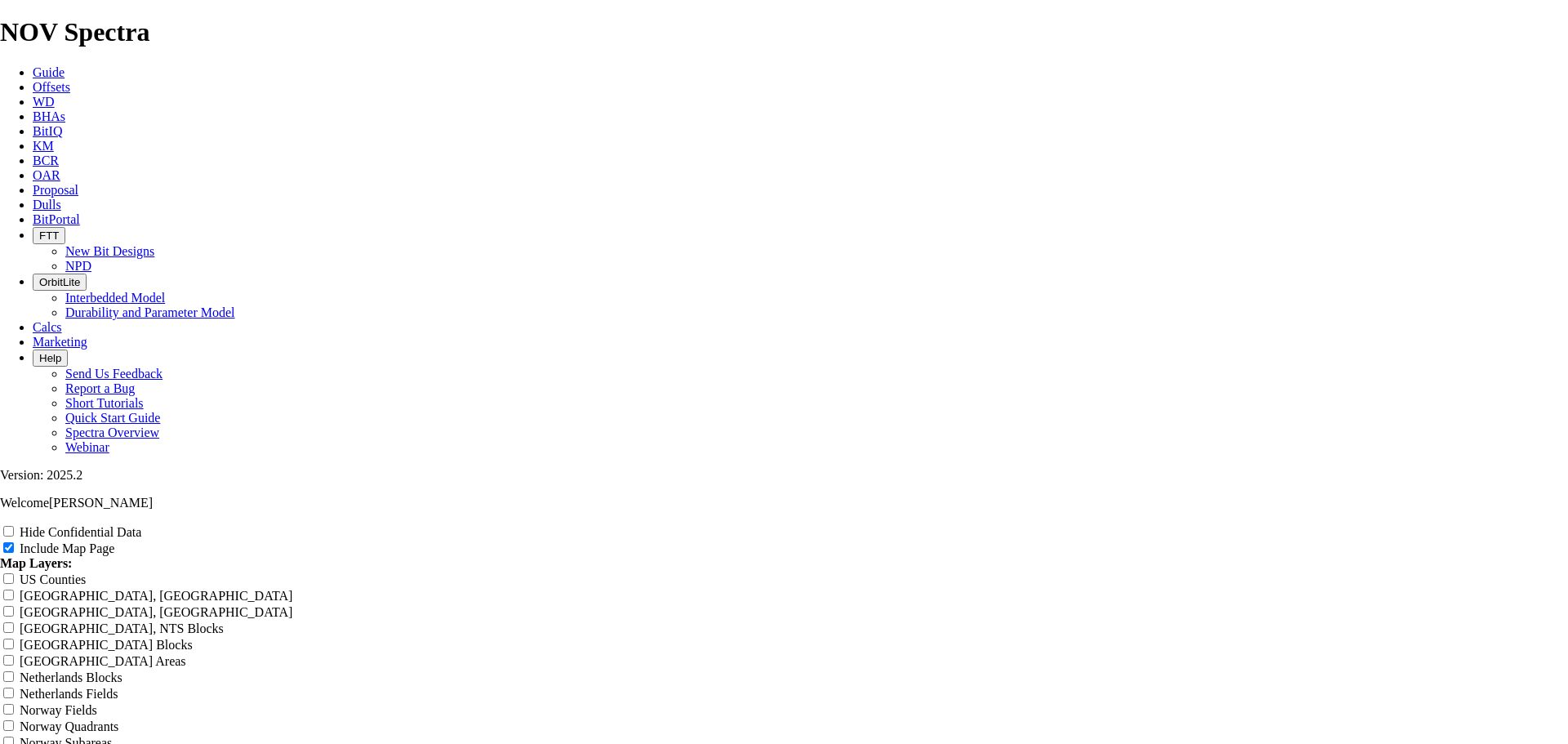
type input "12.25" - [PERSON_NAME]"
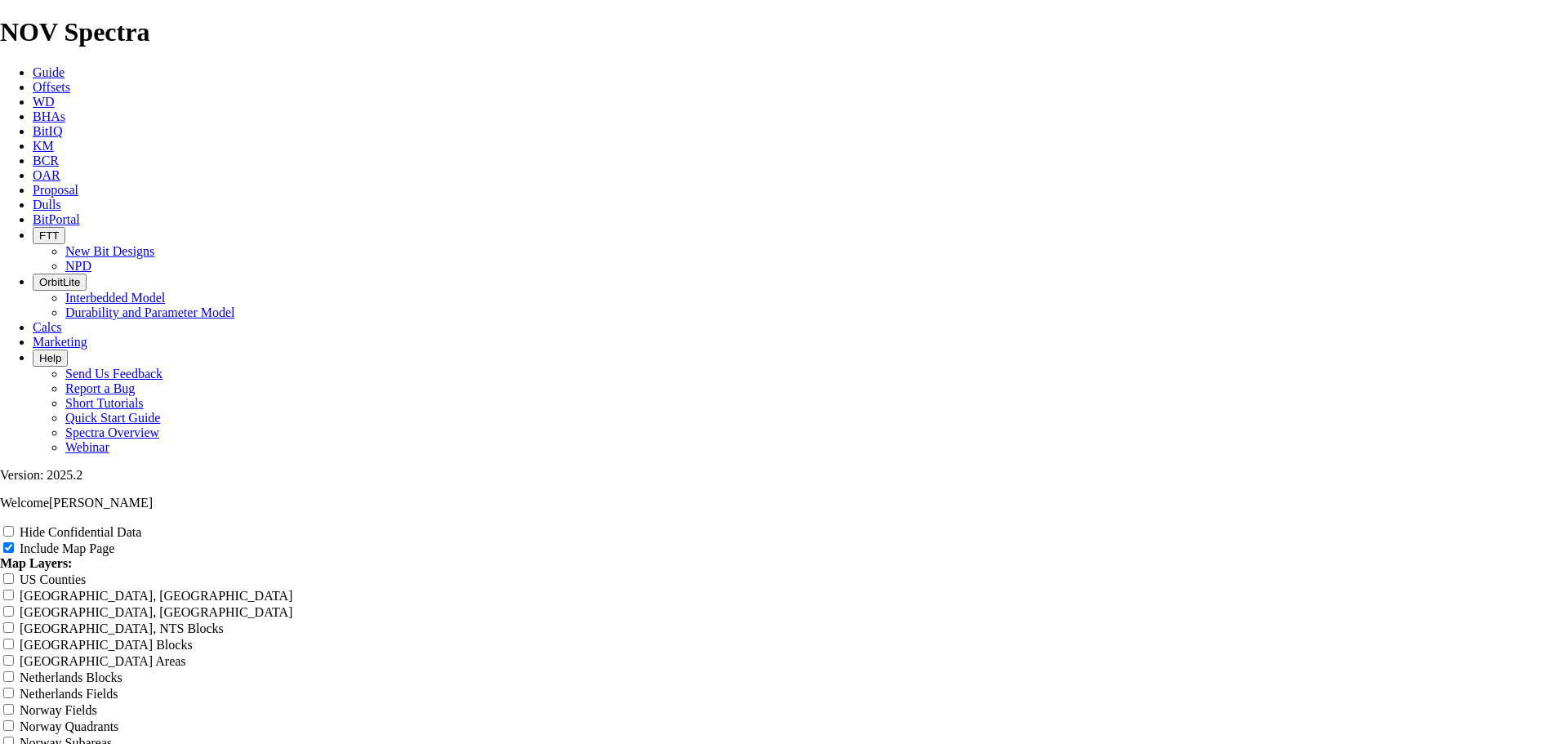
type input "12.25" - [PERSON_NAME]"
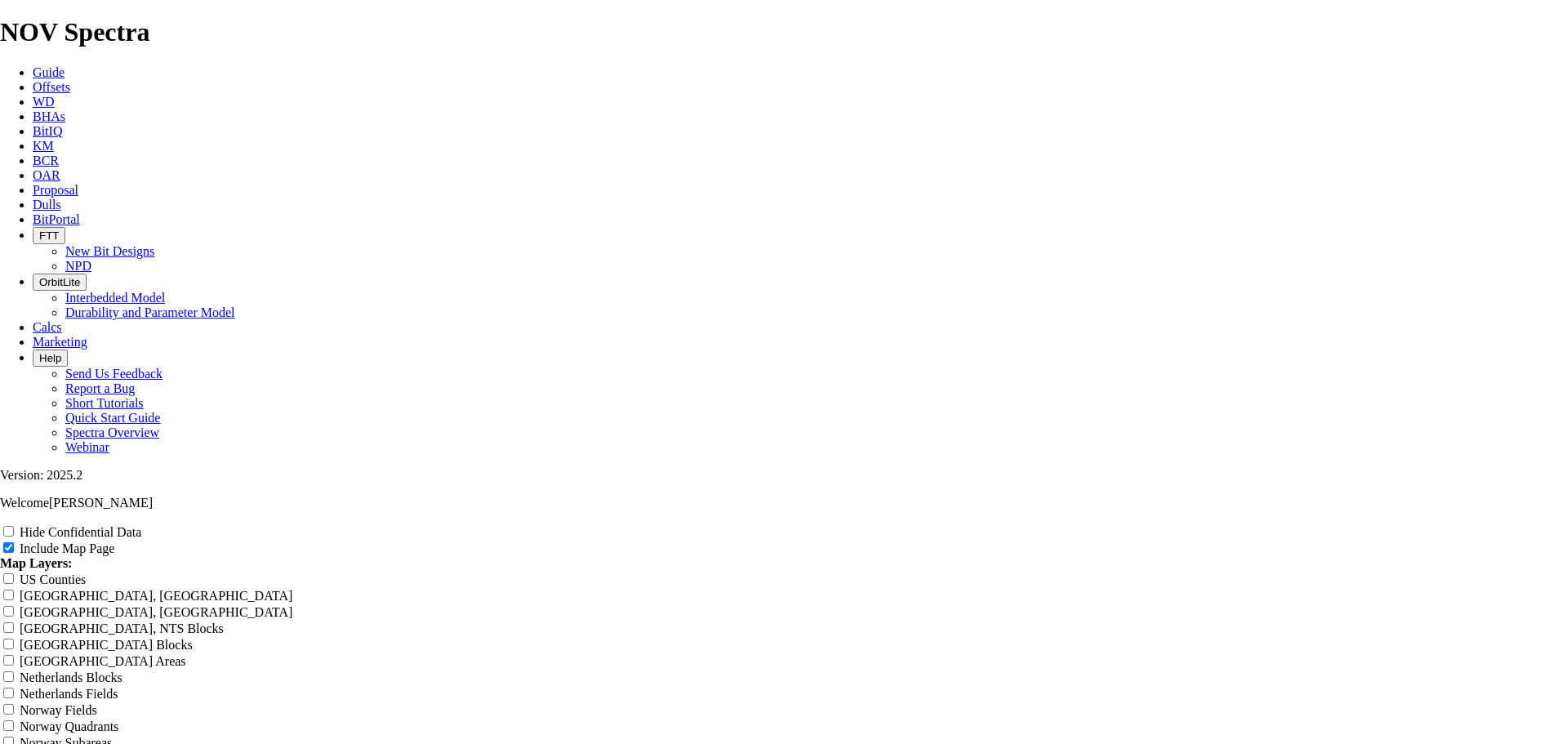
type input "12.25" - [PERSON_NAME]"
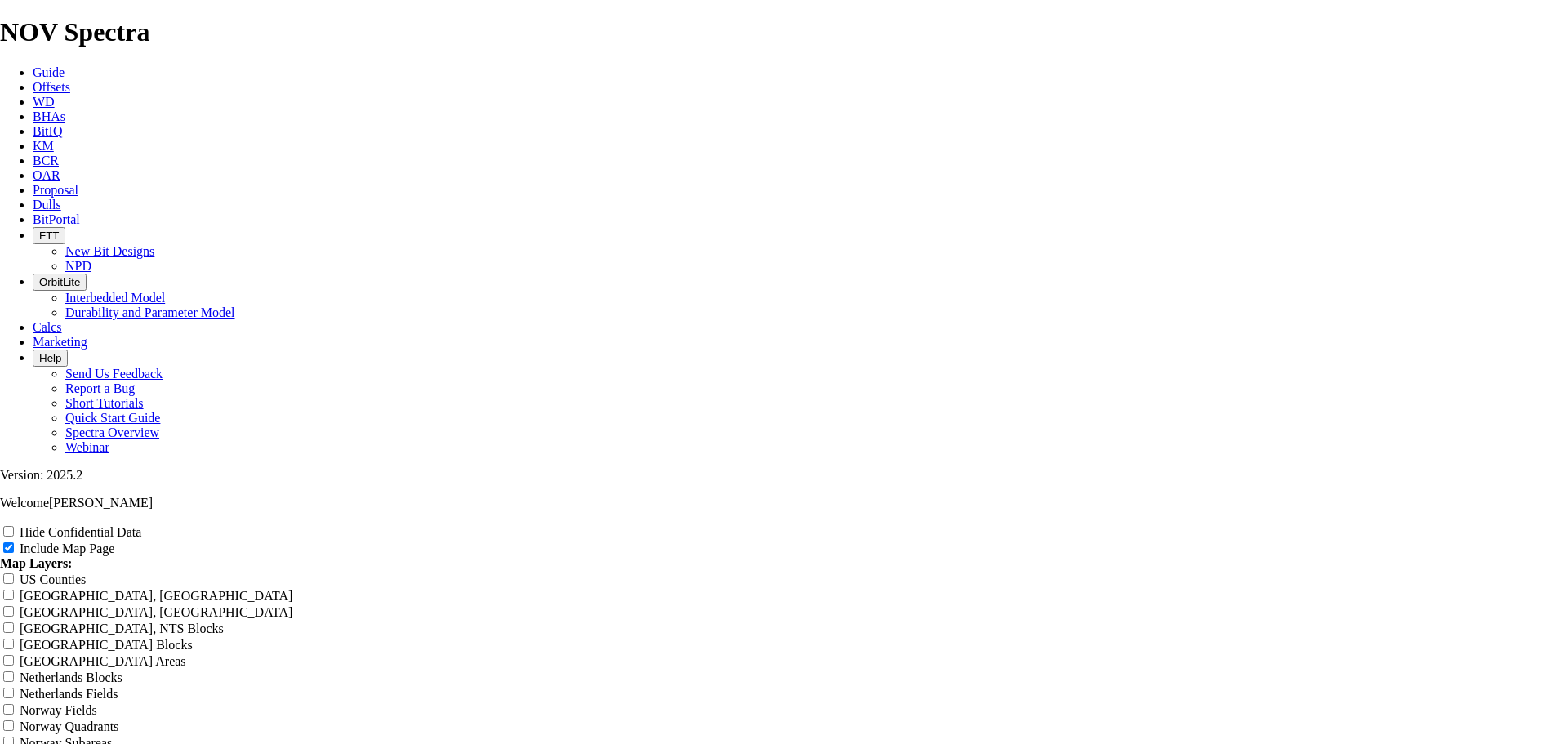
type input "12.25" - [PERSON_NAME]"
type input "12.25" - Kimme"
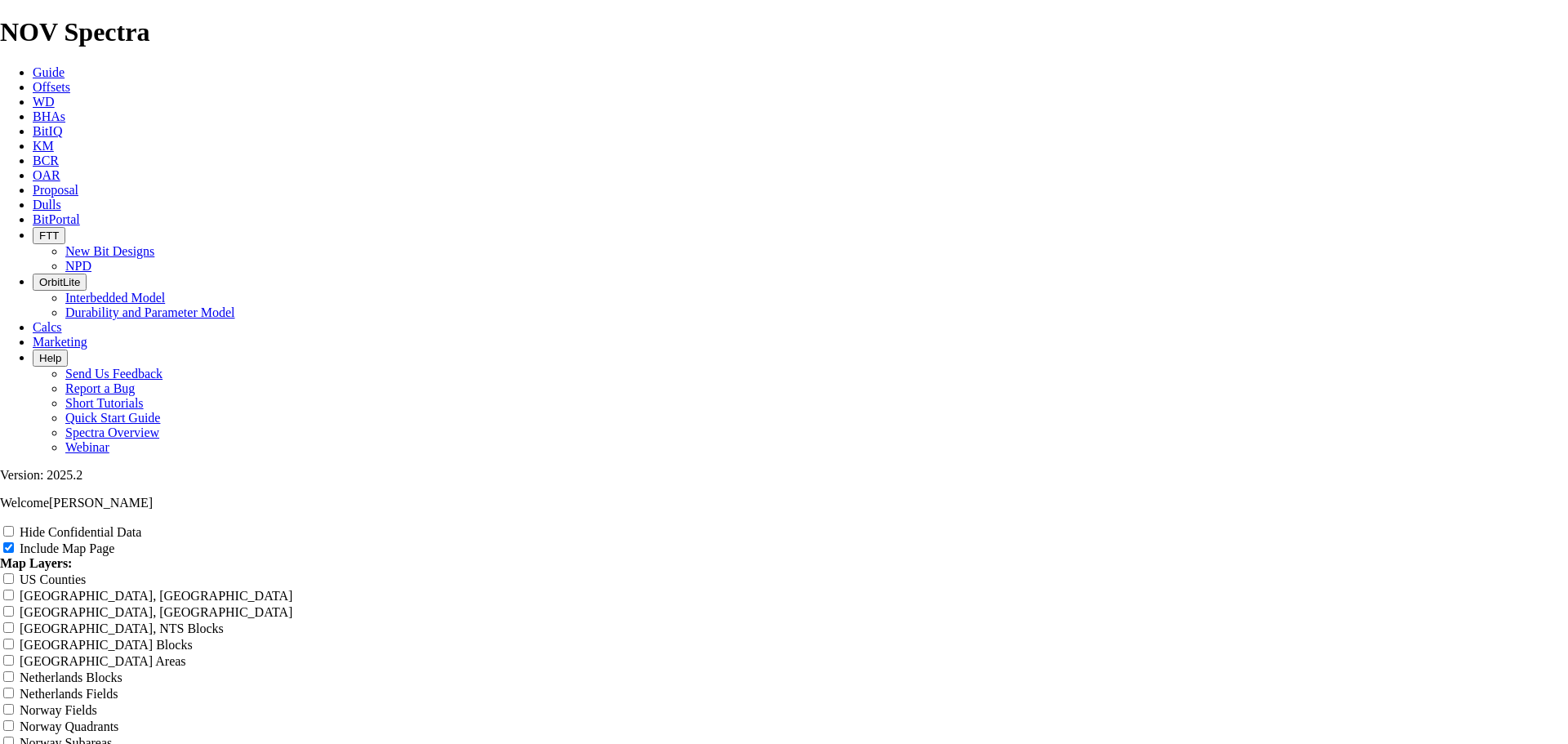
type input "12.25" - Kimme"
type input "12.25" - [PERSON_NAME]"
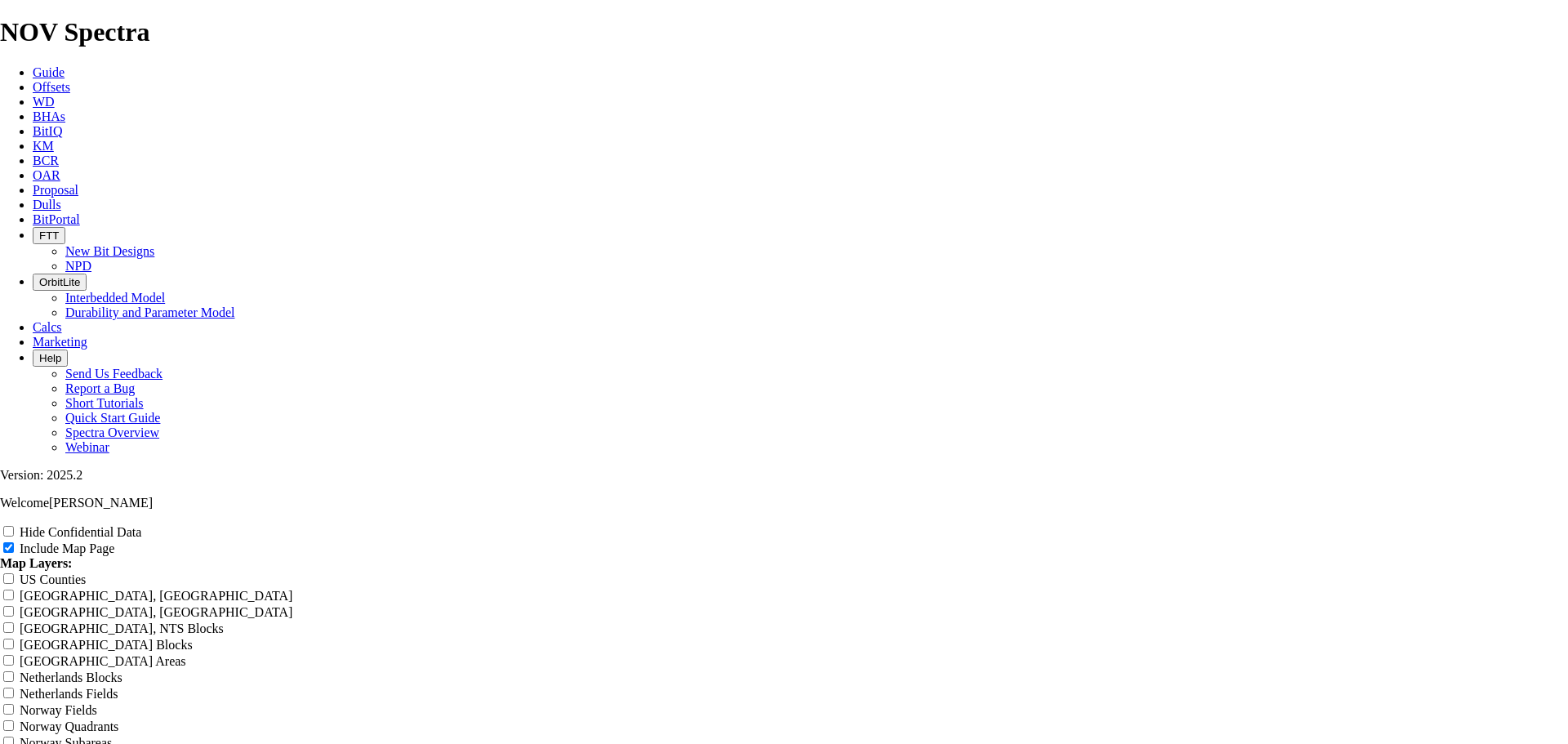
type input "12.25" - [PERSON_NAME]"
type input "12.25" - Kimmeri"
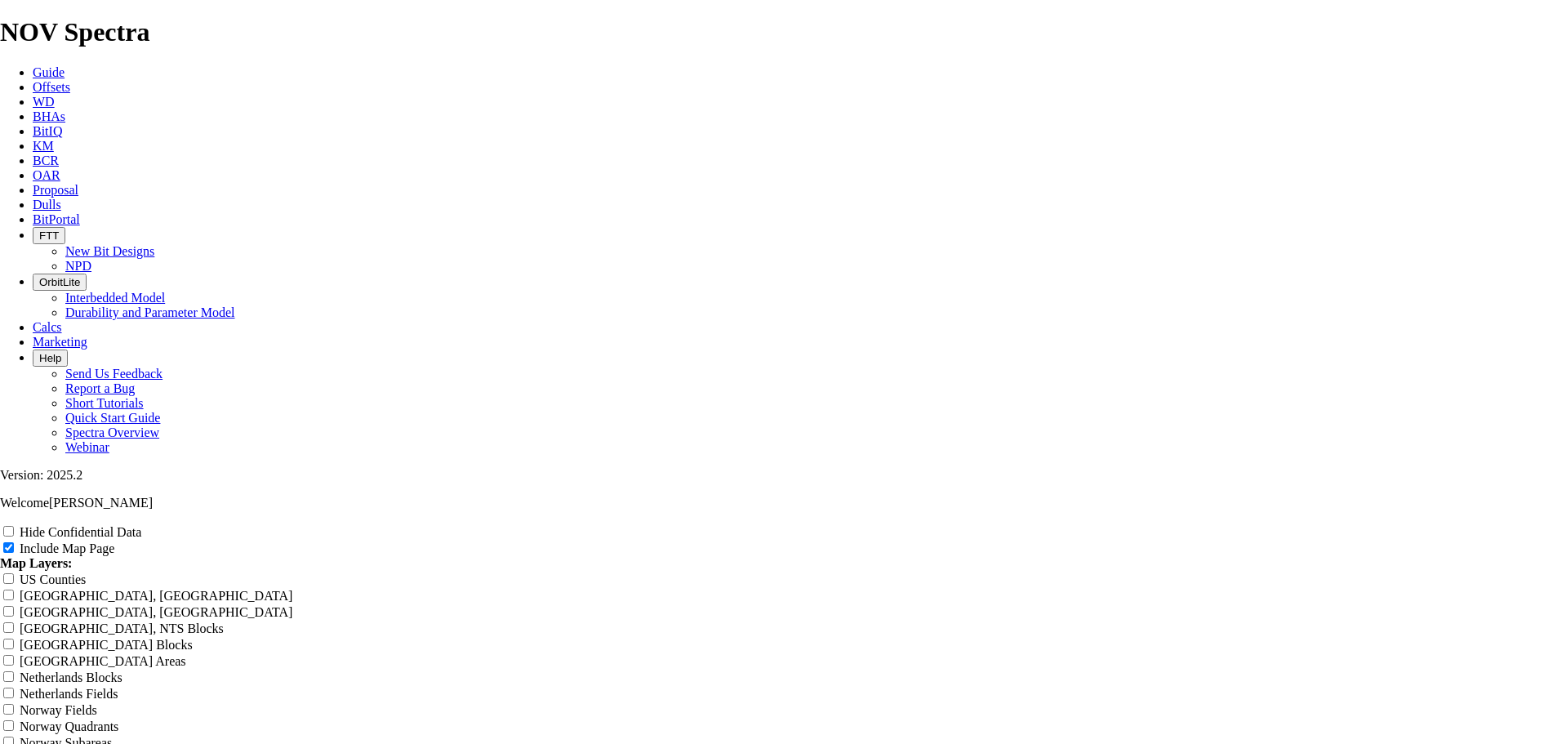
type input "12.25" - Kimmeri"
type input "12.25" - Kimmerid"
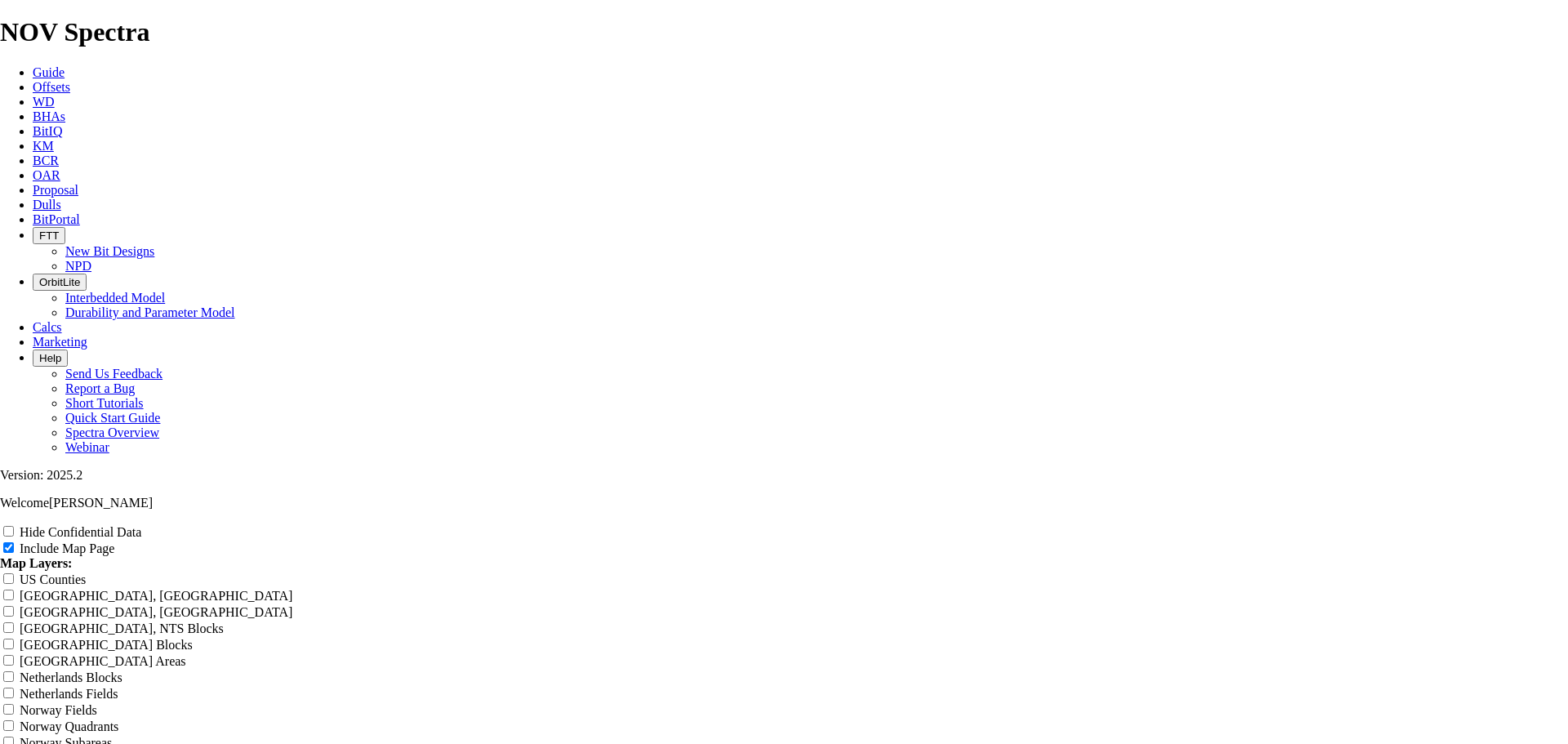
type input "12.25" - Kimmerid"
type input "12.25" - Kimmeridg"
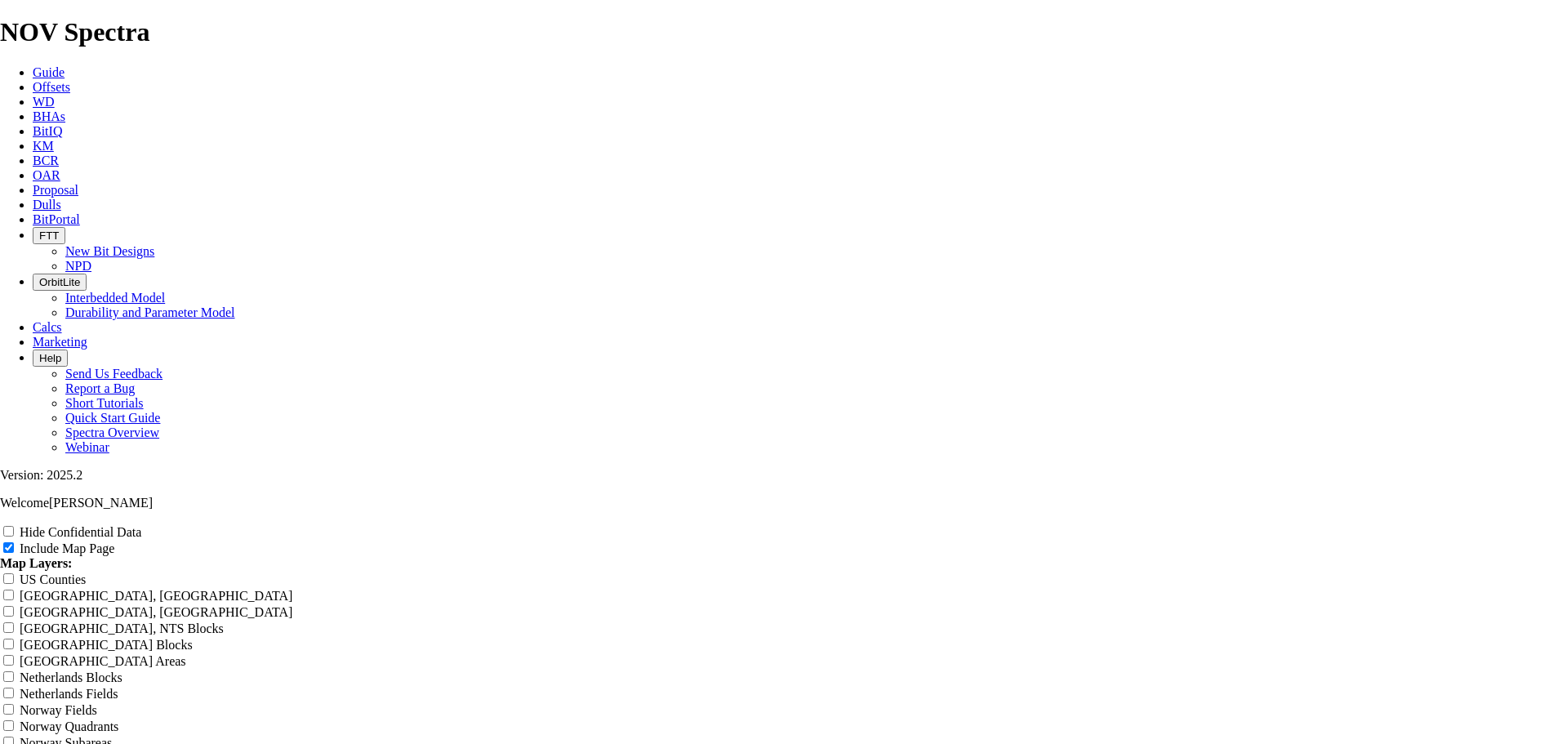
type input "12.25" - Kimmeridg"
type input "12.25" - [PERSON_NAME]"
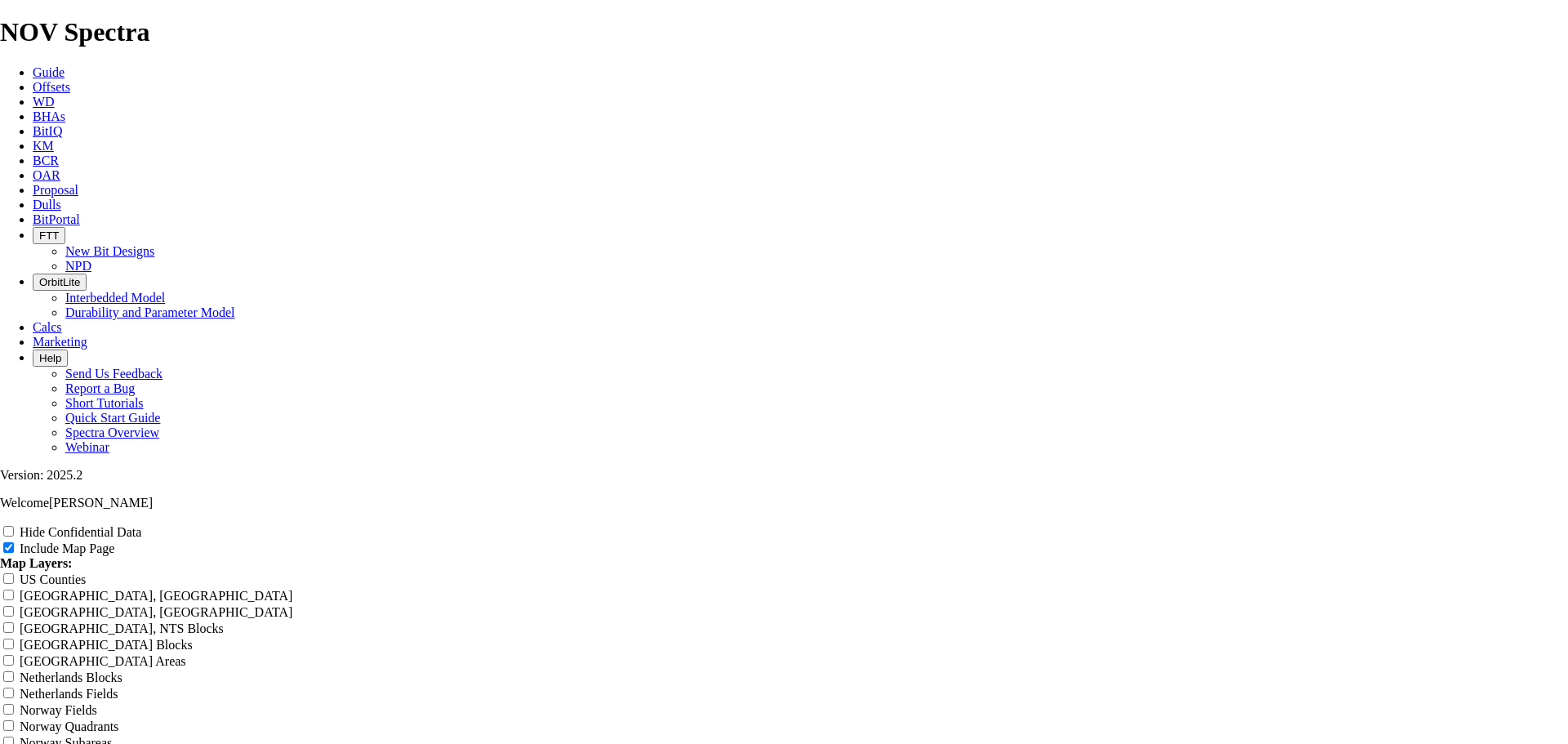
type input "12.25" - [PERSON_NAME]"
type input "12.25" - [PERSON_NAME] -"
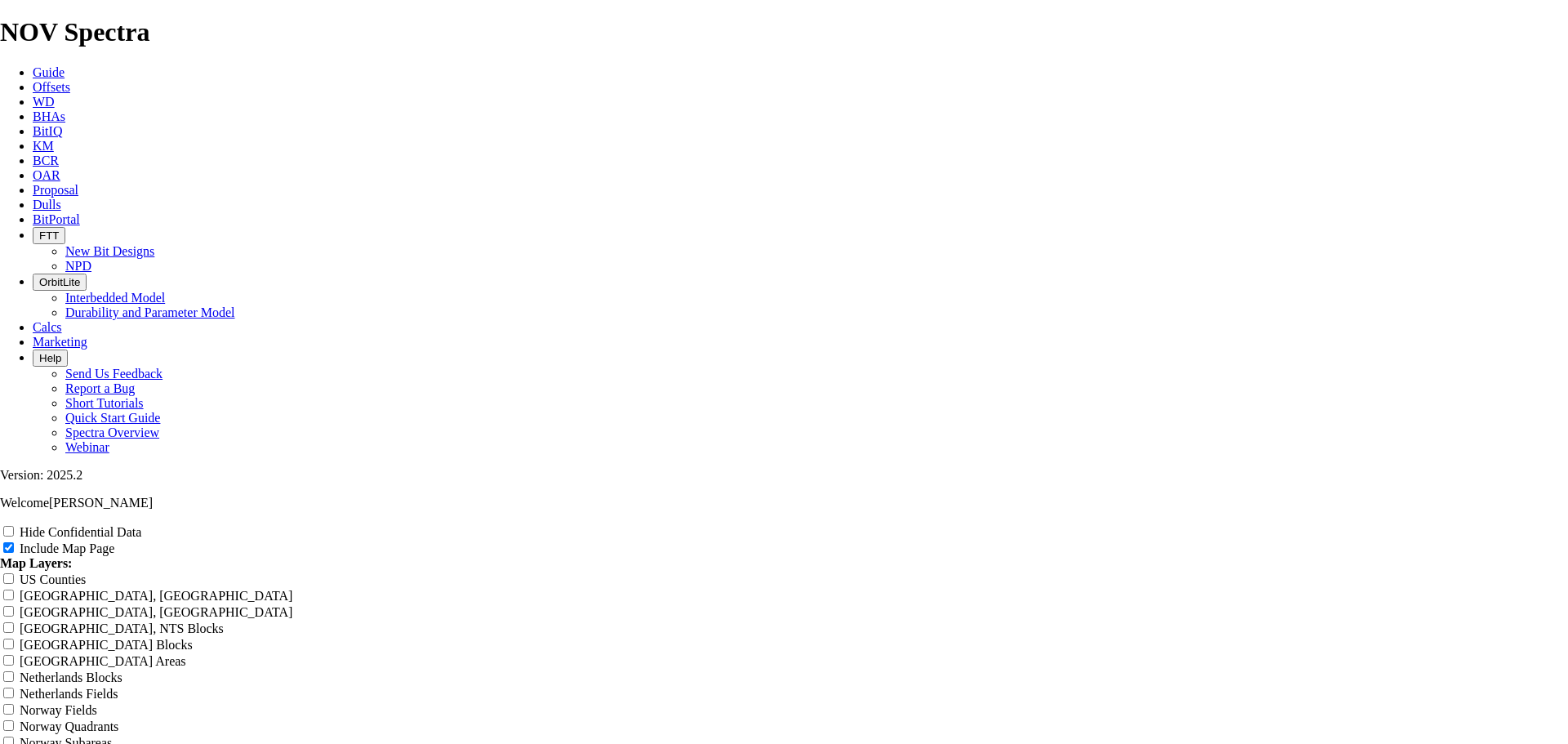
type input "12.25" - [PERSON_NAME] -"
type input "12.25" - SKimmeridge -"
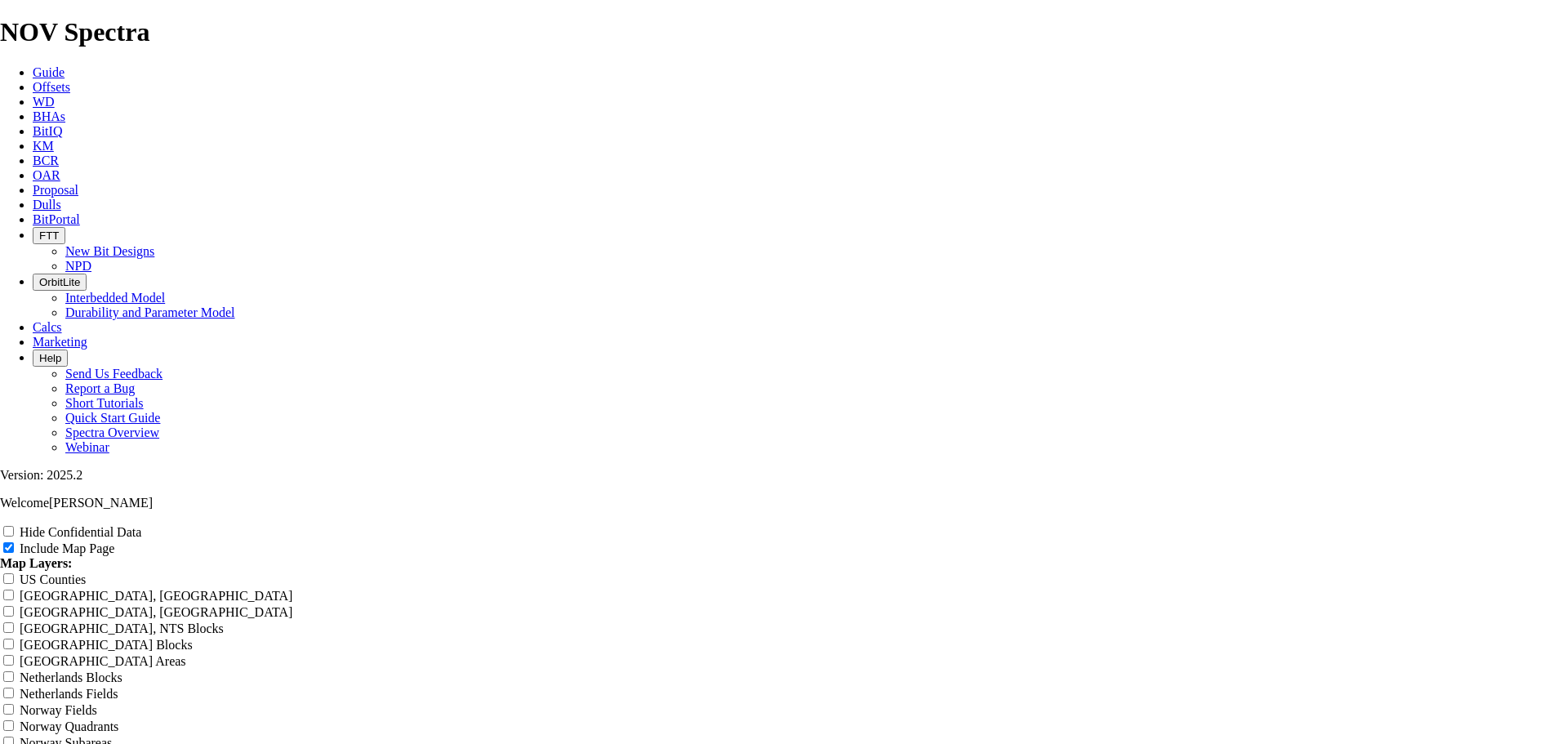
type input "12.25" - SKimmeridge -"
type input "12.25" - SuKimmeridge -"
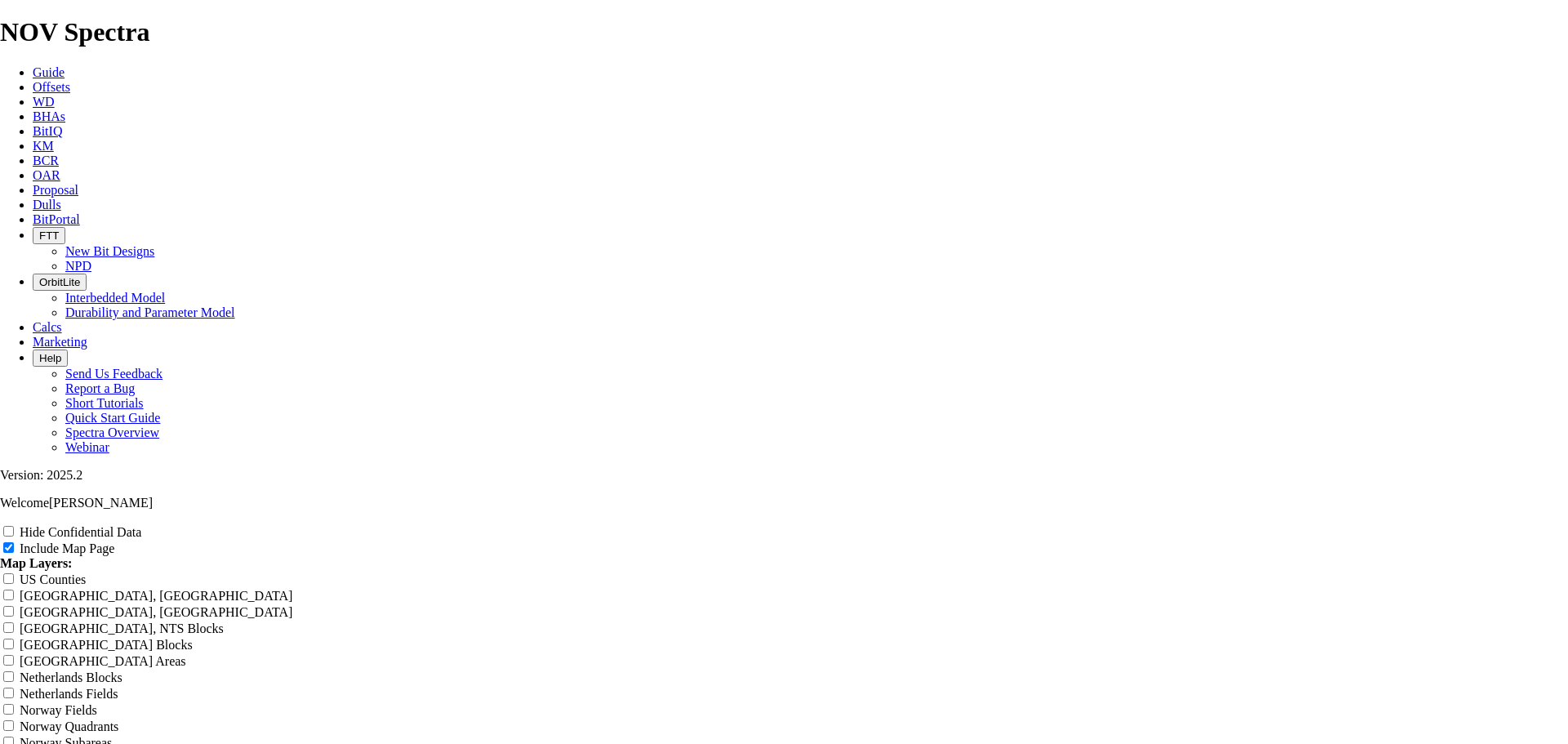
type input "12.25" - SuKimmeridge -"
type input "12.25" - SurKimmeridge -"
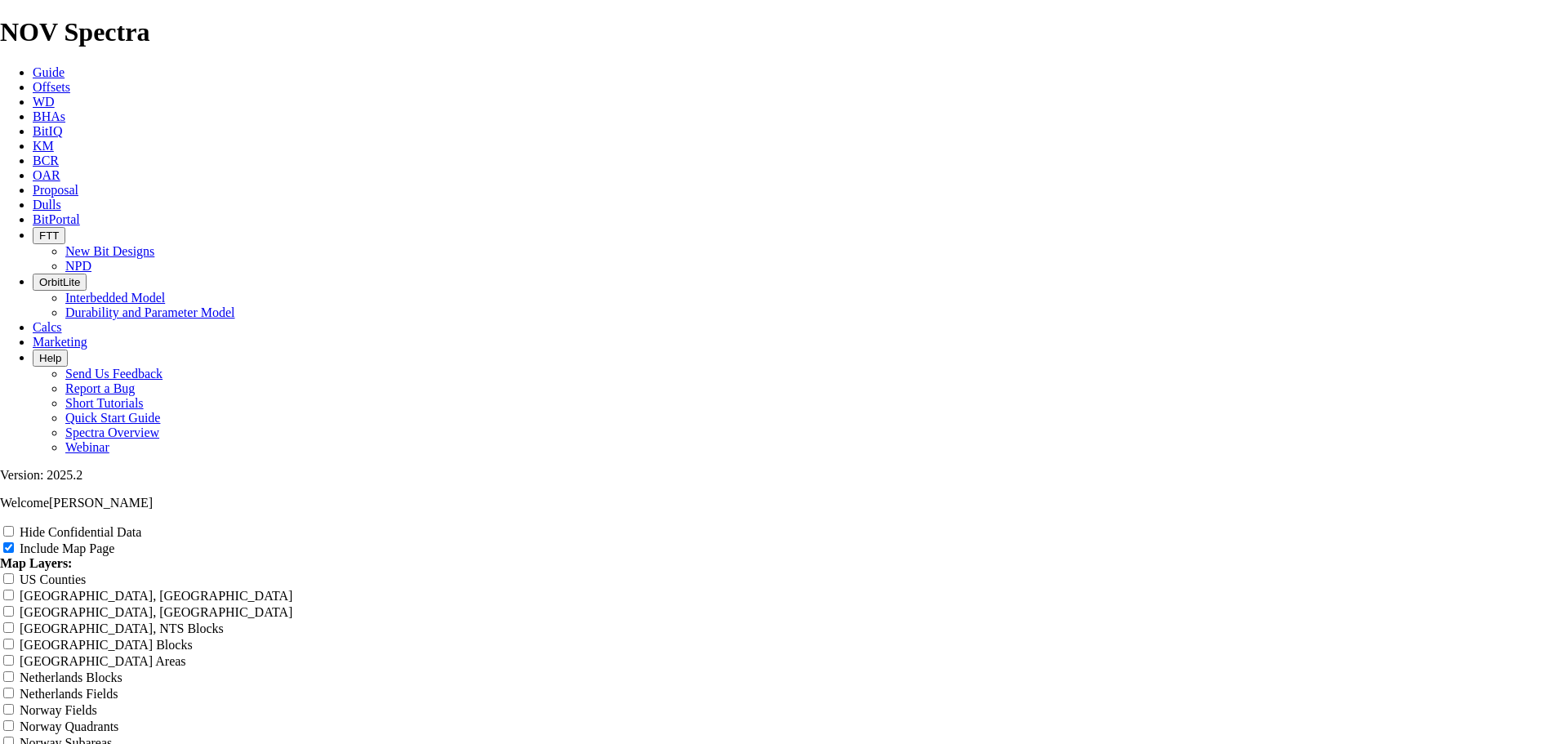
type input "12.25" - SurKimmeridge -"
type input "12.25" - SurfKimmeridge -"
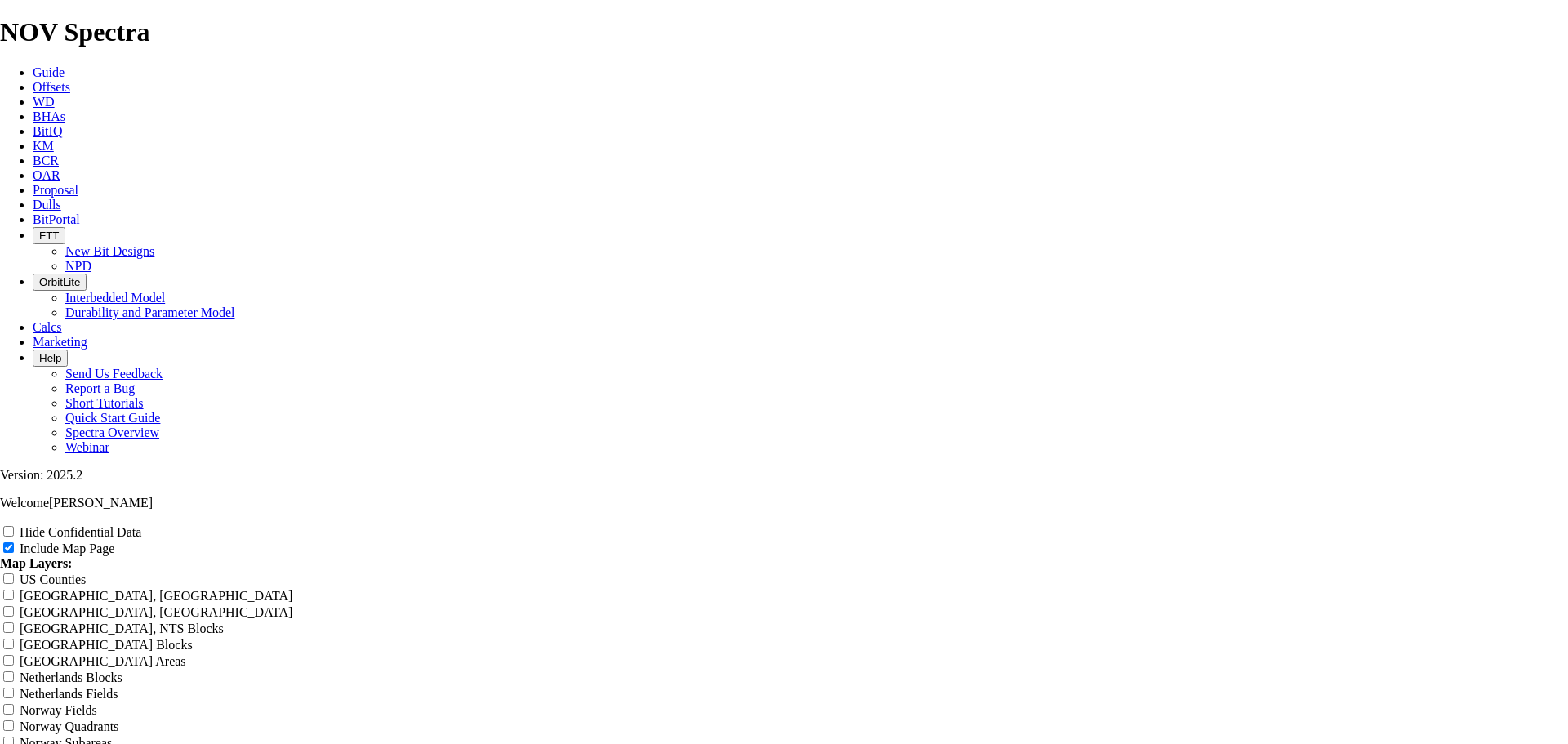
type input "12.25" - SurfKimmeridge -"
type input "12.25" - SurfaKimmeridge -"
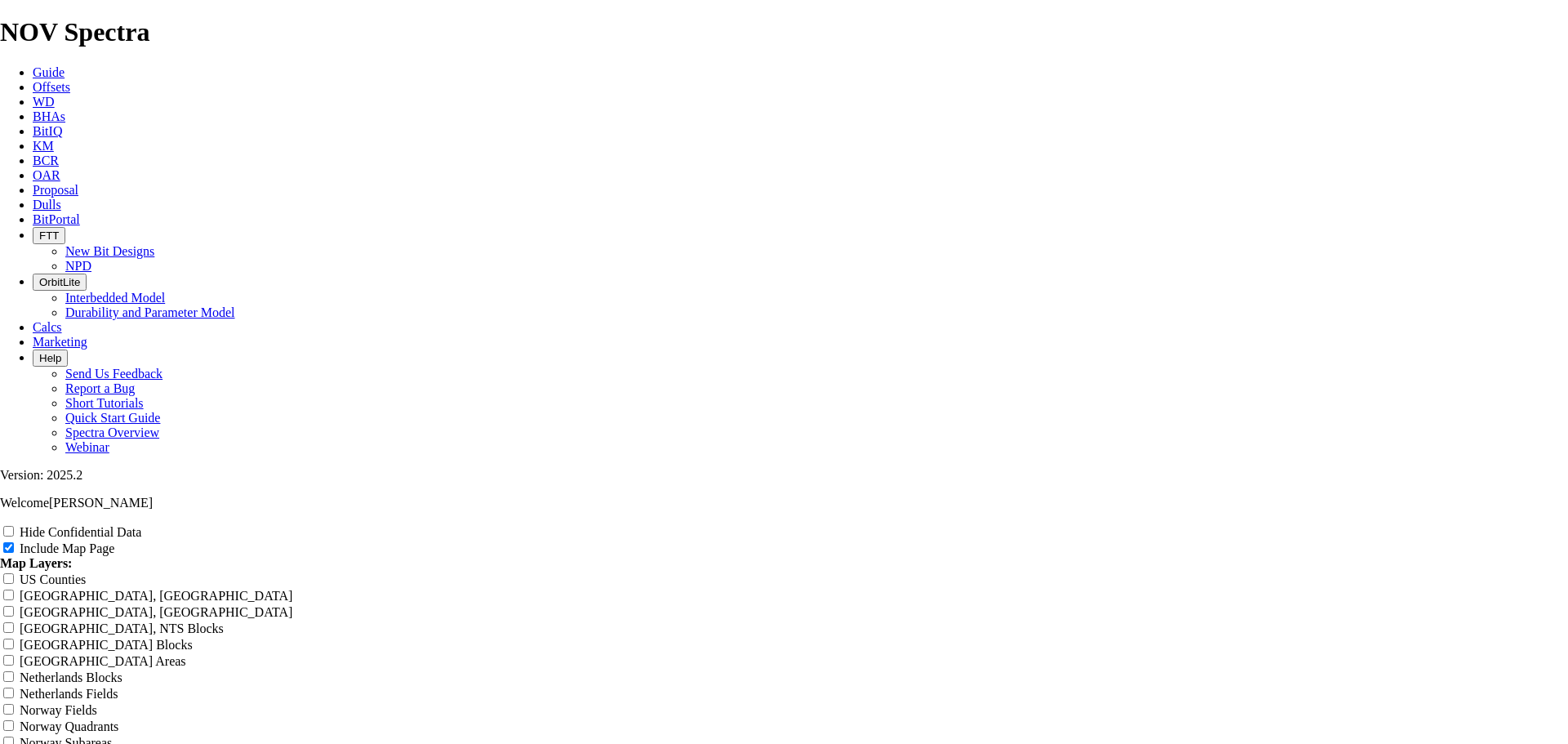
type input "12.25" - SurfaKimmeridge -"
type input "12.25" - SurfacKimmeridge -"
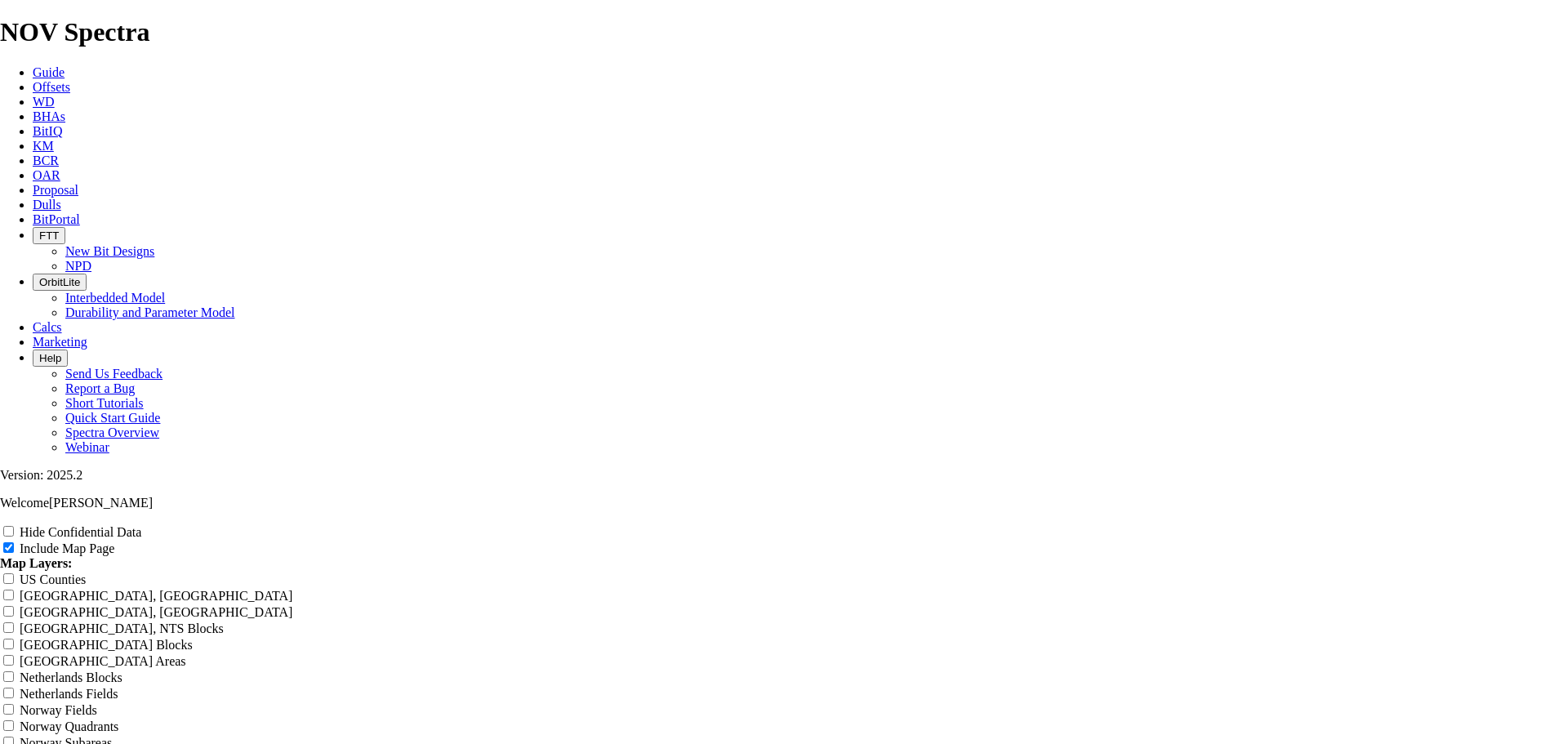
type input "12.25" - SurfacKimmeridge -"
type input "12.25" - SurfaceKimmeridge -"
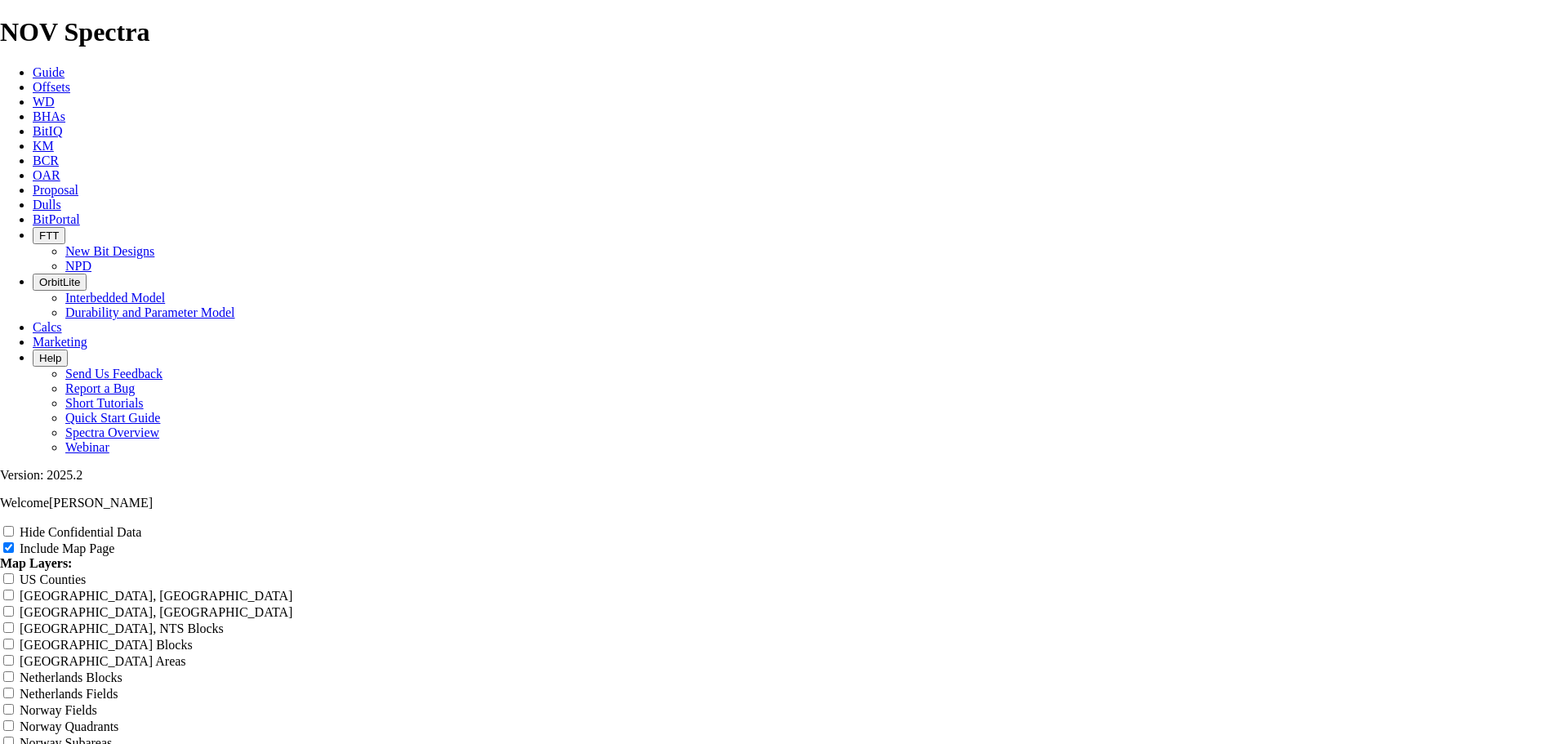
type input "12.25" - SurfaceKimmeridge -"
type input "12.25" - Surface Kimmeridge -"
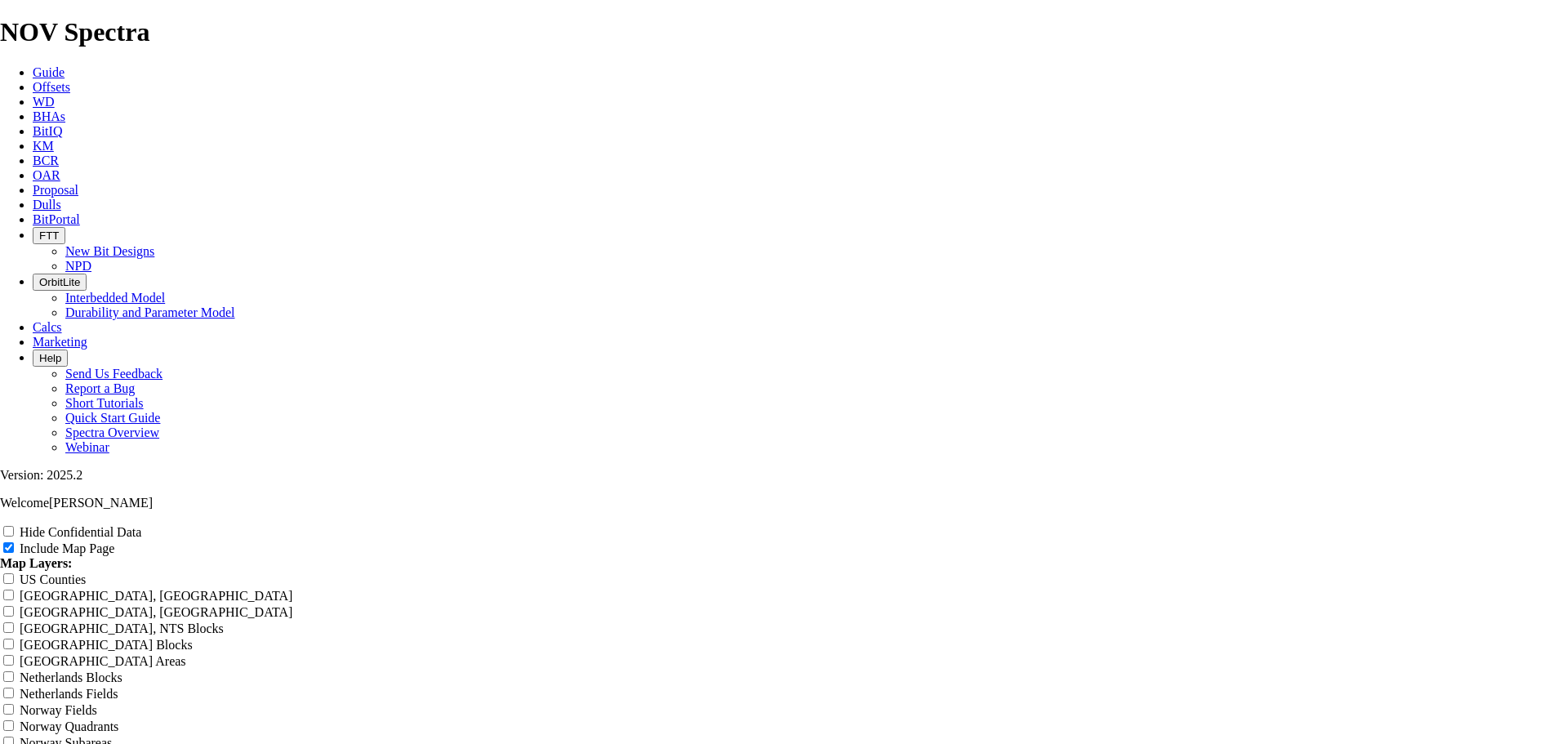
type input "12.25" - Surface Kimmeridge -"
type input "12.25" - Surface -Kimmeridge -"
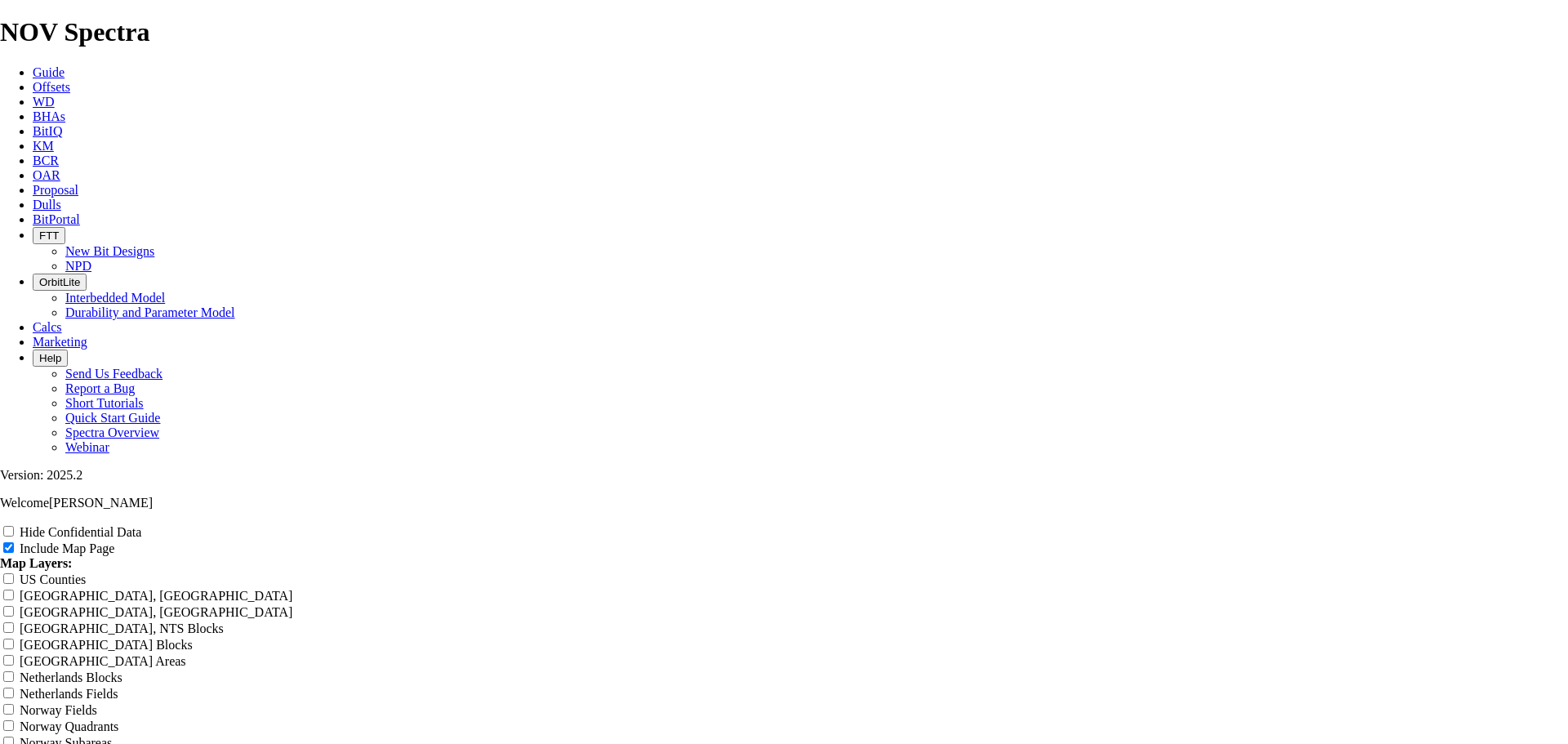
type input "12.25" - Surface -Kimmeridge -"
type input "12.25" - Surface - Kimmeridge -"
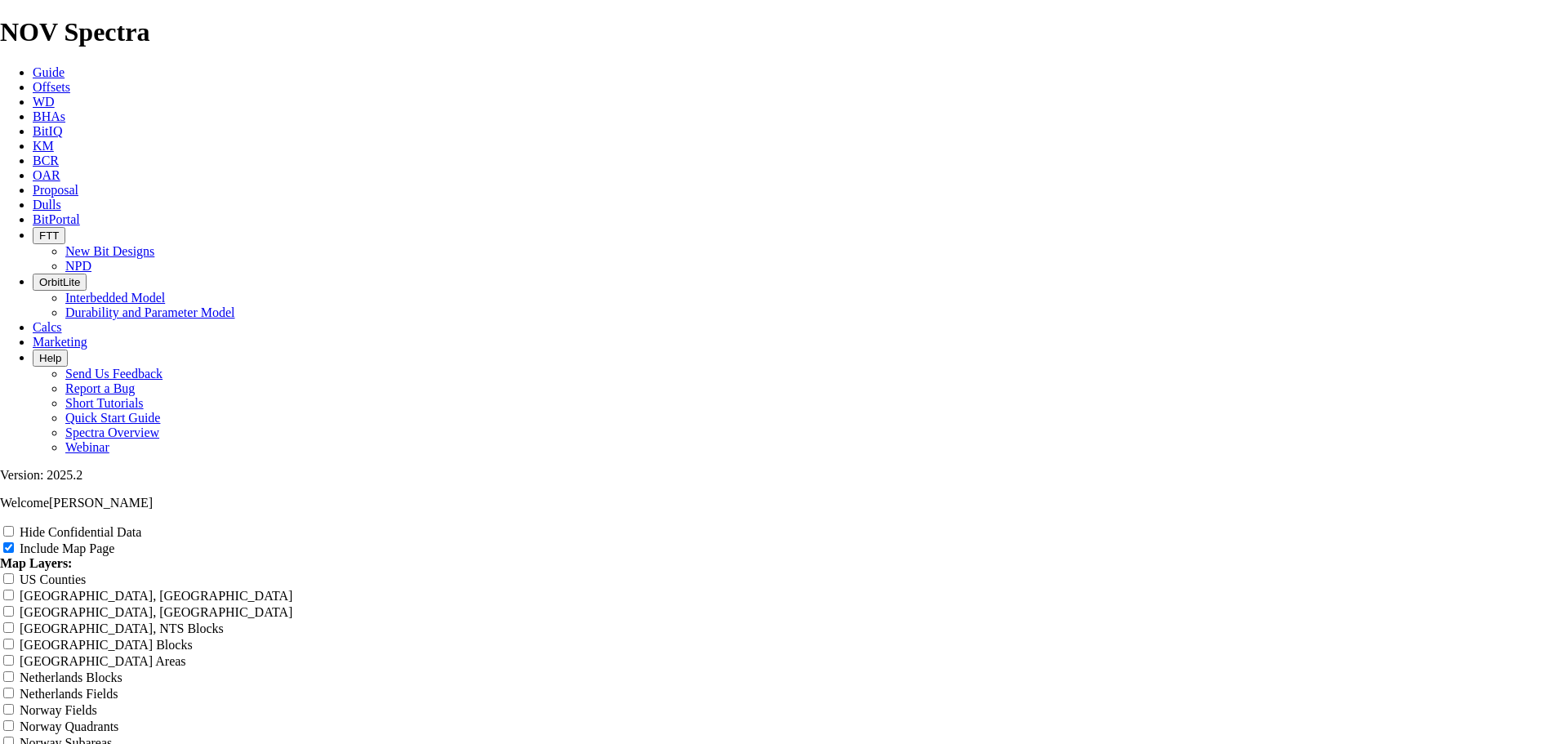
type input "12.25" - Surface - Kimmeridge -"
type input "12.25" - Surface - [PERSON_NAME]"
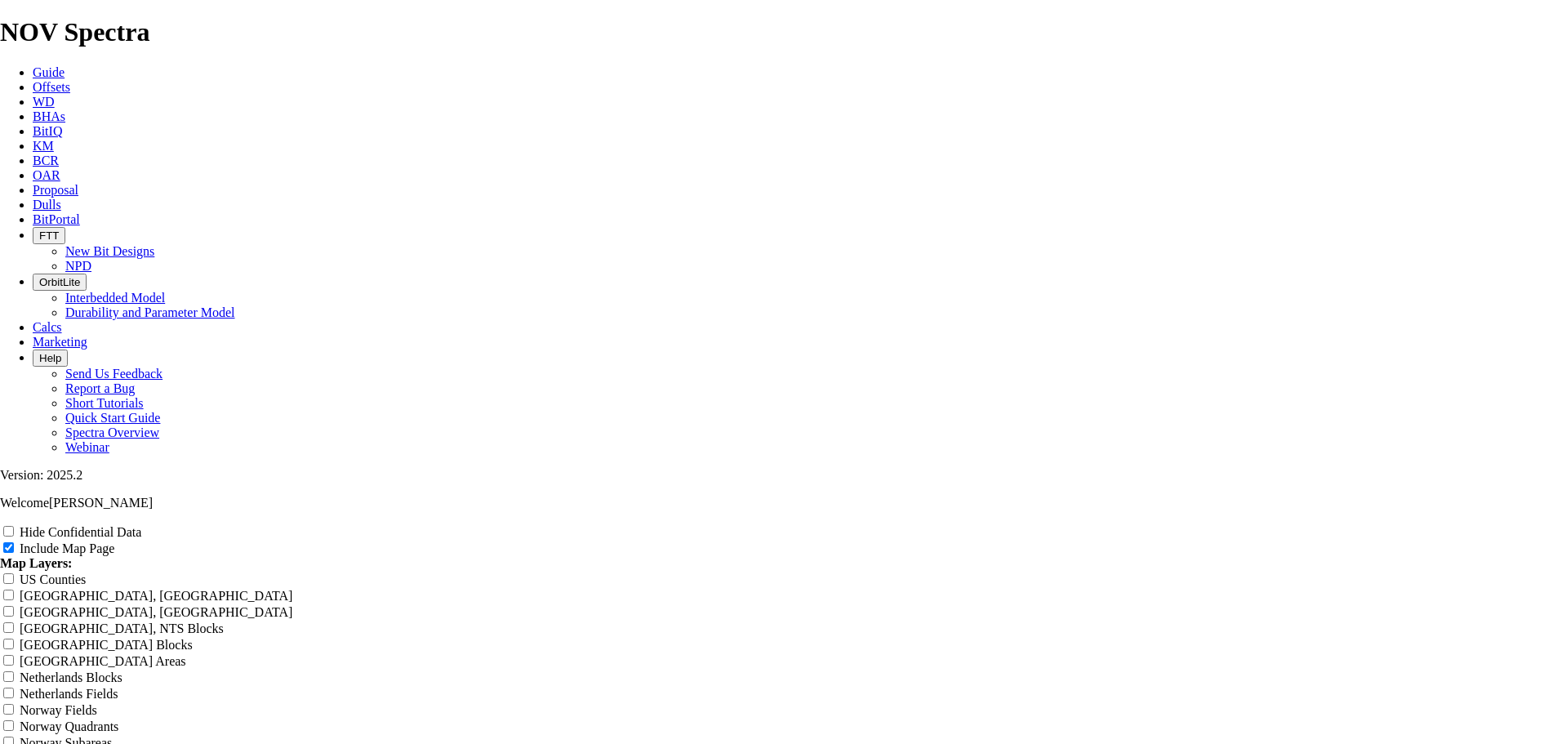
type input "12.25" - Surface - [PERSON_NAME]"
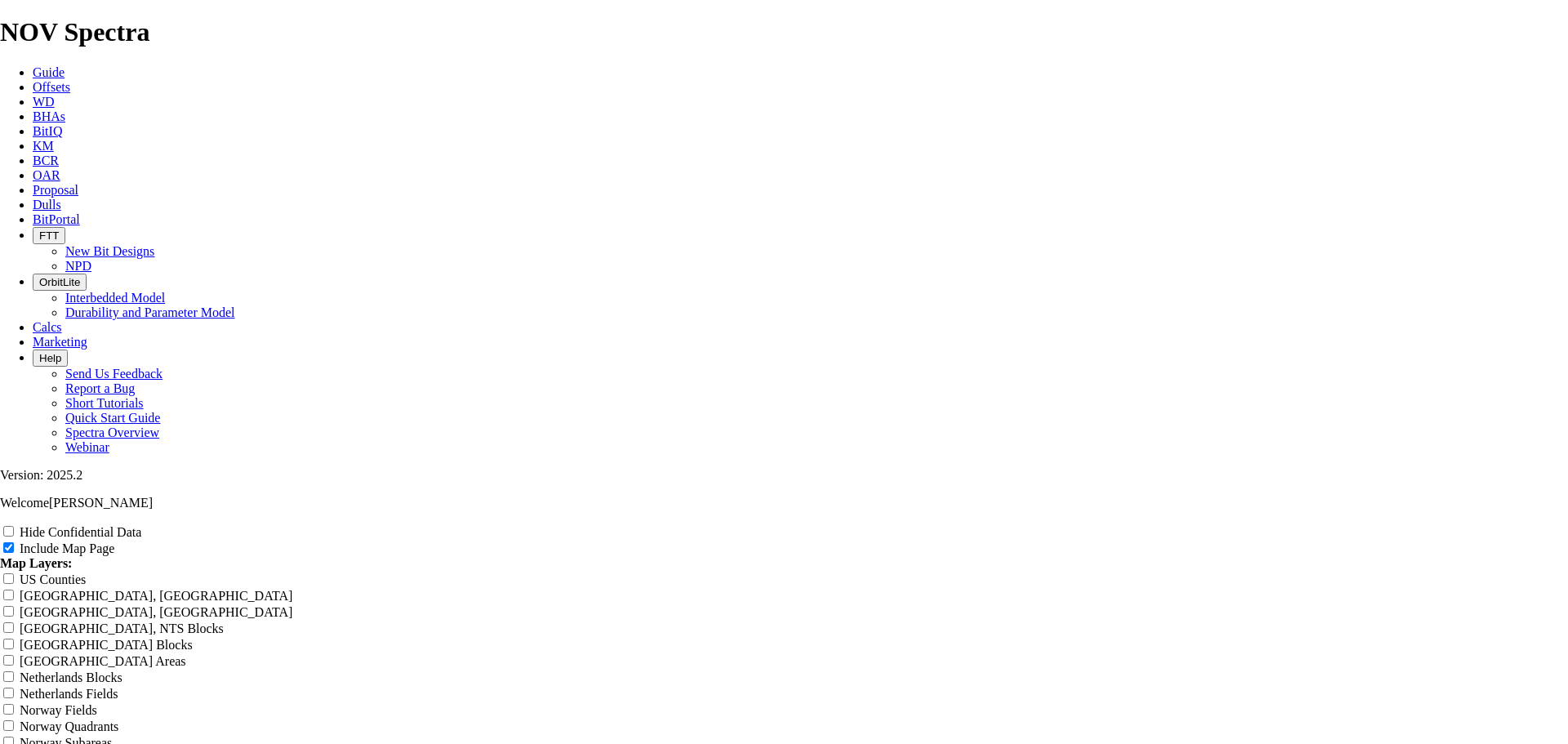
type input "12.25" - Surface - [PERSON_NAME]"
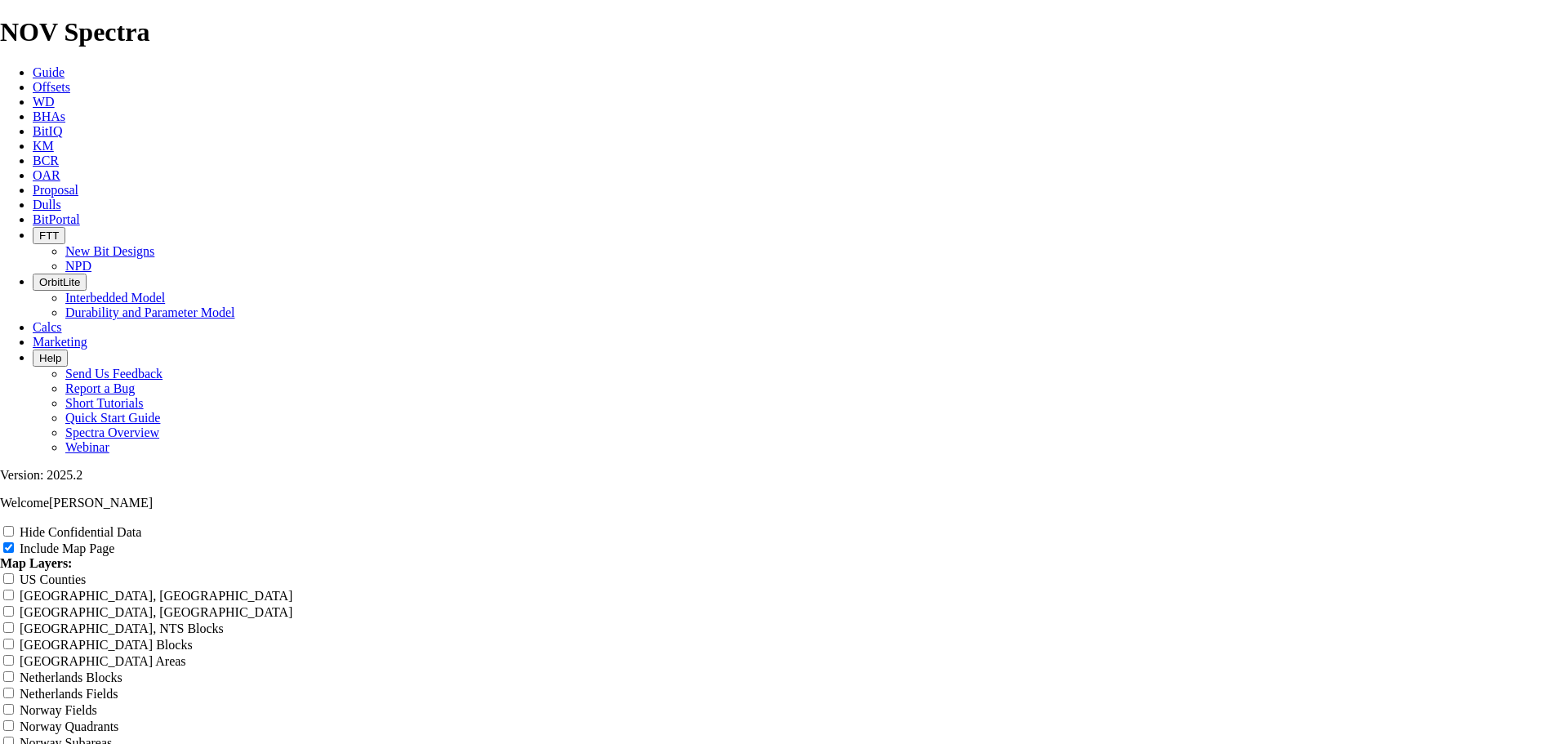
type input "12.25" - Surface - [PERSON_NAME]"
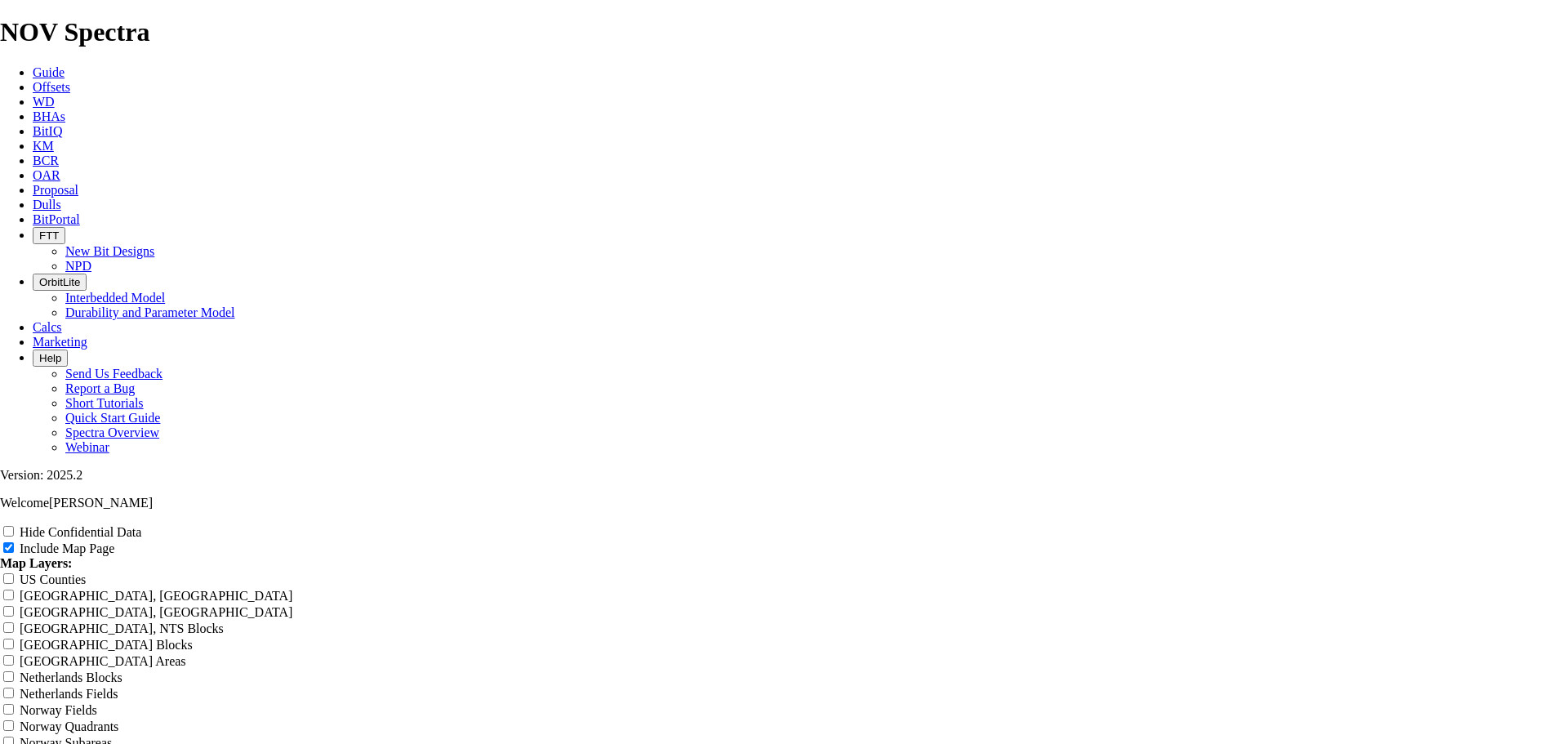
type input "12.25" - Surface - [PERSON_NAME]"
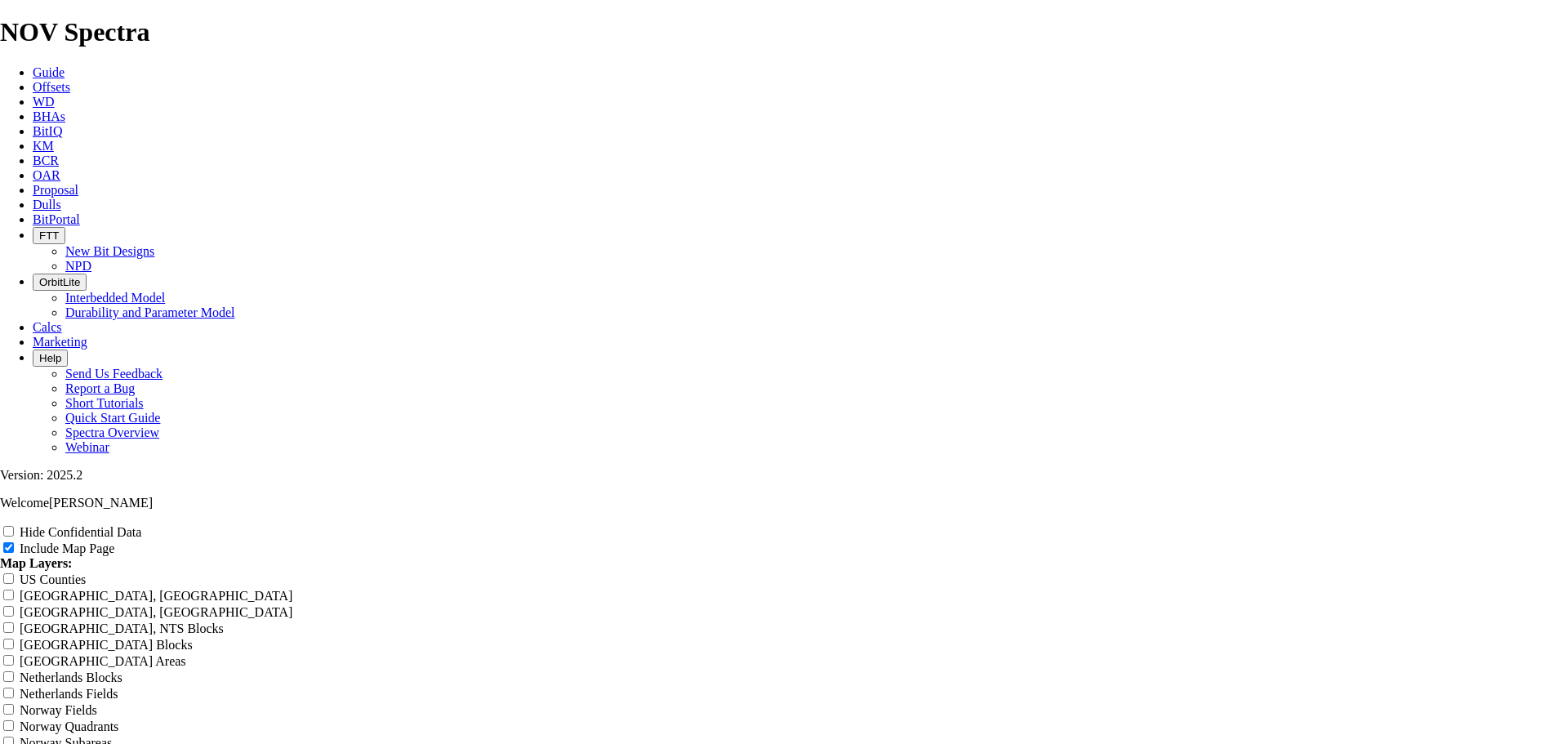
type input "12.25" - Surface - [PERSON_NAME]"
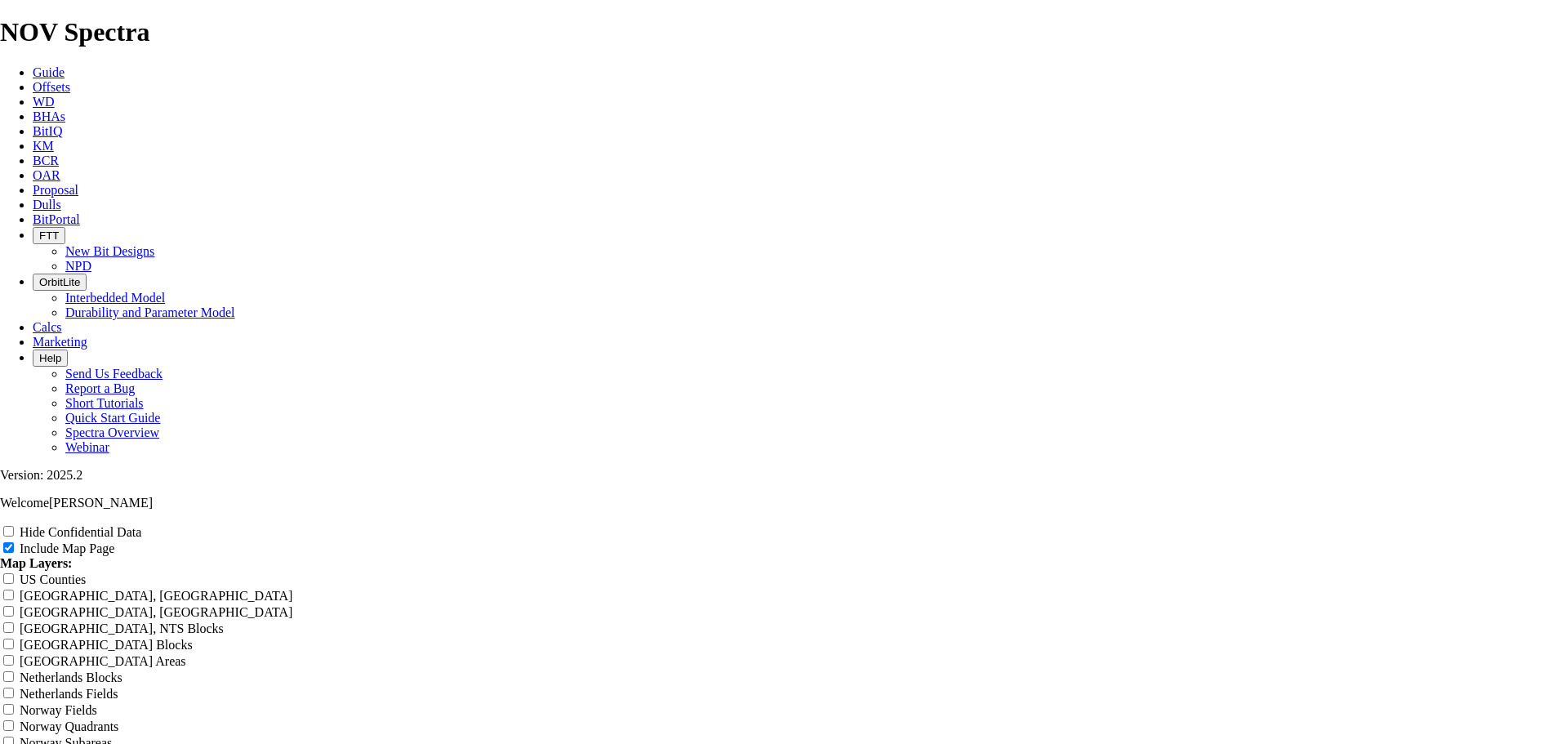
type input "12.25" - Surface - [PERSON_NAME]"
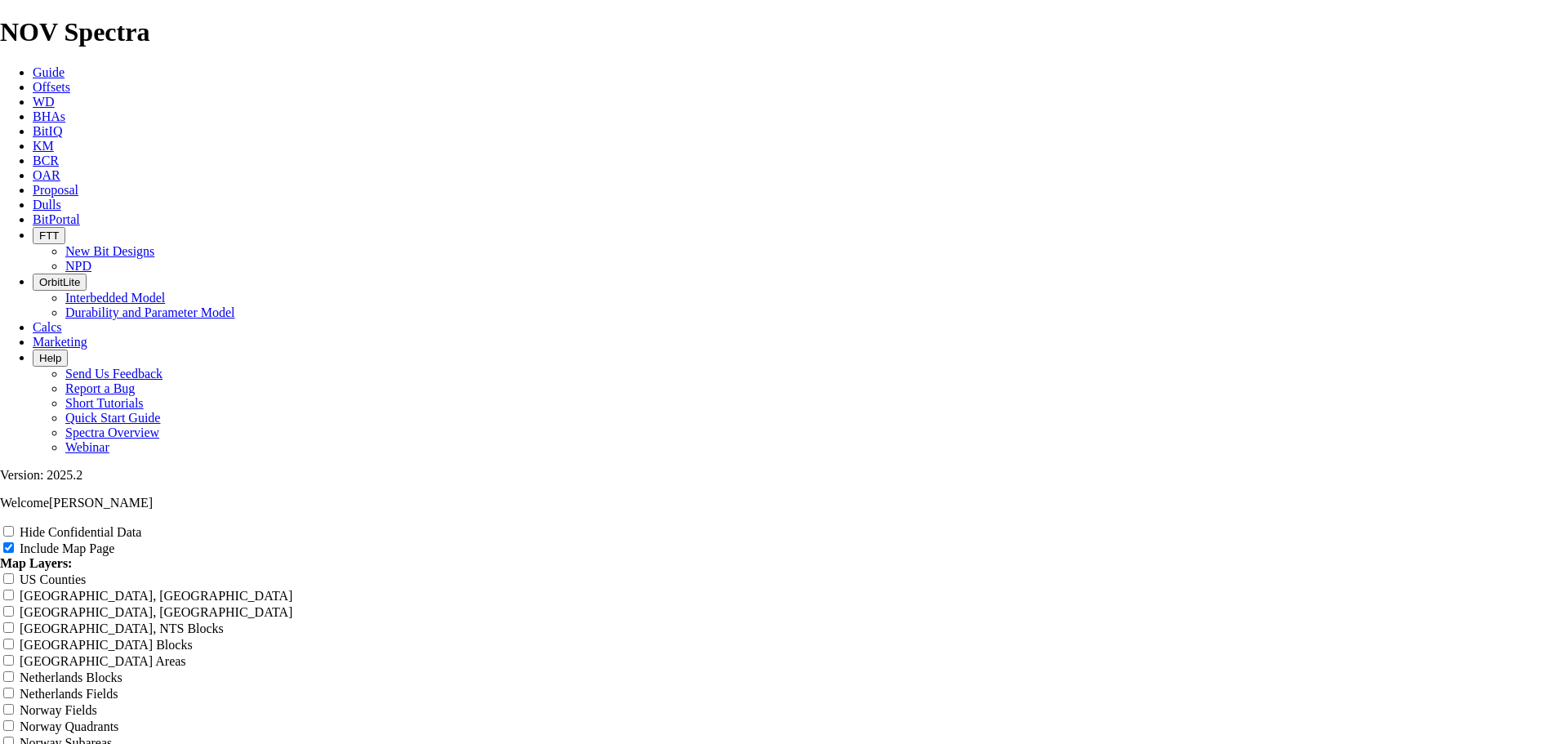
type input "12.25" - Surface - [PERSON_NAME]"
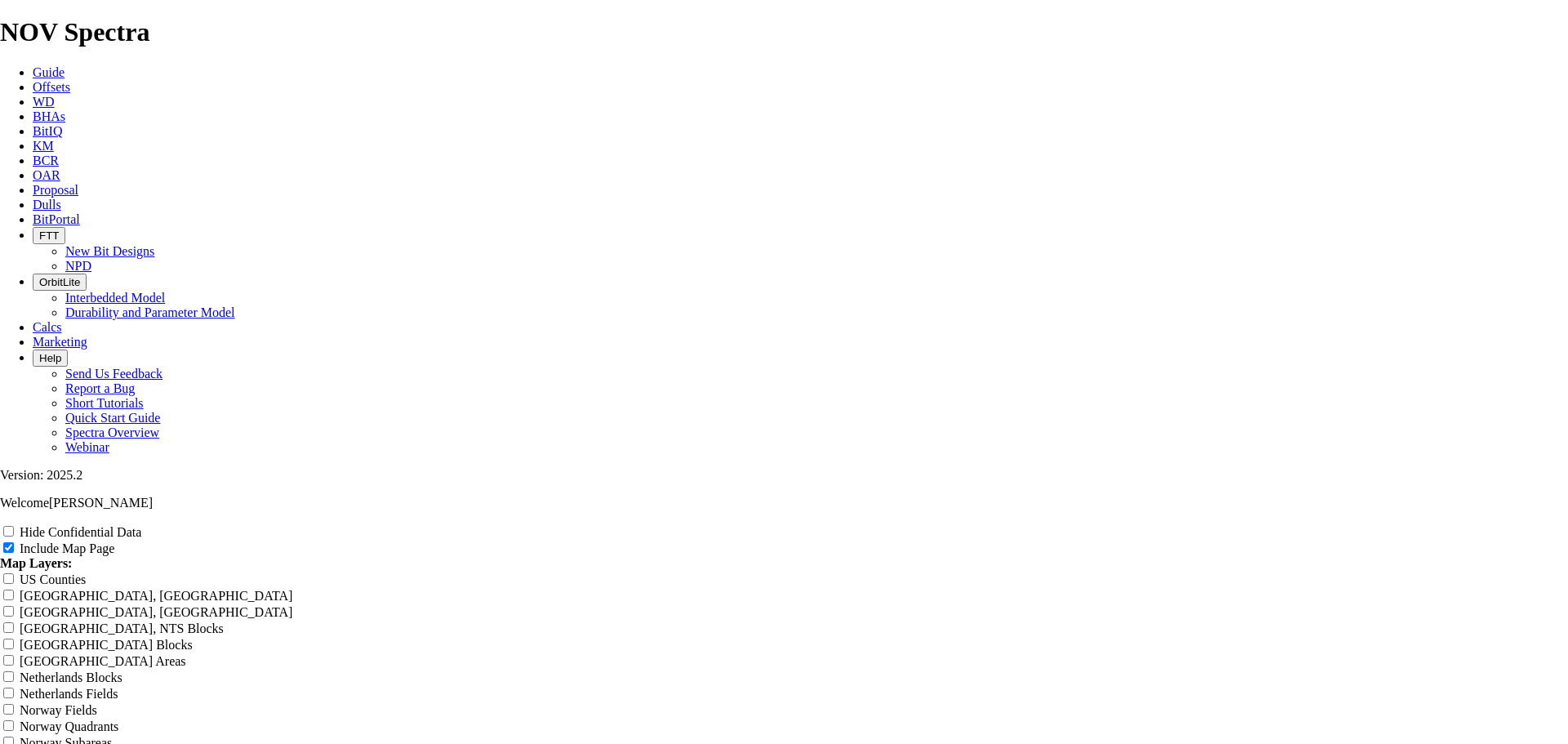
type input "12.25" - Surface - [PERSON_NAME]"
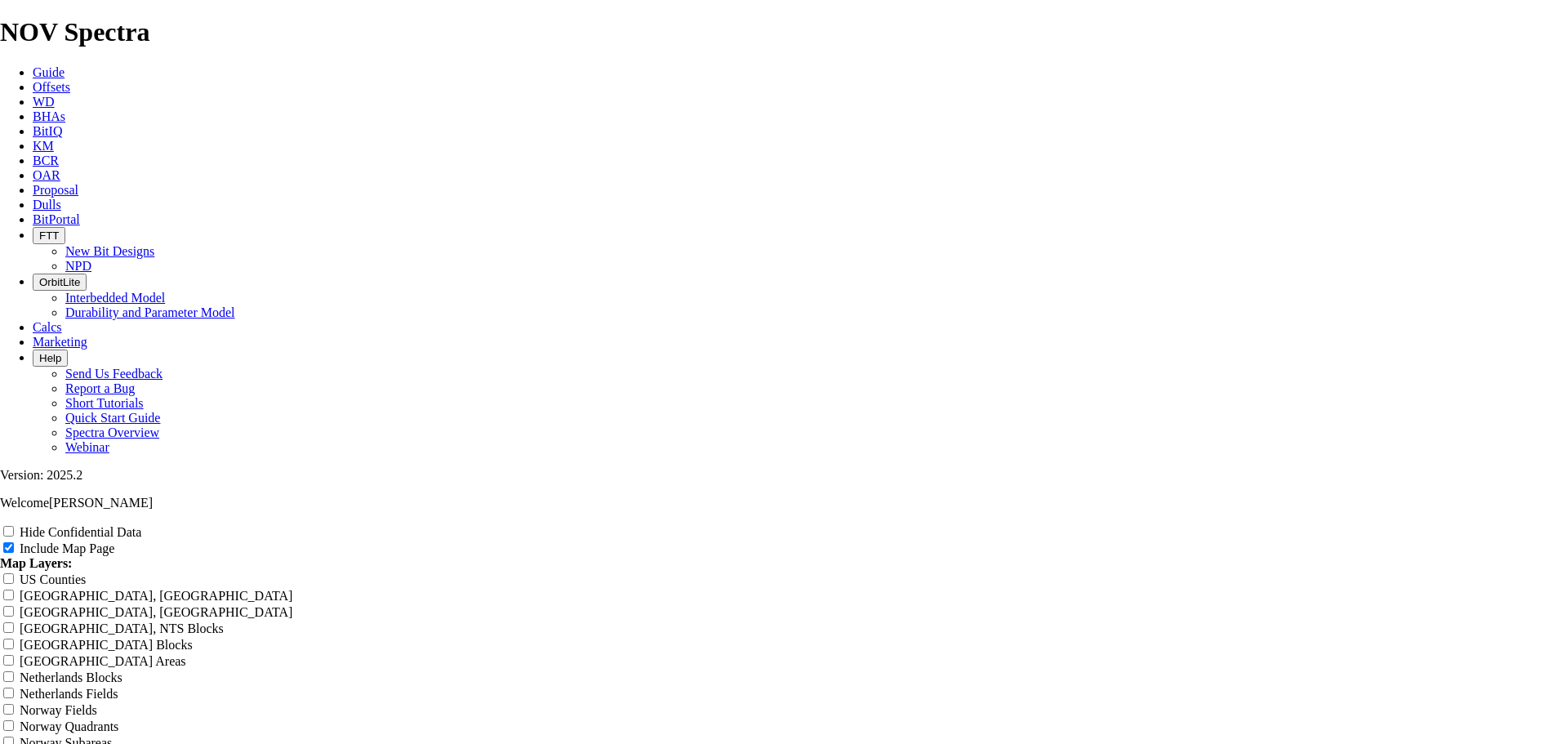
type input "12.25" - Surface - [PERSON_NAME]"
drag, startPoint x: 591, startPoint y: 109, endPoint x: 593, endPoint y: 127, distance: 18.1
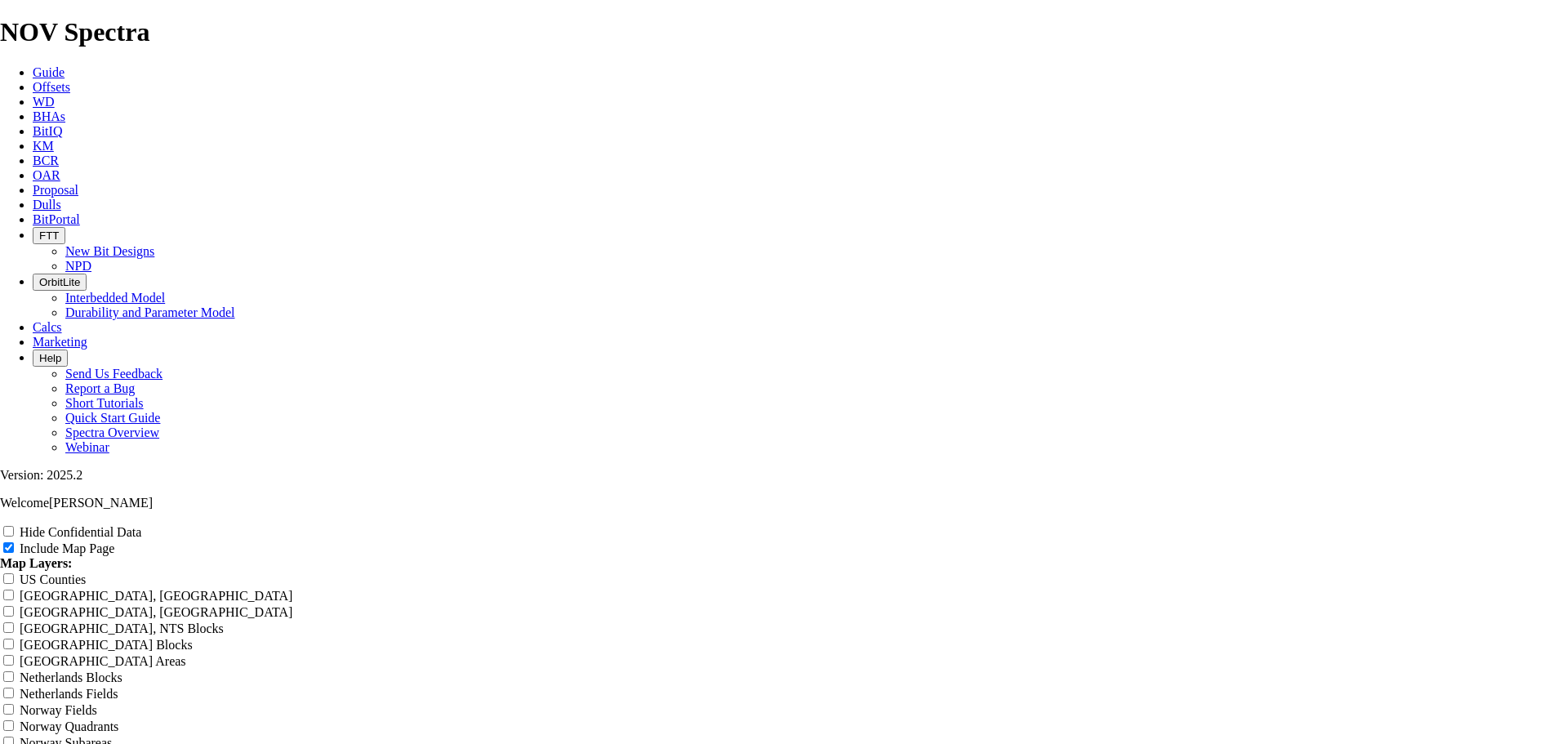
drag, startPoint x: 995, startPoint y: 107, endPoint x: 1003, endPoint y: 158, distance: 51.6
drag, startPoint x: 562, startPoint y: 110, endPoint x: 559, endPoint y: 130, distance: 20.2
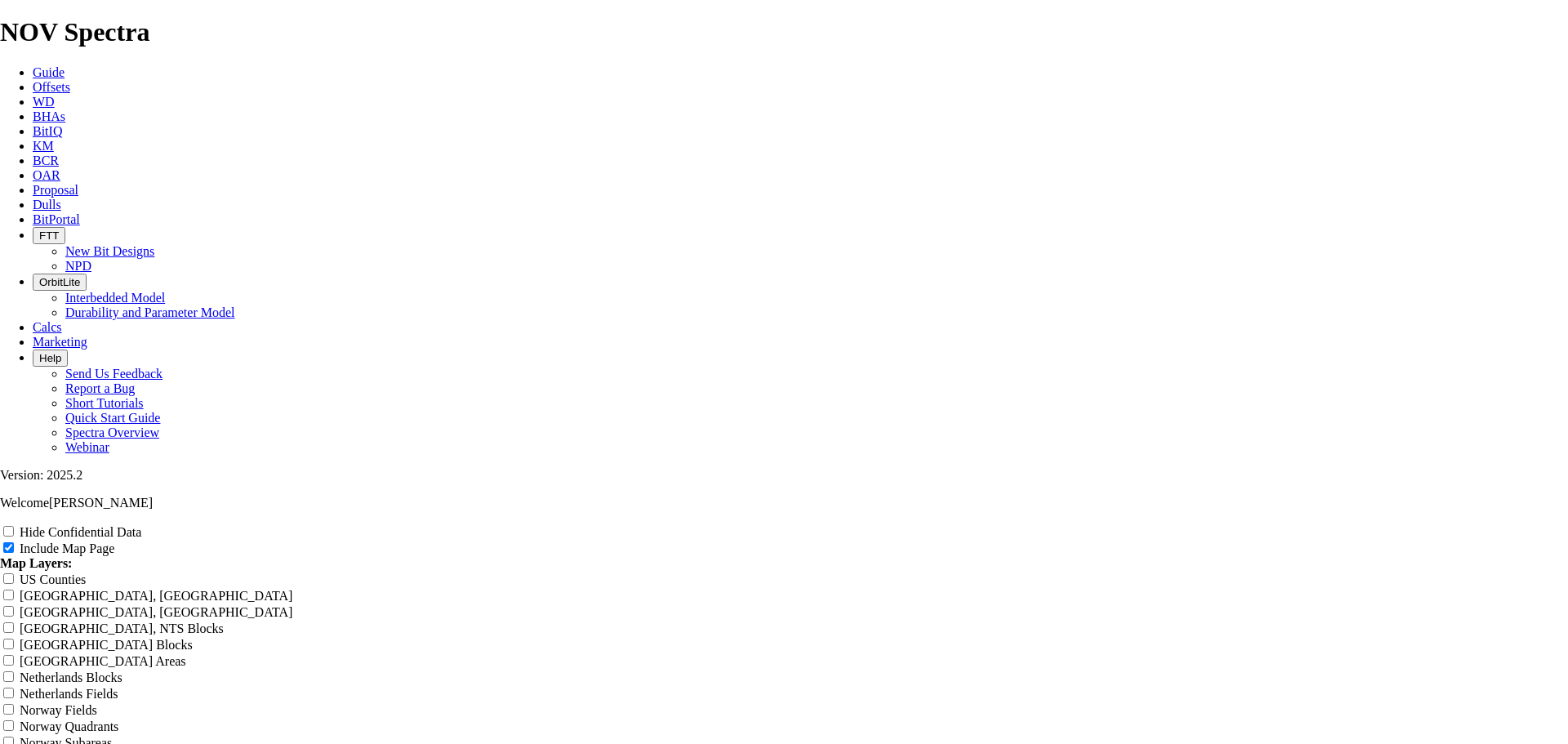
scroll to position [0, 2]
drag, startPoint x: 1024, startPoint y: 111, endPoint x: 972, endPoint y: 126, distance: 54.1
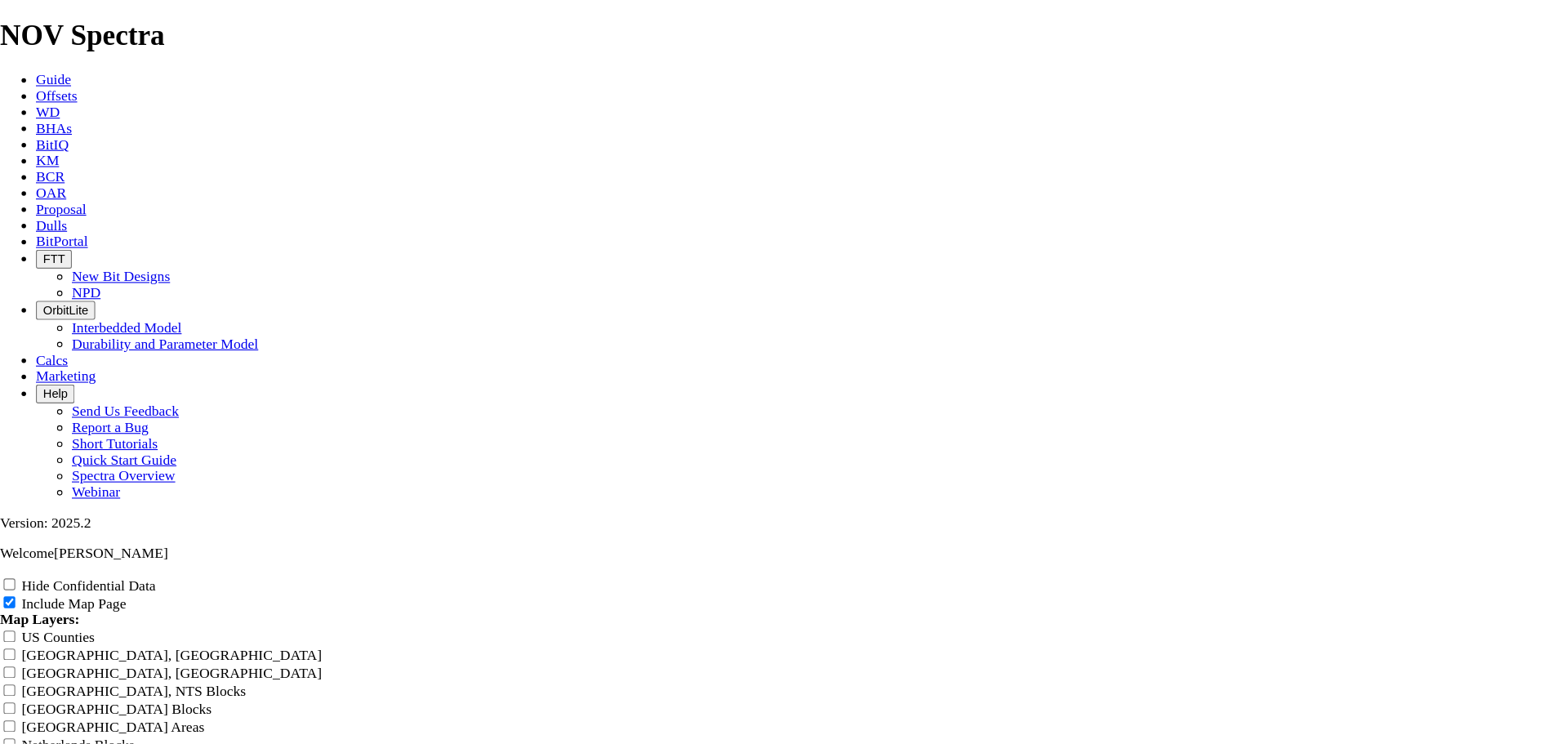
scroll to position [2039, 0]
